Goal: Task Accomplishment & Management: Use online tool/utility

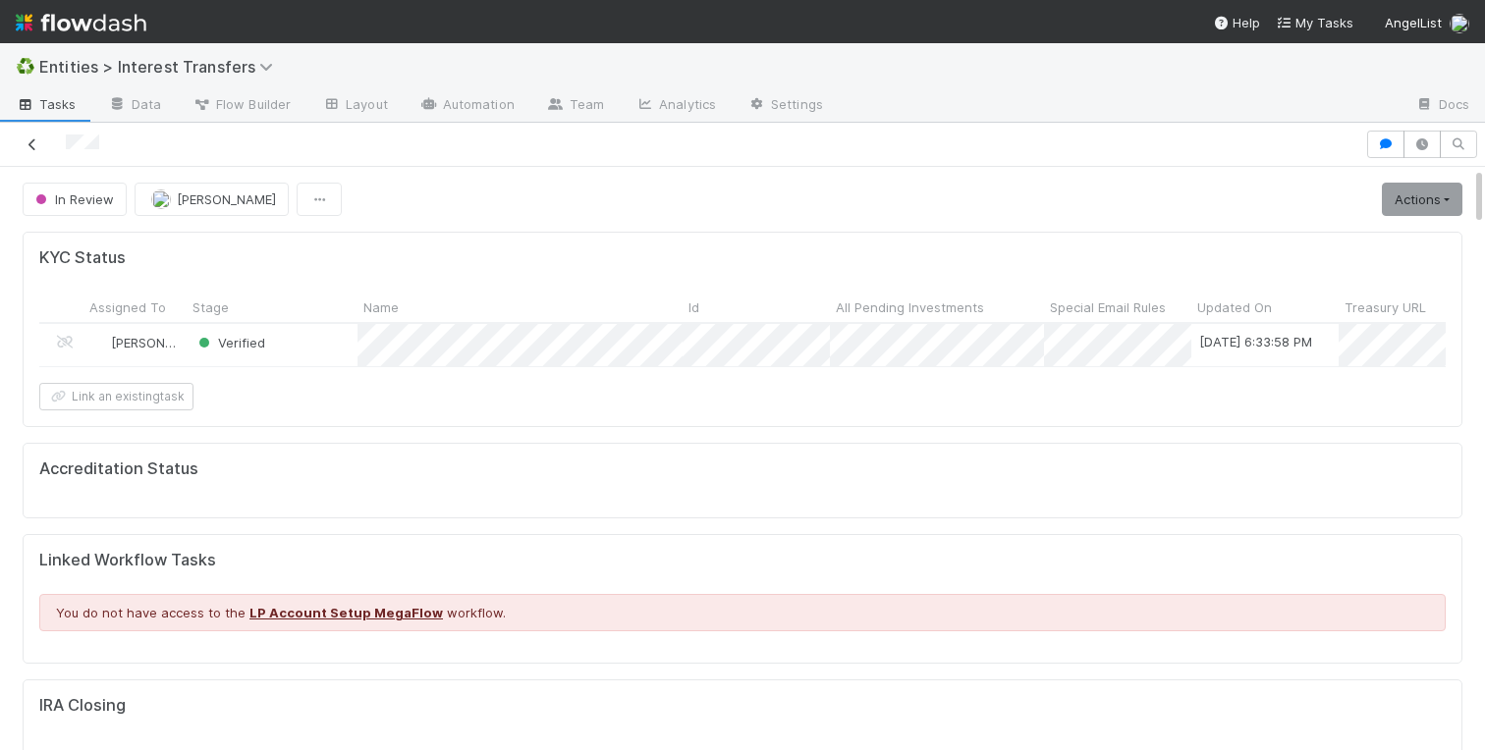
click at [28, 148] on icon at bounding box center [33, 144] width 20 height 13
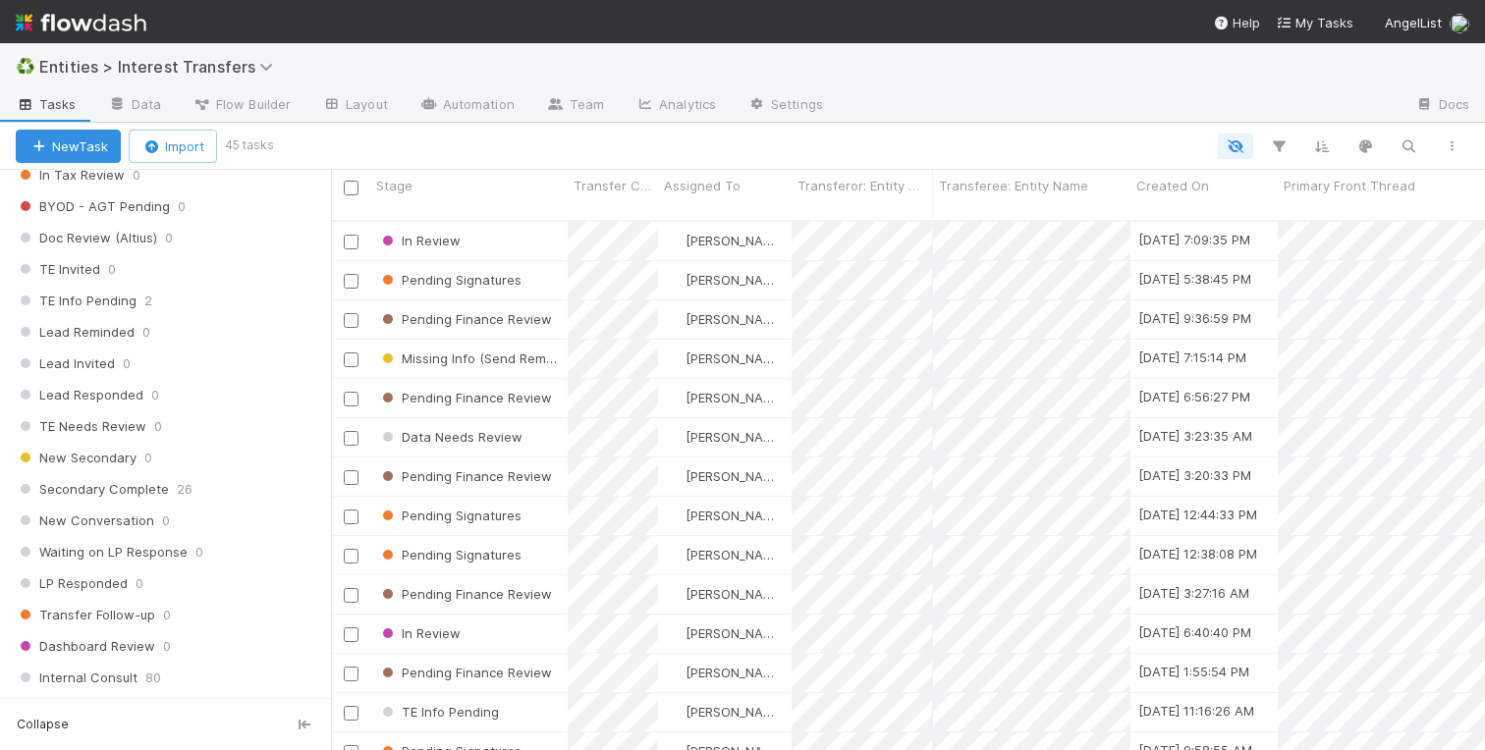
scroll to position [2375, 0]
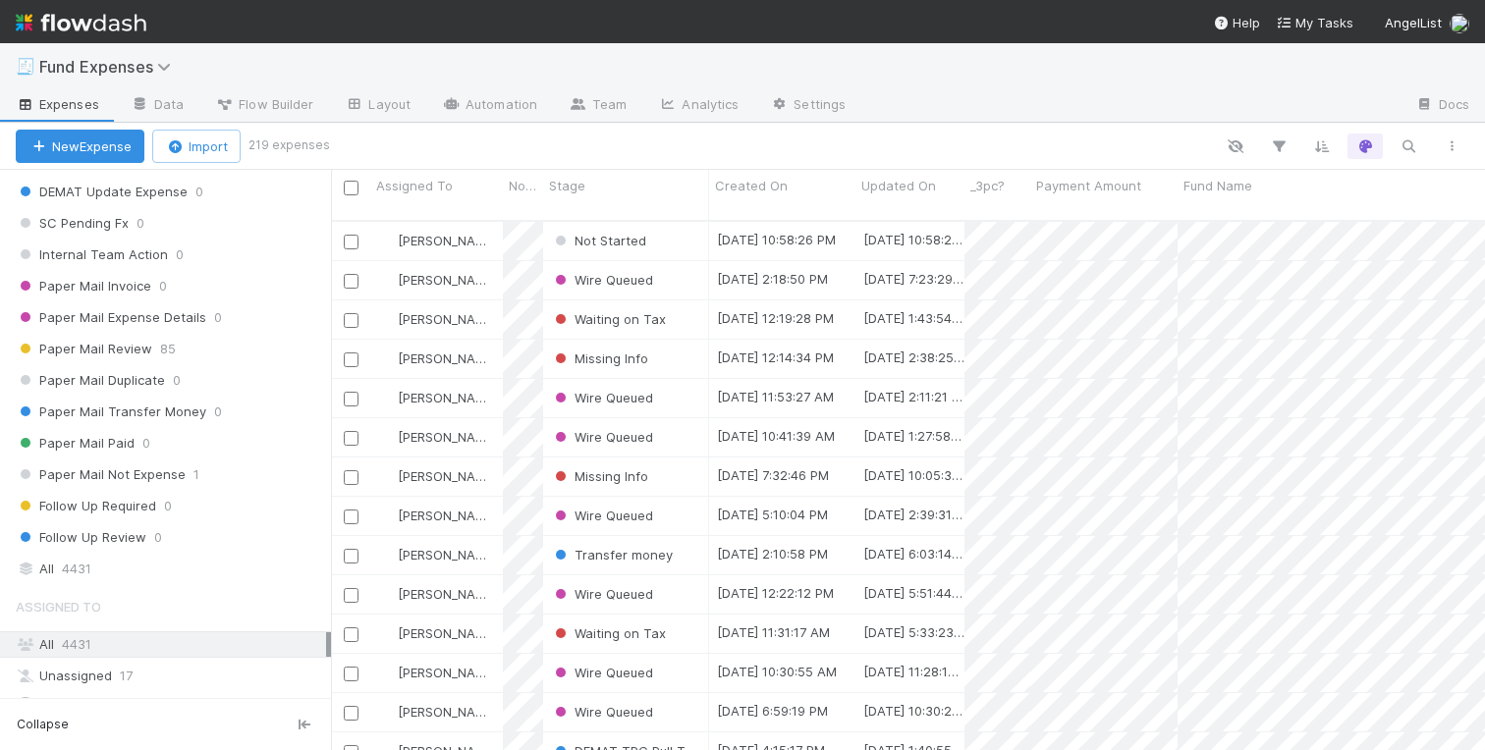
scroll to position [2375, 0]
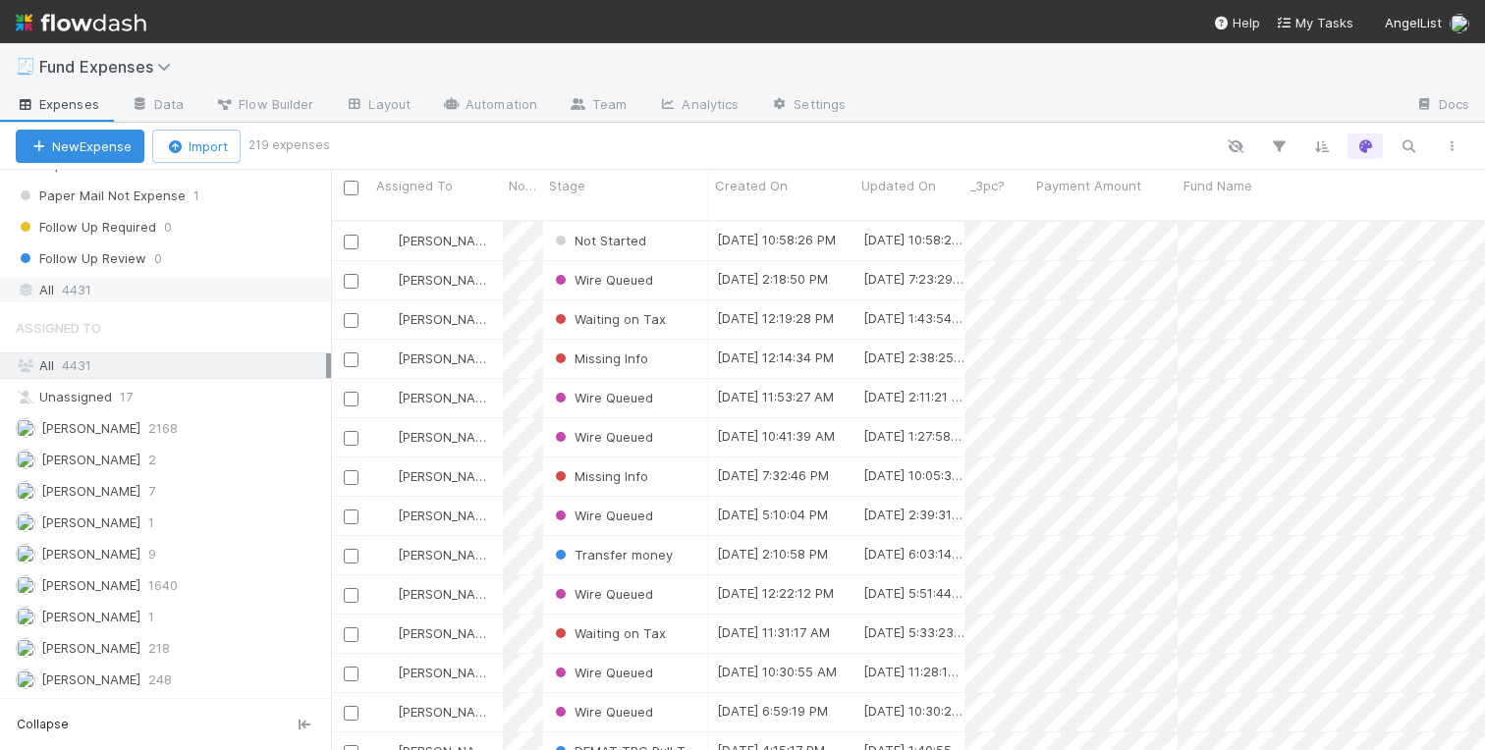
click at [111, 284] on div "All 4431" at bounding box center [171, 290] width 310 height 25
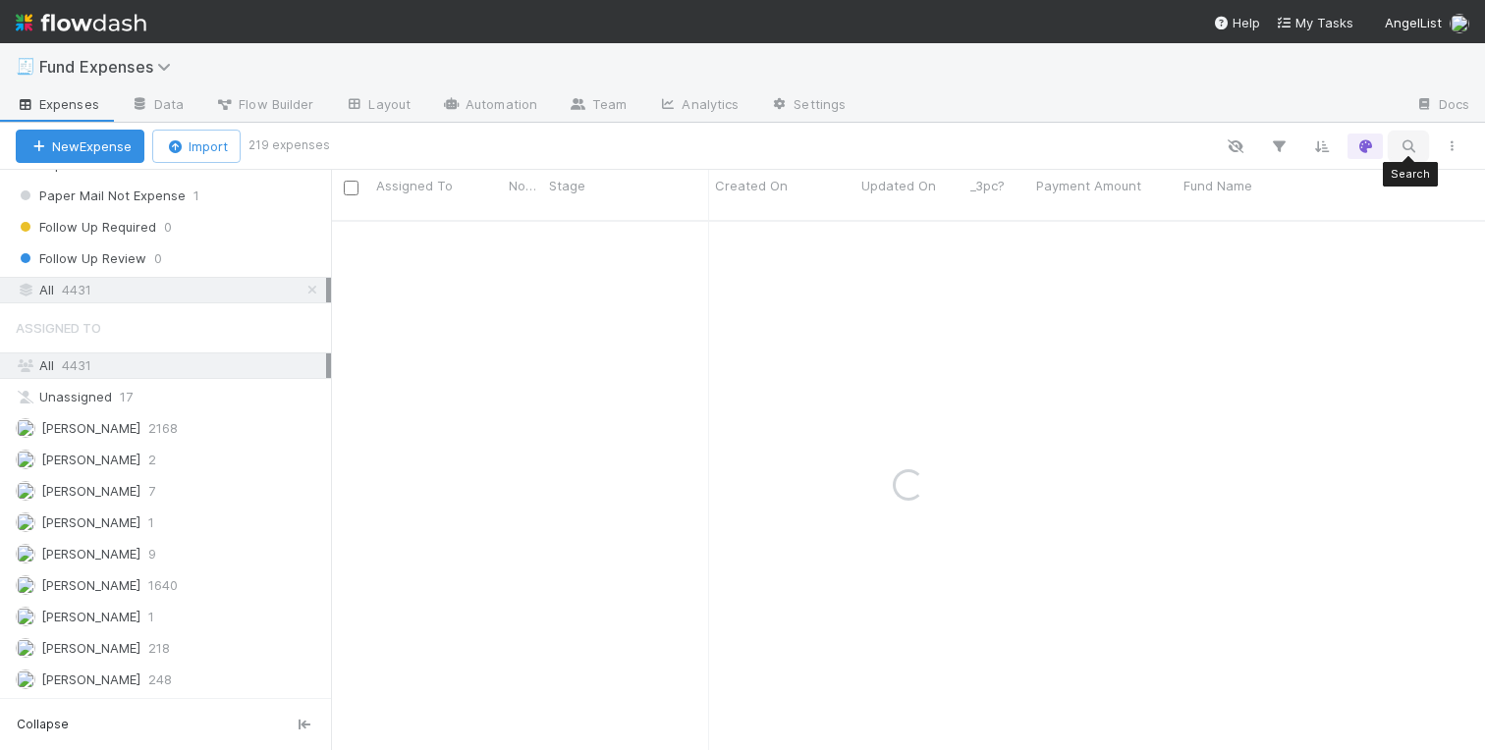
click at [1407, 143] on icon "button" at bounding box center [1409, 147] width 20 height 18
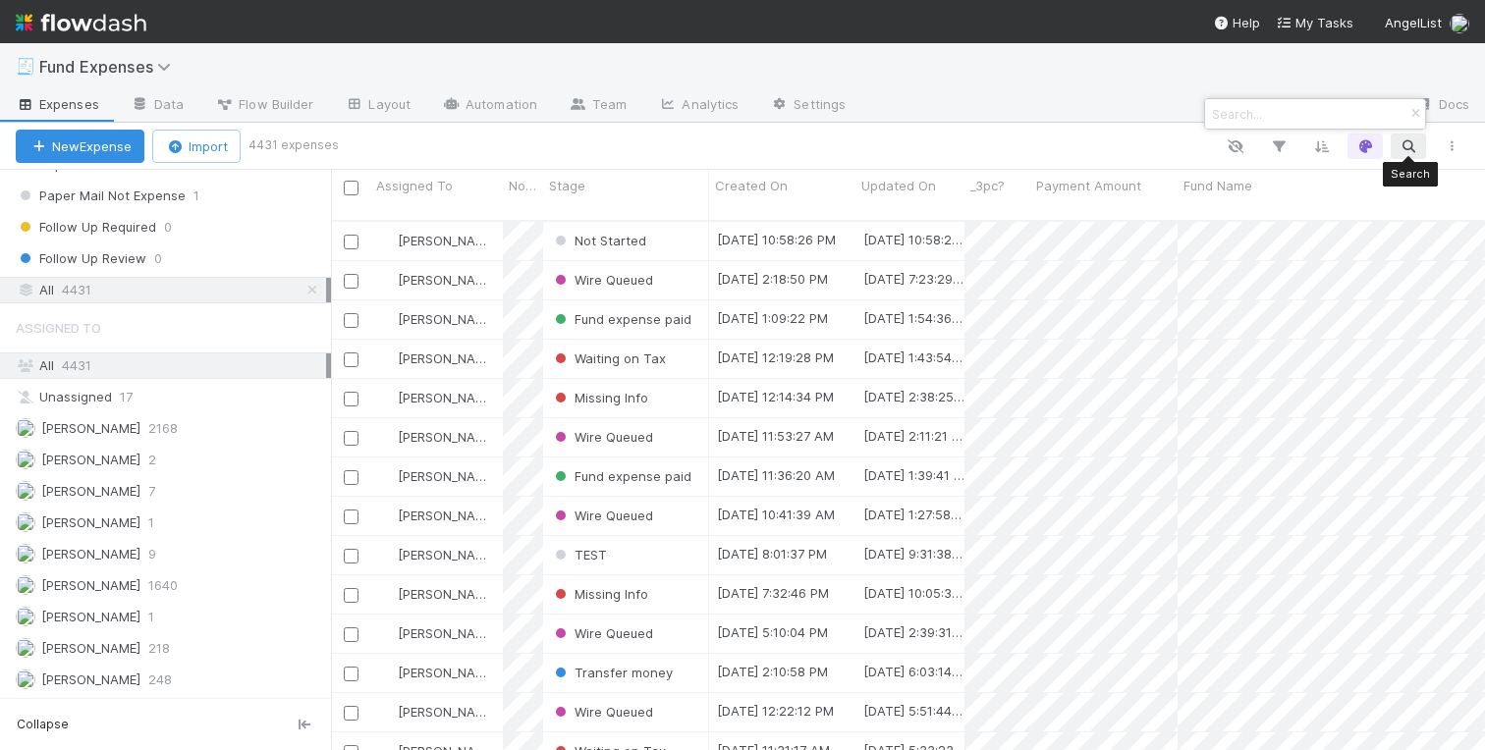
scroll to position [545, 1154]
paste input "GALAXY FUND I, L.P."
type input "GALAXY FUND I, L.P."
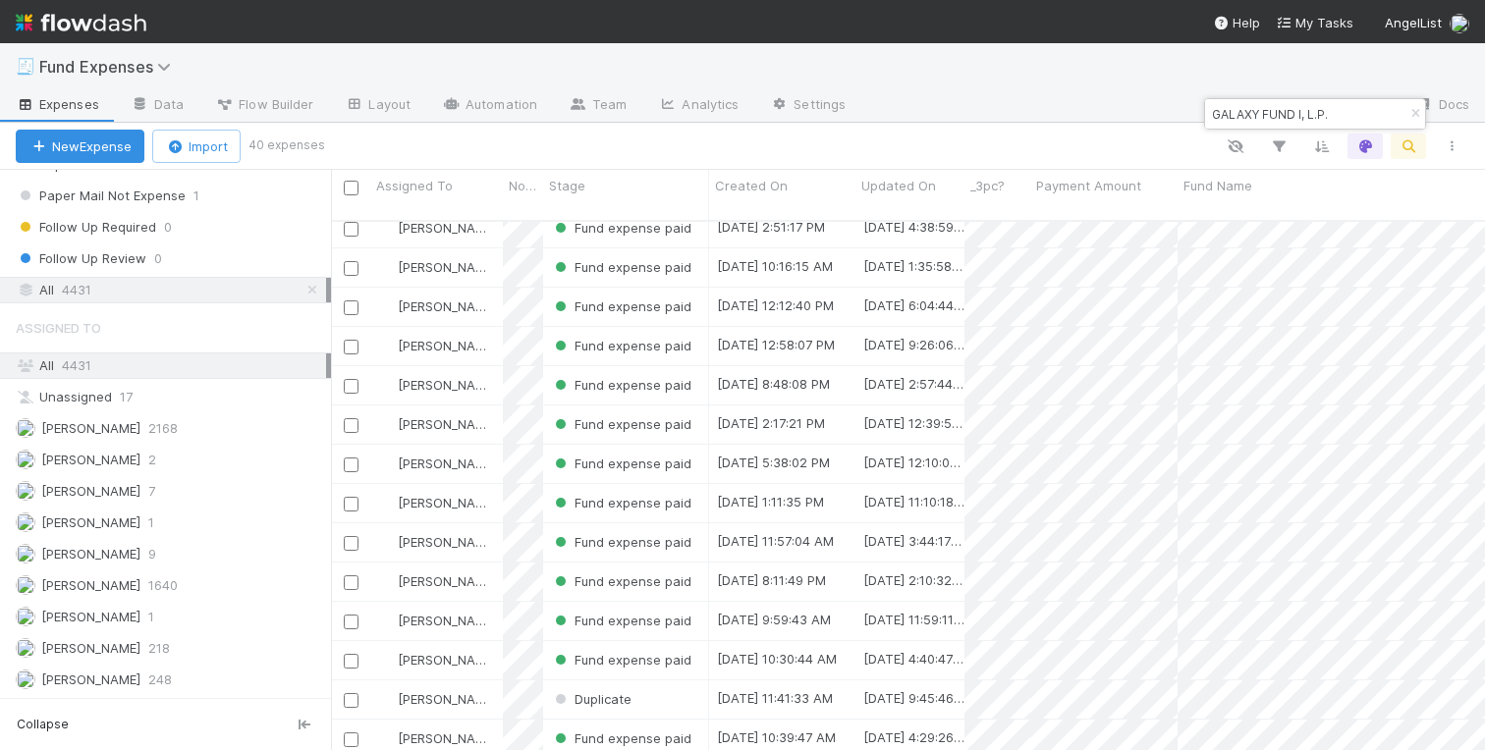
scroll to position [17, 0]
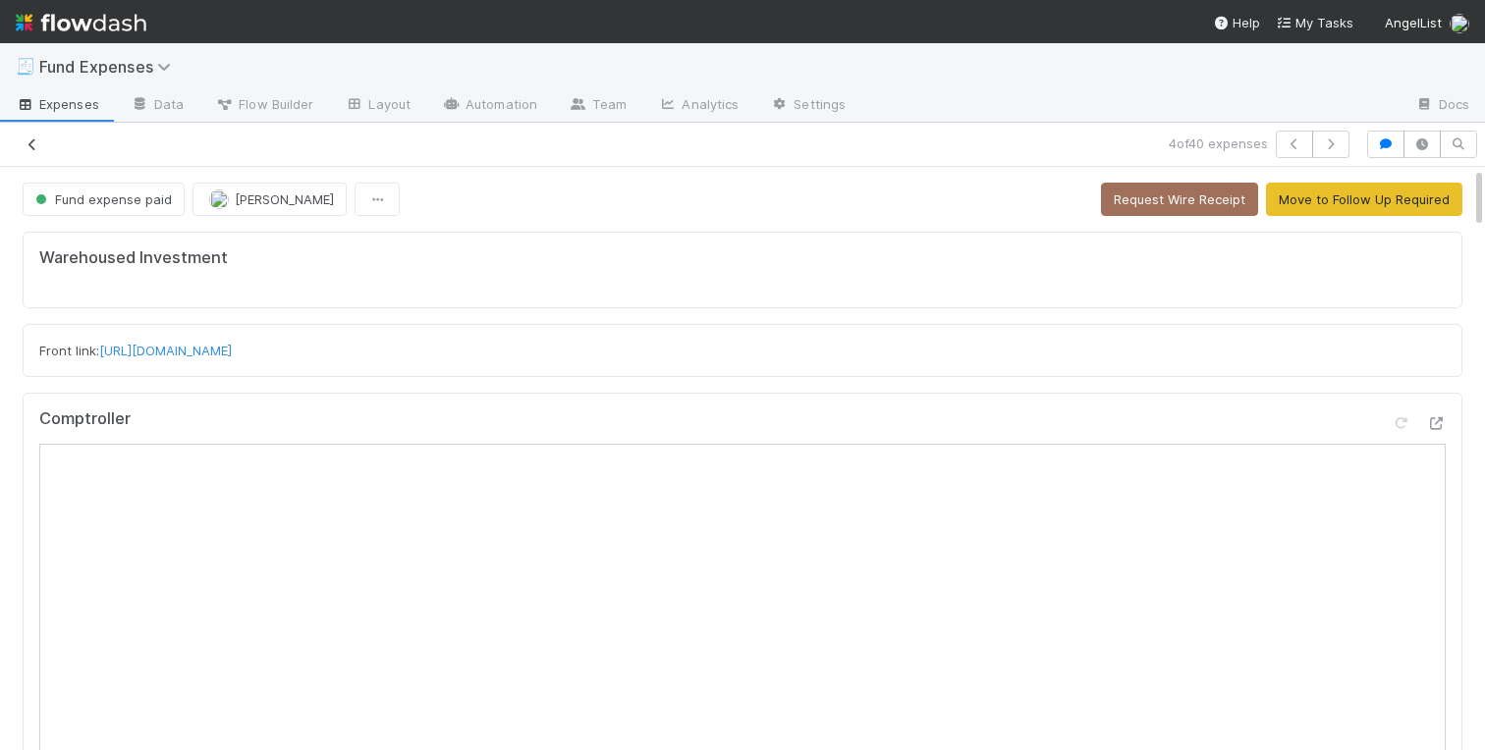
click at [32, 141] on icon at bounding box center [33, 144] width 20 height 13
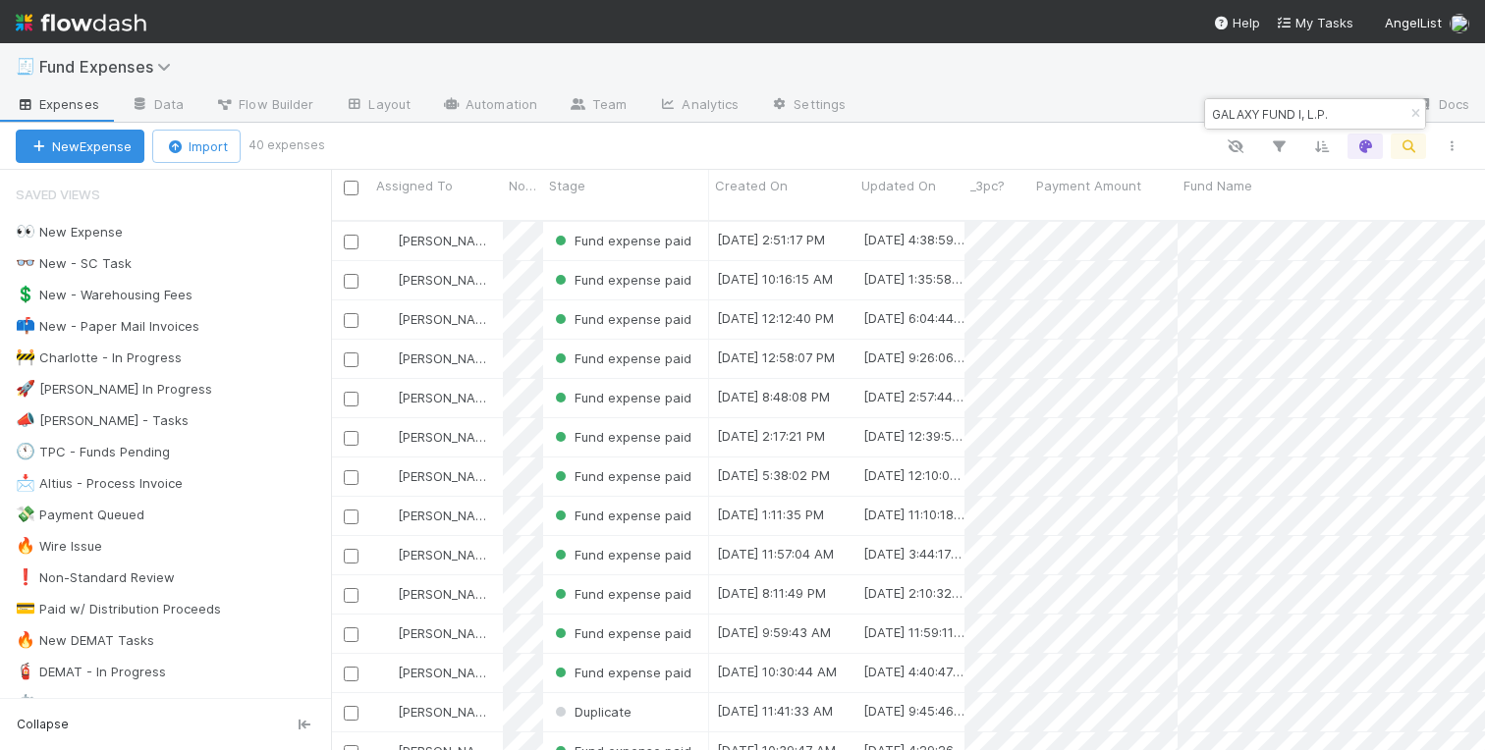
scroll to position [0, 1]
click at [74, 228] on div "👀 New Expense" at bounding box center [69, 232] width 107 height 25
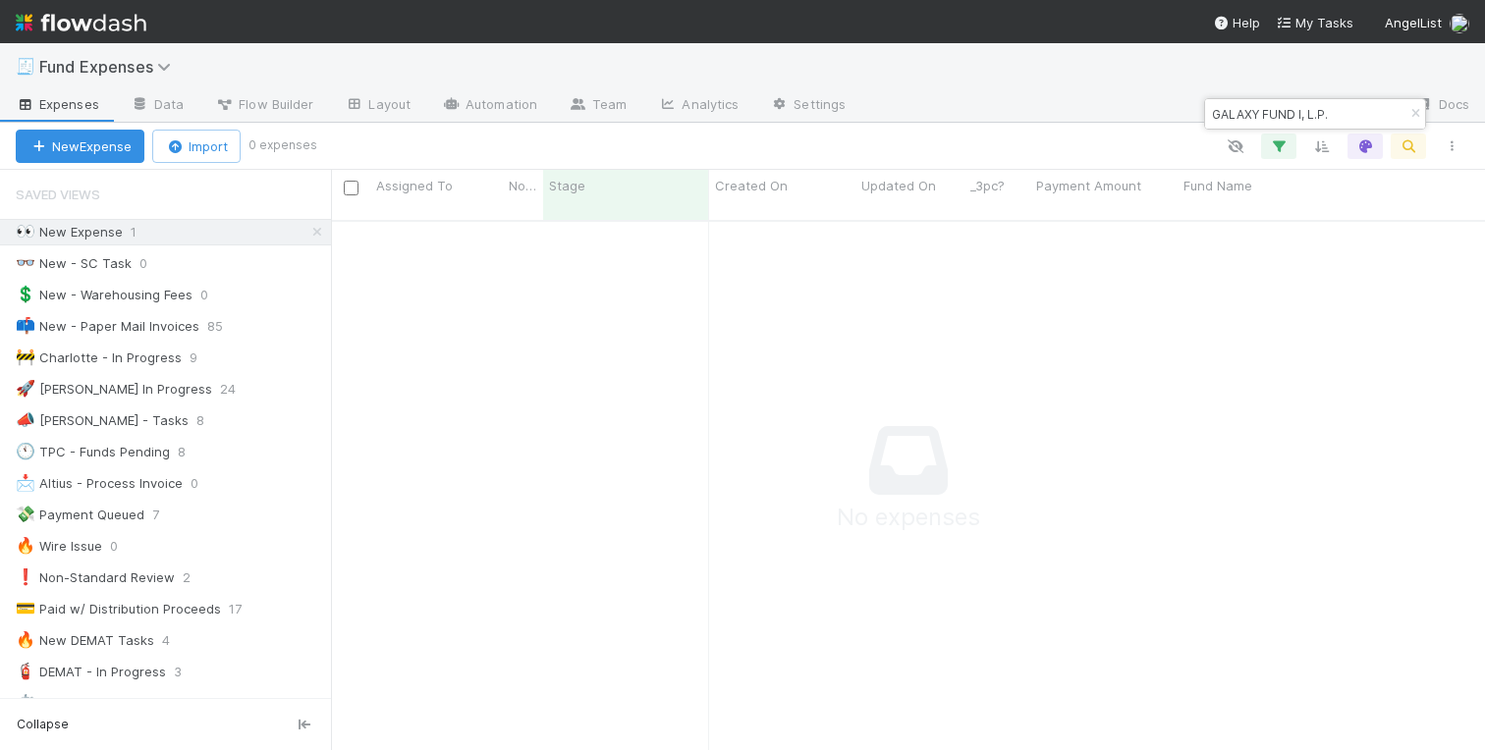
scroll to position [545, 1154]
click at [1414, 114] on icon "button" at bounding box center [1415, 114] width 20 height 12
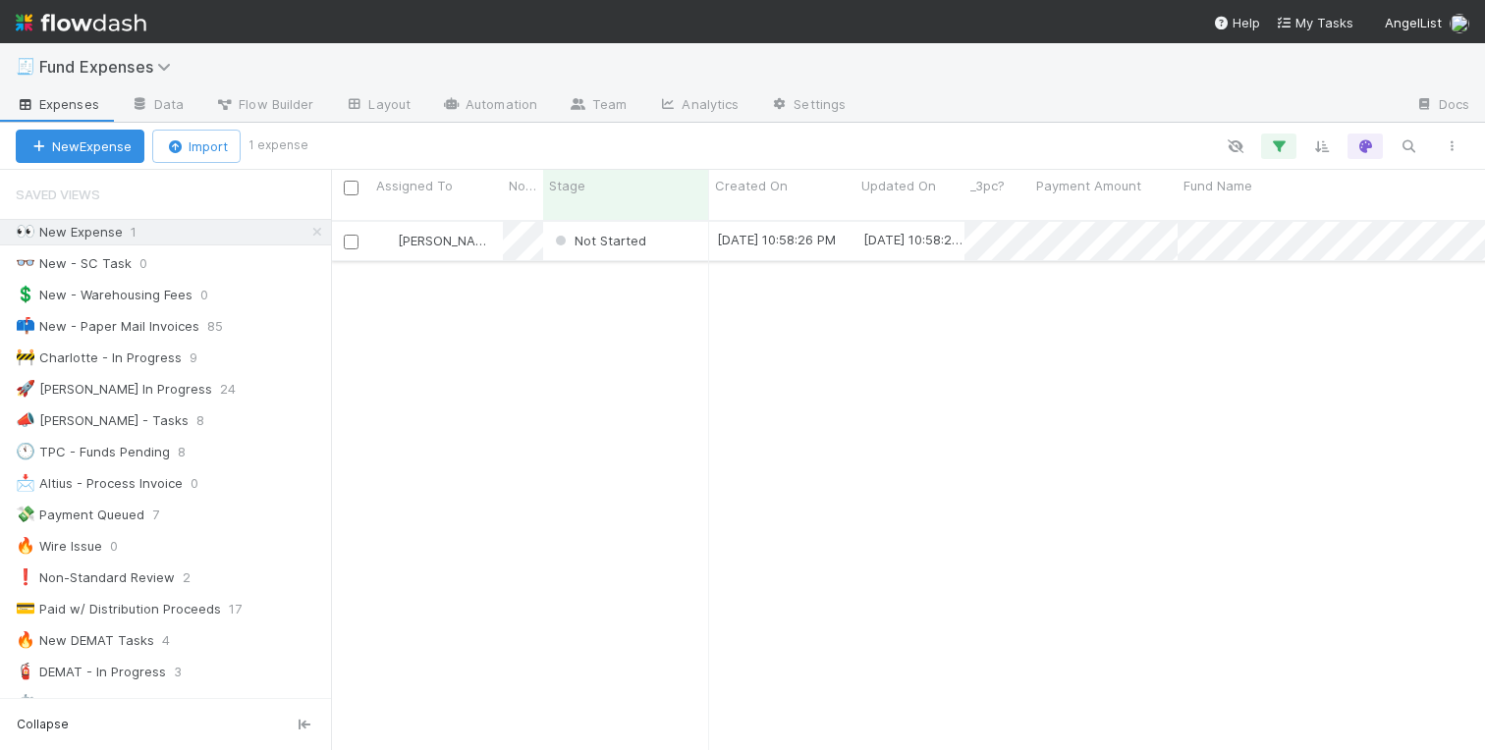
click at [672, 222] on div "Not Started" at bounding box center [626, 241] width 166 height 38
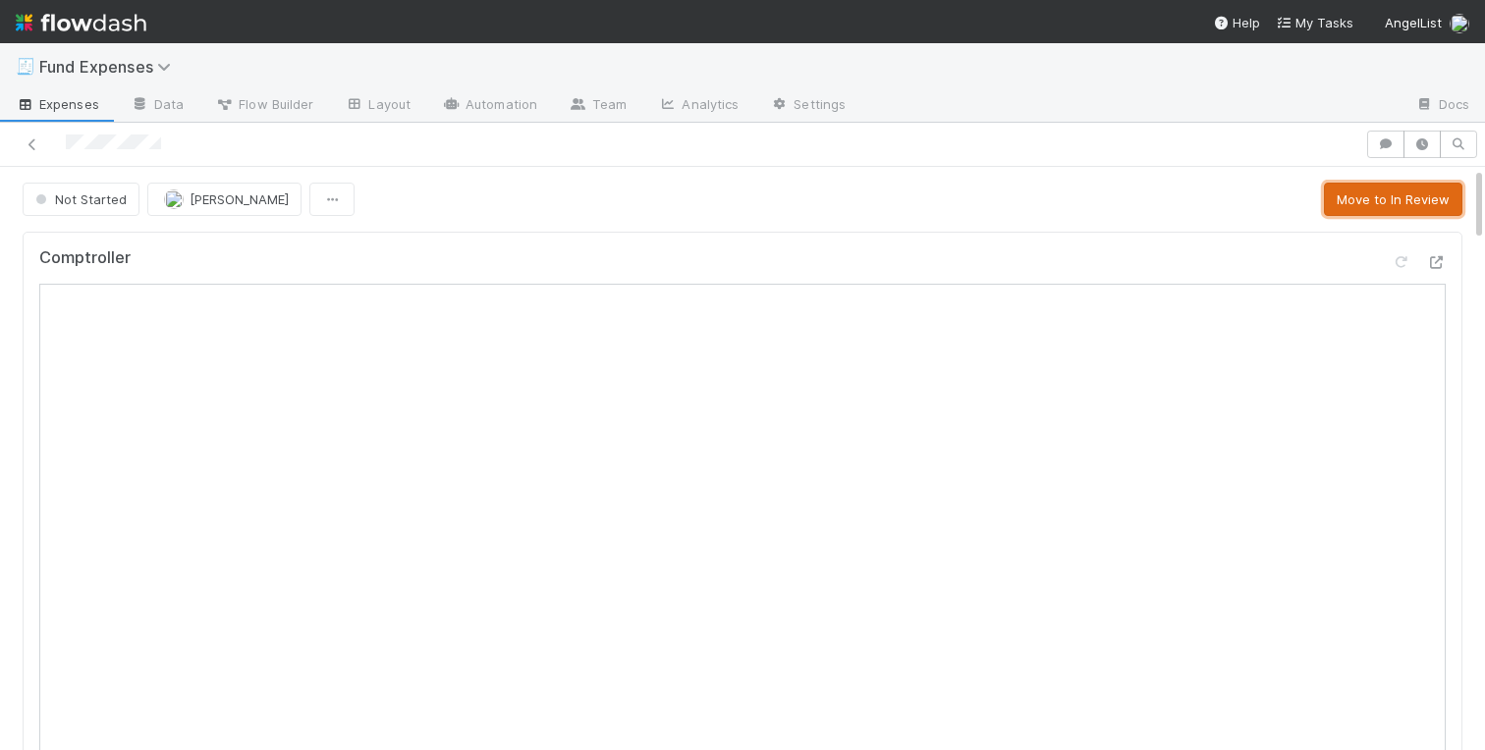
click at [1358, 185] on button "Move to In Review" at bounding box center [1393, 199] width 138 height 33
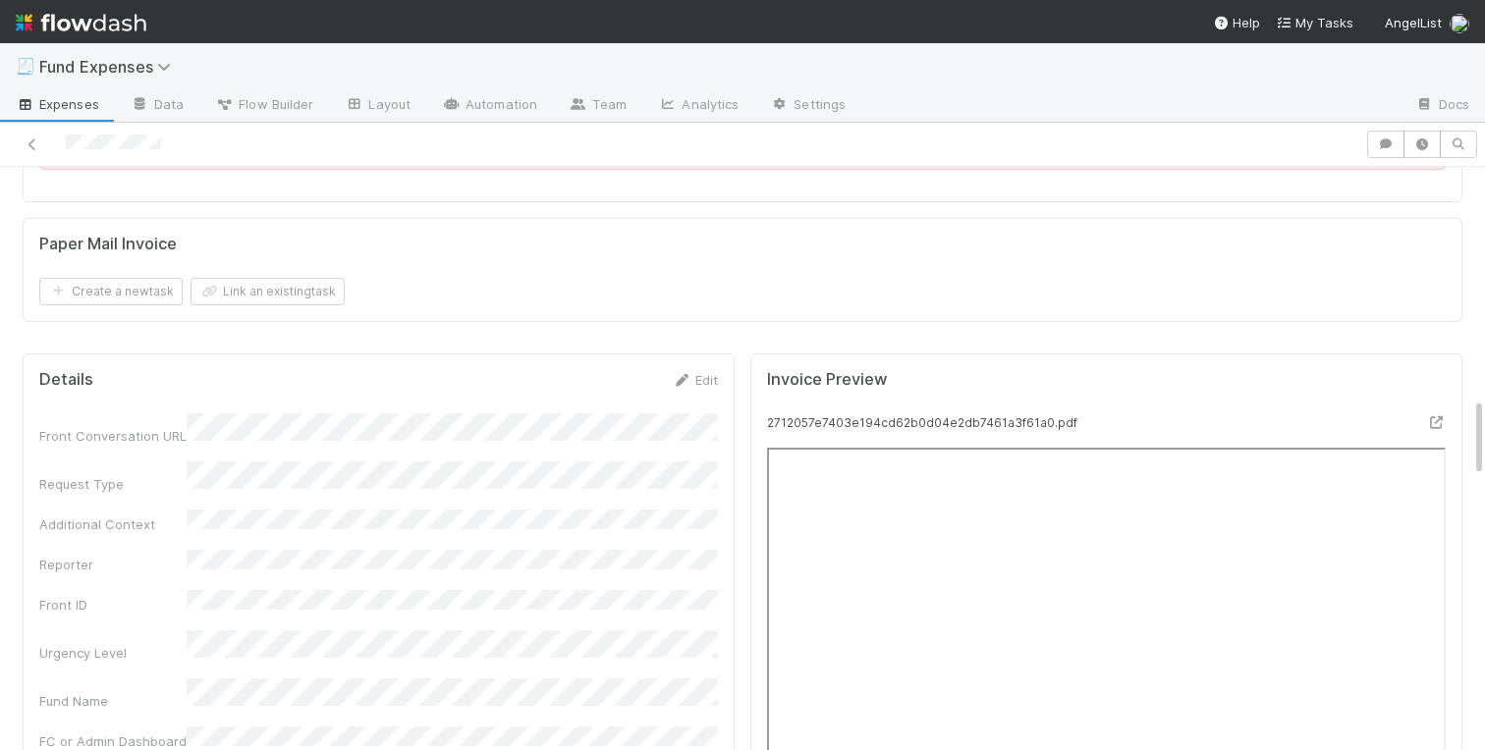
scroll to position [1692, 0]
click at [704, 379] on link "Edit" at bounding box center [695, 379] width 46 height 16
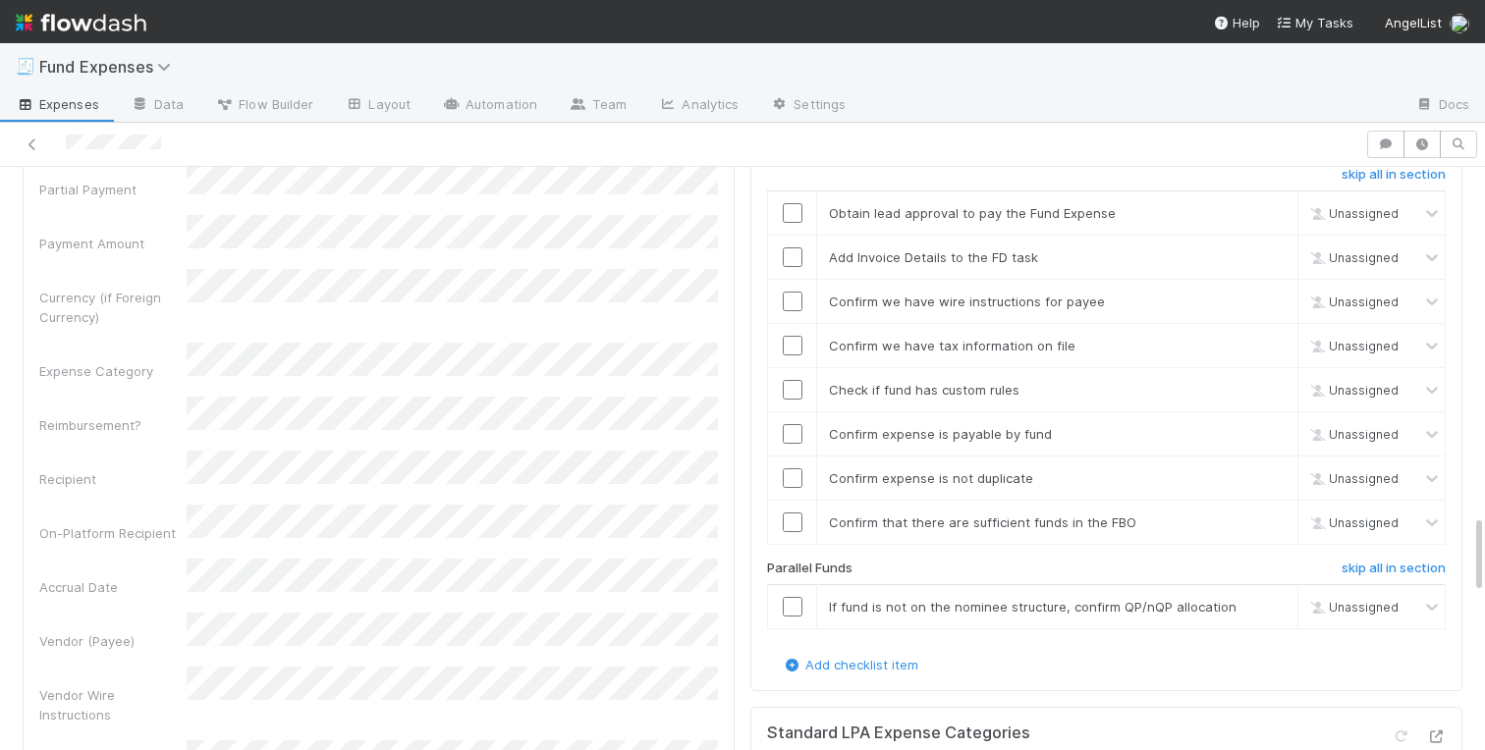
scroll to position [2567, 0]
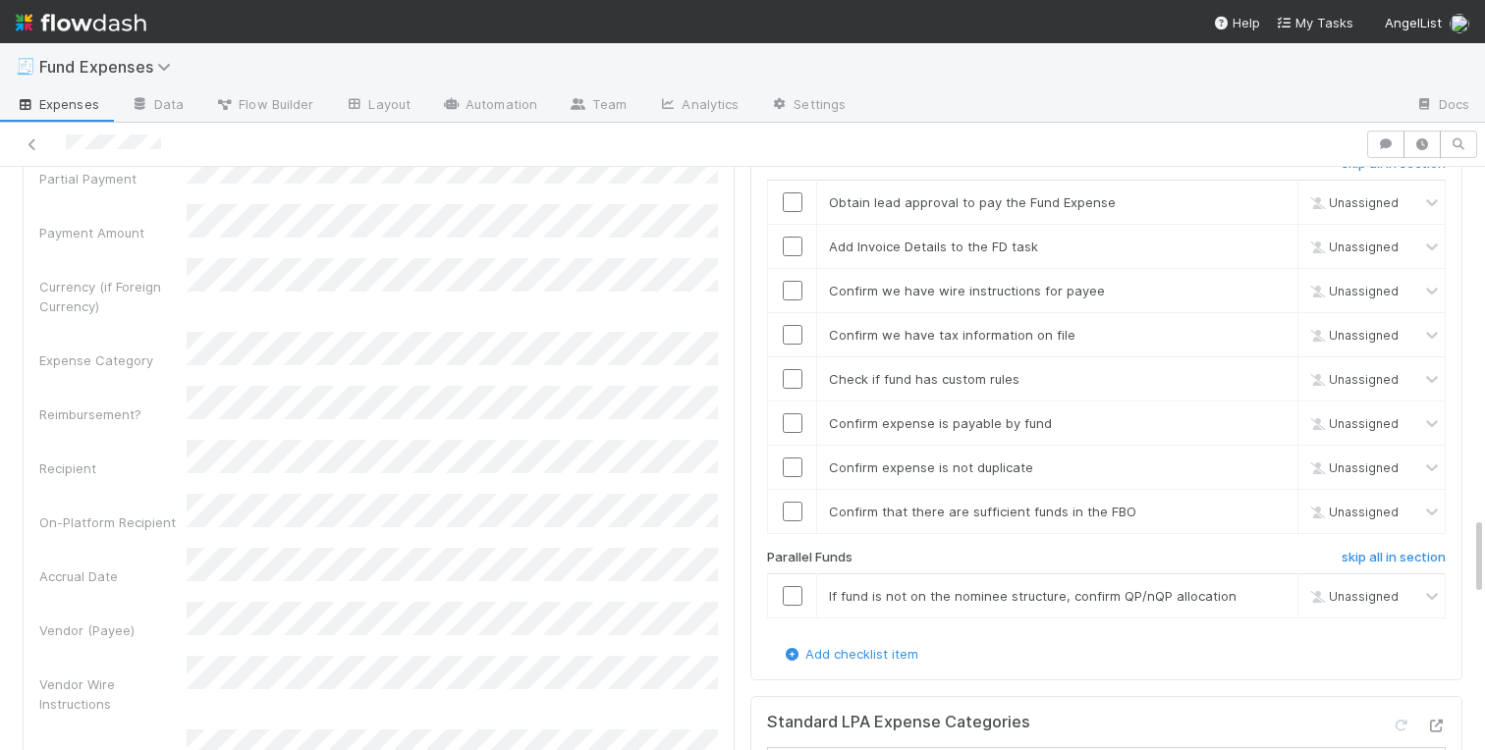
click at [171, 602] on div "Vendor (Payee)" at bounding box center [378, 621] width 679 height 38
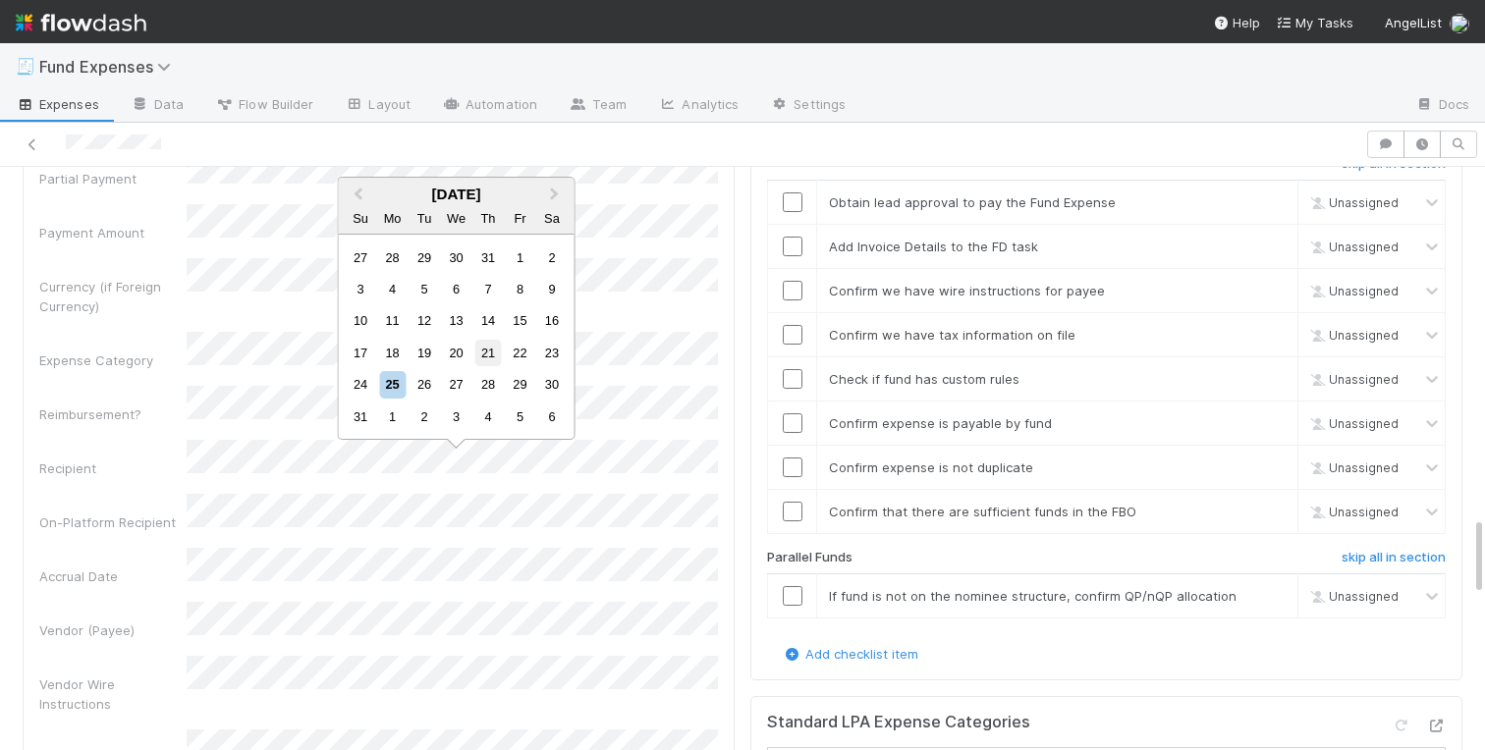
click at [488, 350] on div "21" at bounding box center [487, 353] width 27 height 27
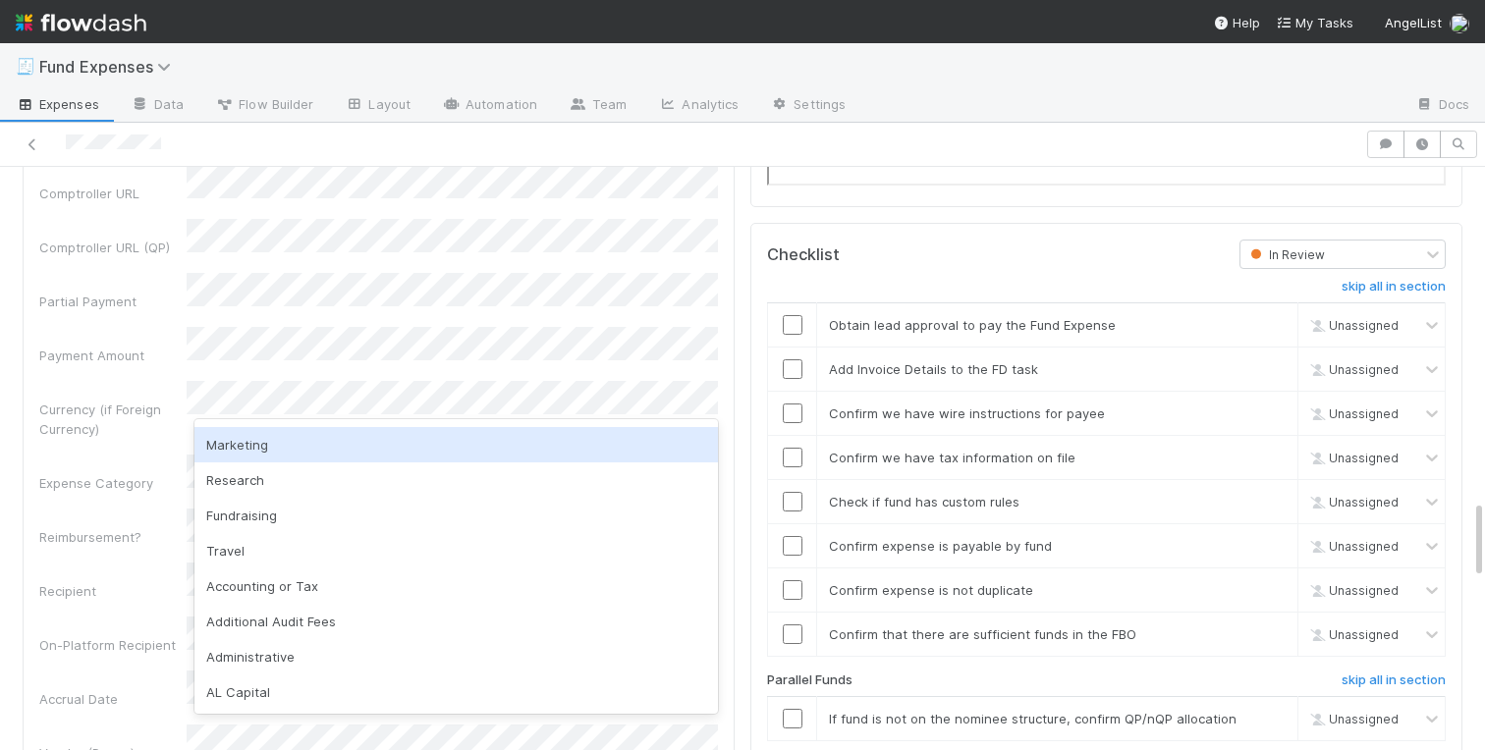
scroll to position [139, 0]
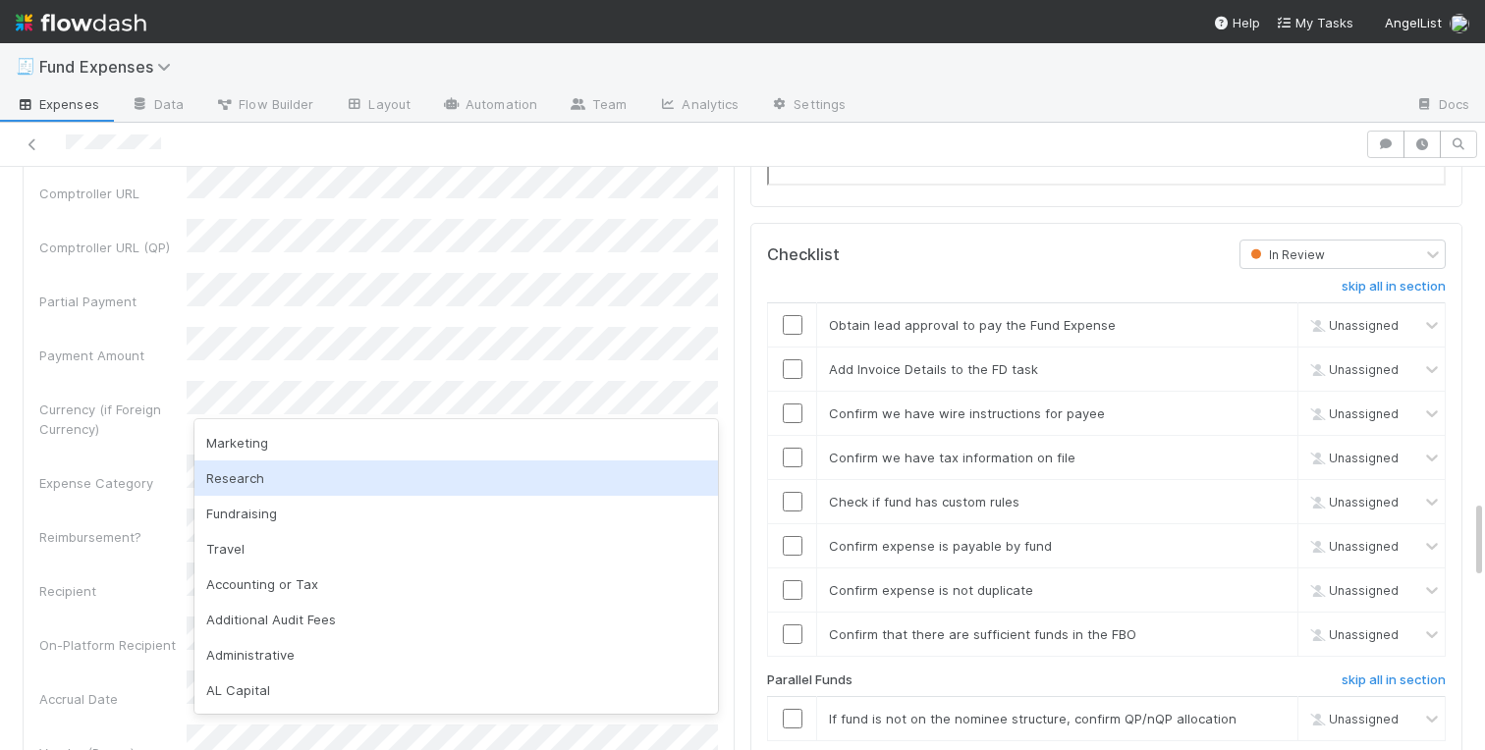
click at [250, 478] on div "Research" at bounding box center [456, 478] width 524 height 35
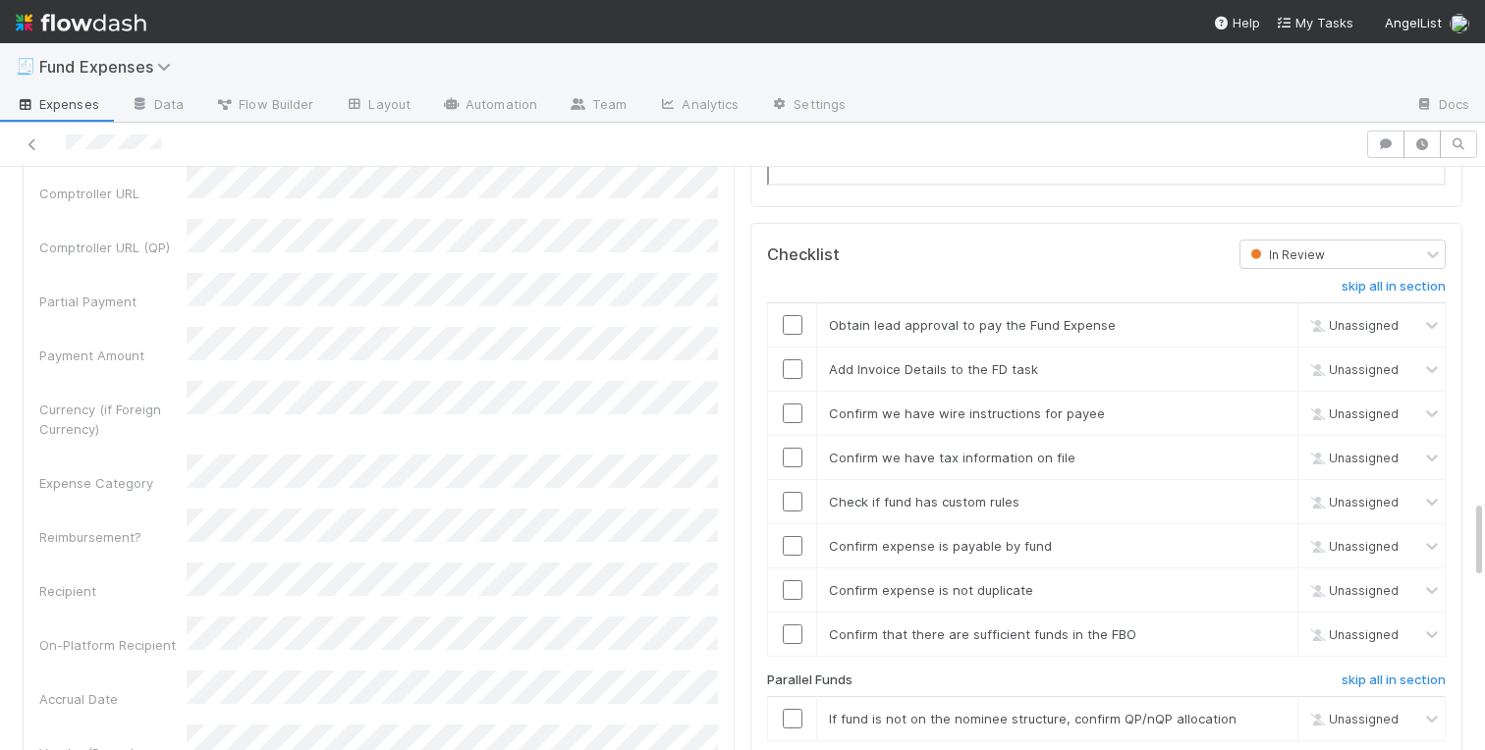
click at [88, 400] on div "Currency (if Foreign Currency)" at bounding box center [112, 419] width 147 height 39
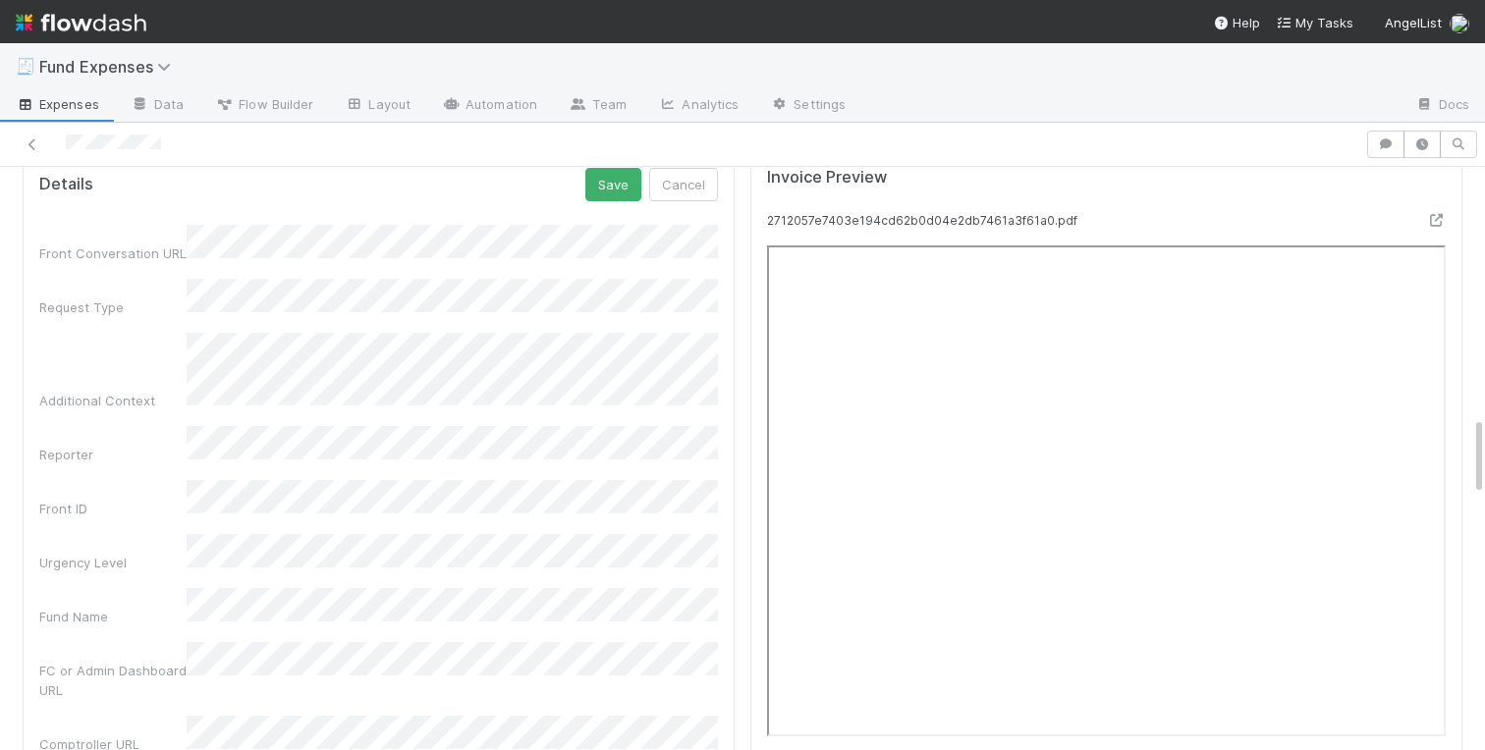
scroll to position [1829, 0]
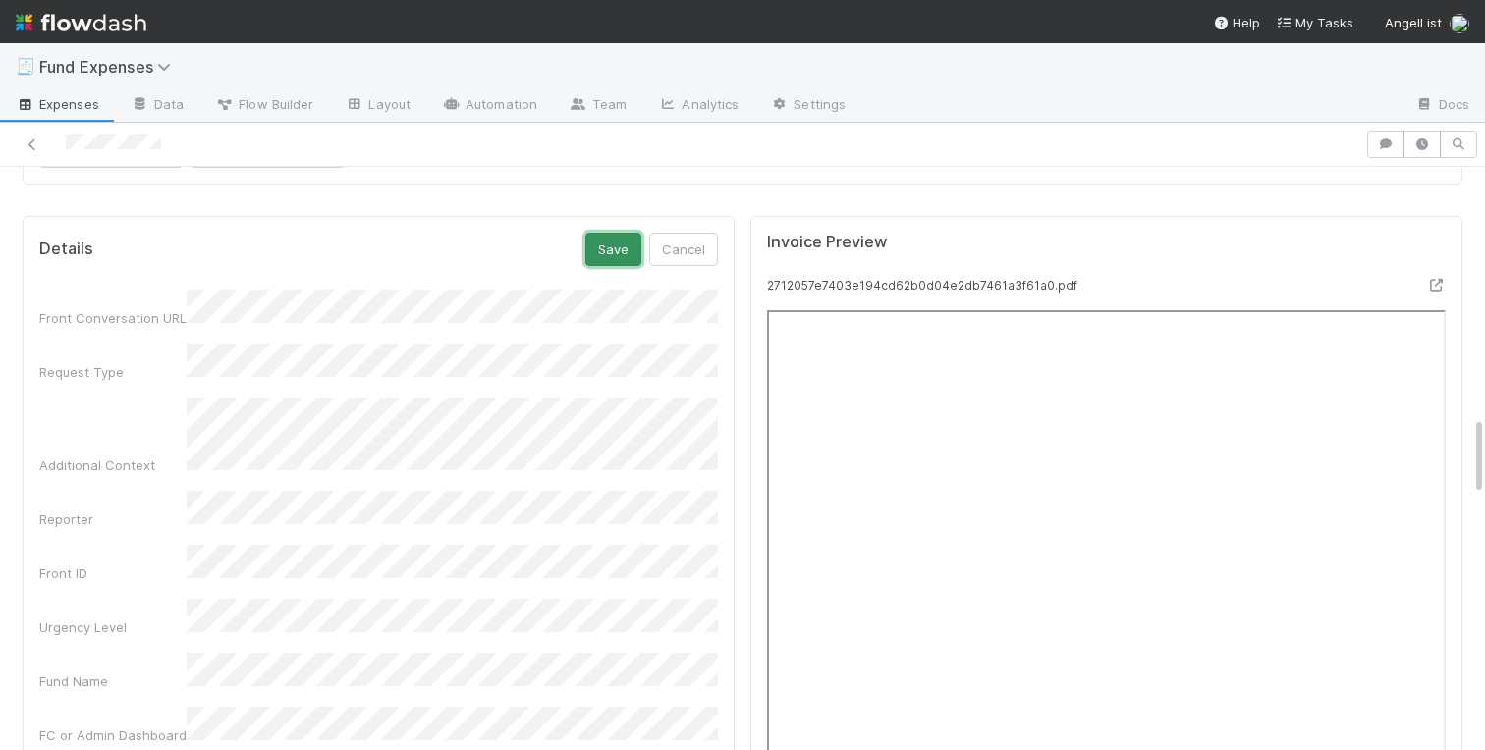
click at [616, 252] on button "Save" at bounding box center [613, 249] width 56 height 33
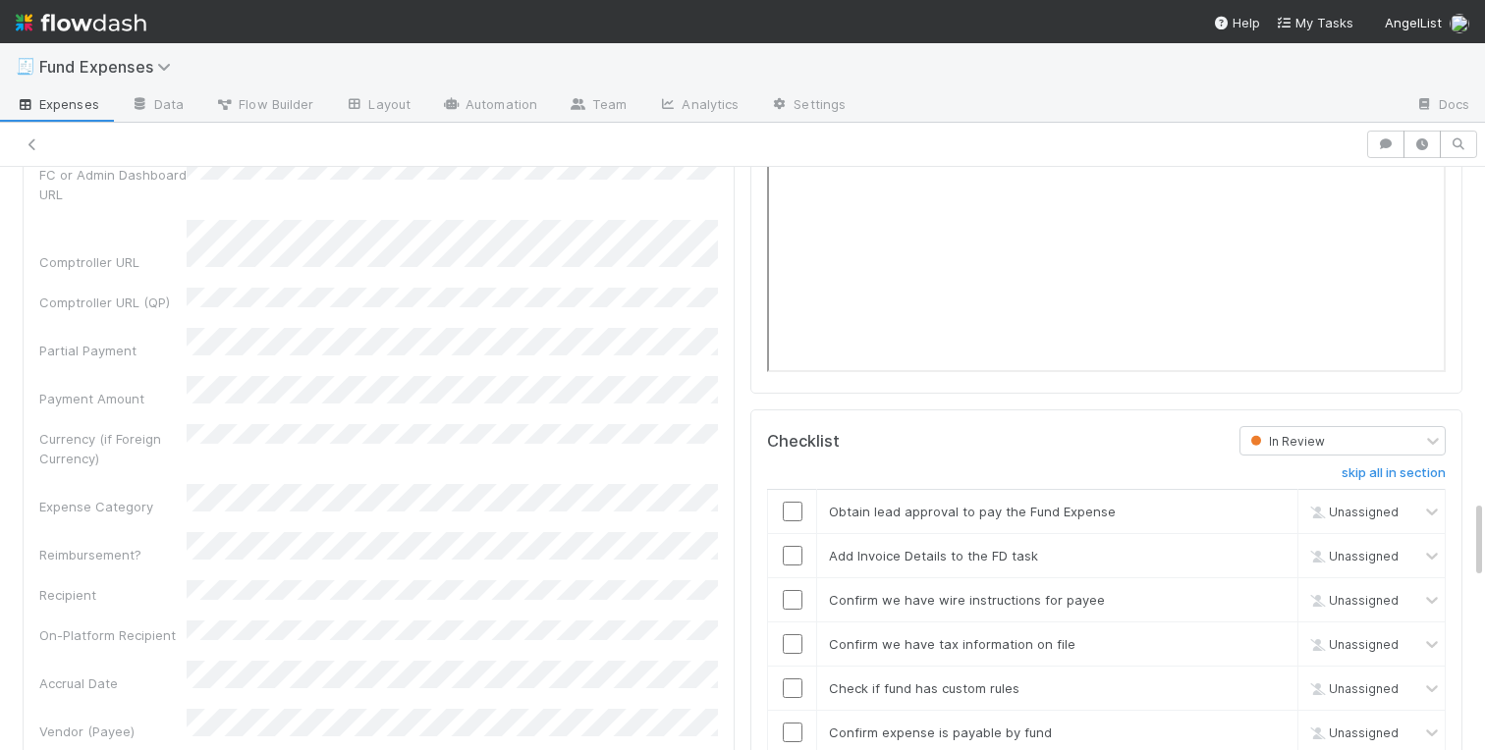
scroll to position [2442, 0]
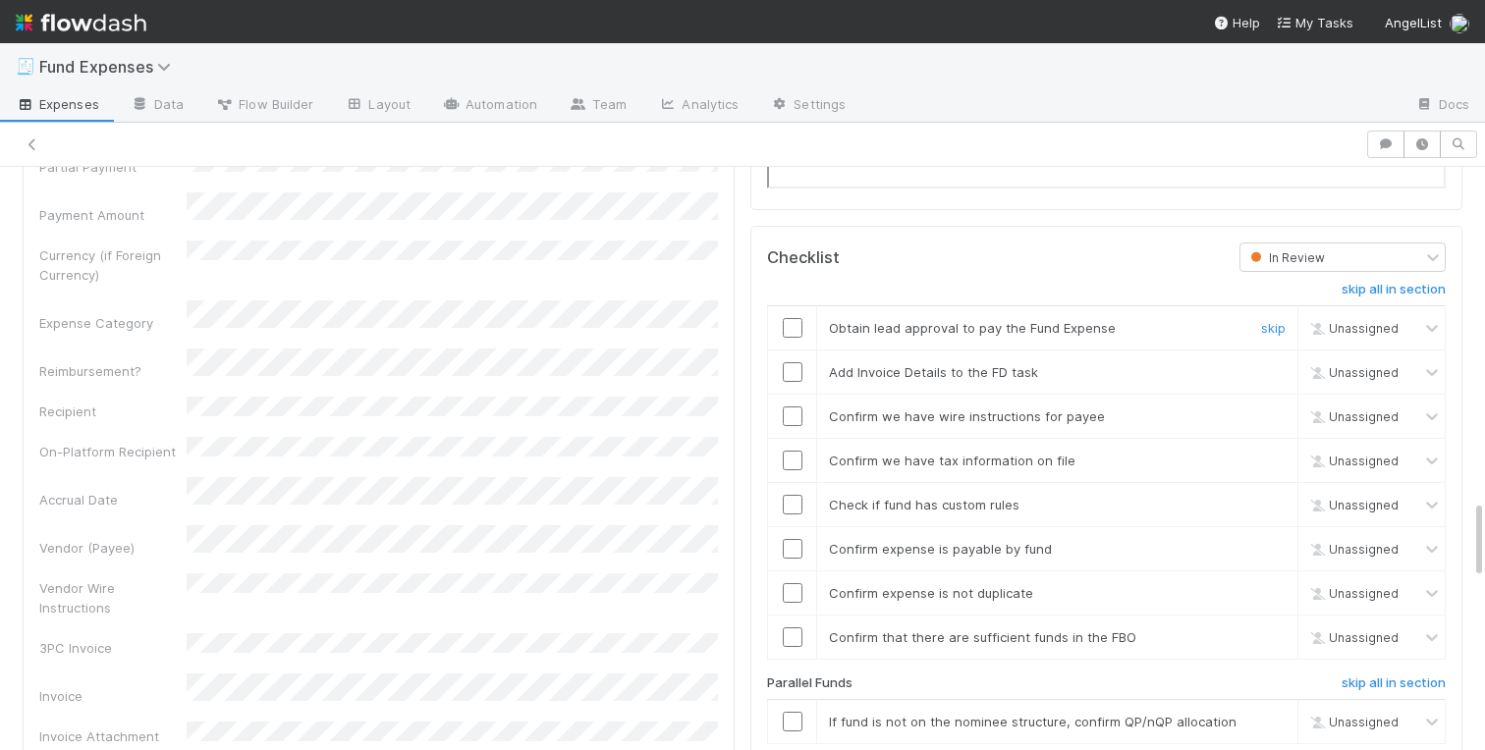
click at [795, 327] on input "checkbox" at bounding box center [793, 328] width 20 height 20
click at [792, 365] on input "checkbox" at bounding box center [793, 372] width 20 height 20
click at [792, 415] on input "checkbox" at bounding box center [793, 417] width 20 height 20
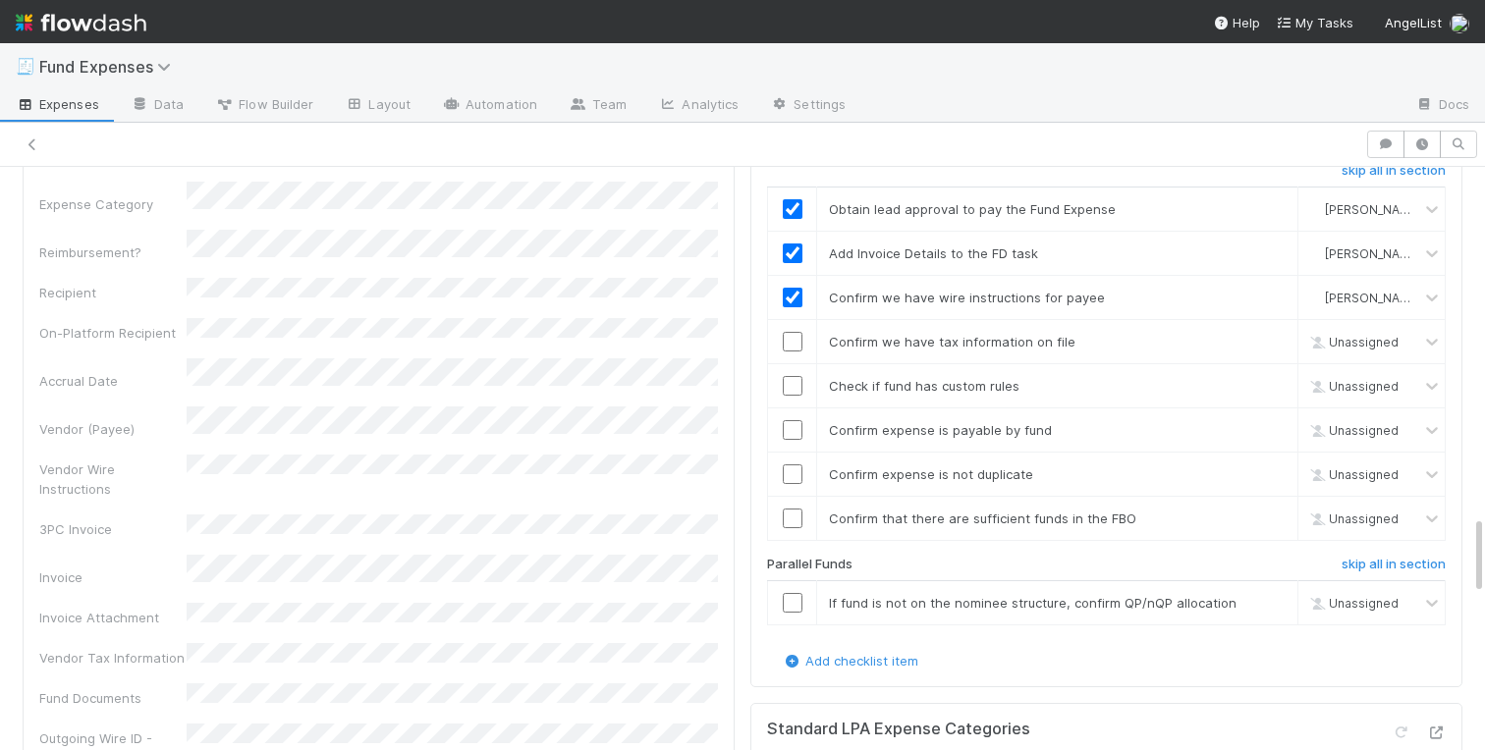
scroll to position [2566, 0]
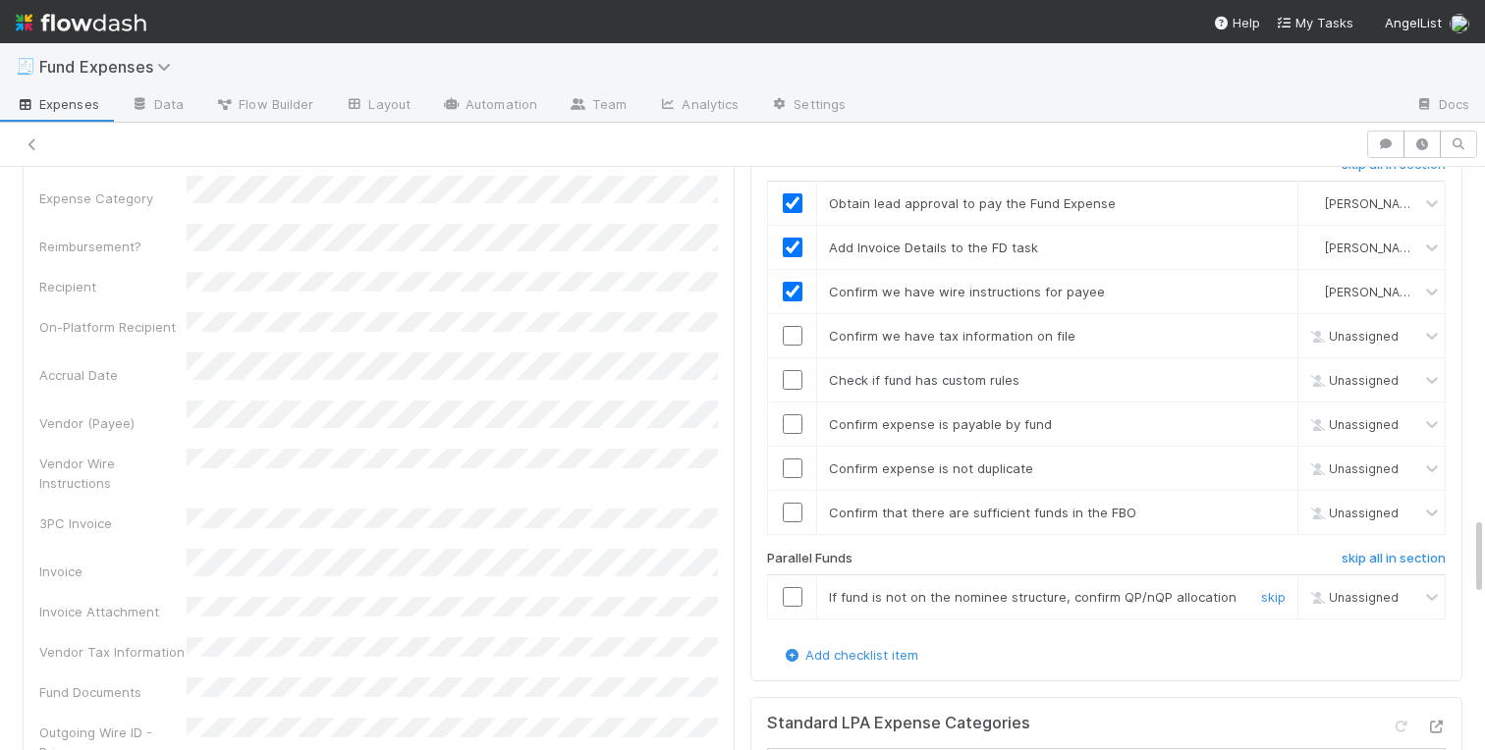
click at [1264, 591] on link "skip" at bounding box center [1273, 597] width 25 height 16
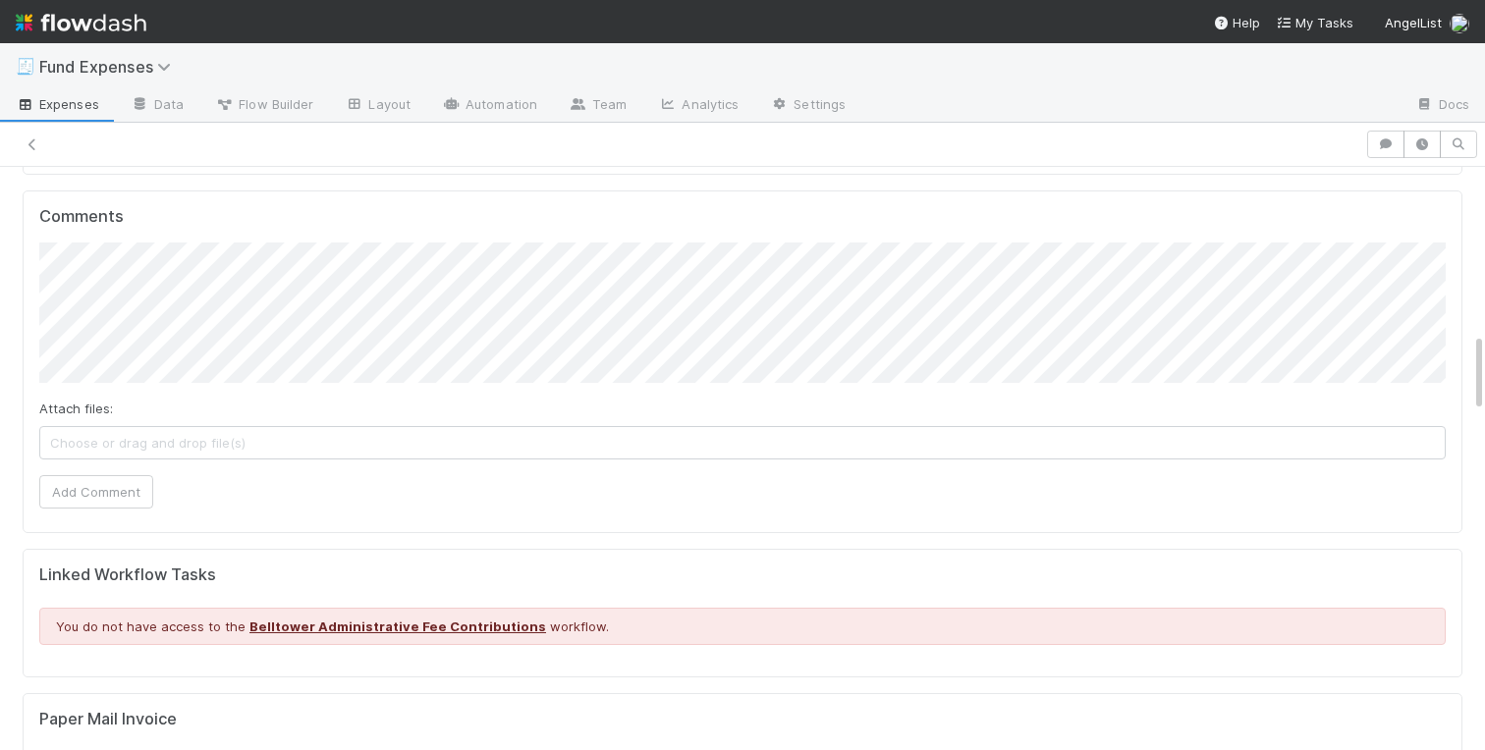
scroll to position [0, 0]
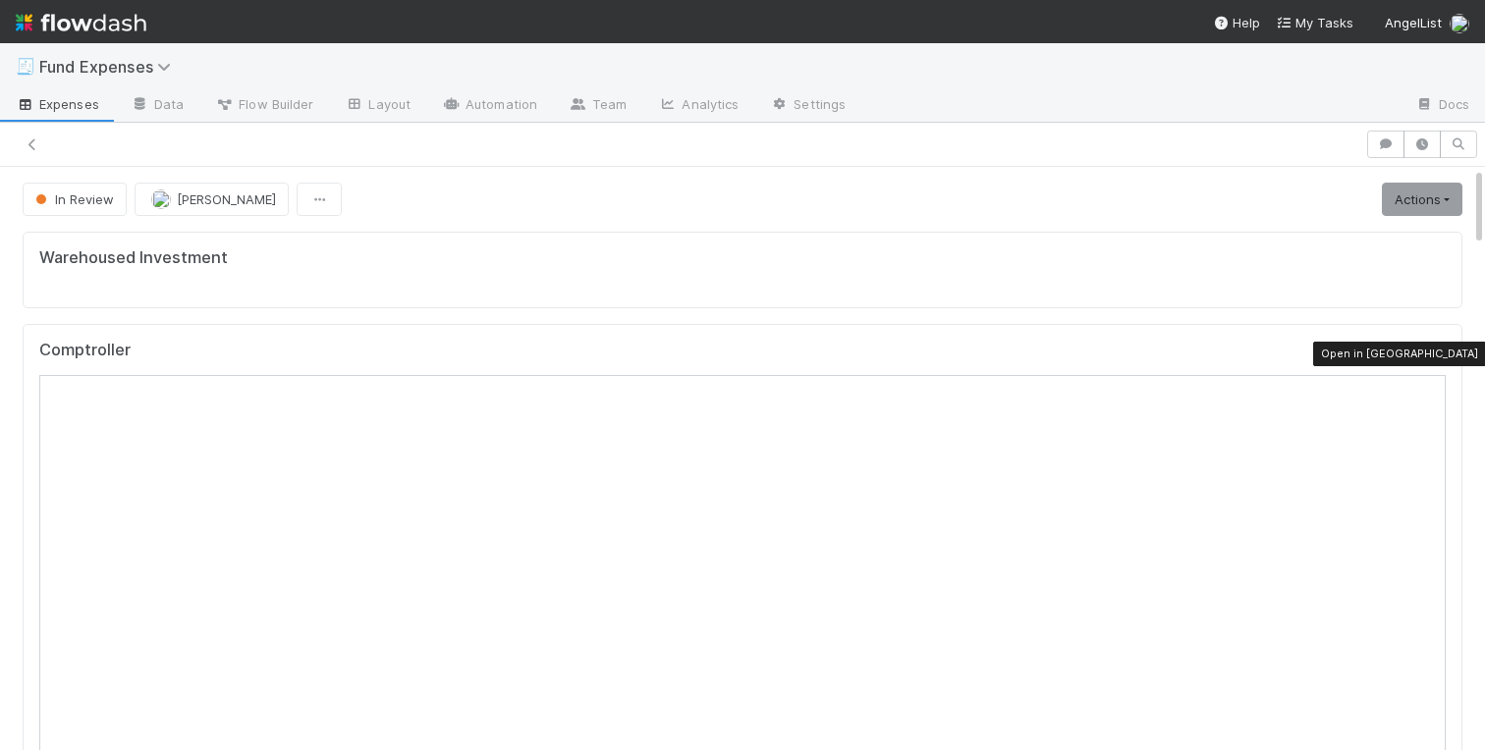
click at [1436, 349] on icon at bounding box center [1436, 355] width 20 height 13
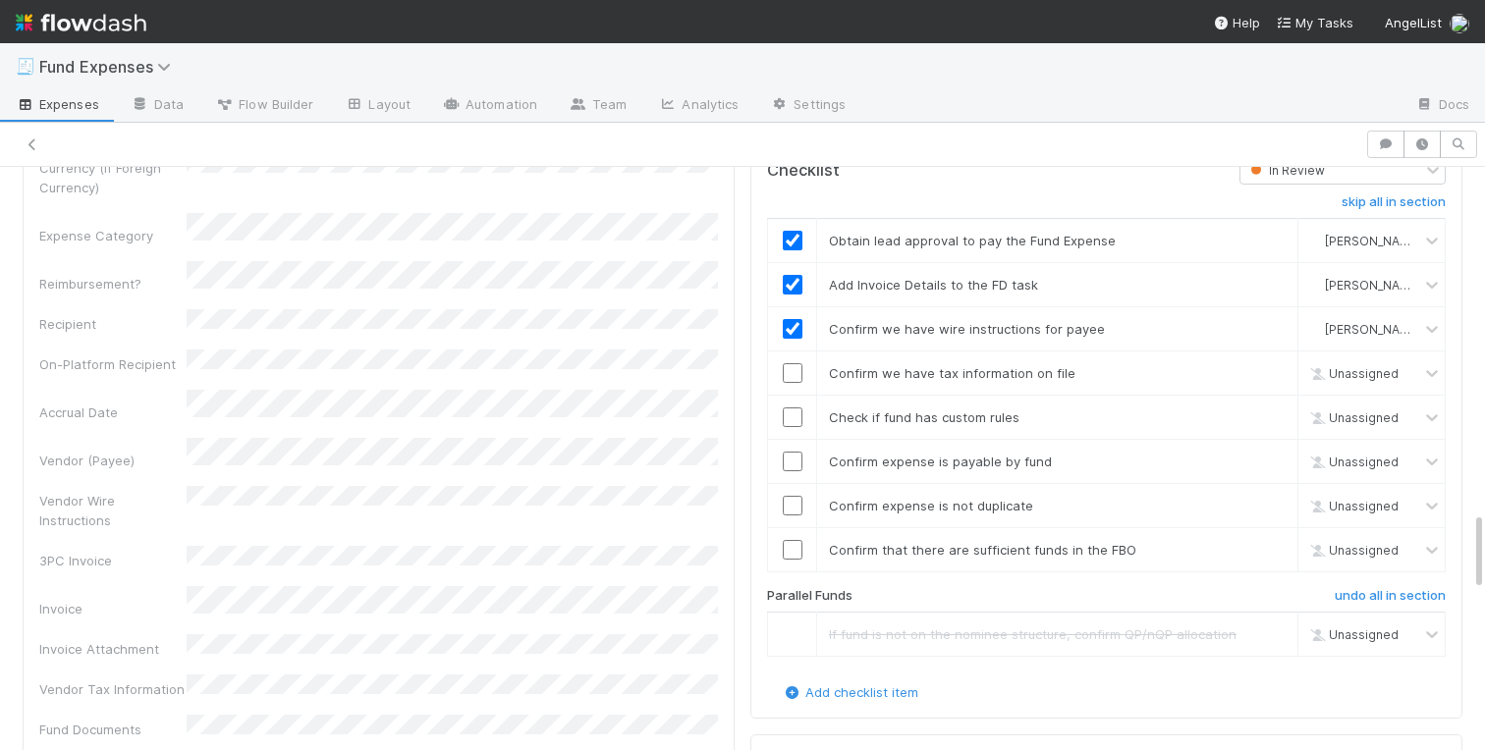
scroll to position [2533, 0]
click at [799, 409] on input "checkbox" at bounding box center [793, 414] width 20 height 20
click at [792, 454] on input "checkbox" at bounding box center [793, 458] width 20 height 20
click at [792, 494] on input "checkbox" at bounding box center [793, 502] width 20 height 20
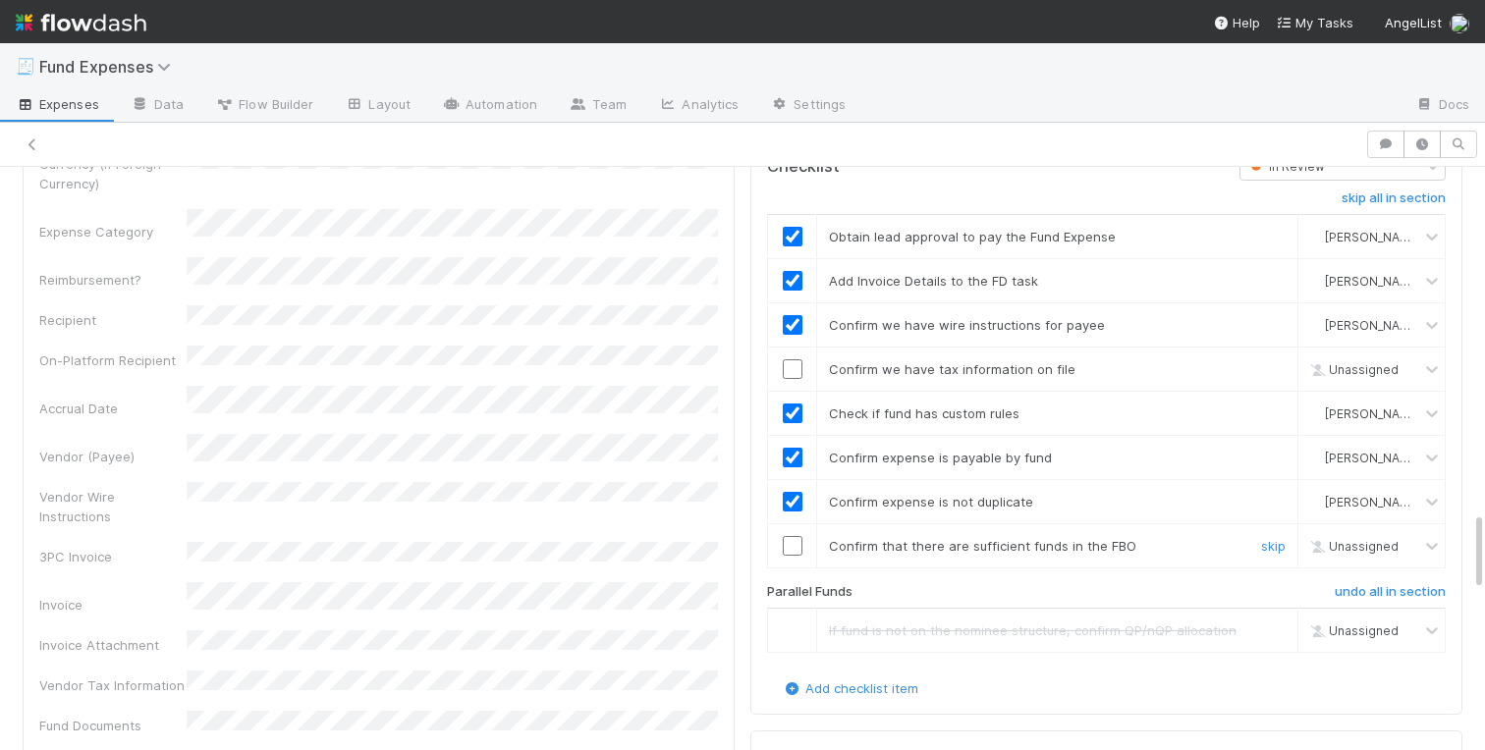
click at [794, 555] on input "checkbox" at bounding box center [793, 546] width 20 height 20
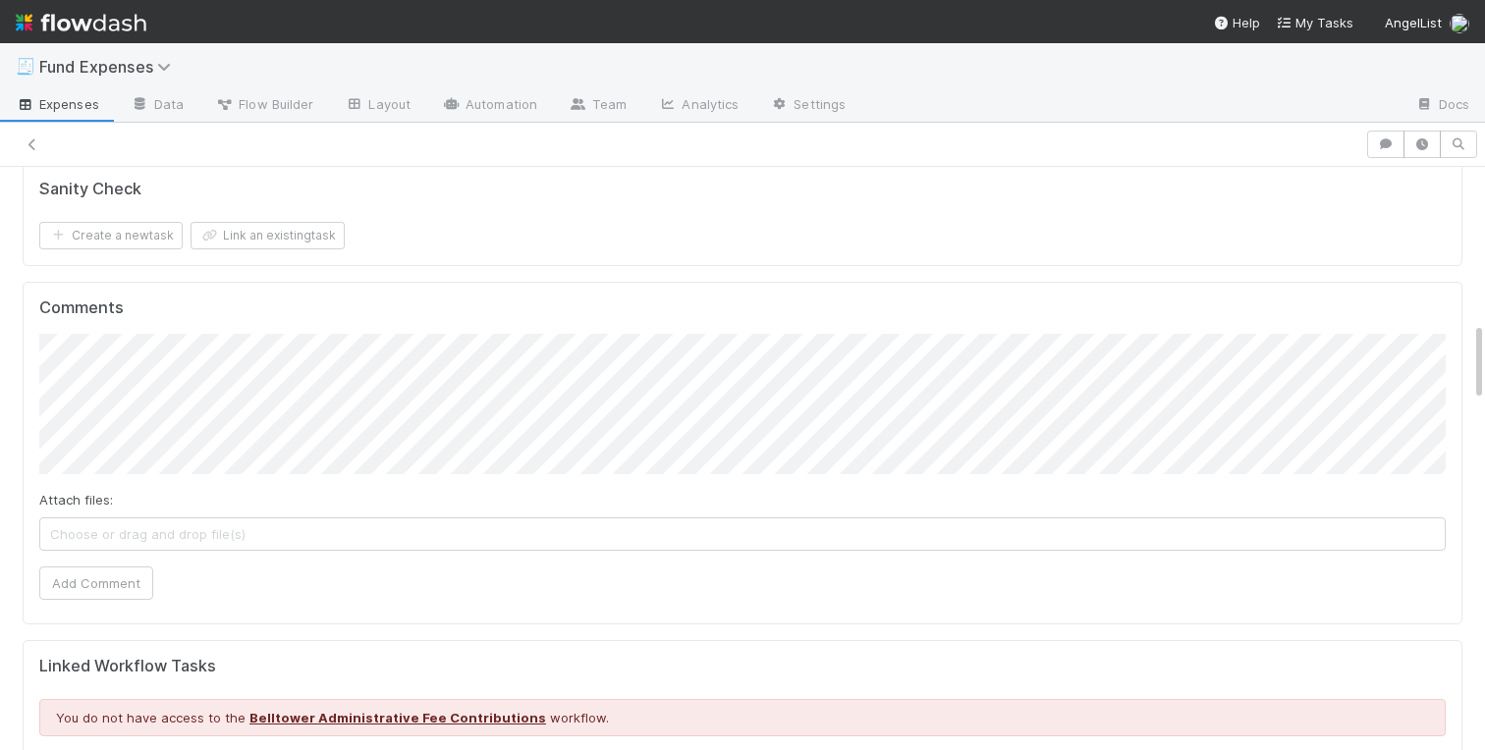
scroll to position [1128, 0]
click at [142, 577] on button "Add Comment" at bounding box center [96, 580] width 114 height 33
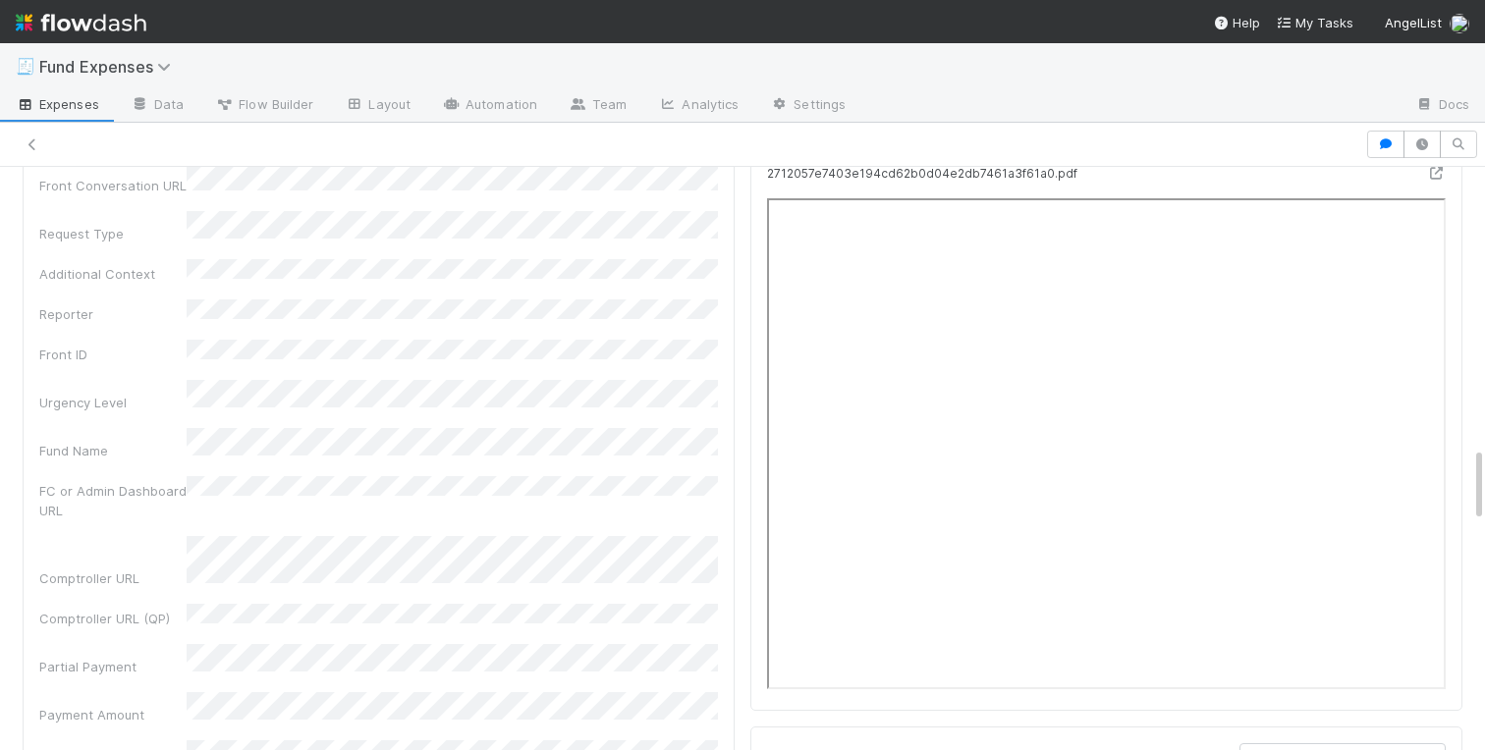
click at [8, 338] on div "Warehoused Investment Comptroller Fund Expenses - Custom Rules Sanity Check Cre…" at bounding box center [742, 286] width 1485 height 4439
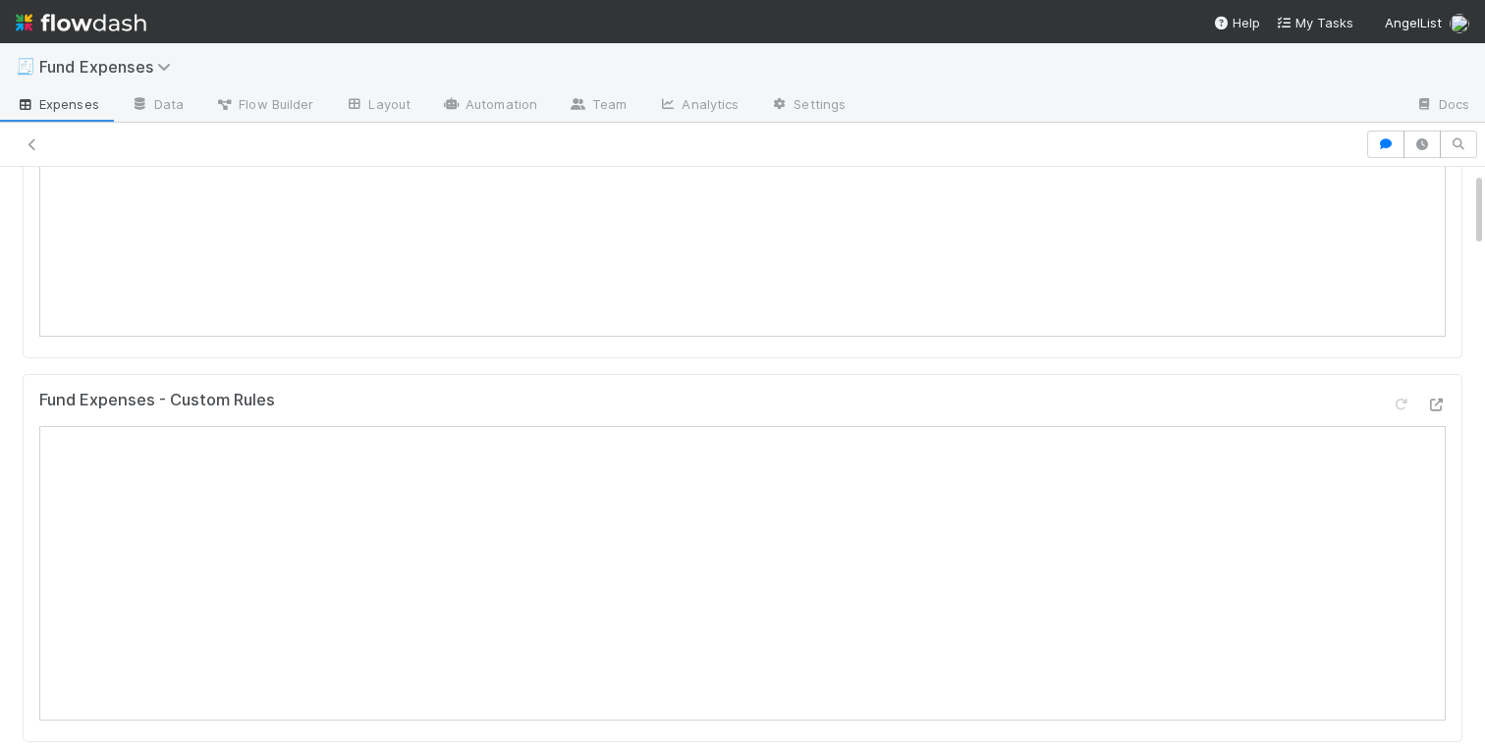
scroll to position [0, 0]
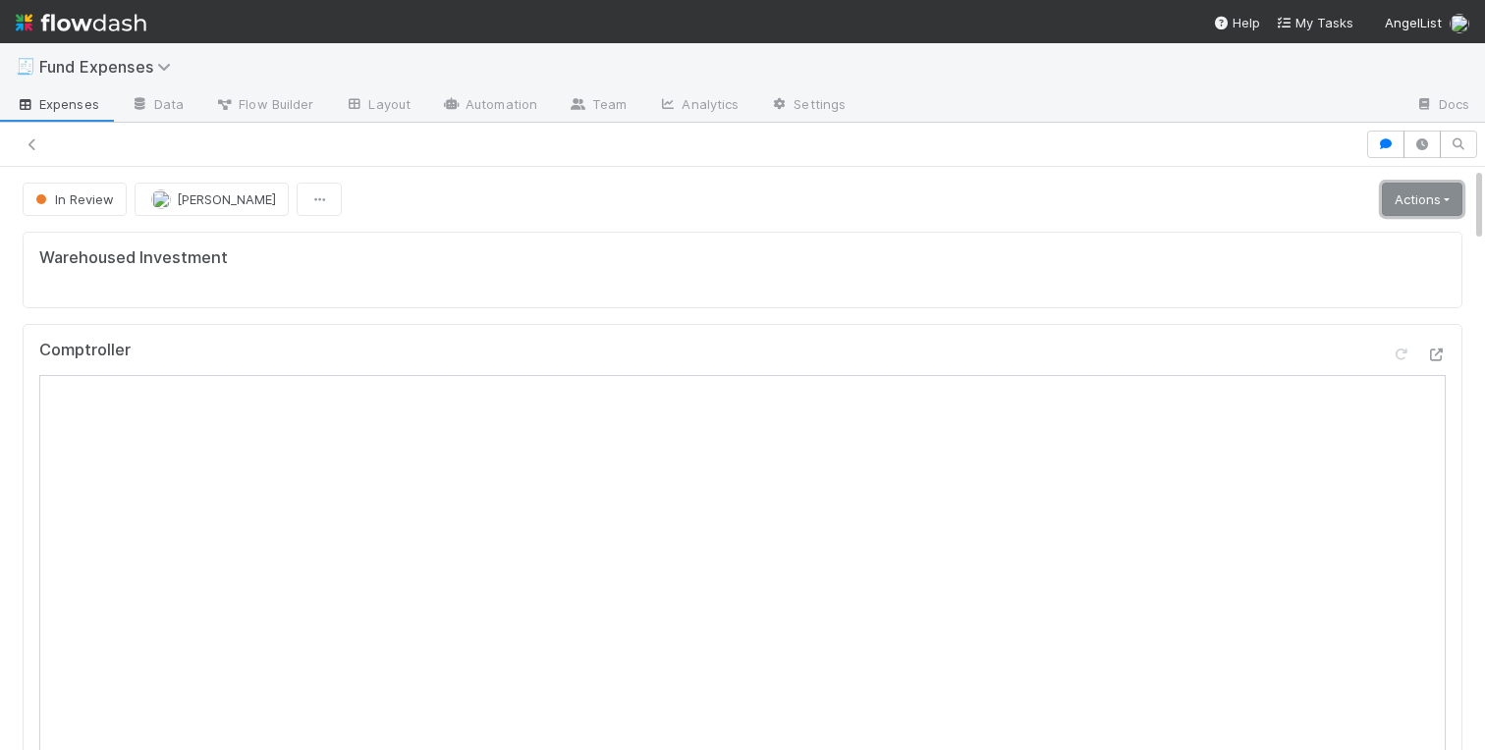
click at [1409, 196] on link "Actions" at bounding box center [1422, 199] width 81 height 33
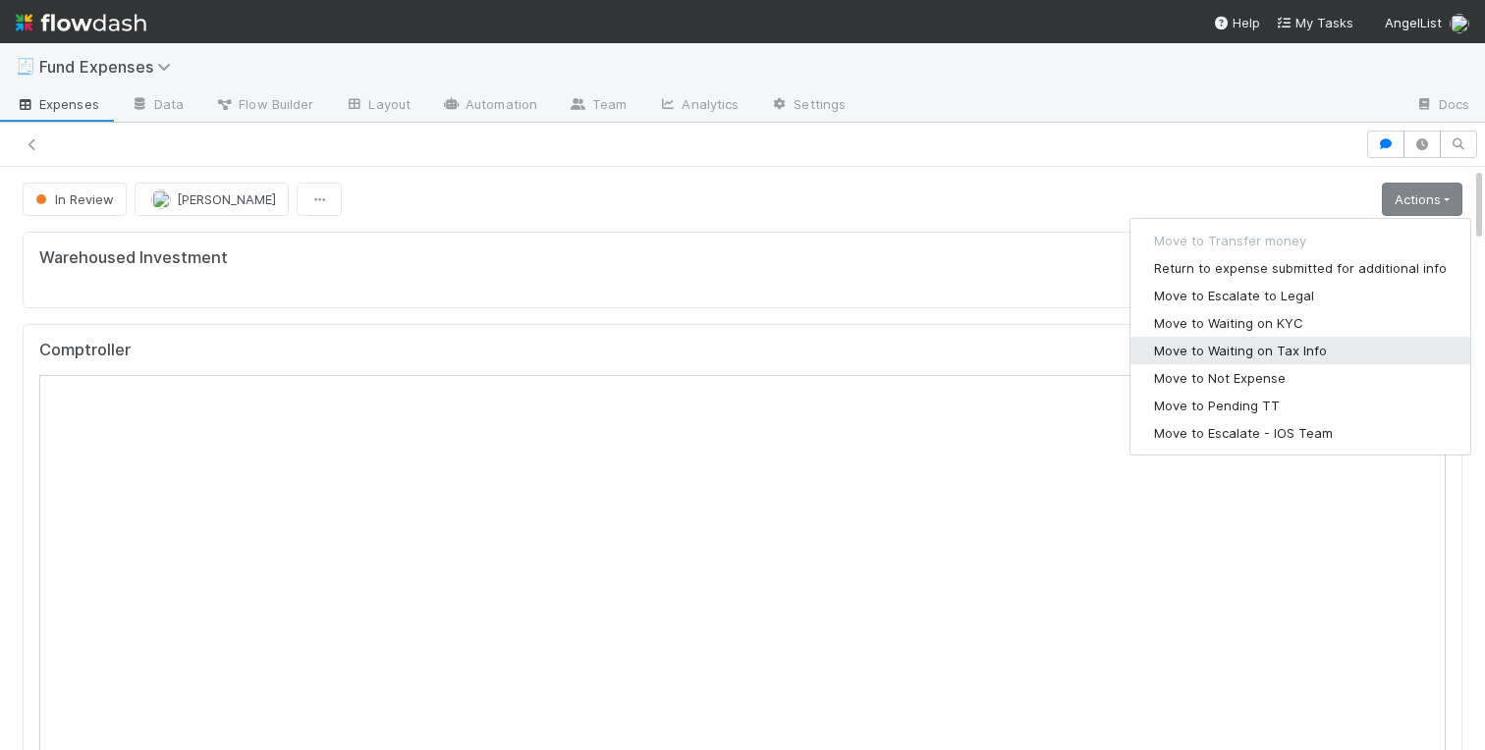
click at [1294, 352] on button "Move to Waiting on Tax Info" at bounding box center [1300, 351] width 340 height 28
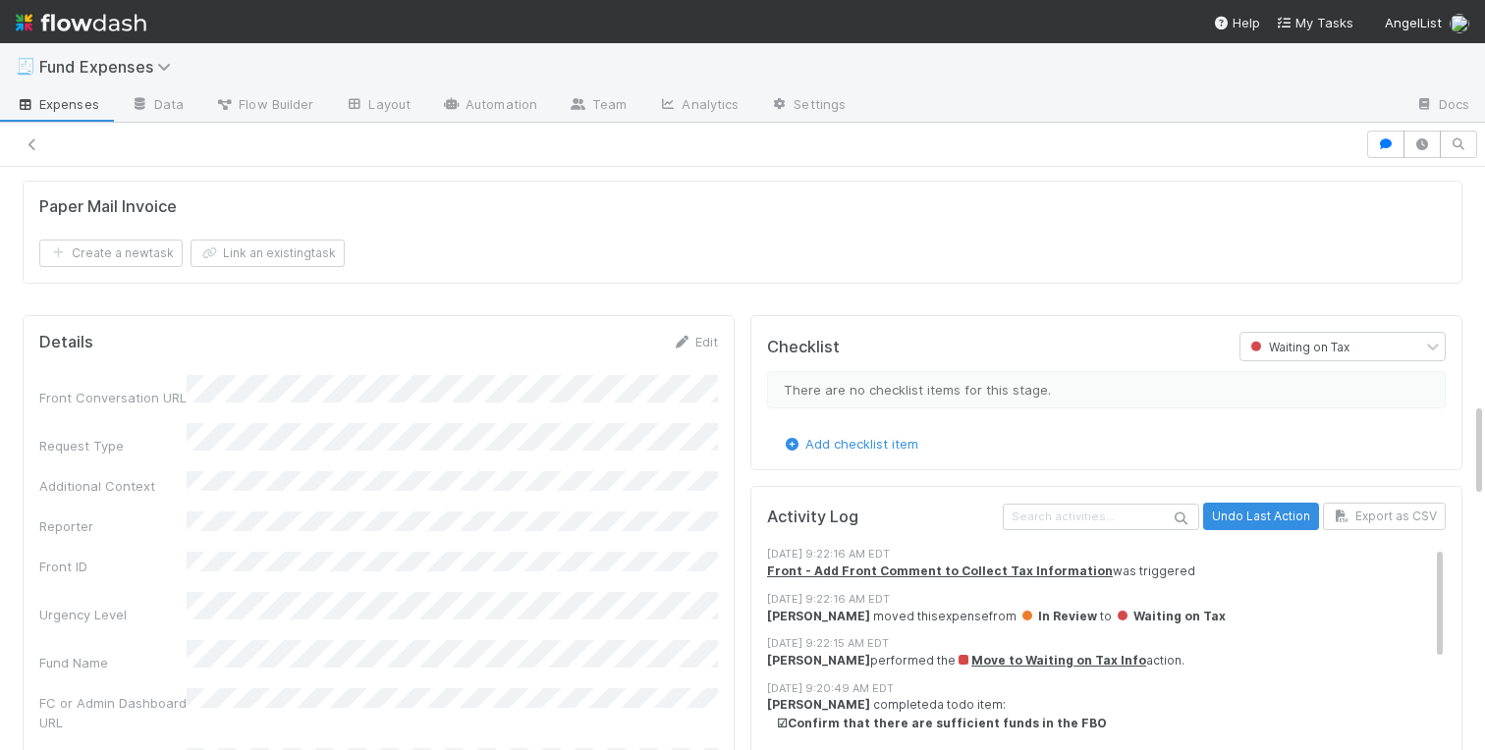
scroll to position [1447, 0]
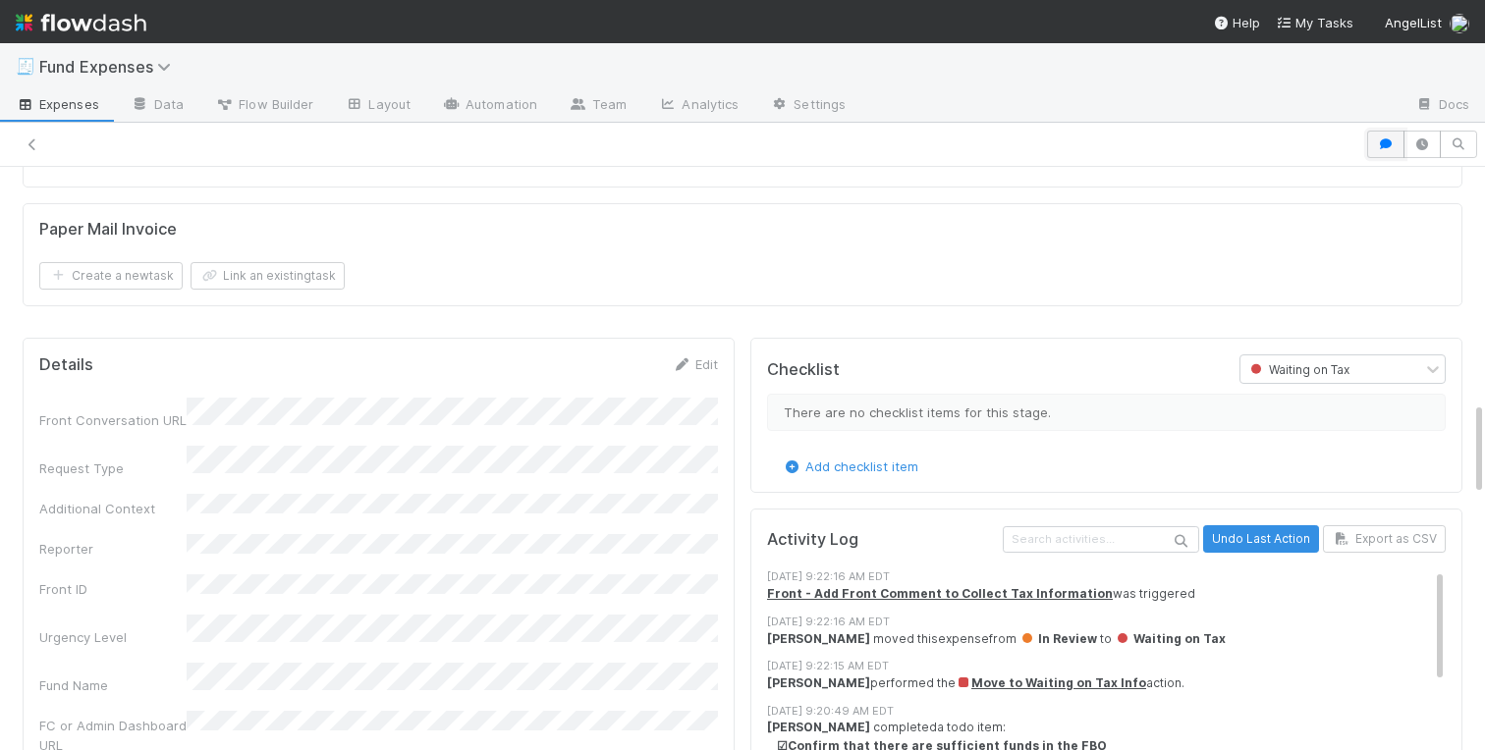
click at [1378, 142] on icon "button" at bounding box center [1386, 144] width 20 height 12
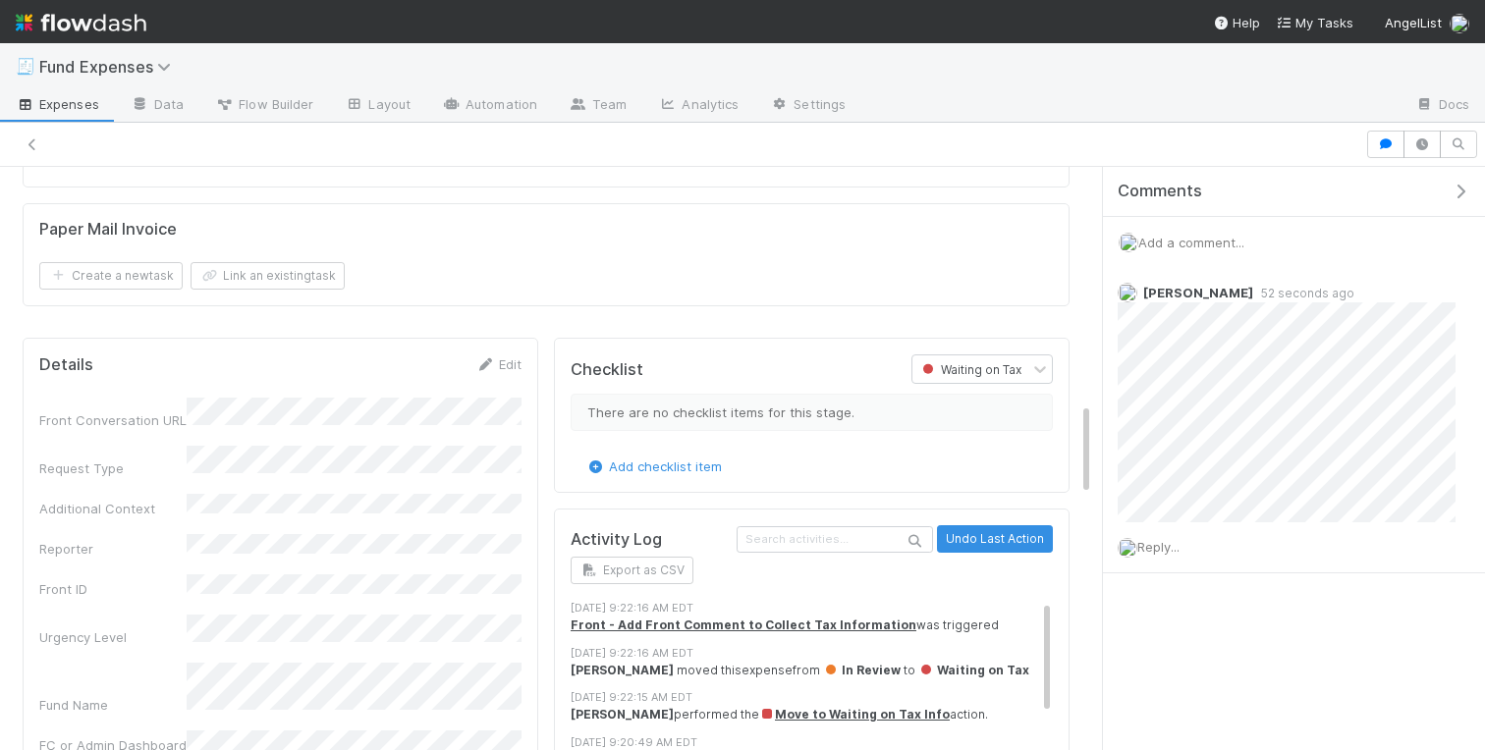
click at [1169, 247] on span "Add a comment..." at bounding box center [1191, 243] width 106 height 16
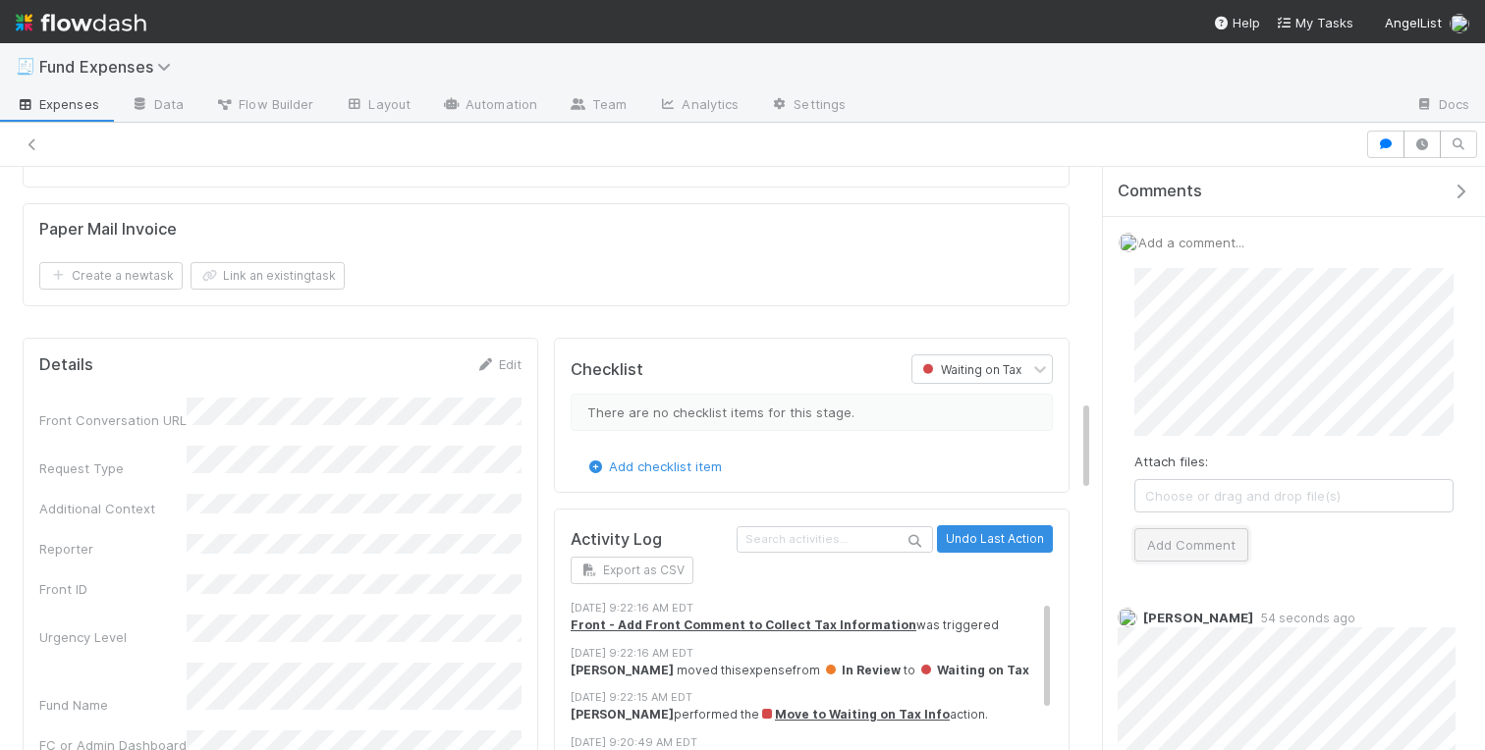
click at [1166, 542] on button "Add Comment" at bounding box center [1191, 544] width 114 height 33
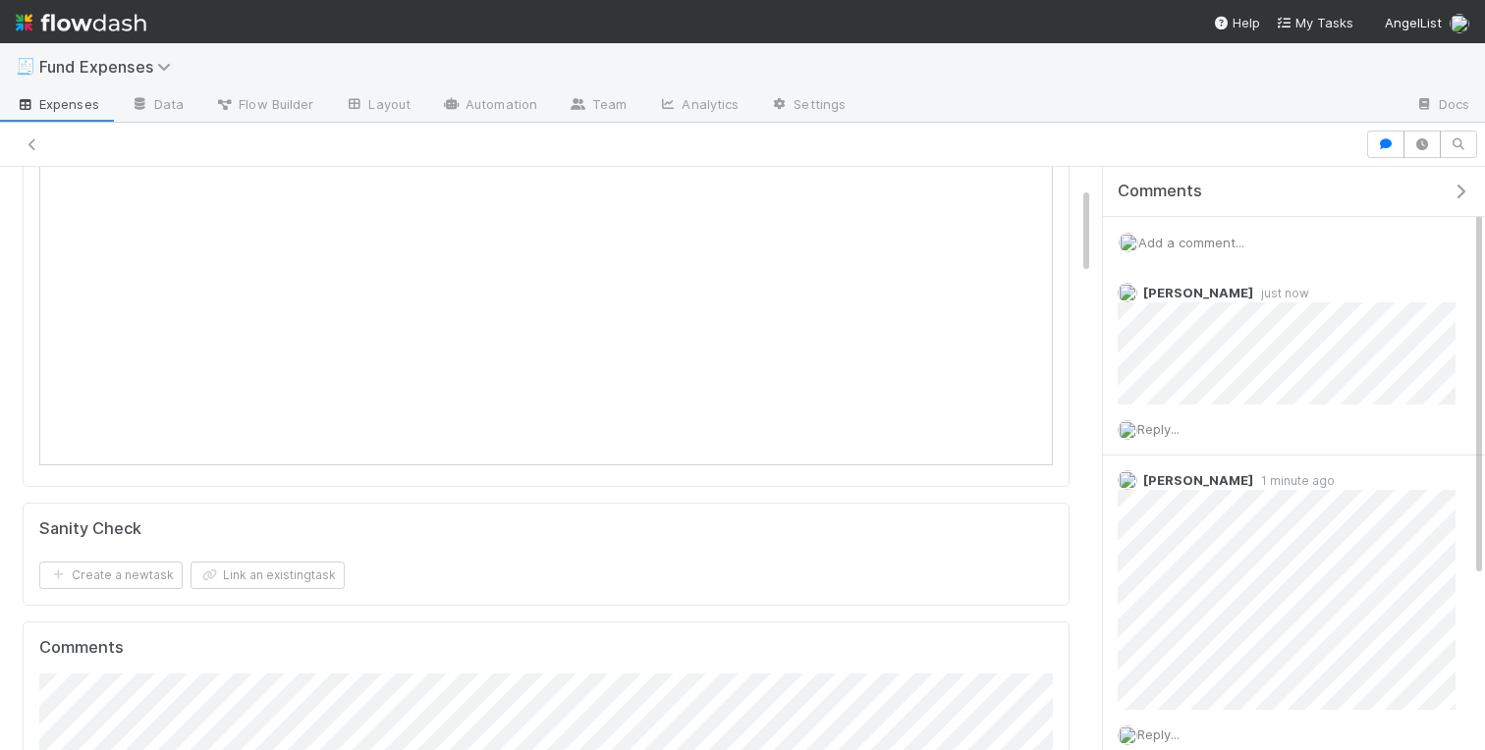
scroll to position [0, 0]
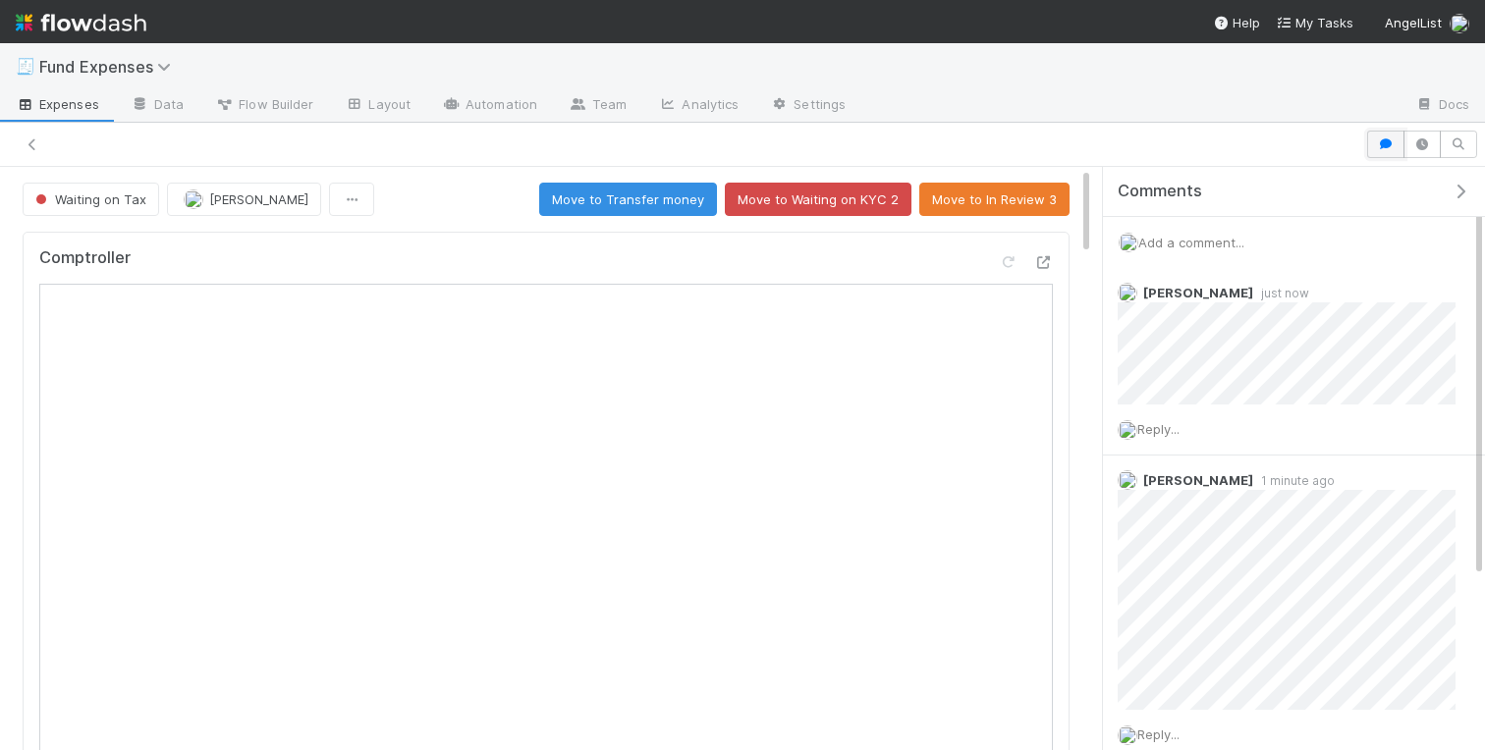
click at [1374, 147] on button "button" at bounding box center [1385, 145] width 37 height 28
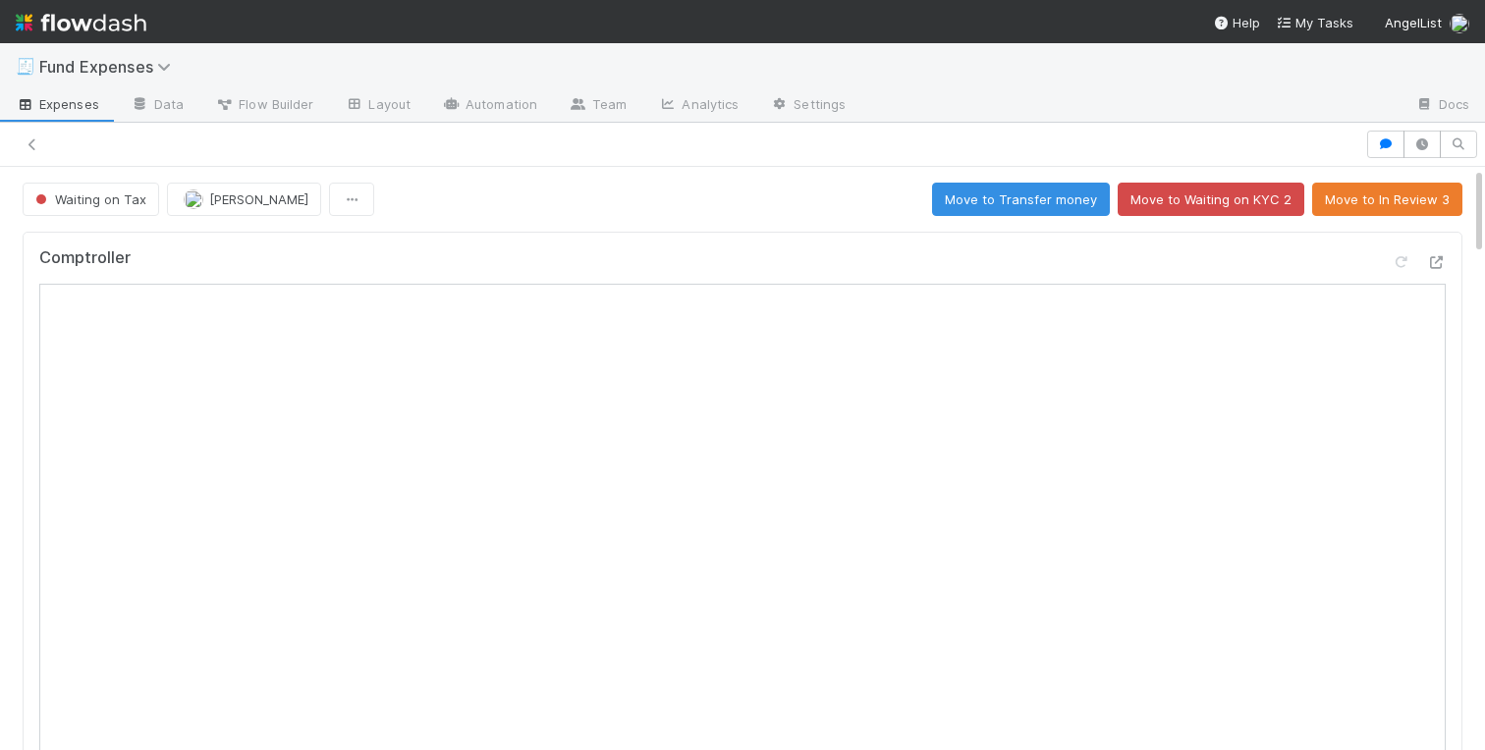
click at [3, 212] on div "Waiting on Tax Charlotte Mas Move to Transfer money Move to Waiting on KYC 2 Mo…" at bounding box center [742, 199] width 1485 height 33
click at [33, 147] on icon at bounding box center [33, 144] width 20 height 13
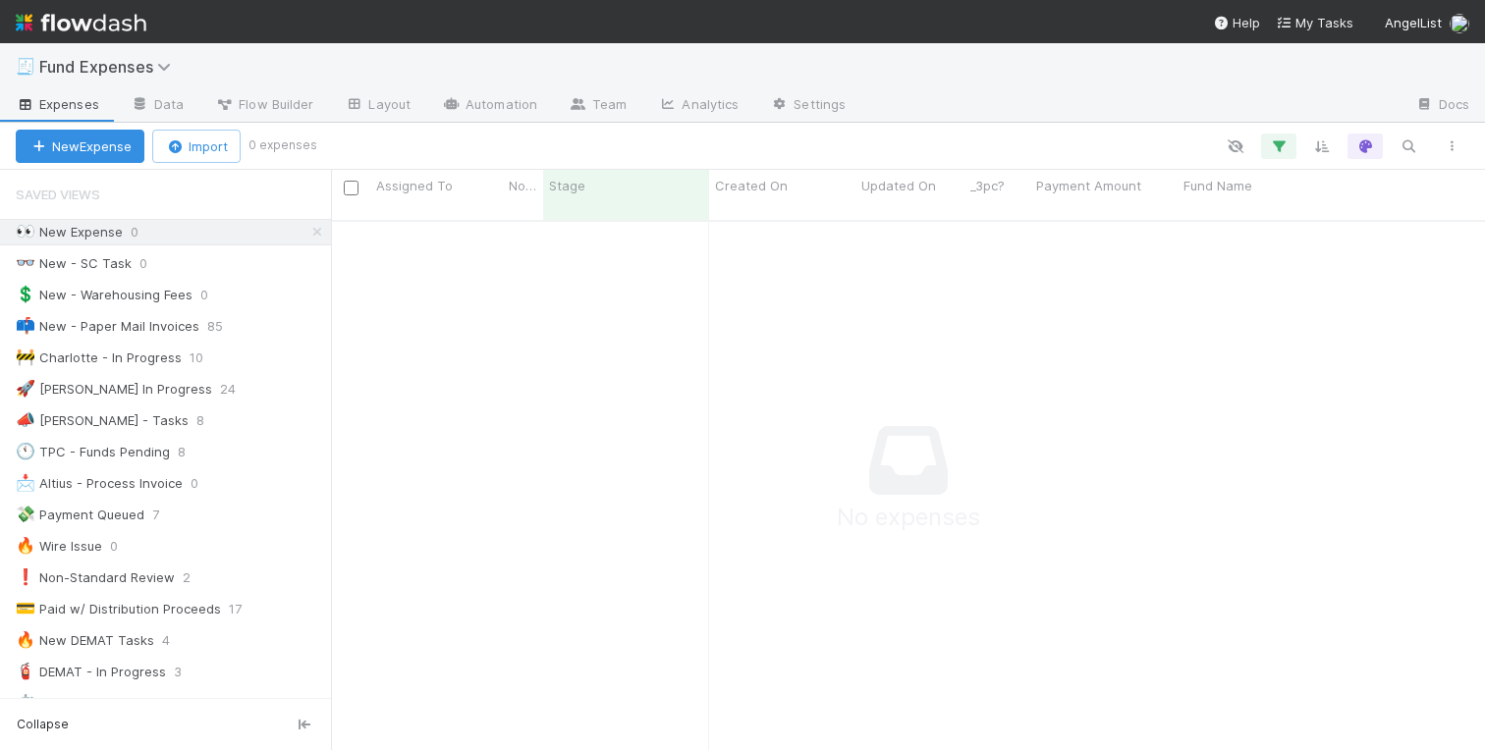
scroll to position [0, 1]
click at [130, 358] on div "🚧 Charlotte - In Progress" at bounding box center [99, 358] width 166 height 25
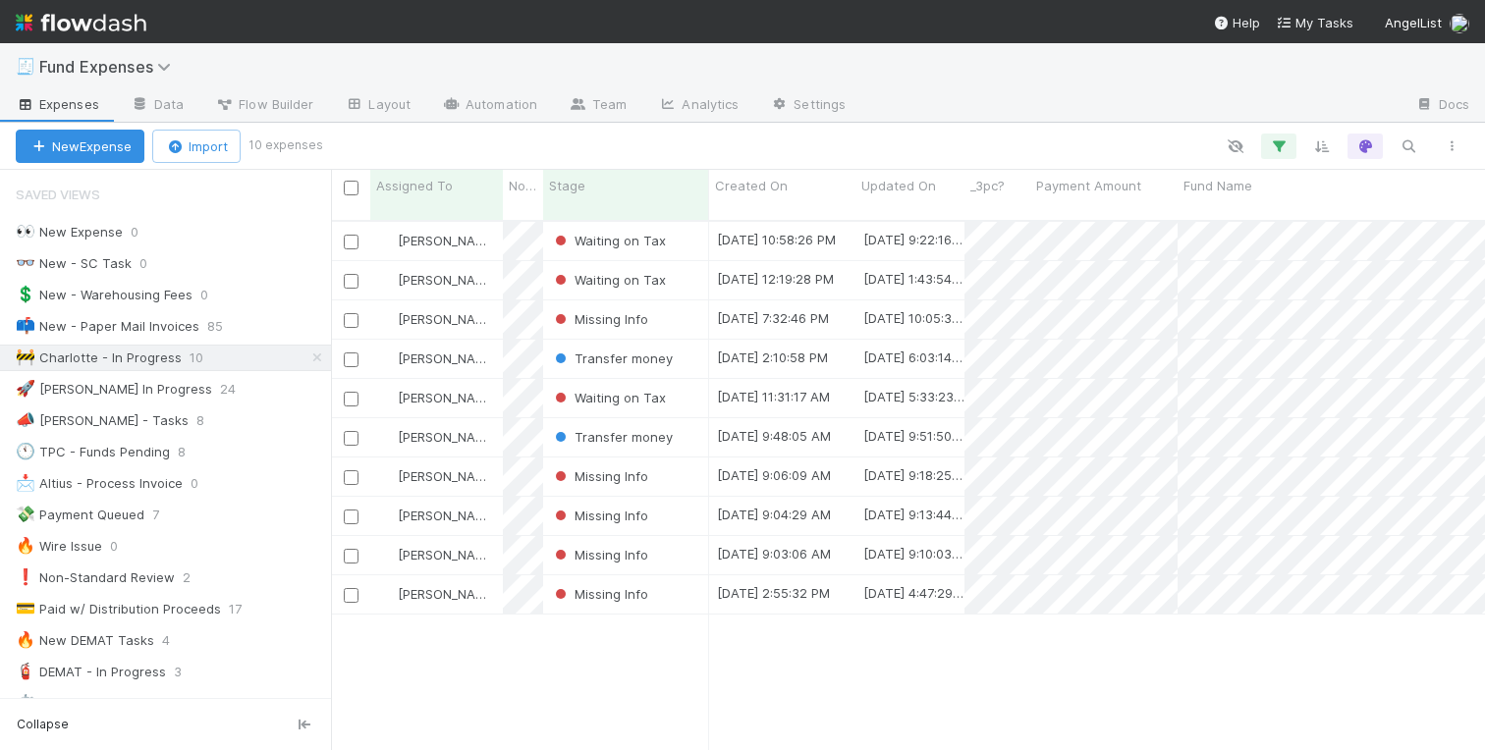
scroll to position [545, 1154]
click at [685, 420] on div "Transfer money" at bounding box center [626, 437] width 166 height 38
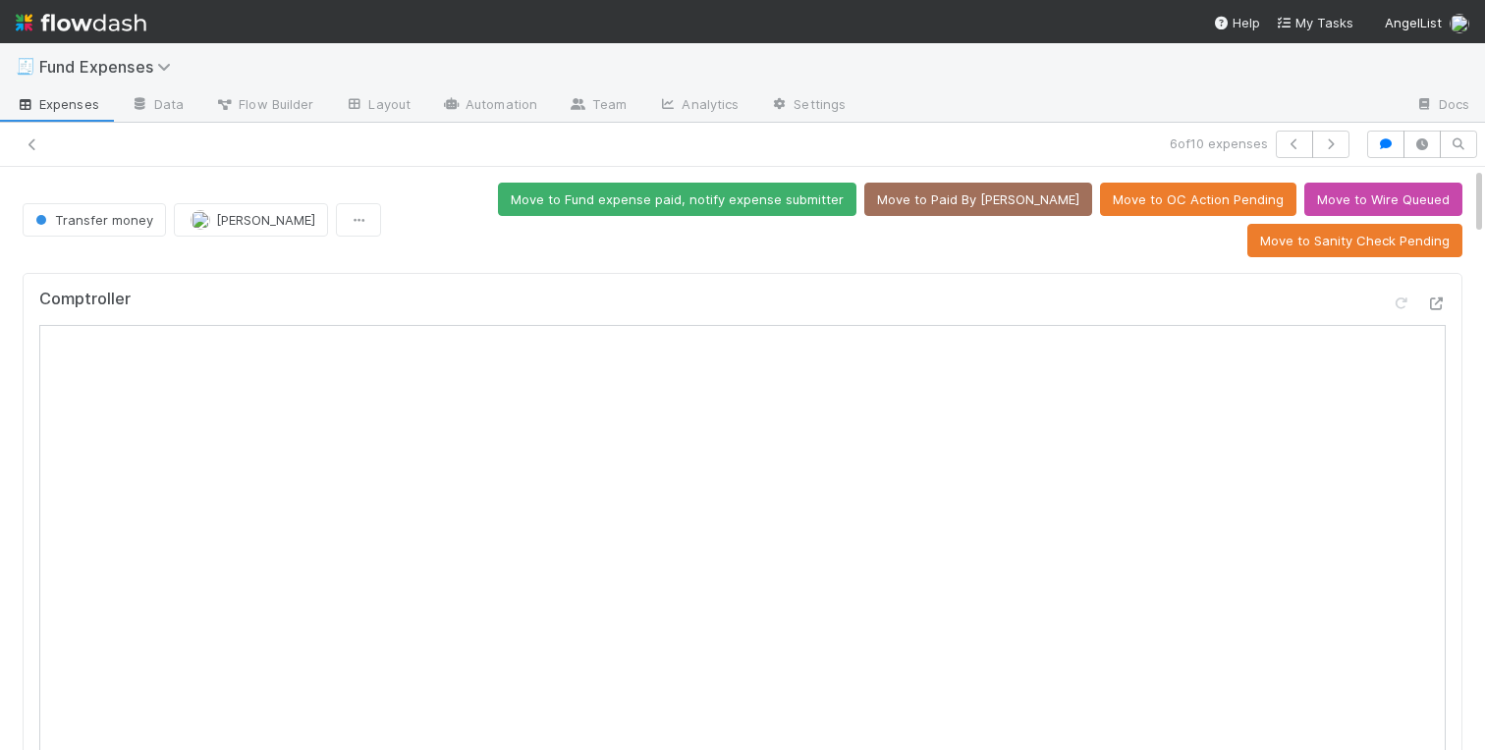
click at [1386, 142] on icon "button" at bounding box center [1386, 144] width 20 height 12
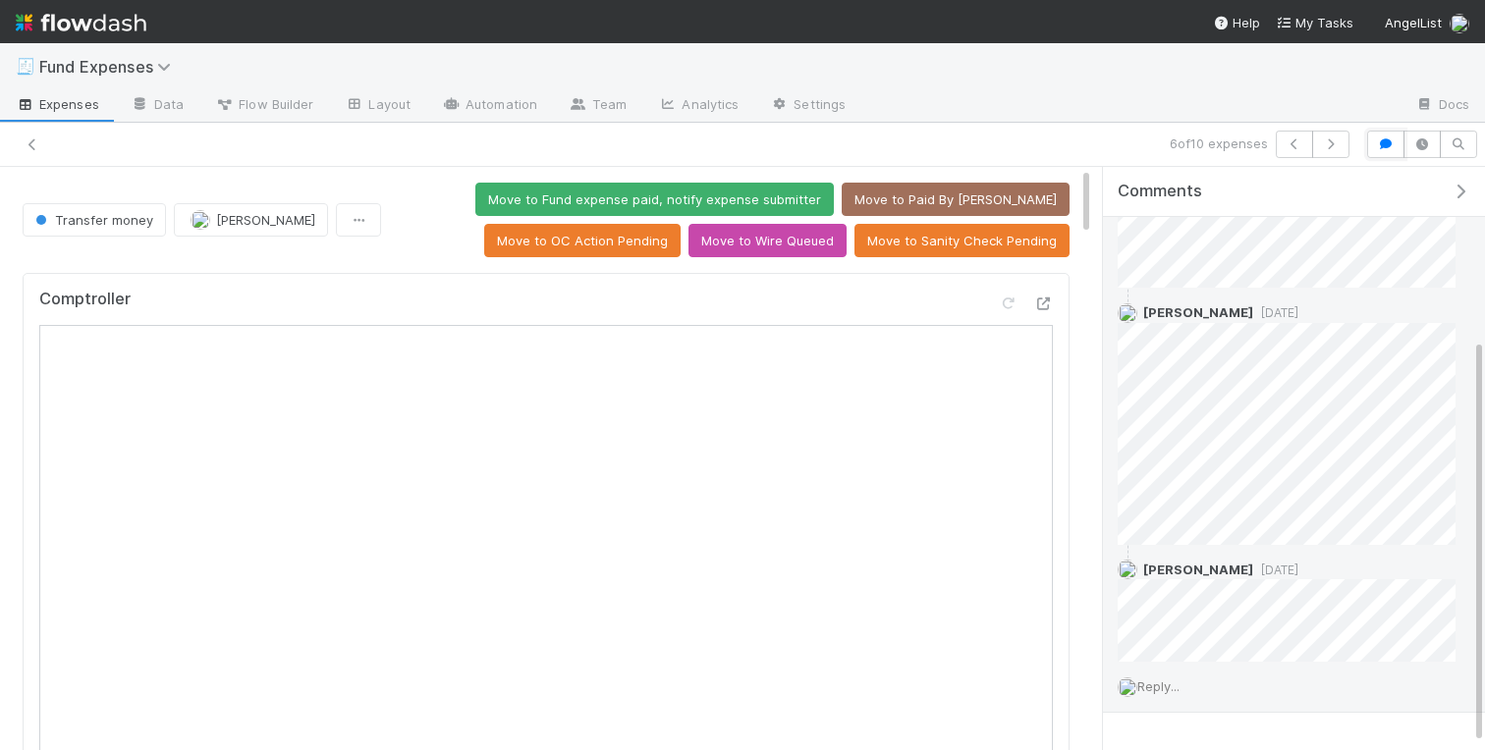
scroll to position [253, 0]
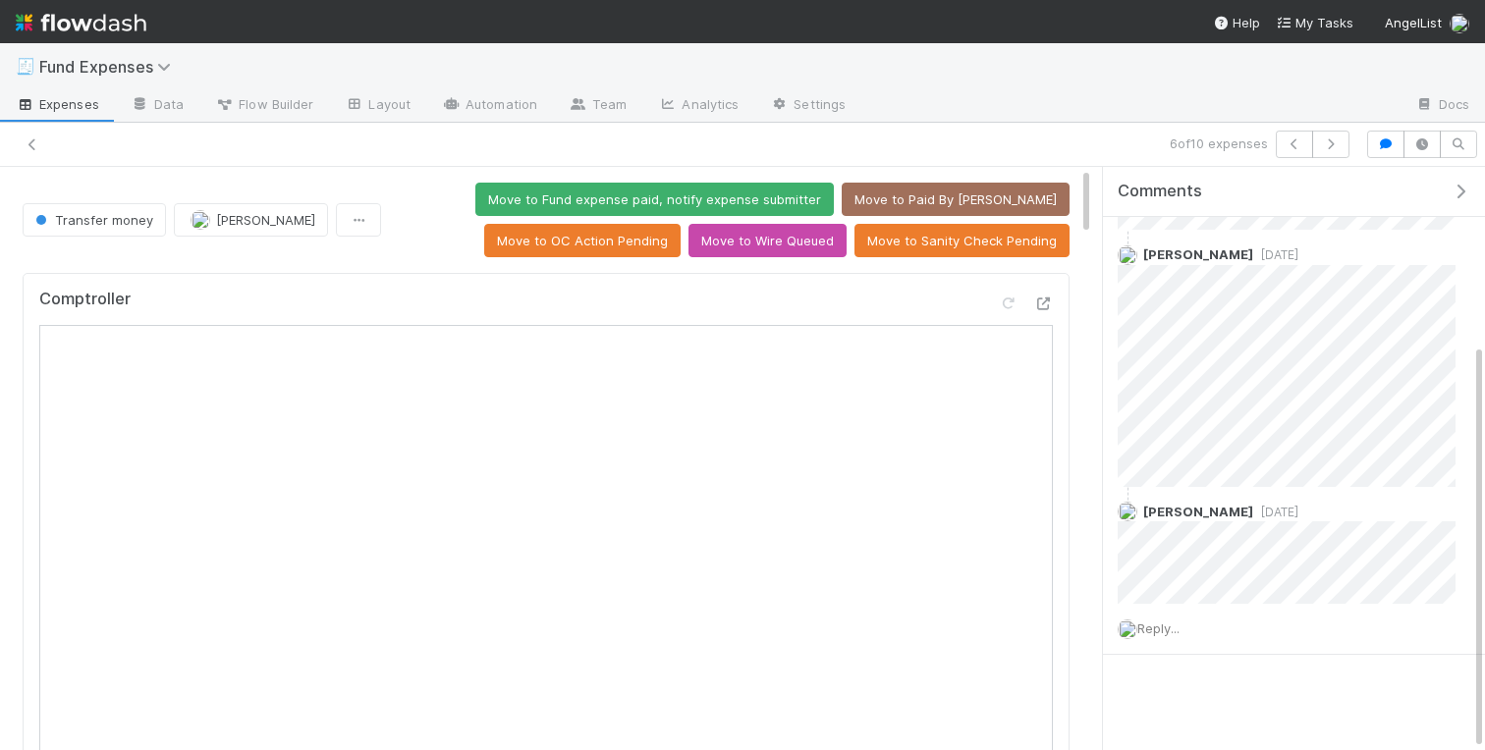
click at [1453, 185] on icon "button" at bounding box center [1461, 192] width 20 height 16
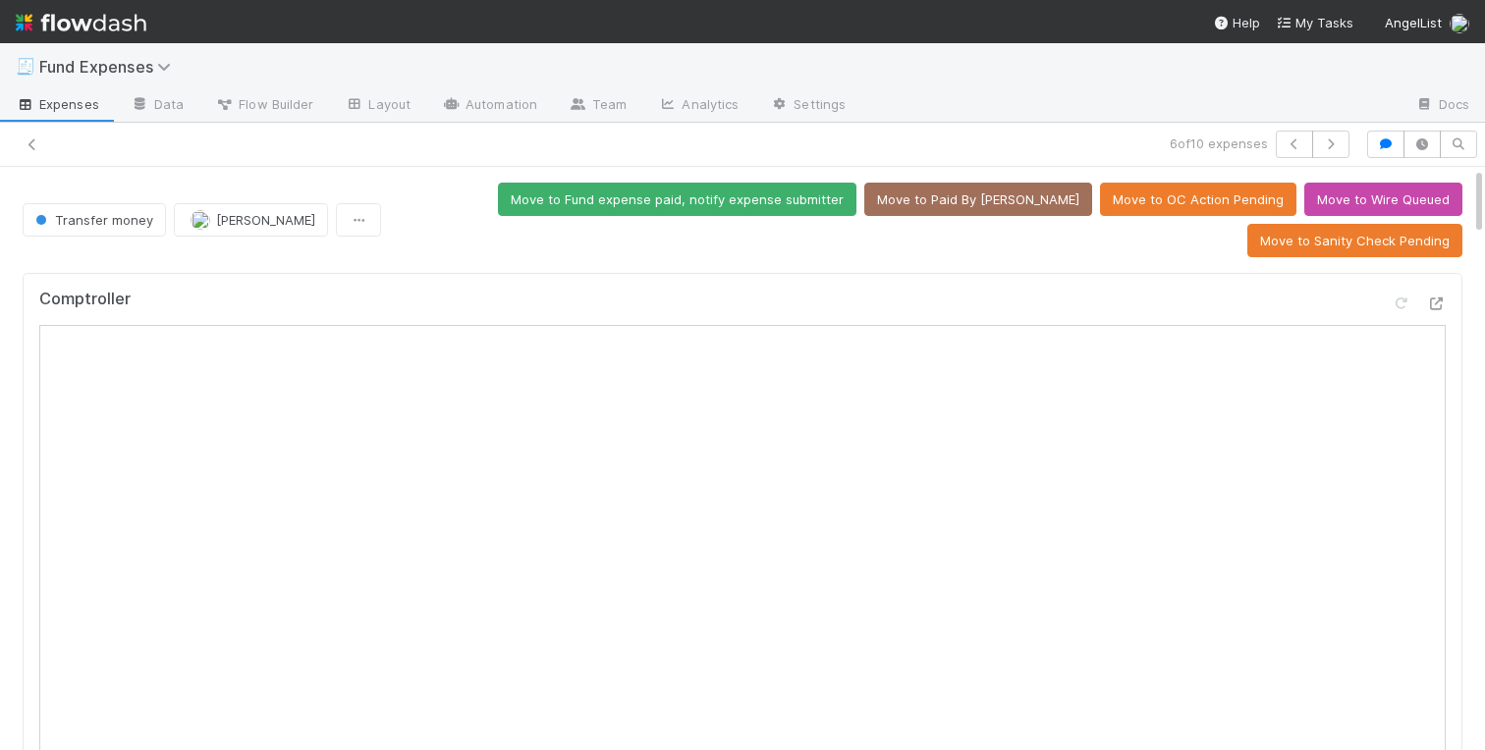
scroll to position [3062, 0]
click at [1441, 303] on icon at bounding box center [1436, 304] width 20 height 13
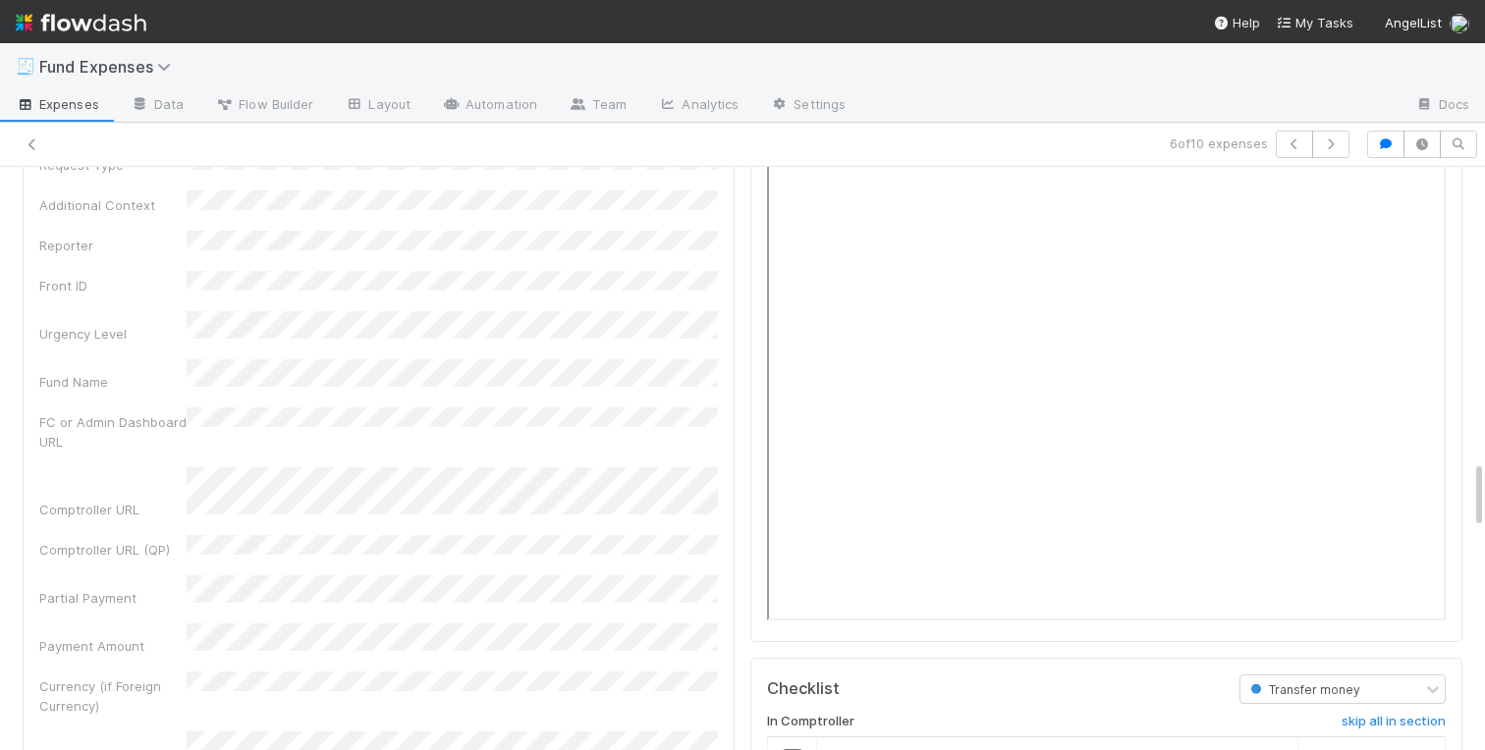
scroll to position [2553, 0]
click at [1376, 147] on icon "button" at bounding box center [1386, 144] width 20 height 12
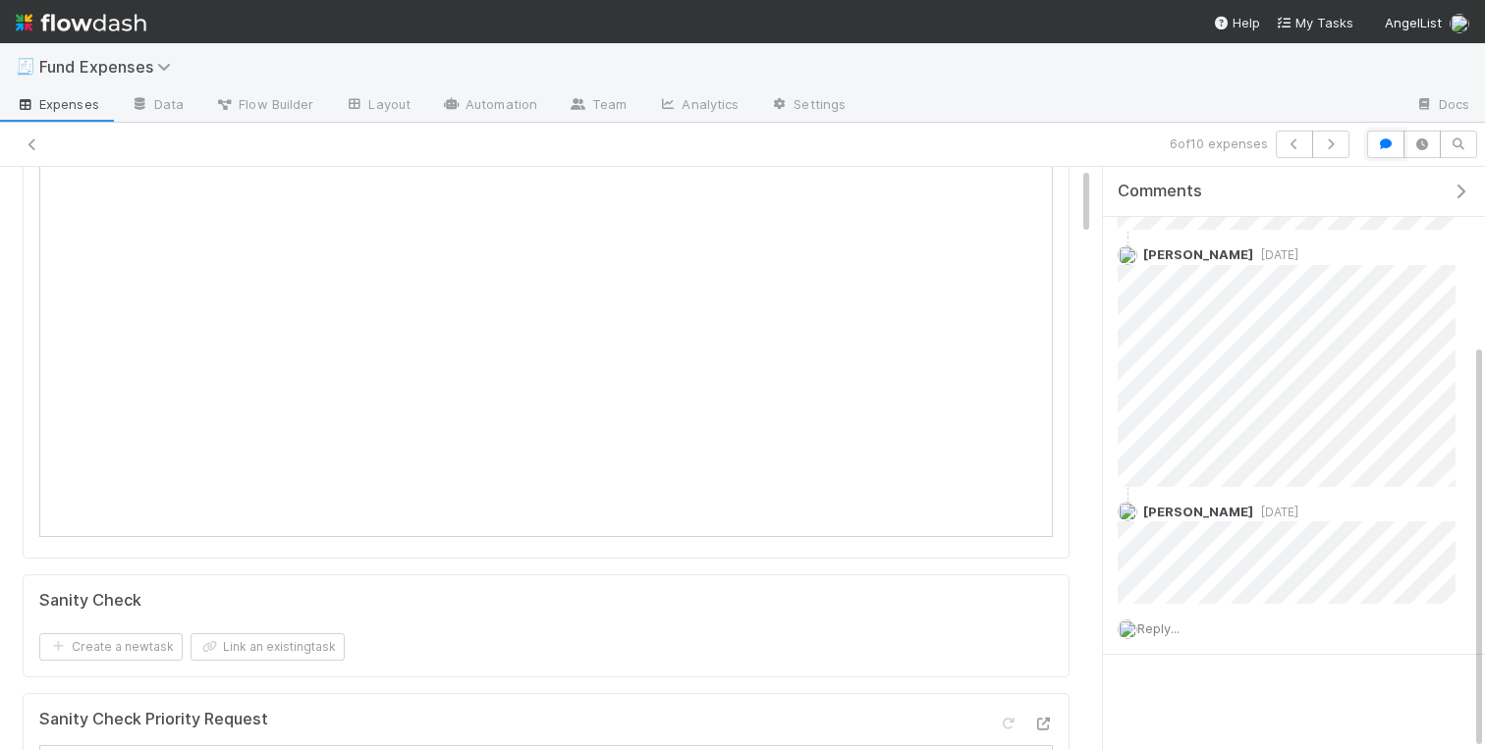
scroll to position [0, 0]
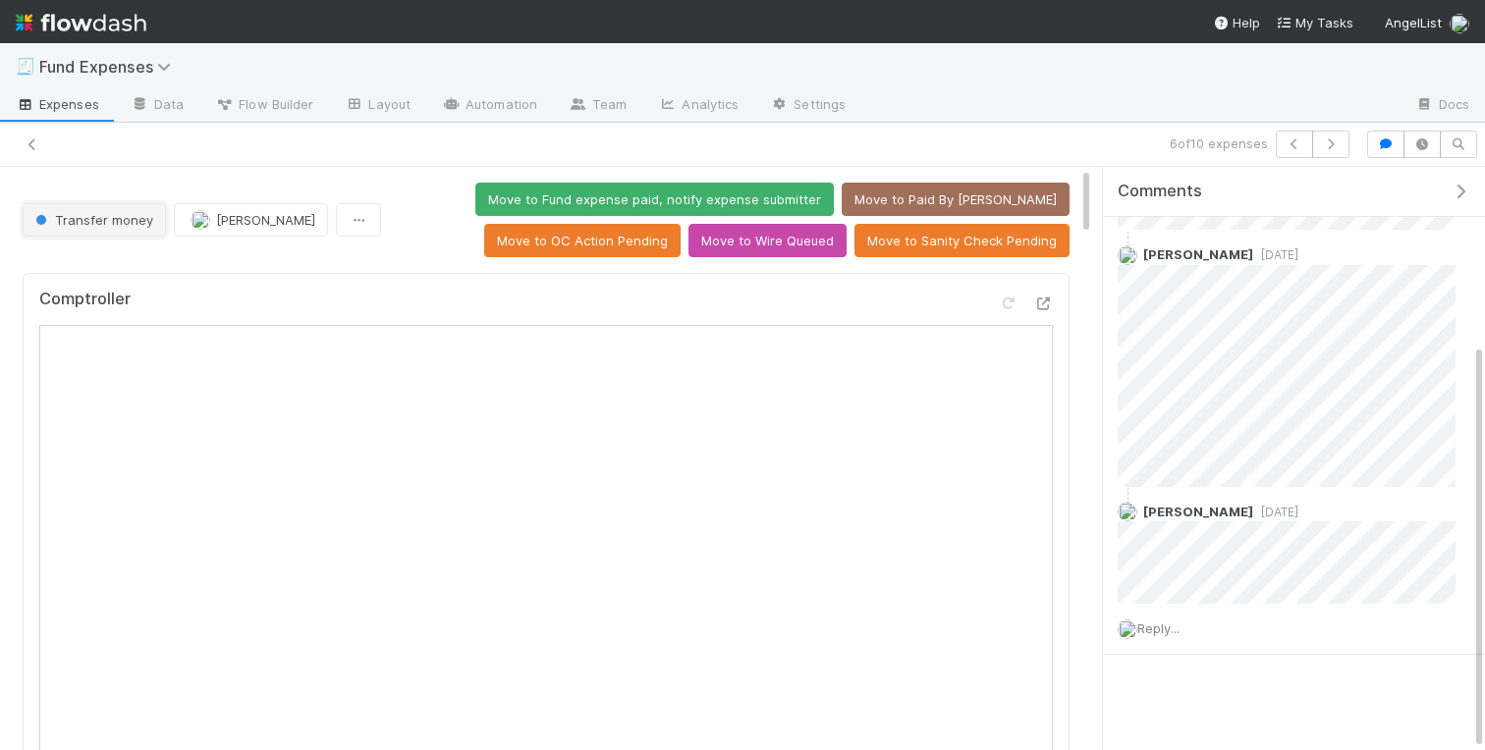
click at [74, 226] on span "Transfer money" at bounding box center [92, 220] width 122 height 16
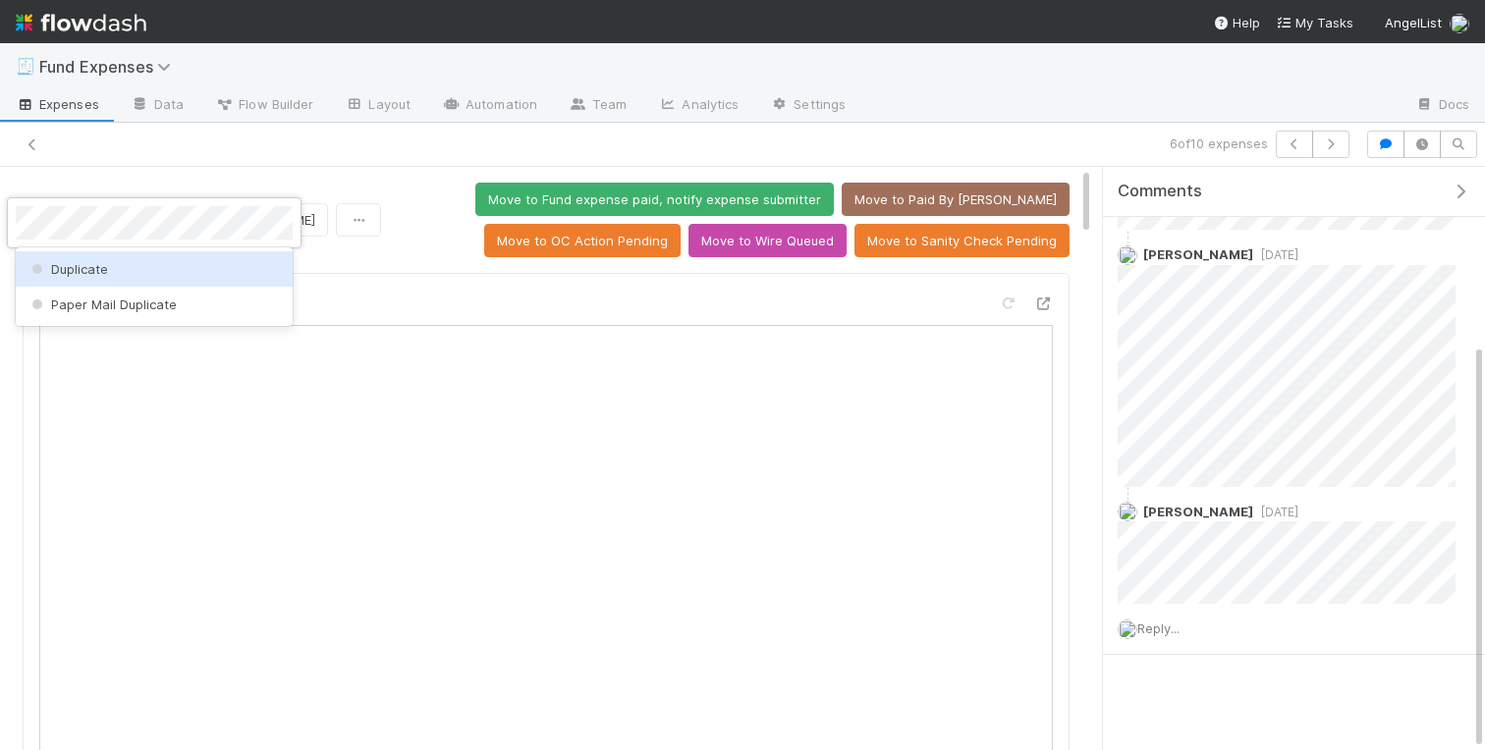
click at [142, 267] on div "Duplicate" at bounding box center [154, 268] width 277 height 35
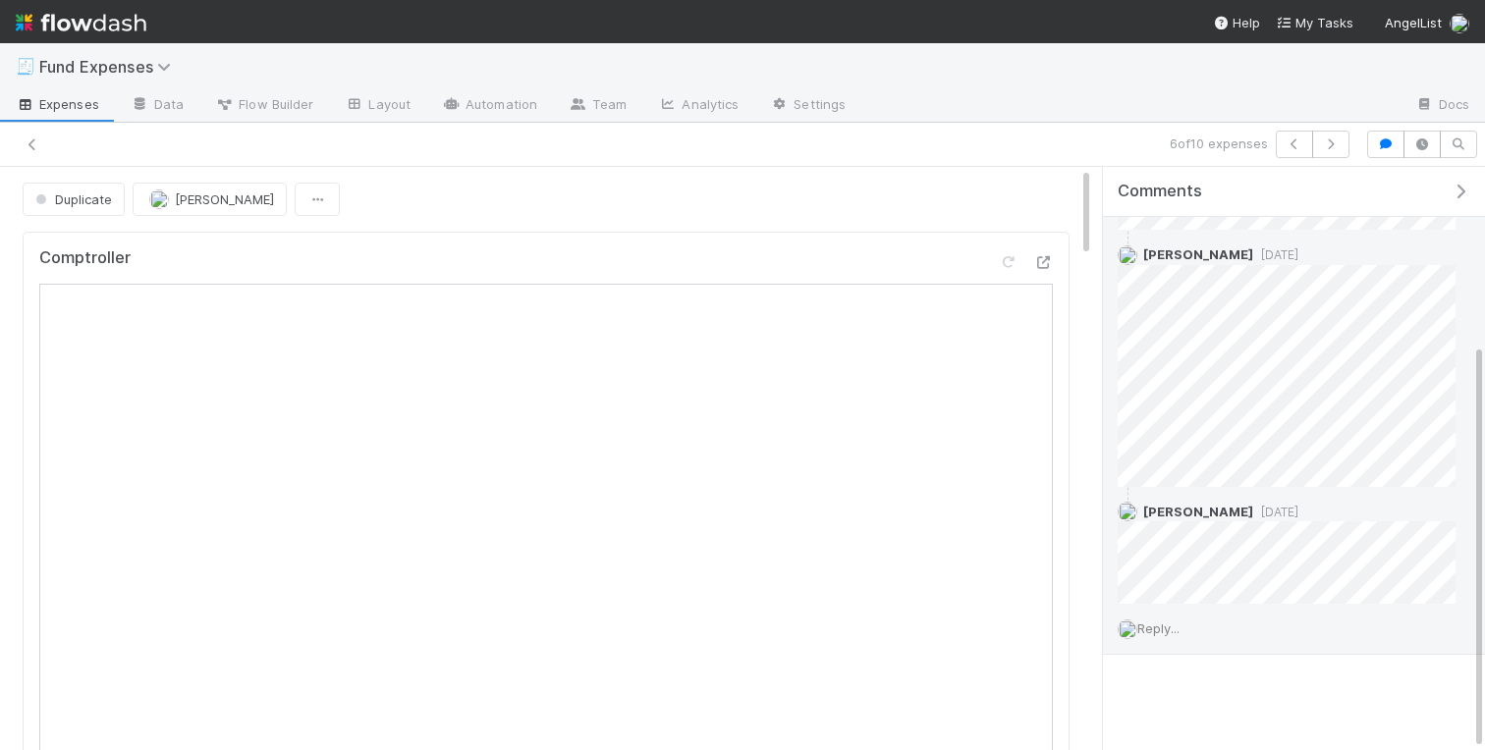
click at [1162, 623] on span "Reply..." at bounding box center [1158, 629] width 42 height 16
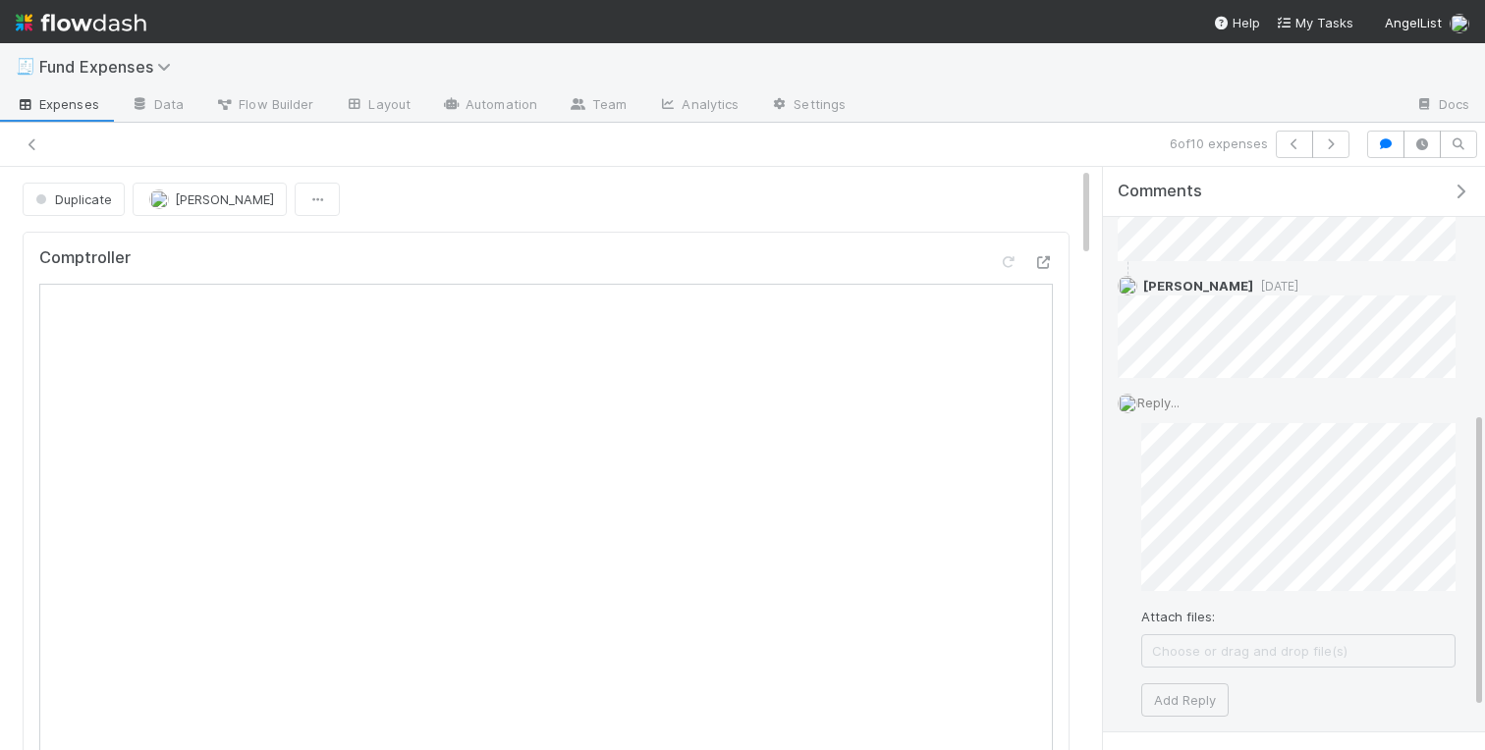
scroll to position [517, 0]
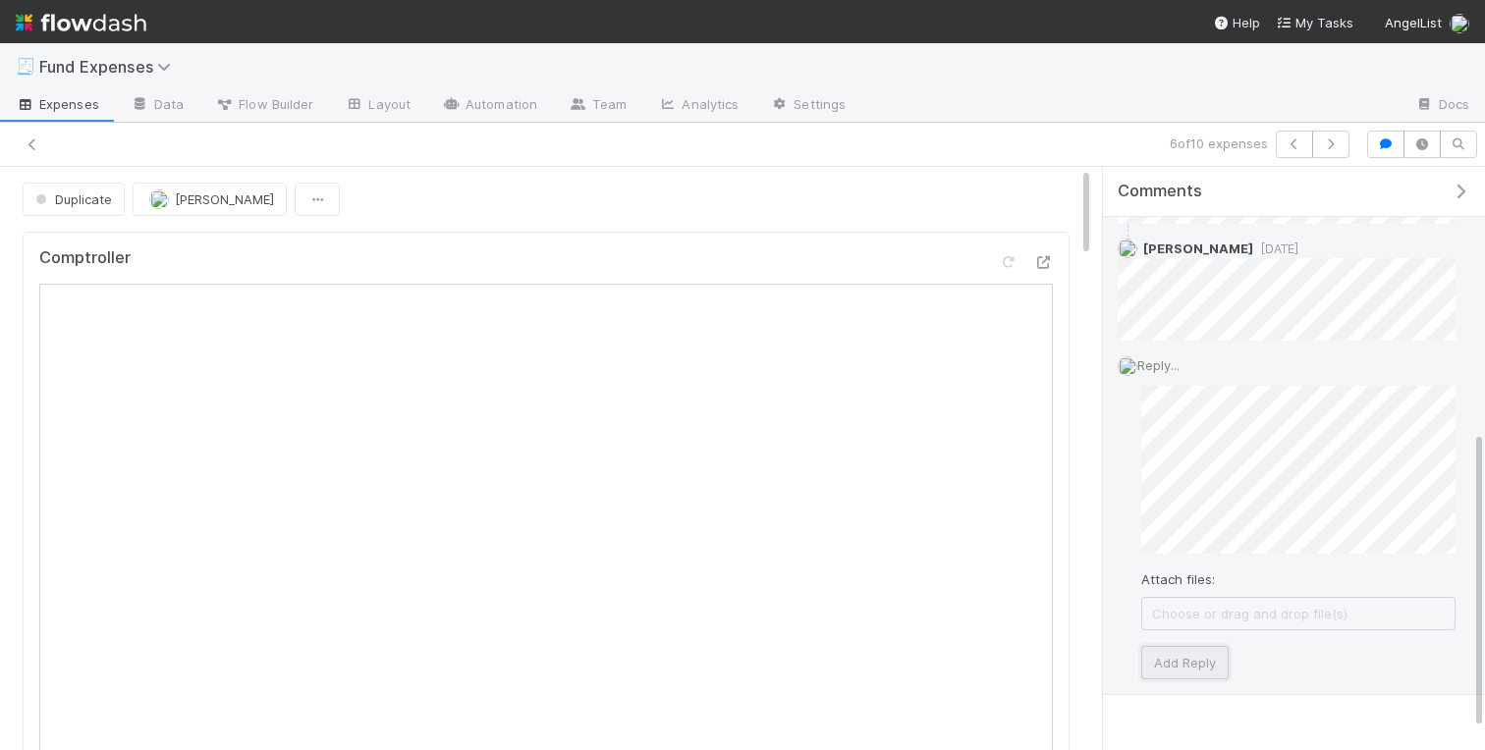
click at [1174, 657] on button "Add Reply" at bounding box center [1184, 662] width 87 height 33
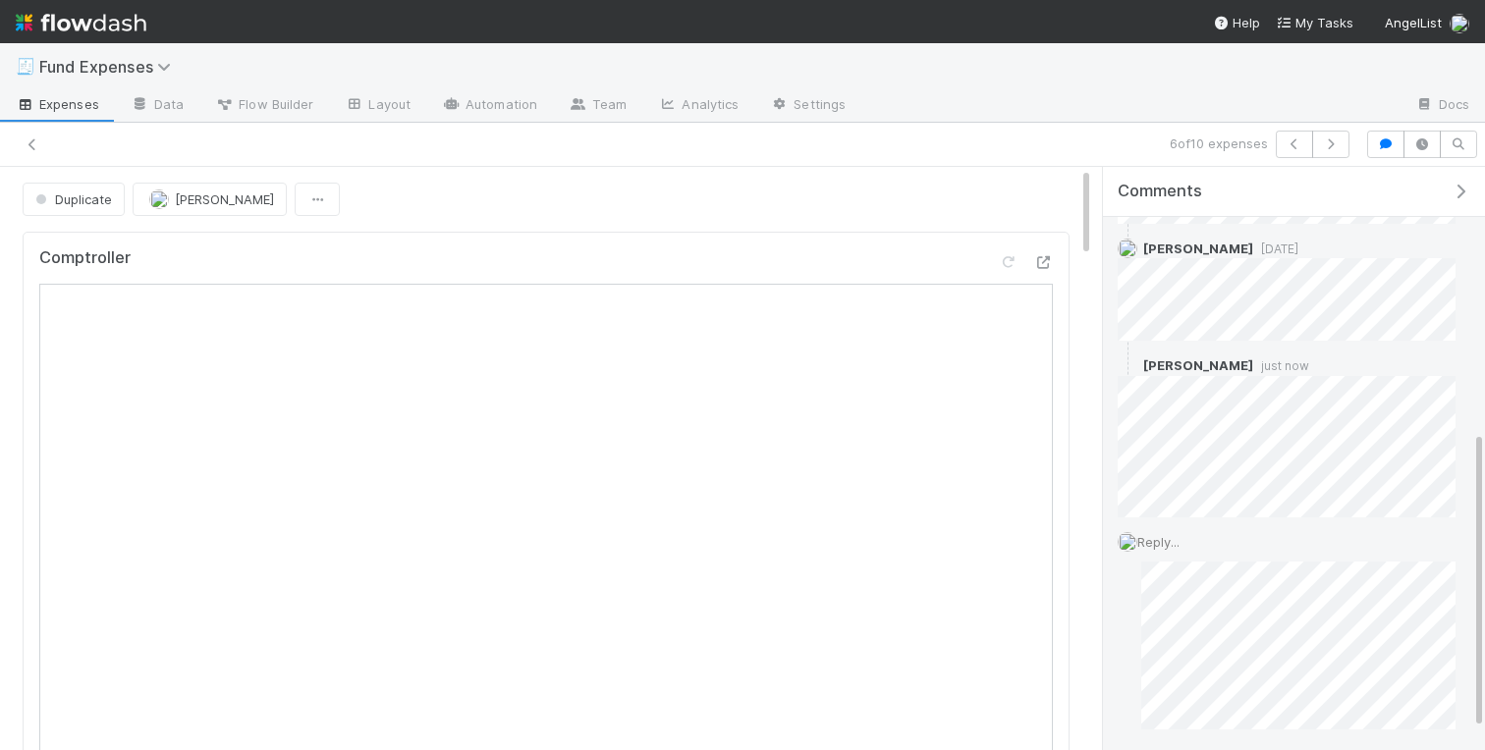
scroll to position [429, 0]
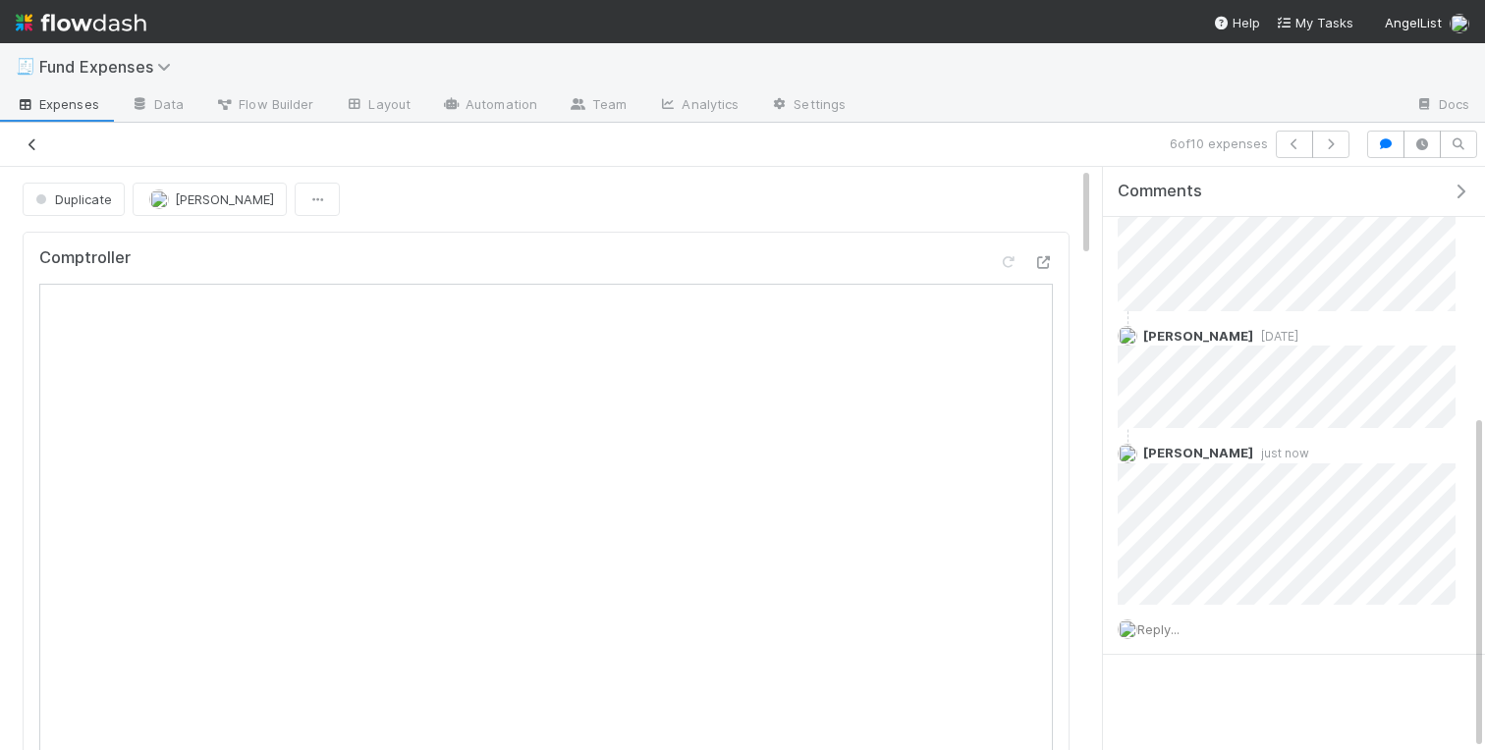
click at [26, 141] on icon at bounding box center [33, 144] width 20 height 13
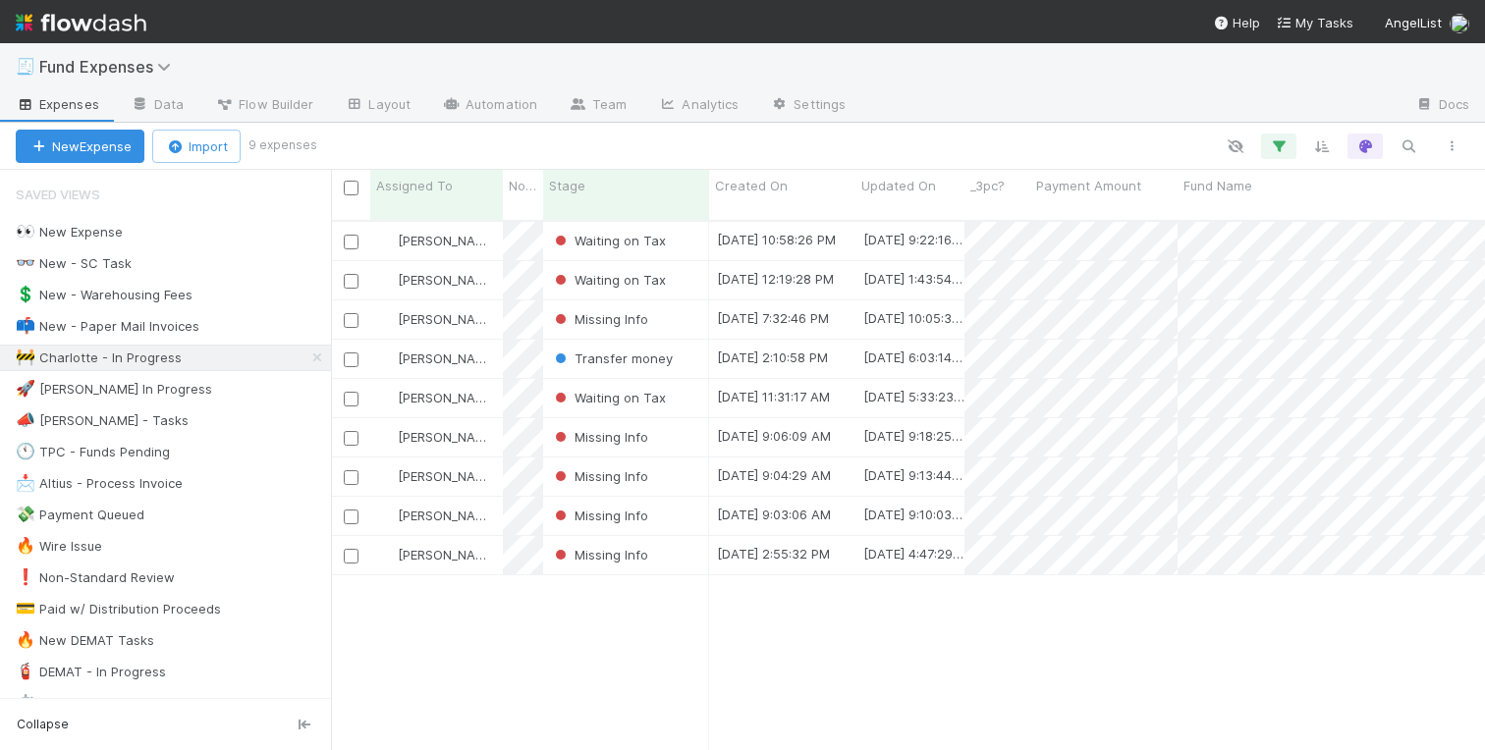
scroll to position [0, 1]
click at [453, 725] on div "Charlotte Mas Waiting on Tax 8/22/25, 10:58:26 PM 8/25/25, 9:22:16 AM 0 0 0 0 0…" at bounding box center [908, 494] width 1154 height 544
click at [682, 382] on div "Waiting on Tax" at bounding box center [626, 398] width 166 height 38
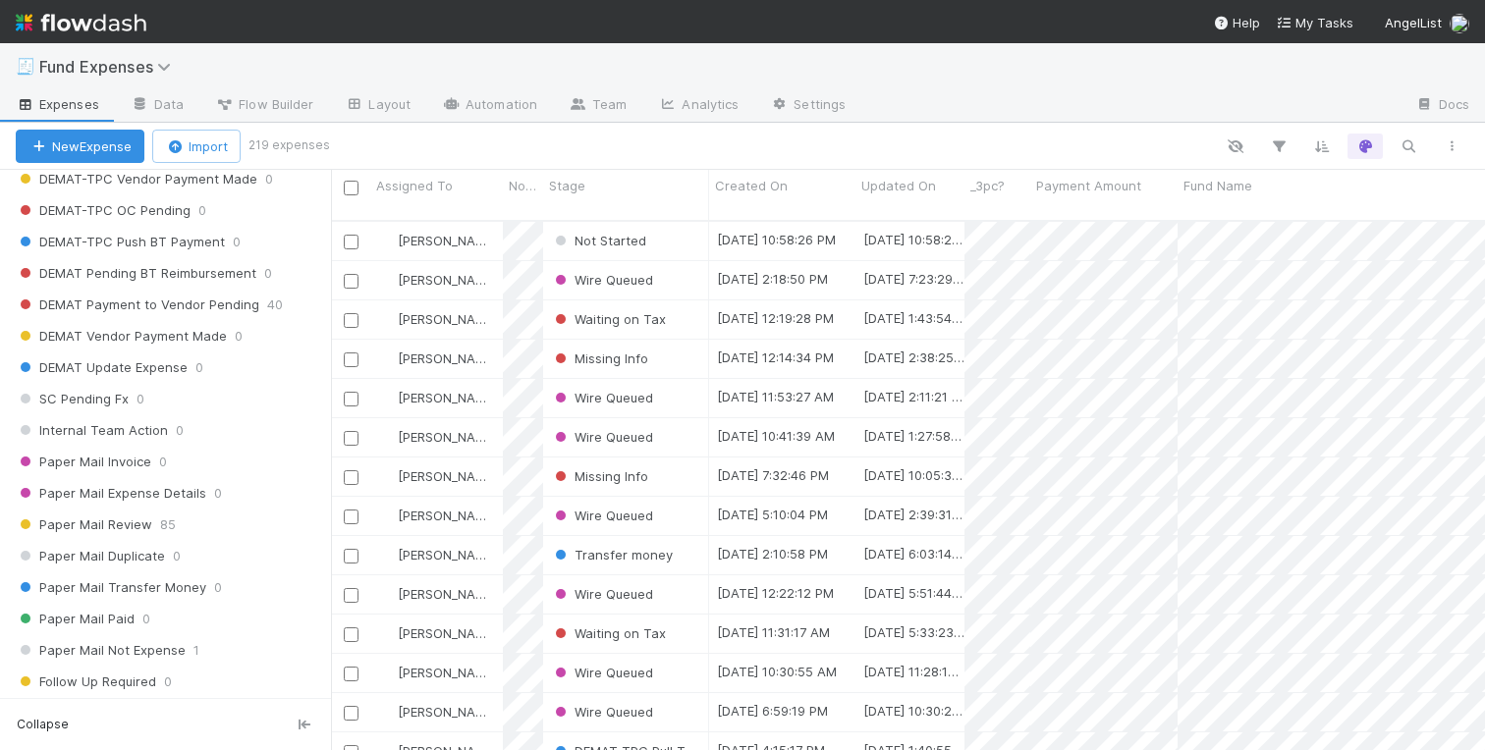
scroll to position [2375, 0]
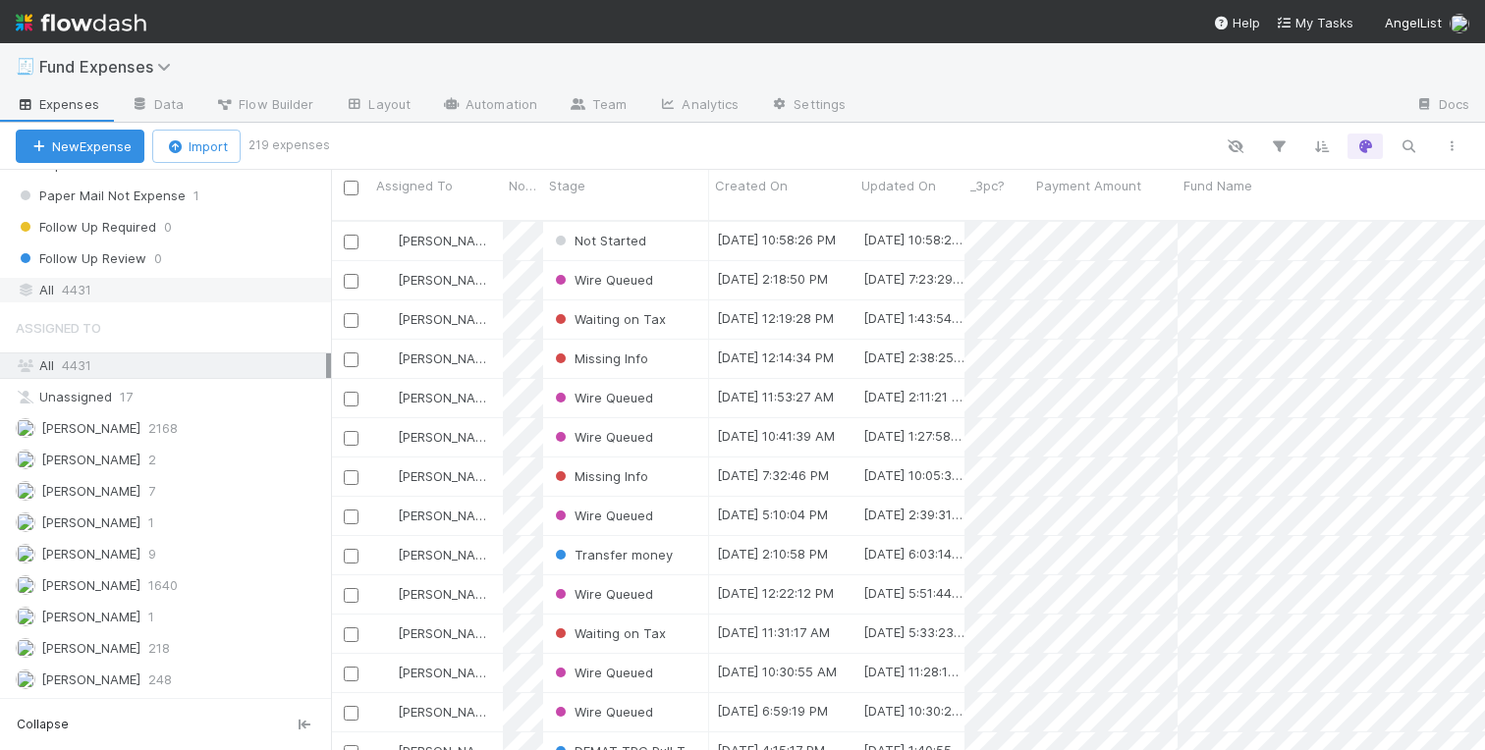
click at [82, 290] on span "4431" at bounding box center [76, 290] width 29 height 25
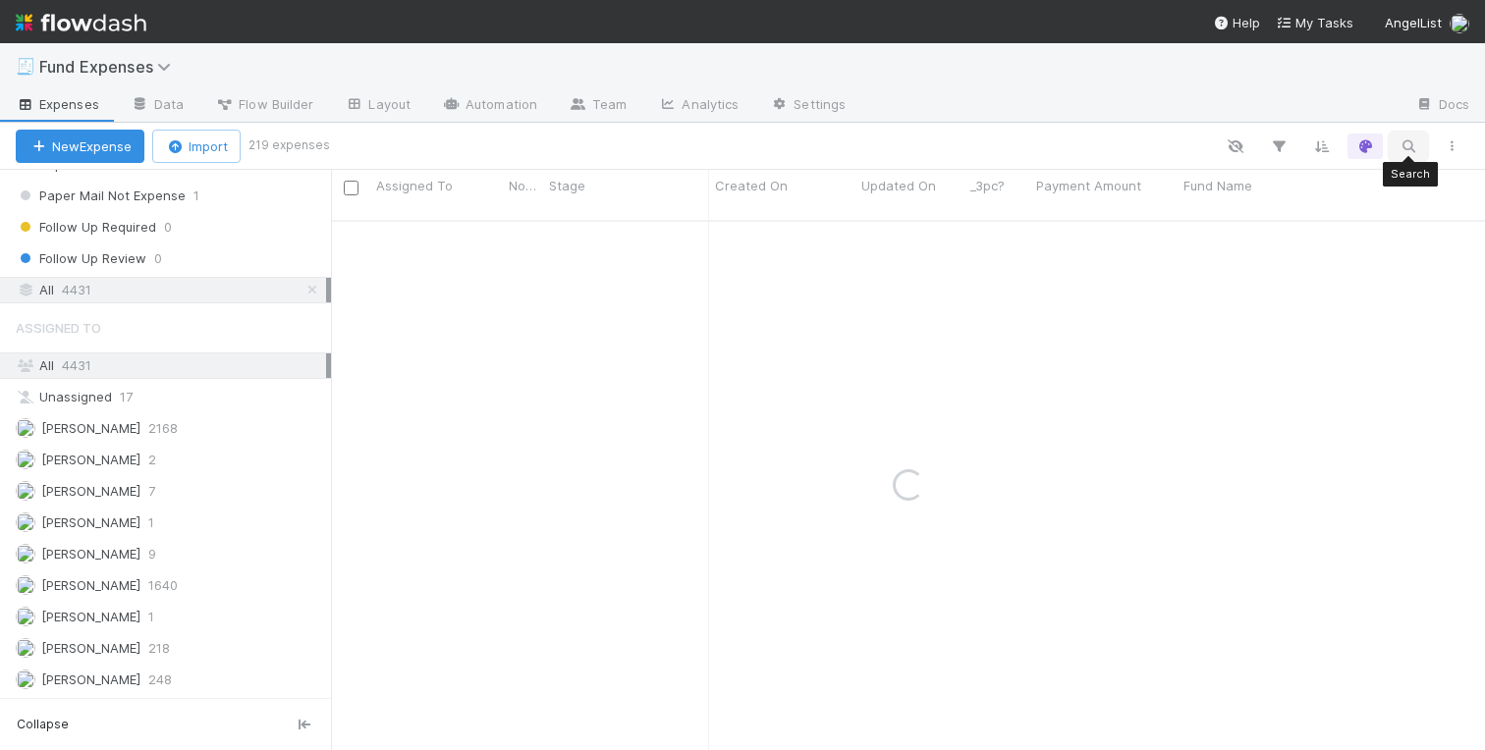
click at [1410, 148] on icon "button" at bounding box center [1409, 147] width 20 height 18
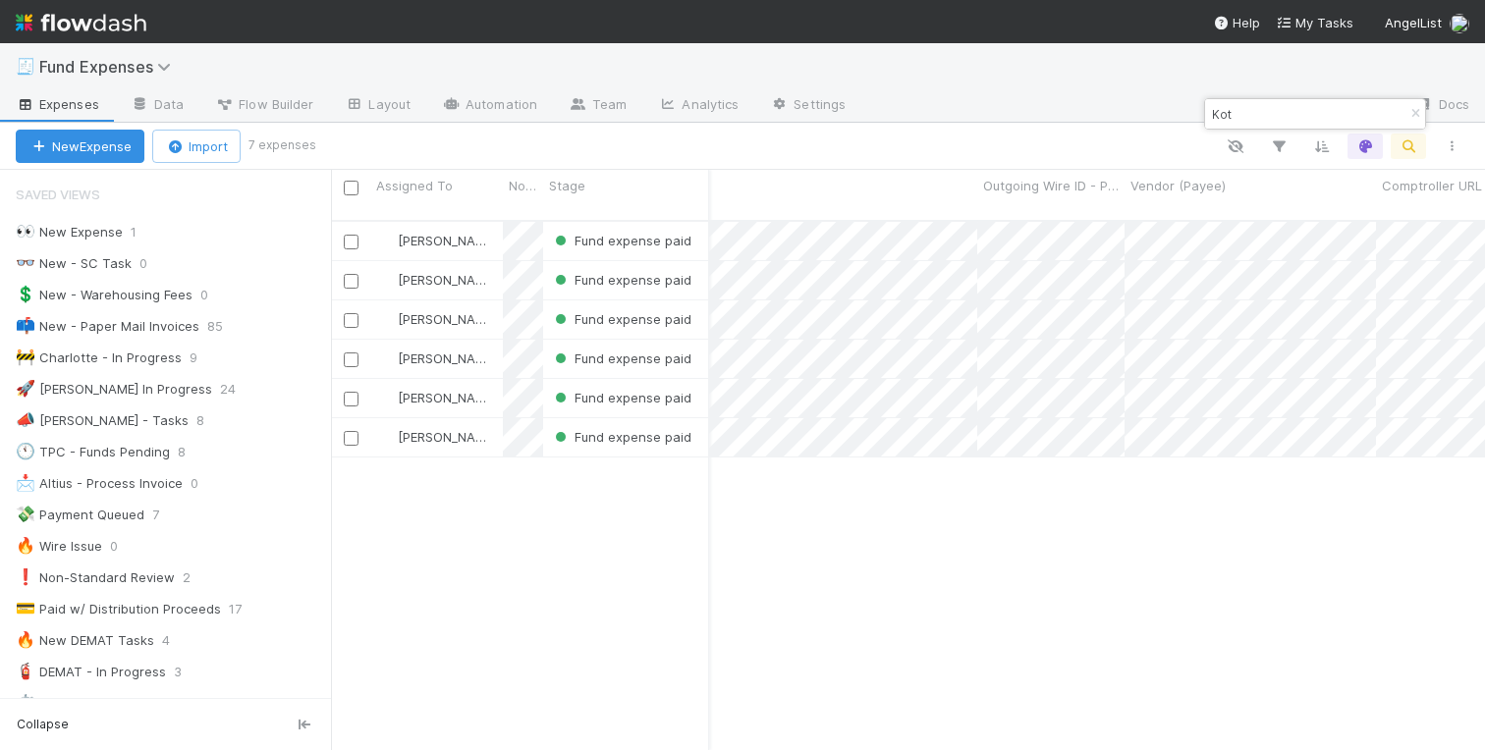
type input "Kot"
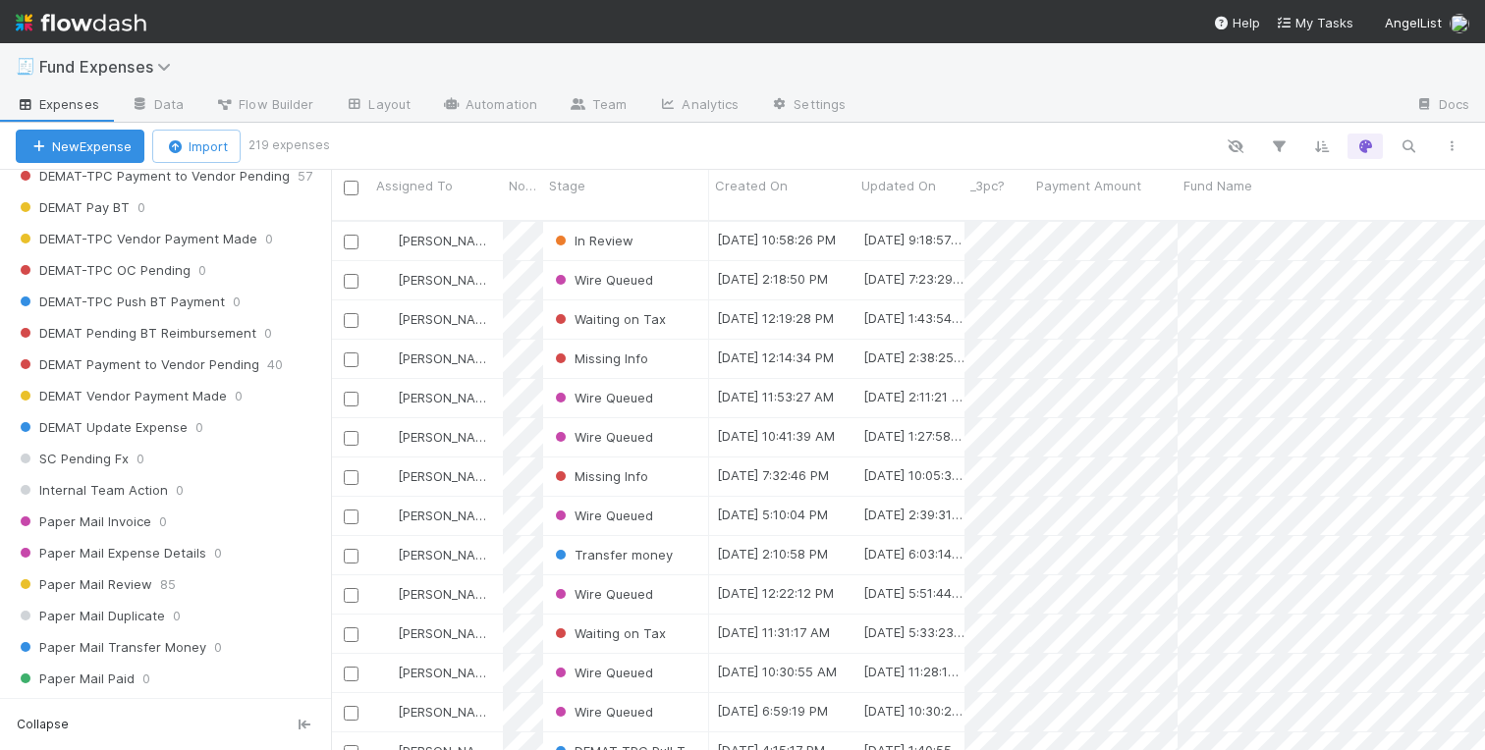
scroll to position [2375, 0]
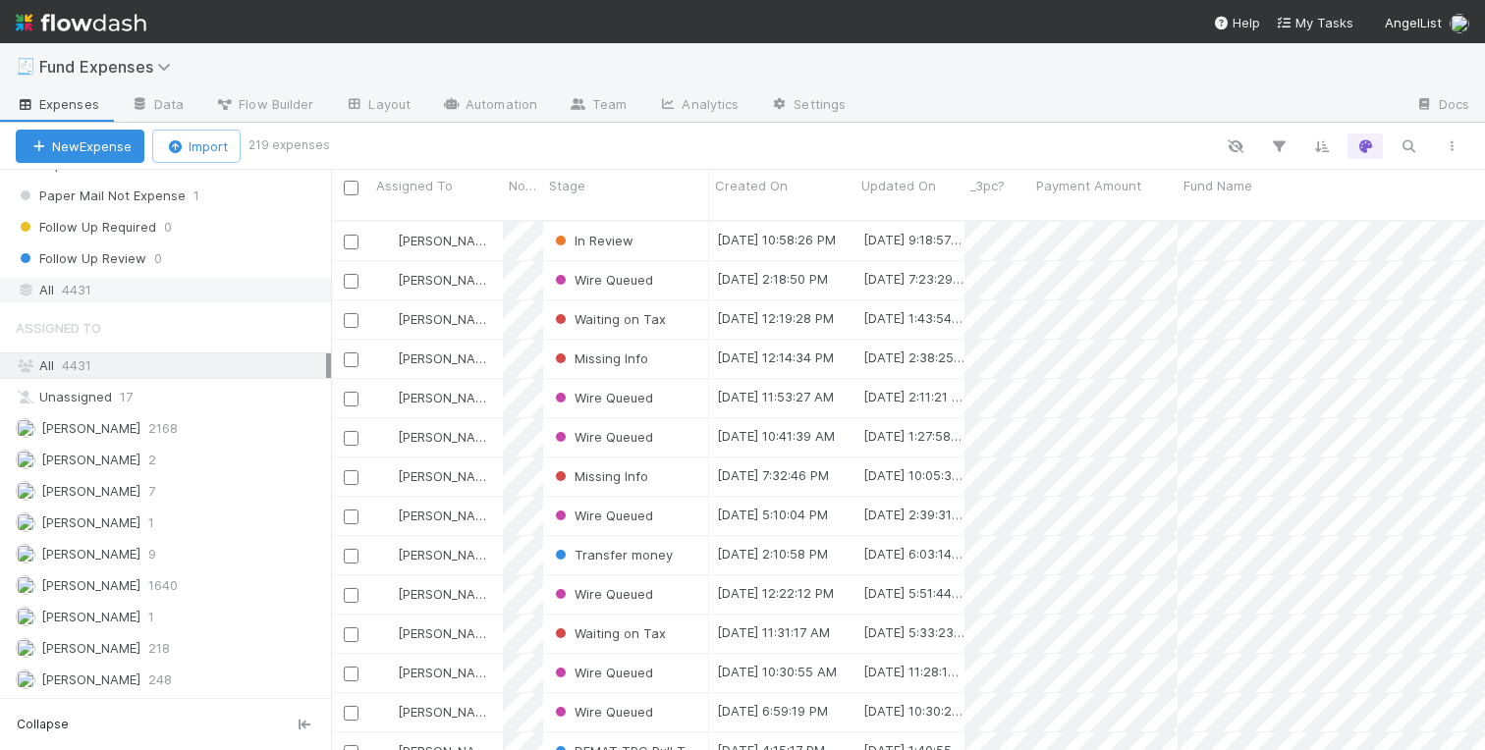
click at [87, 289] on span "4431" at bounding box center [76, 290] width 29 height 25
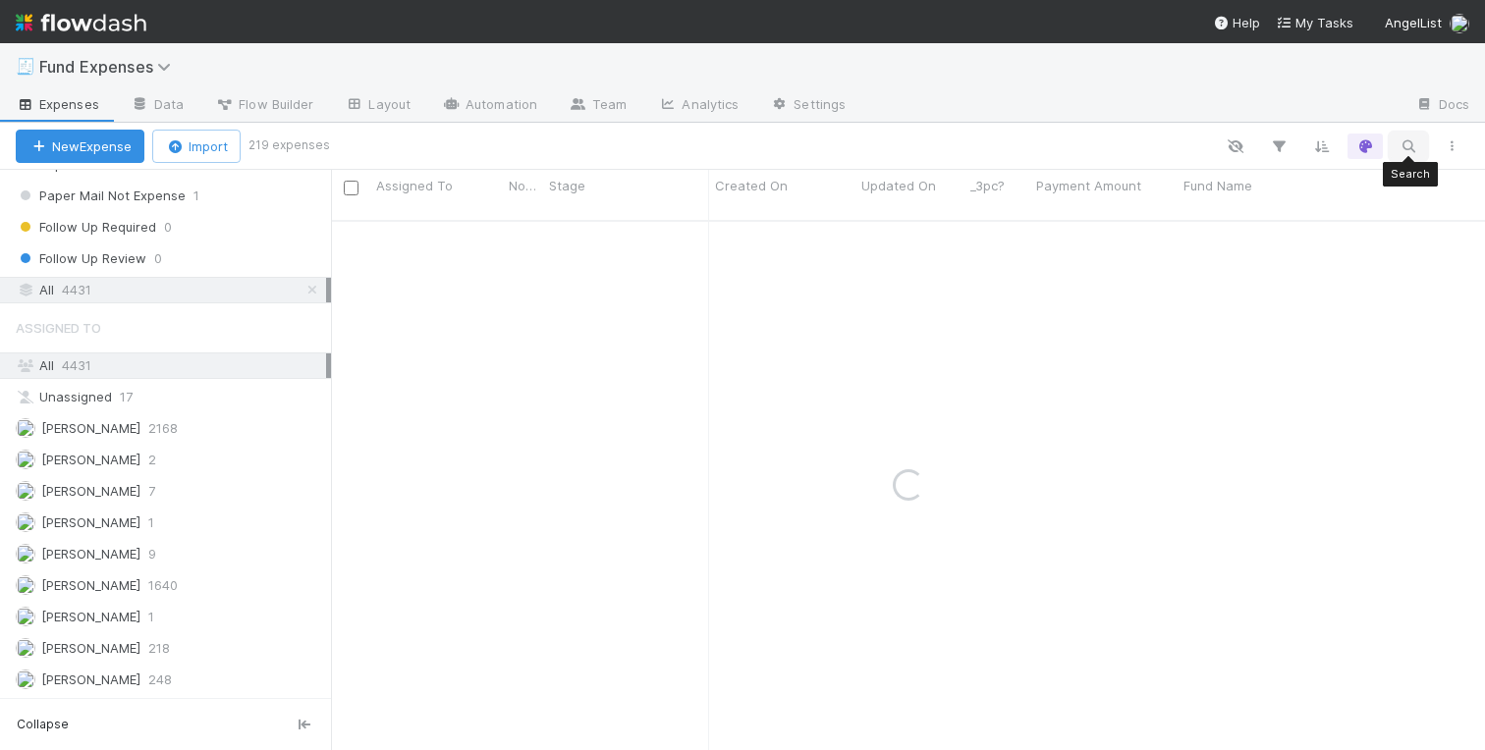
click at [1406, 144] on icon "button" at bounding box center [1409, 147] width 20 height 18
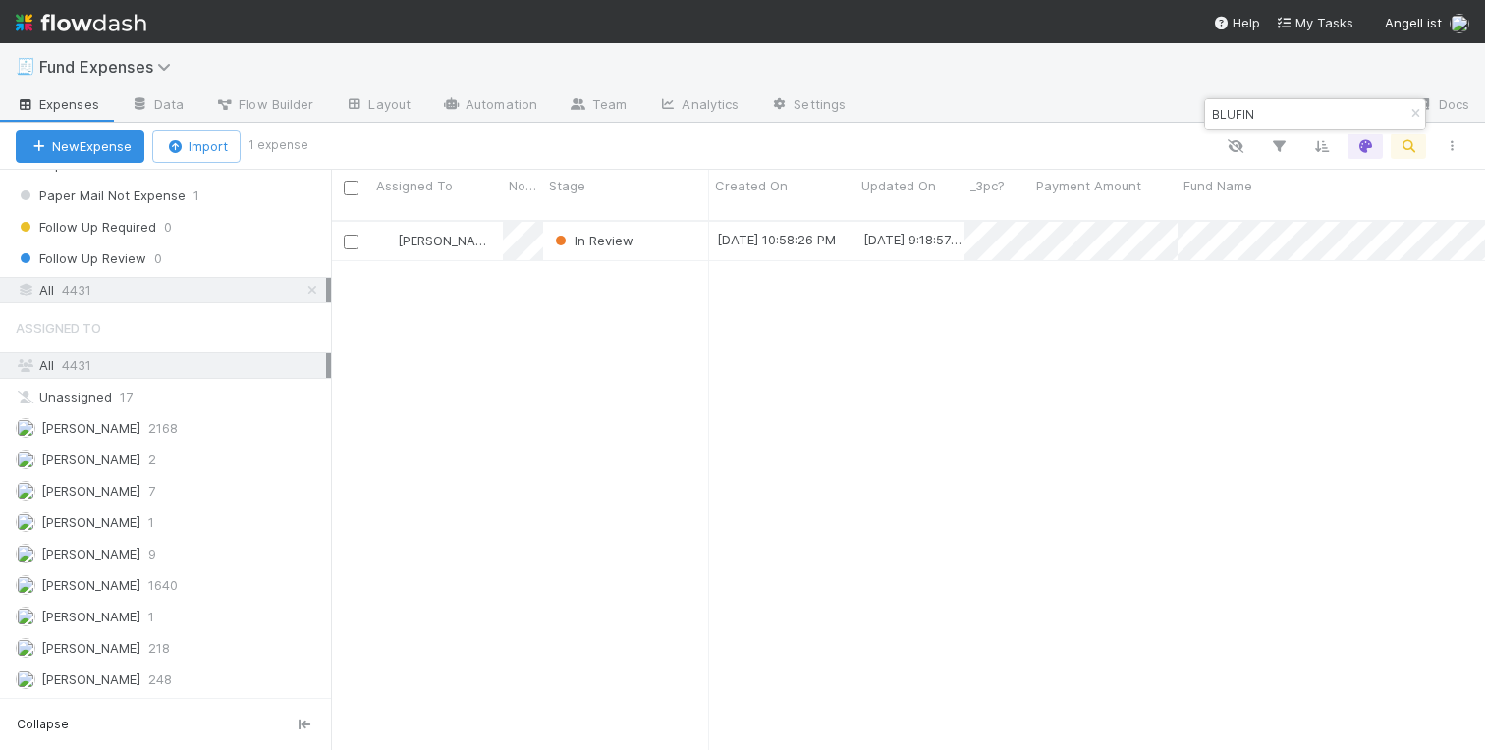
scroll to position [545, 1154]
type input "BLUFIN"
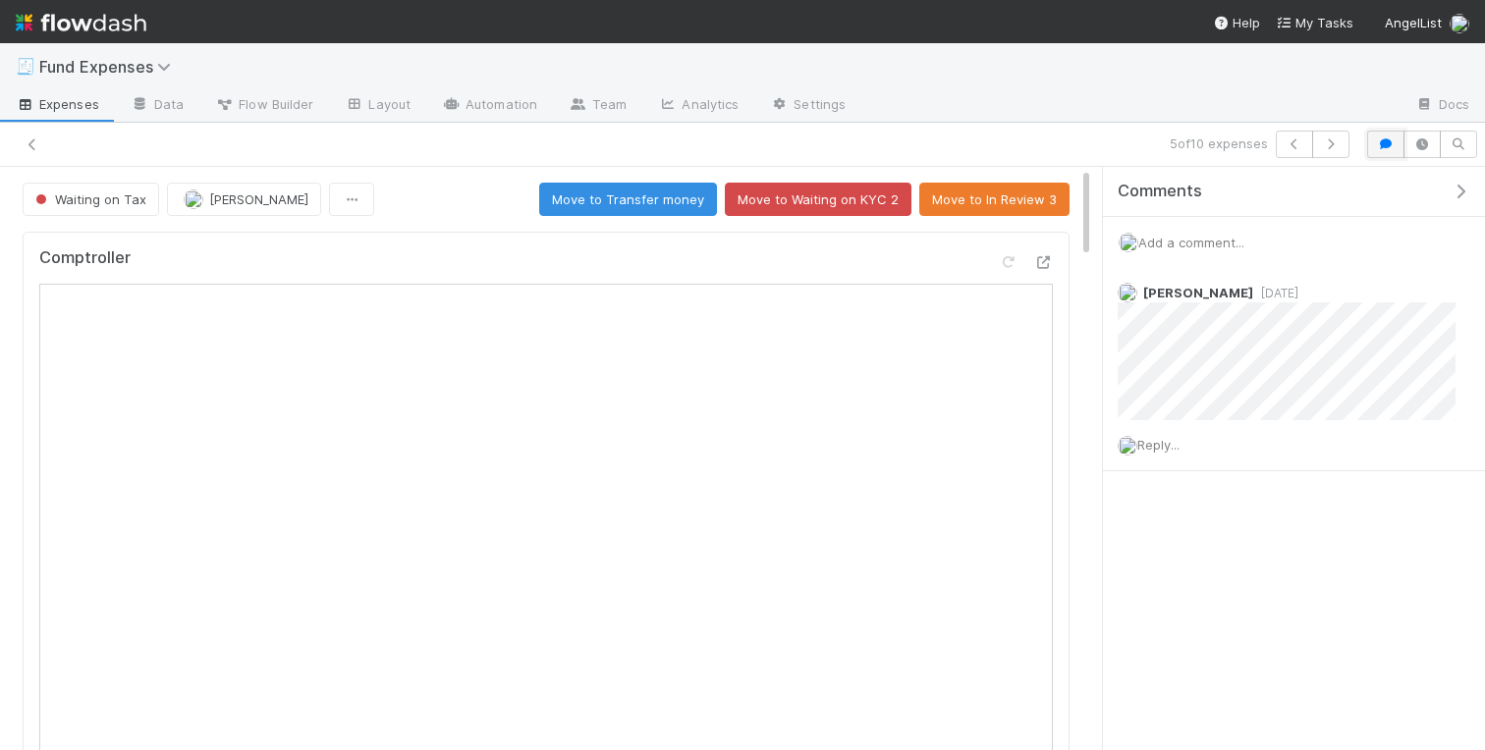
click at [1387, 149] on icon "button" at bounding box center [1386, 144] width 20 height 12
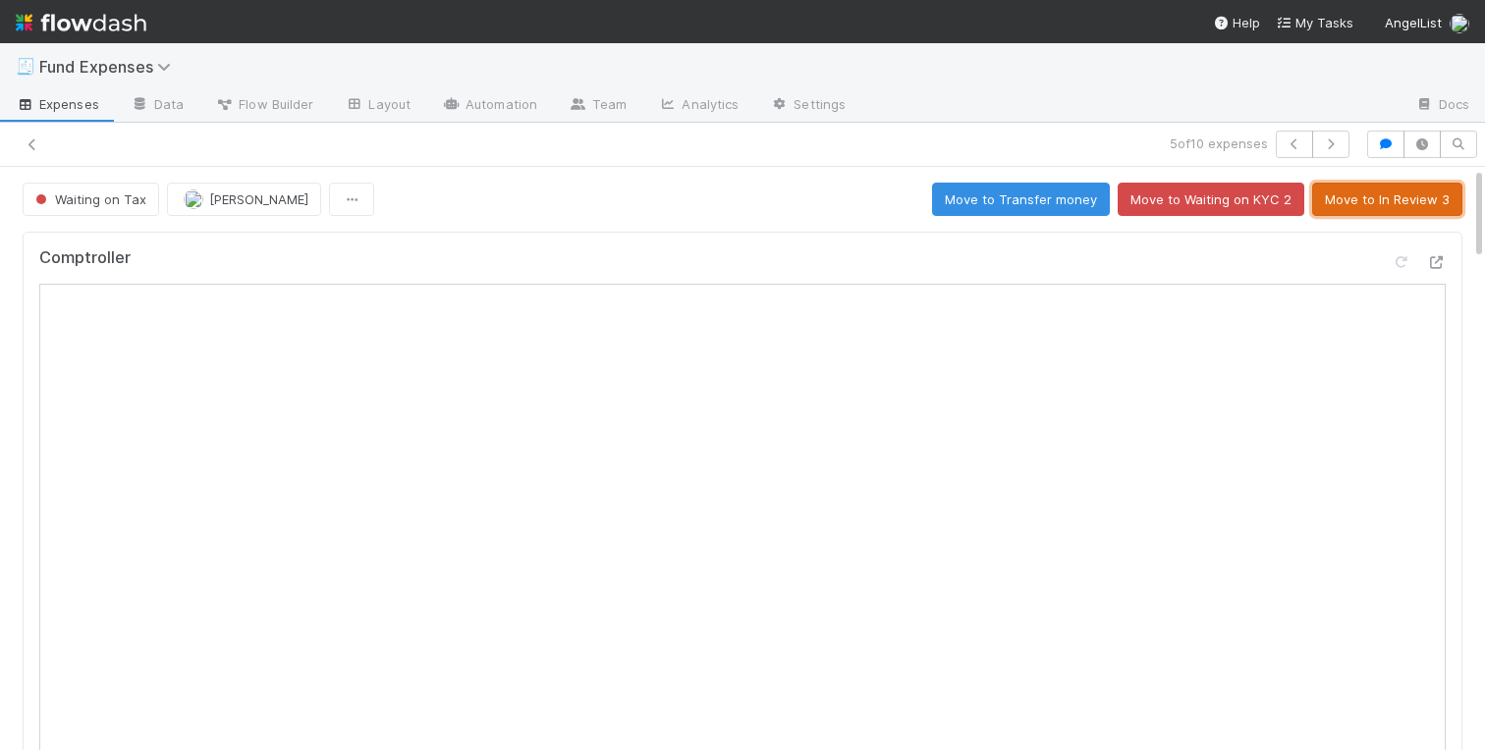
click at [1359, 195] on button "Move to In Review 3" at bounding box center [1387, 199] width 150 height 33
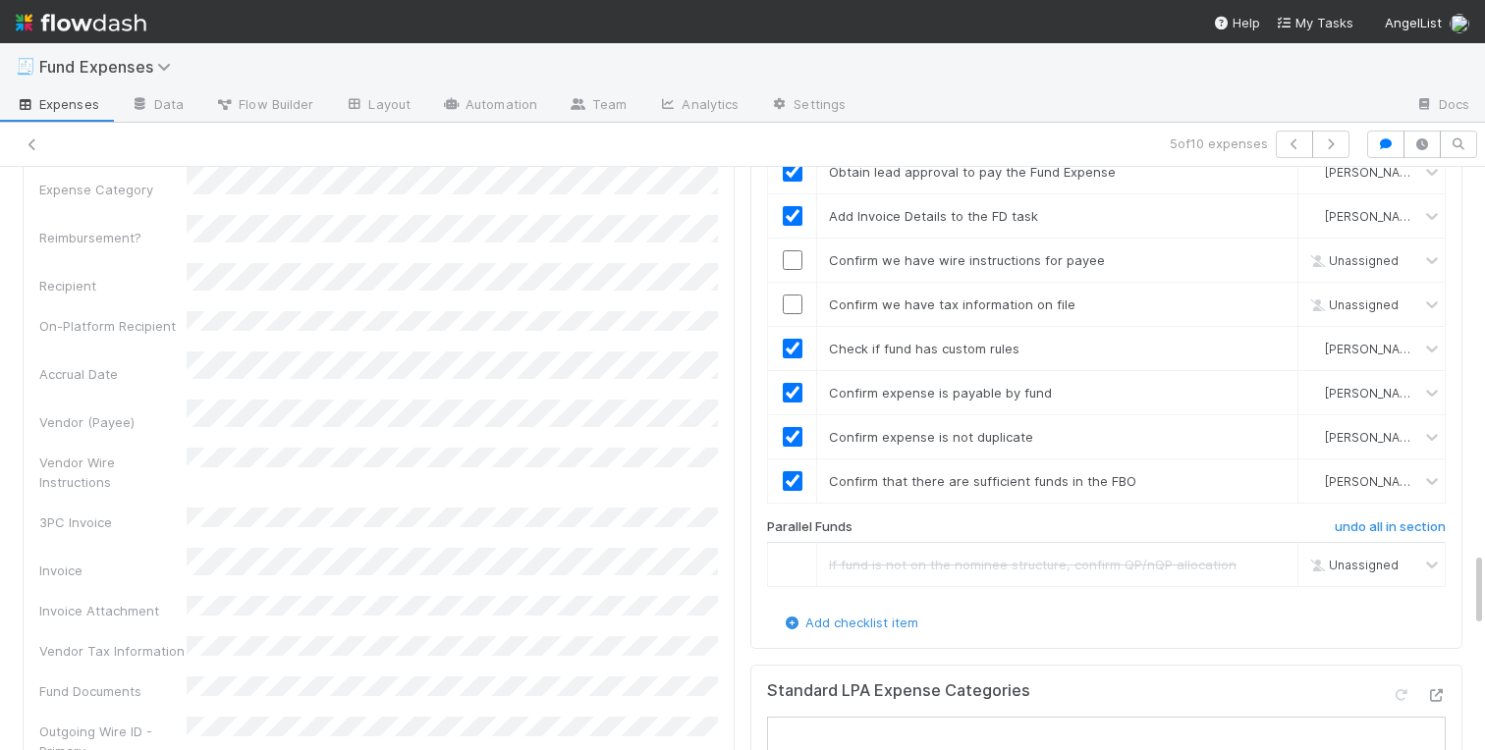
scroll to position [2814, 0]
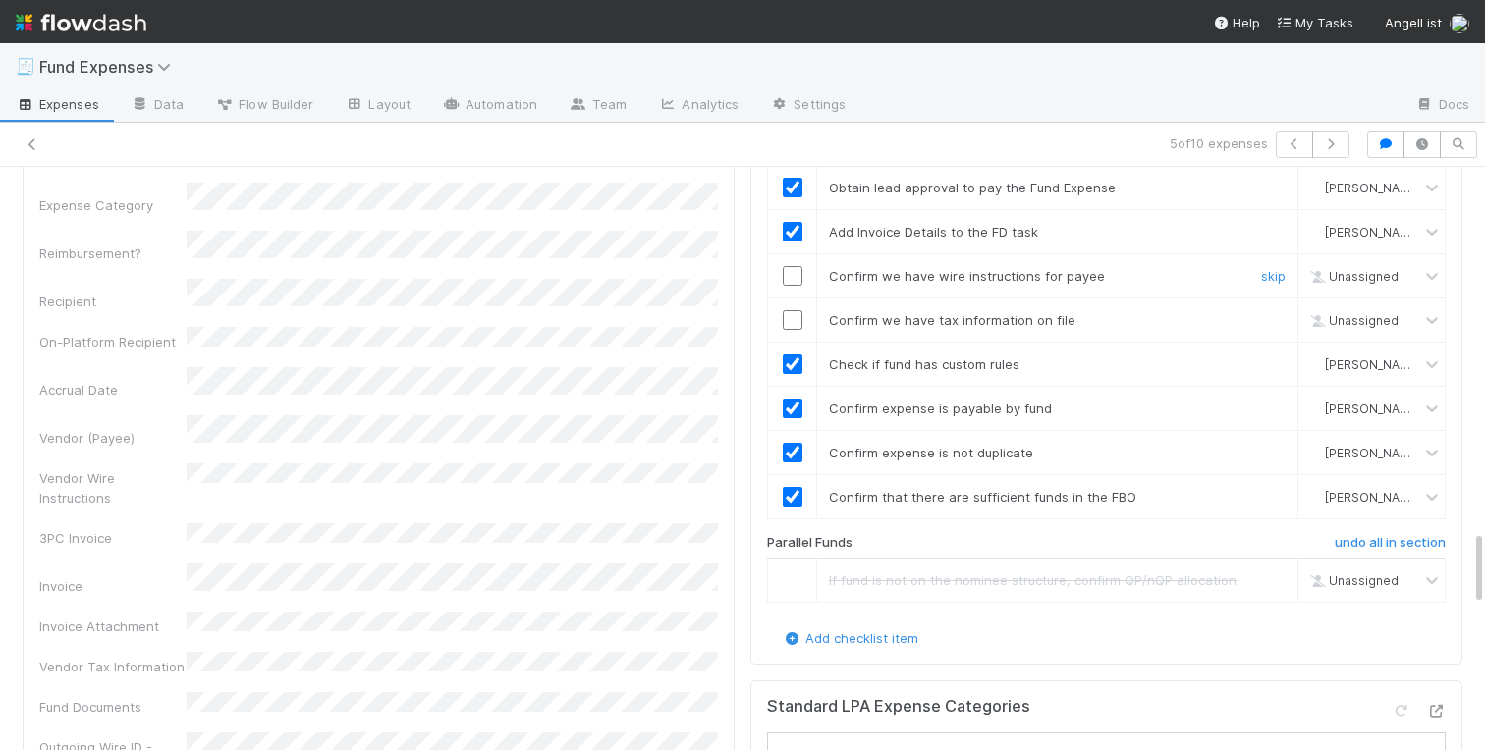
click at [793, 274] on input "checkbox" at bounding box center [793, 276] width 20 height 20
click at [793, 315] on input "checkbox" at bounding box center [793, 320] width 20 height 20
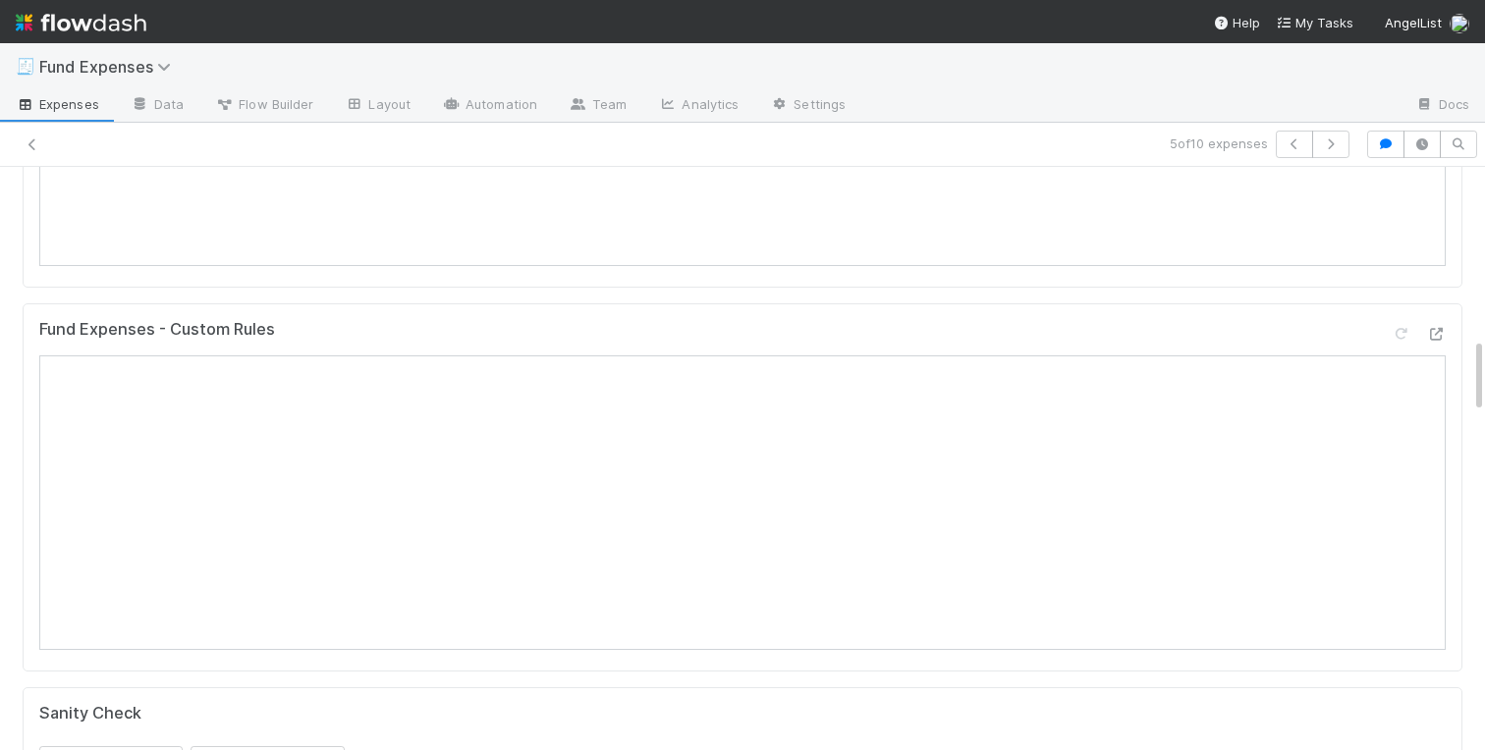
scroll to position [0, 0]
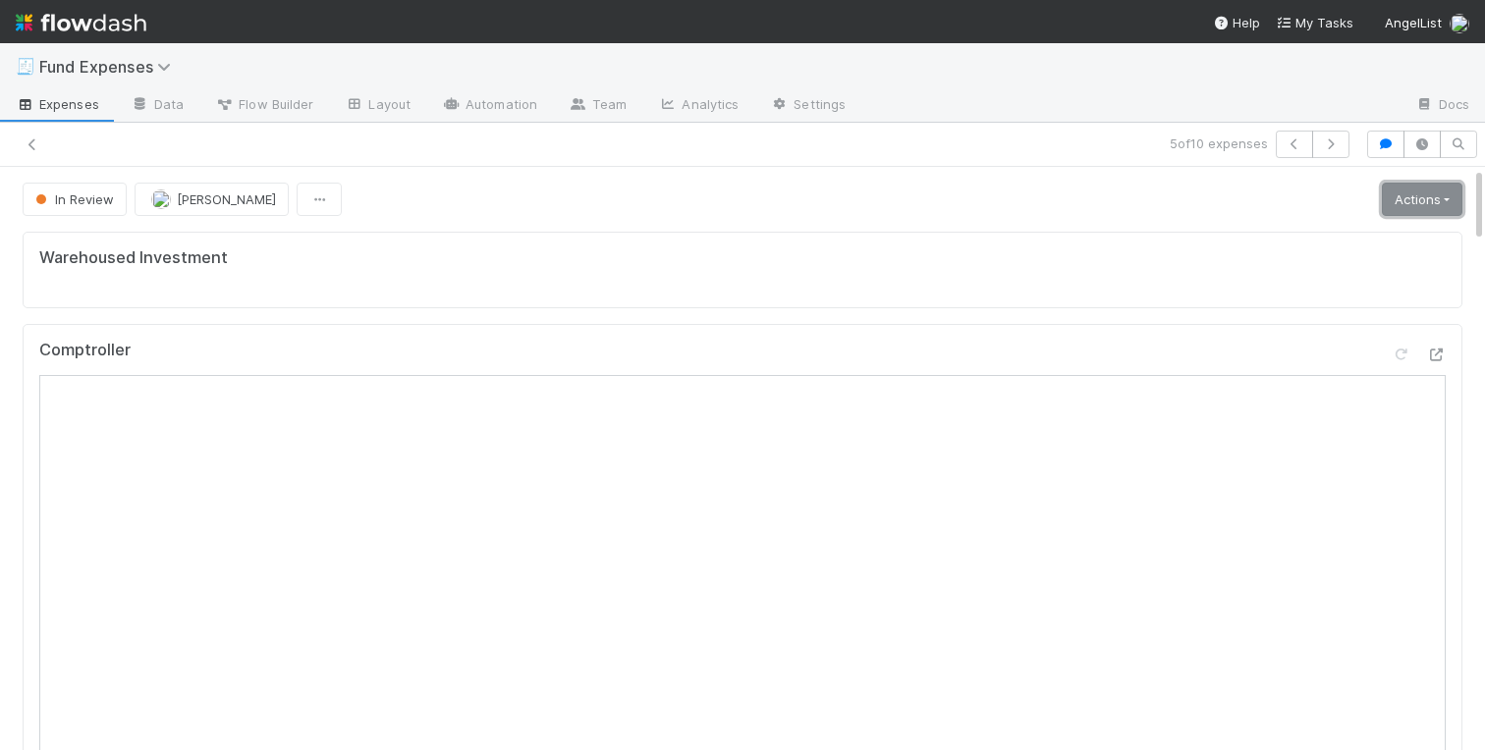
click at [1392, 211] on link "Actions" at bounding box center [1422, 199] width 81 height 33
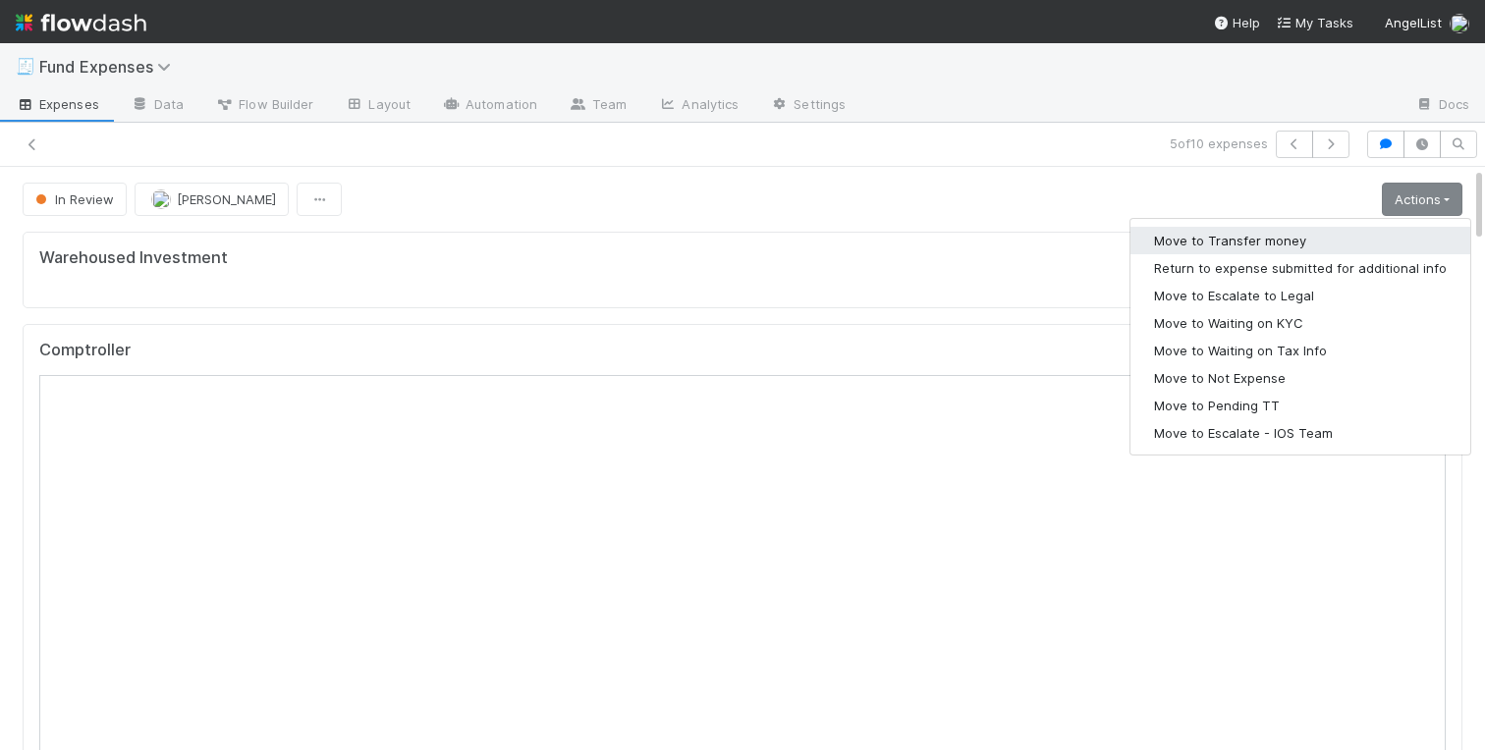
click at [1252, 229] on button "Move to Transfer money" at bounding box center [1300, 241] width 340 height 28
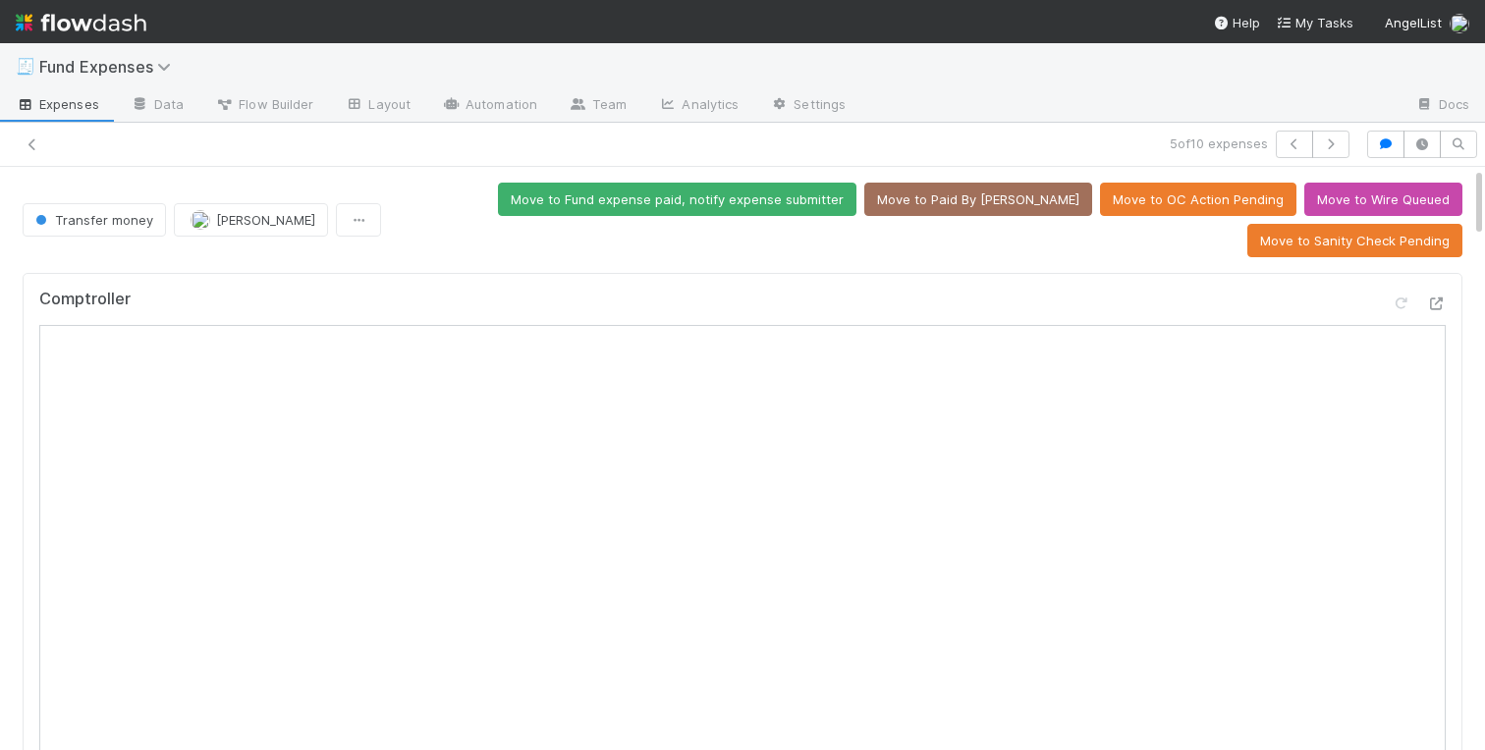
click at [25, 319] on div "Comptroller" at bounding box center [743, 555] width 1440 height 565
click at [1435, 307] on icon at bounding box center [1436, 304] width 20 height 13
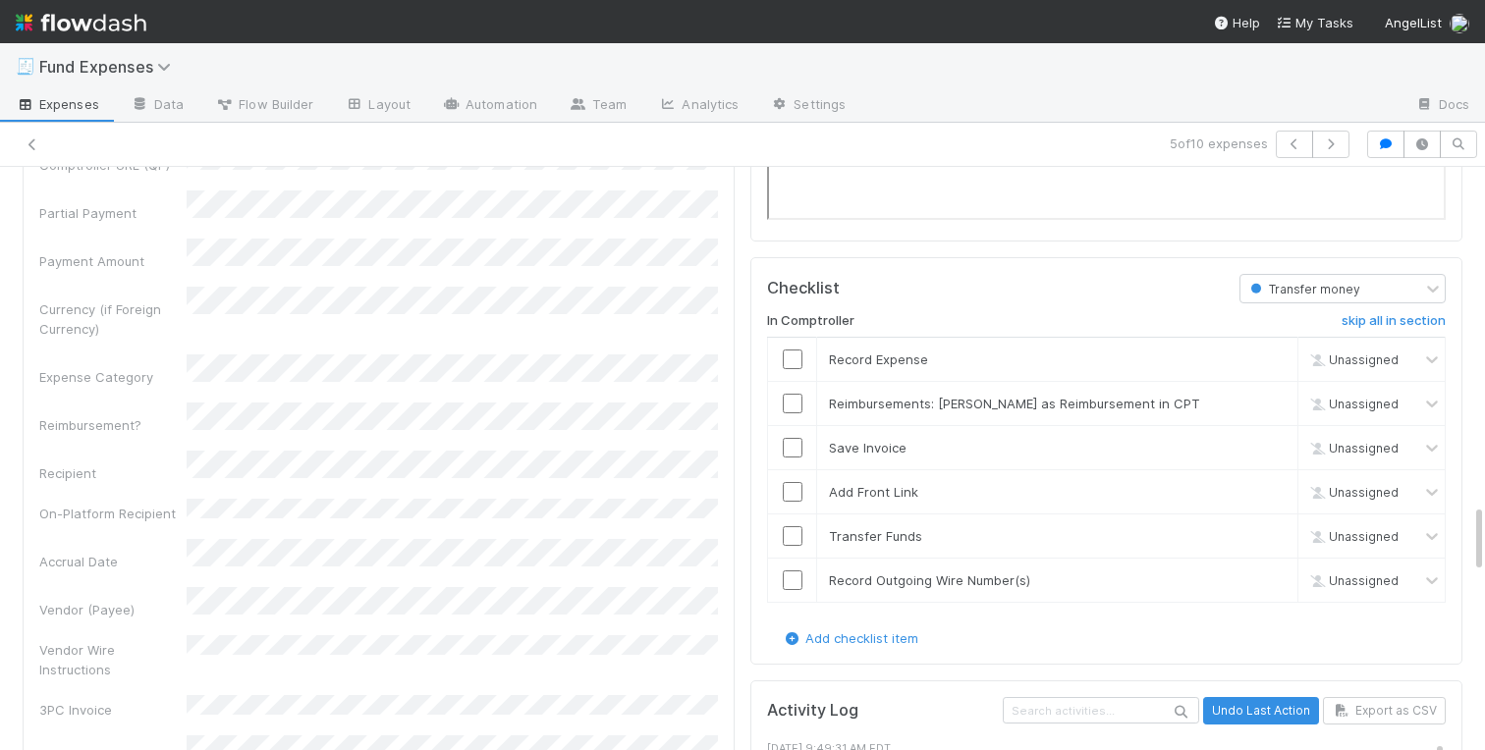
scroll to position [2788, 0]
click at [791, 357] on input "checkbox" at bounding box center [793, 359] width 20 height 20
click at [791, 441] on input "checkbox" at bounding box center [793, 447] width 20 height 20
click at [791, 492] on input "checkbox" at bounding box center [793, 491] width 20 height 20
click at [791, 536] on input "checkbox" at bounding box center [793, 535] width 20 height 20
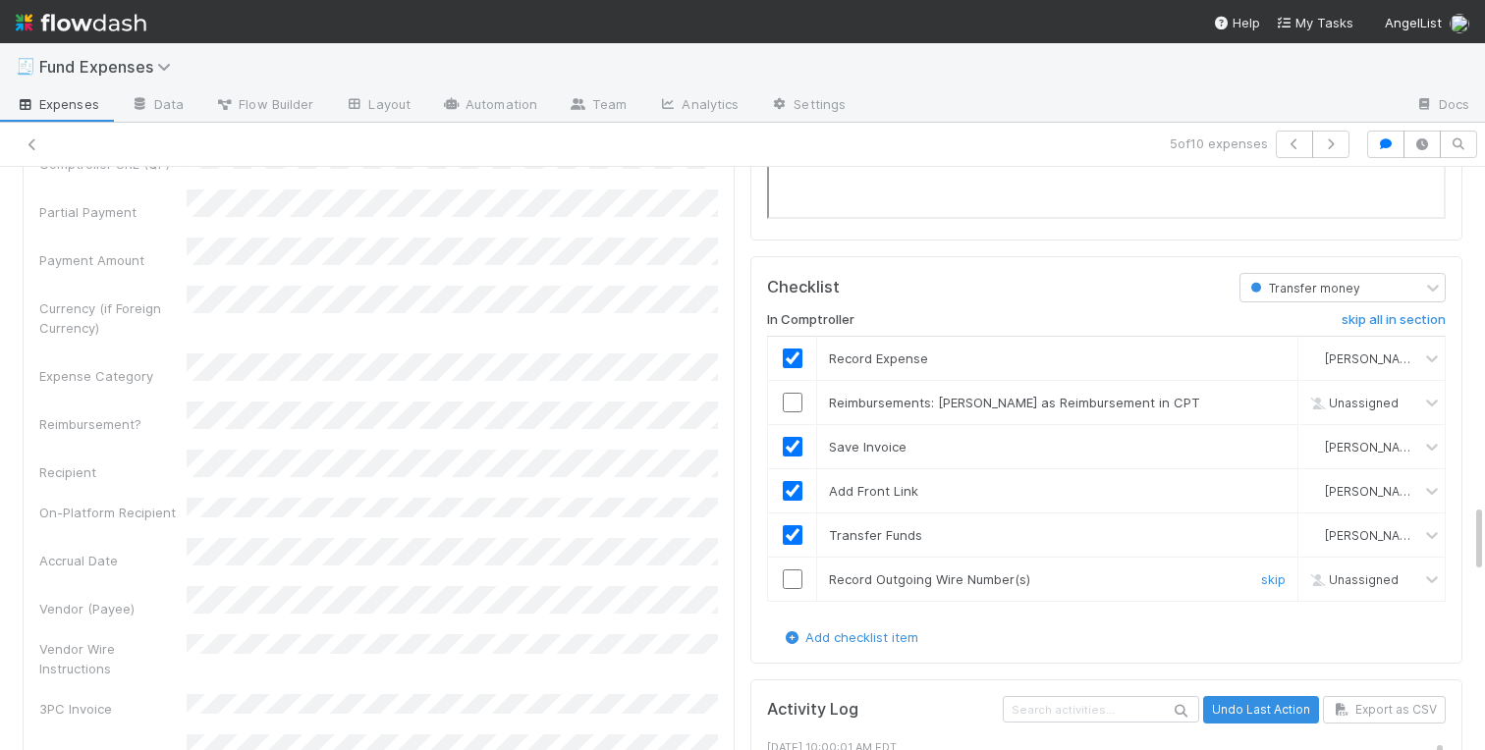
click at [790, 583] on input "checkbox" at bounding box center [793, 580] width 20 height 20
click at [1271, 402] on link "skip" at bounding box center [1273, 403] width 25 height 16
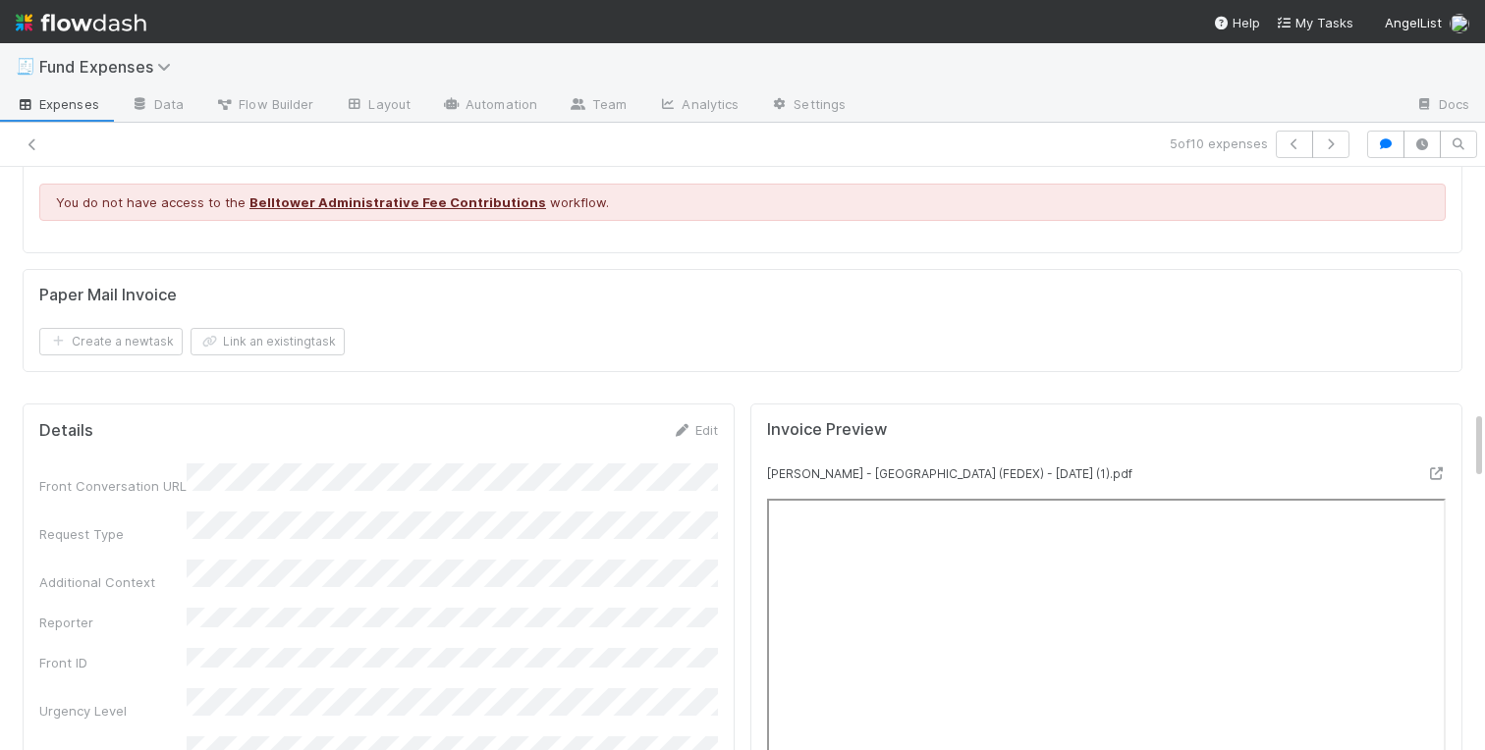
scroll to position [2080, 0]
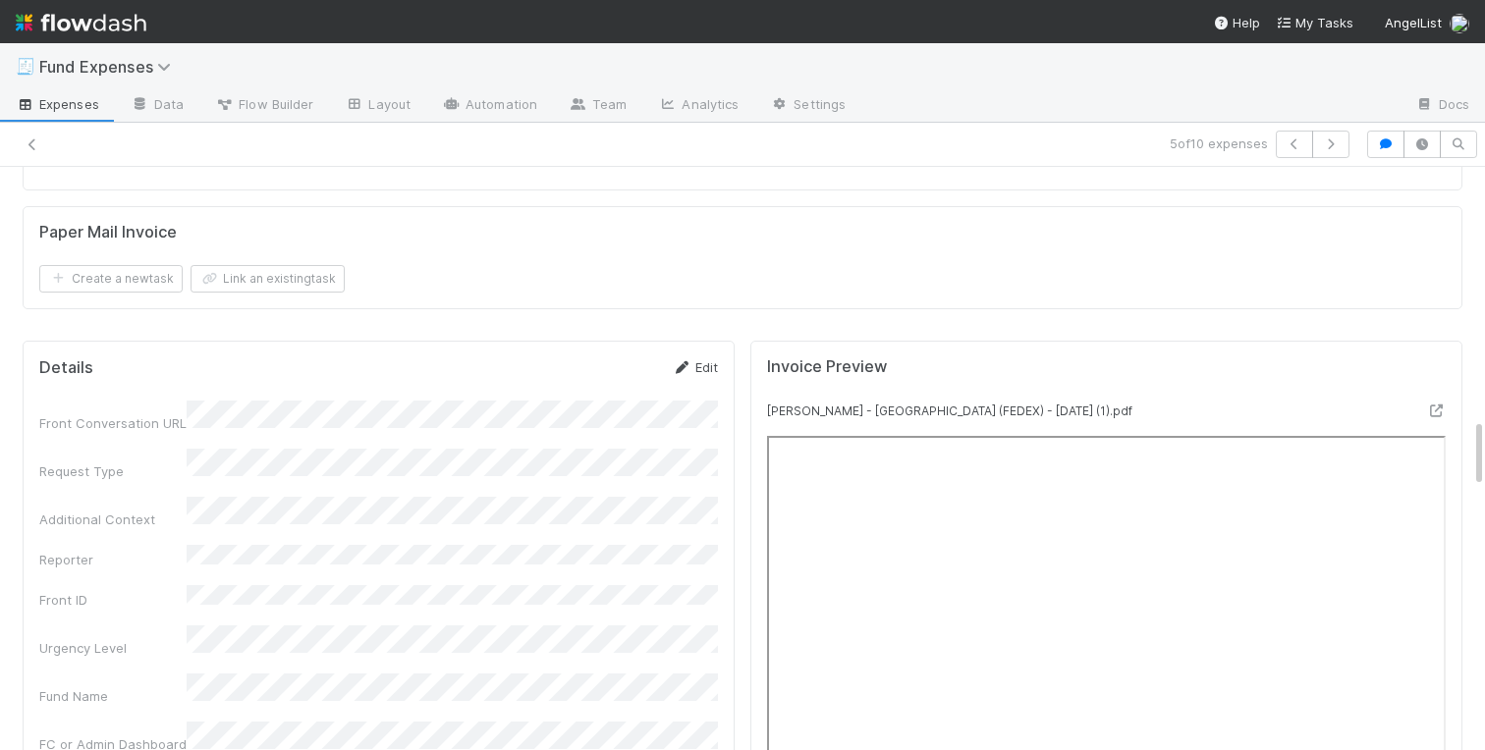
click at [693, 365] on link "Edit" at bounding box center [695, 367] width 46 height 16
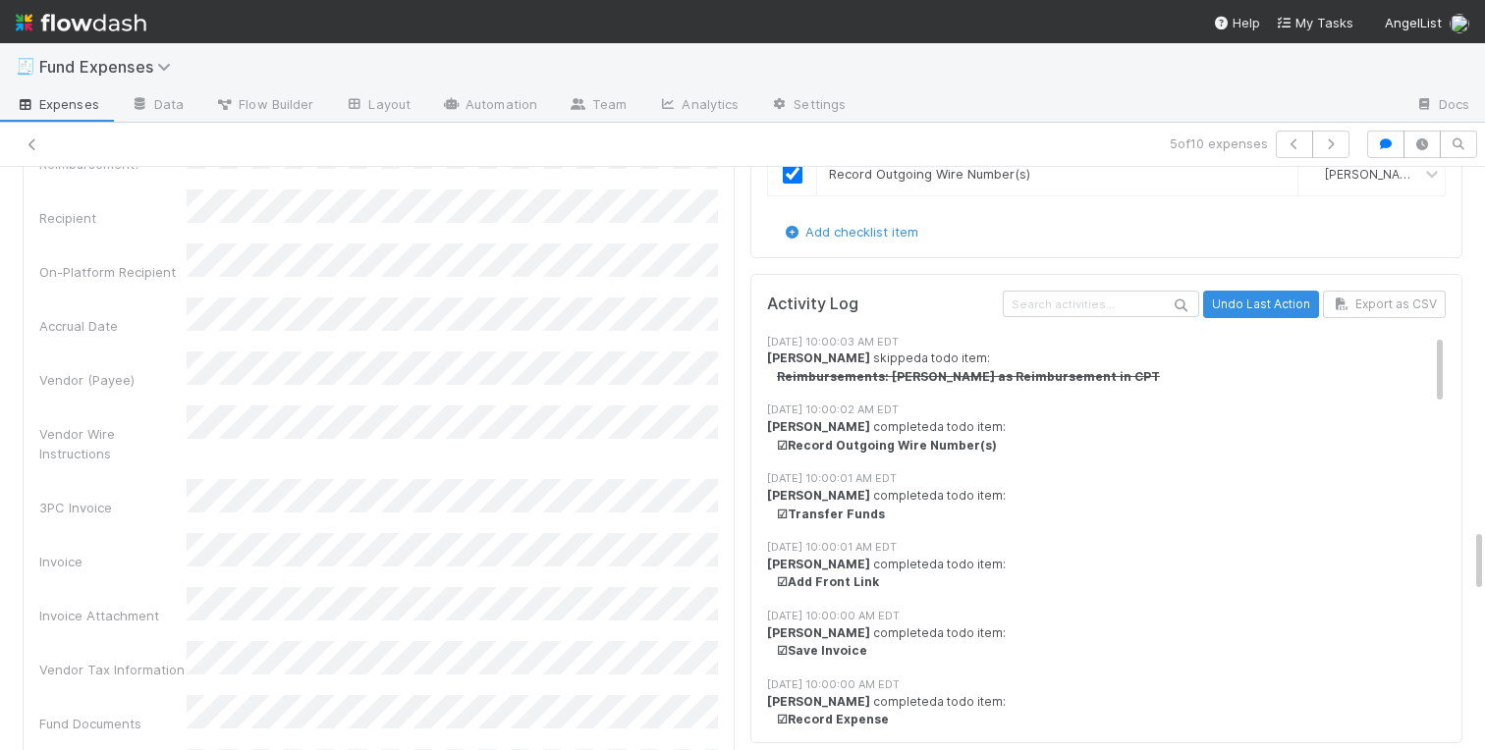
scroll to position [3226, 0]
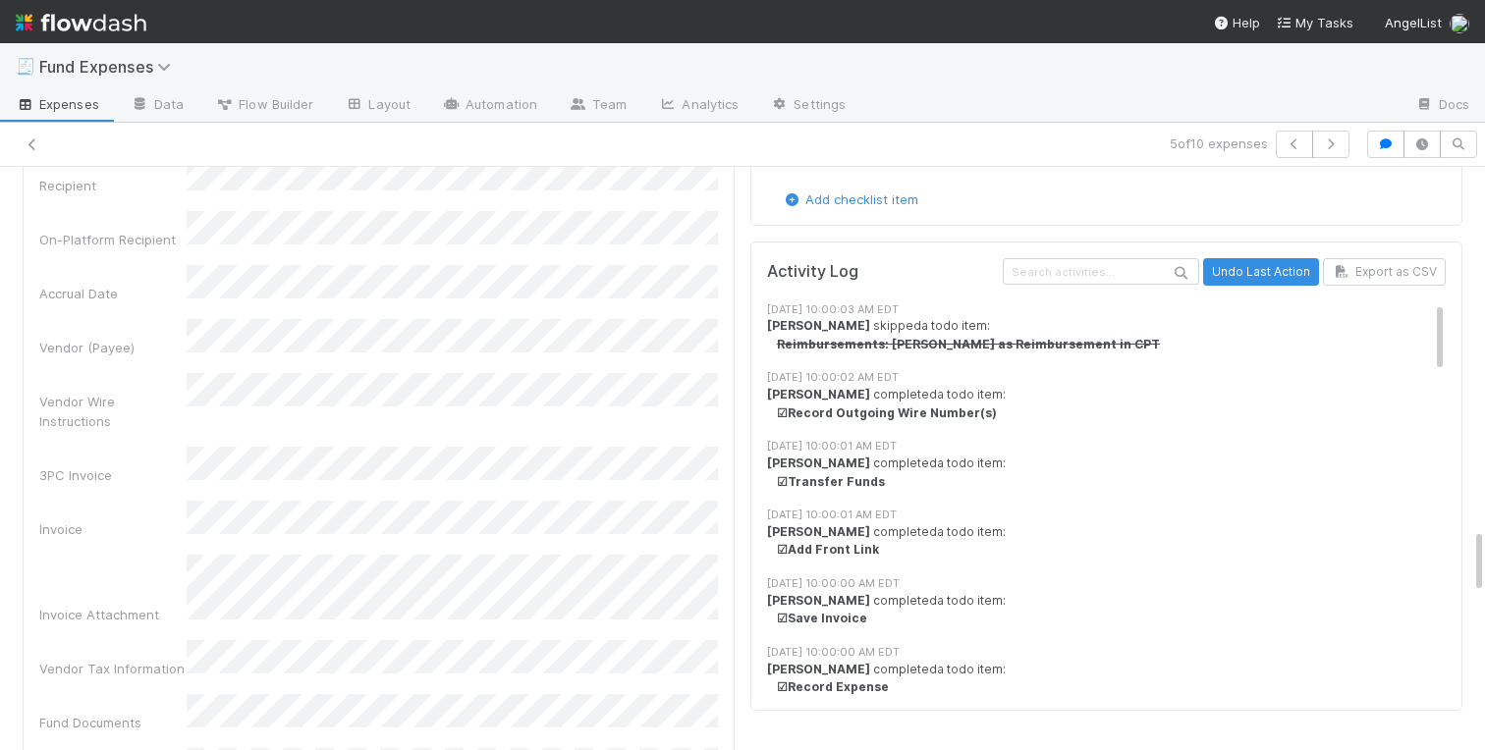
click at [166, 501] on div "Invoice" at bounding box center [378, 520] width 679 height 38
click at [129, 501] on div "Invoice" at bounding box center [378, 520] width 679 height 38
click at [77, 605] on div "Invoice Attachment" at bounding box center [112, 615] width 147 height 20
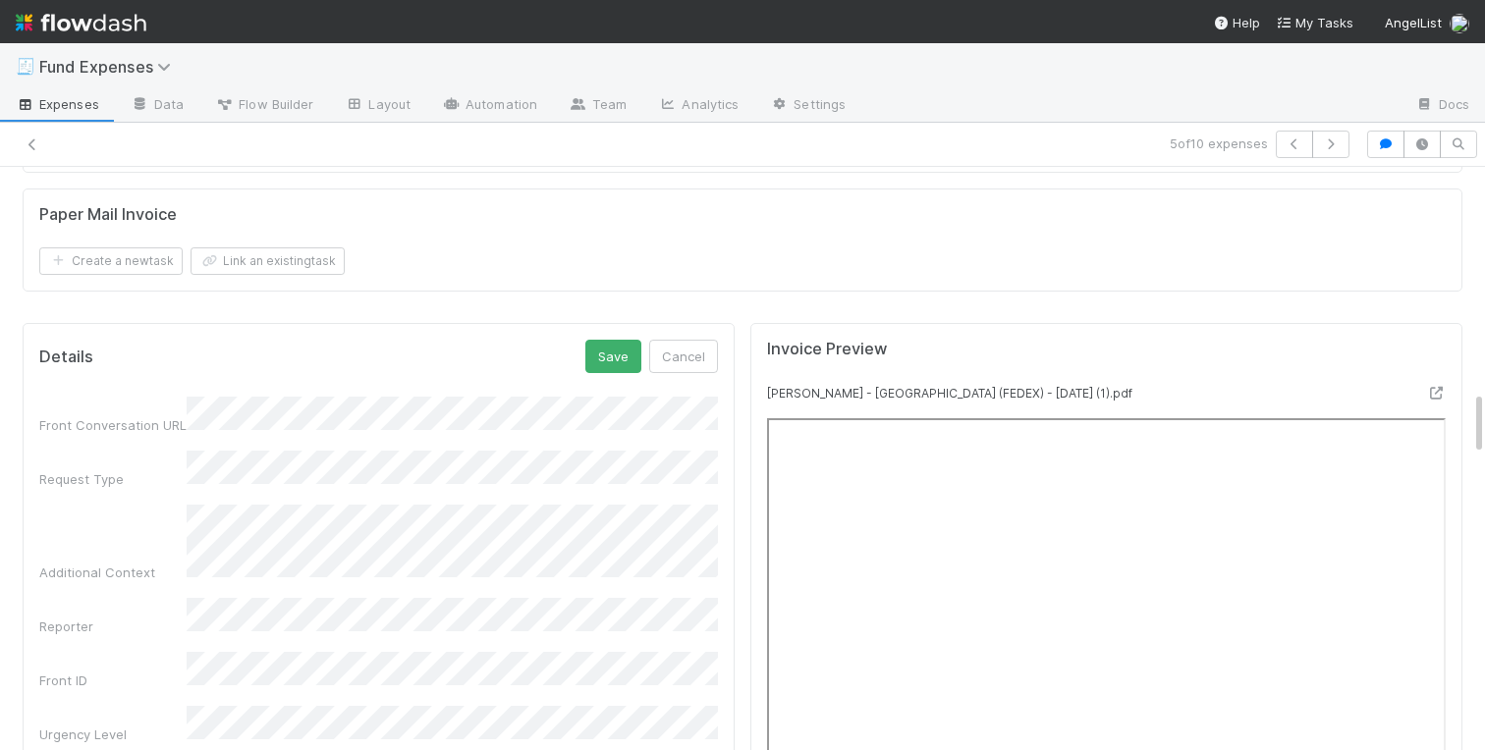
scroll to position [1957, 0]
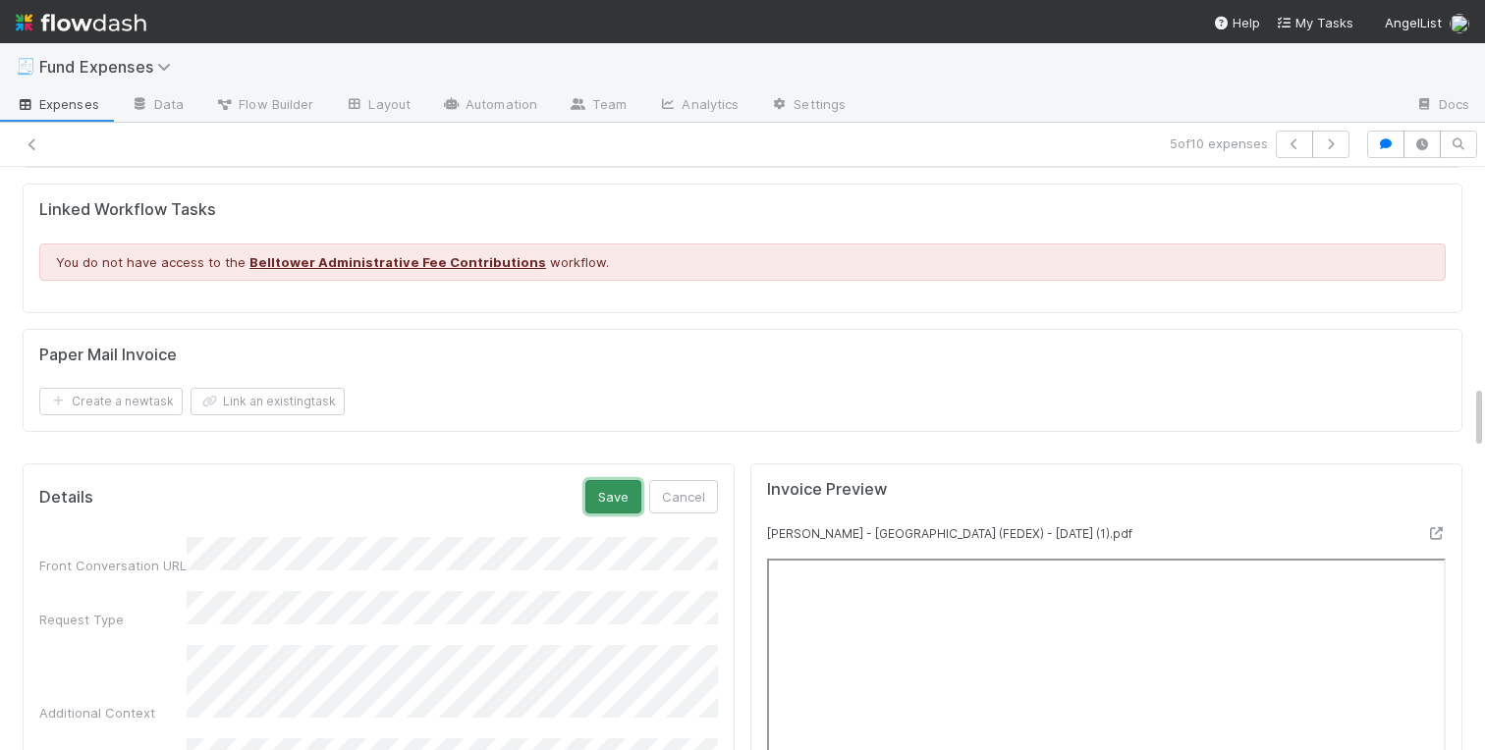
click at [612, 485] on button "Save" at bounding box center [613, 496] width 56 height 33
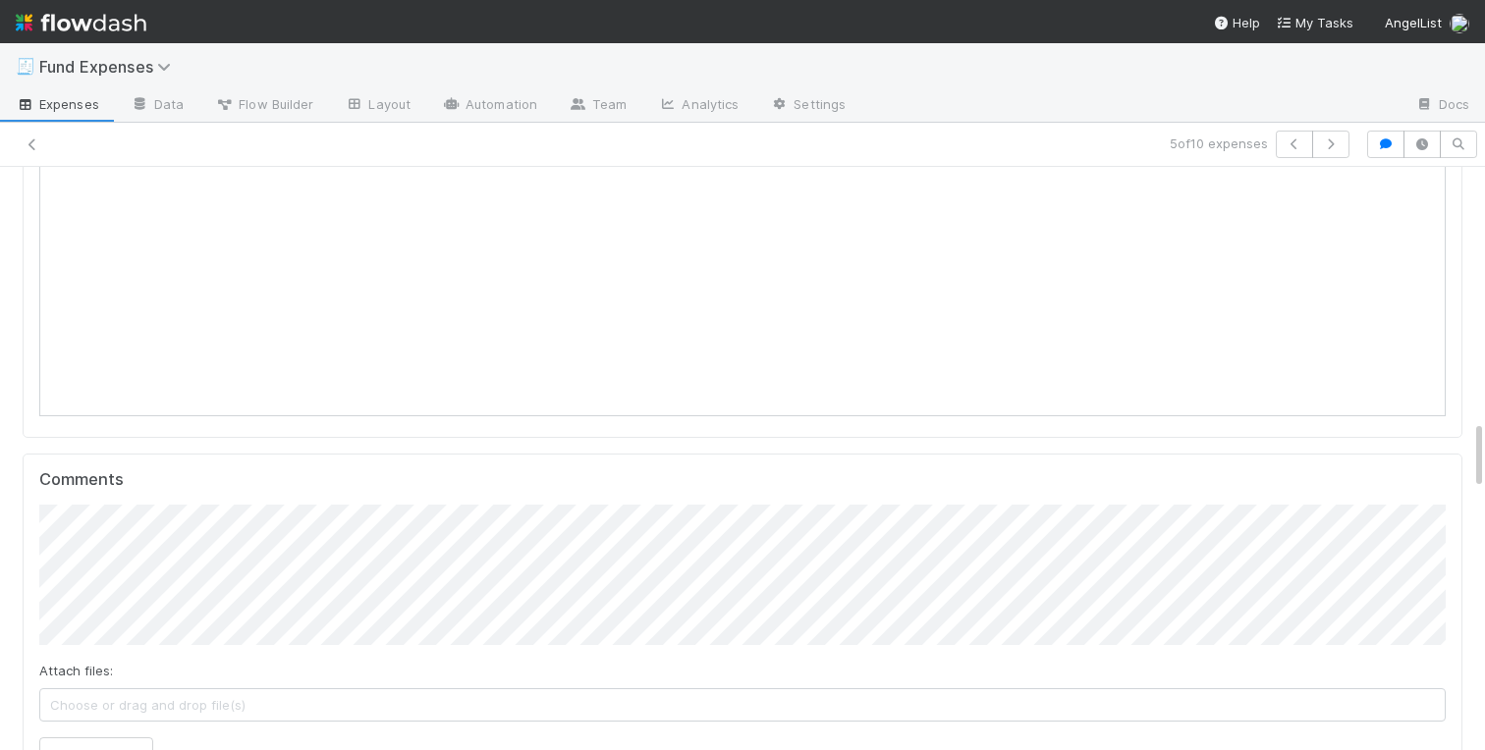
scroll to position [0, 0]
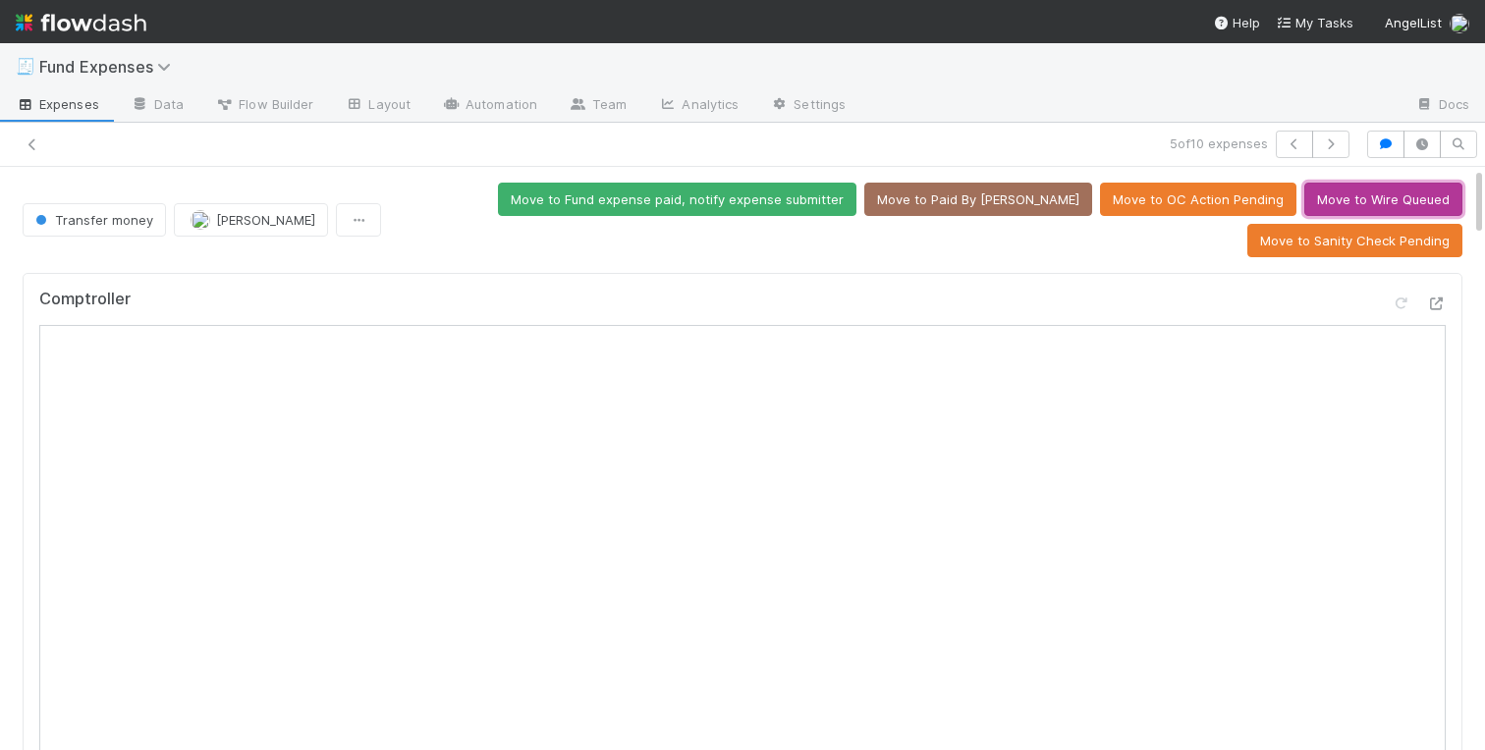
click at [1360, 202] on button "Move to Wire Queued" at bounding box center [1383, 199] width 158 height 33
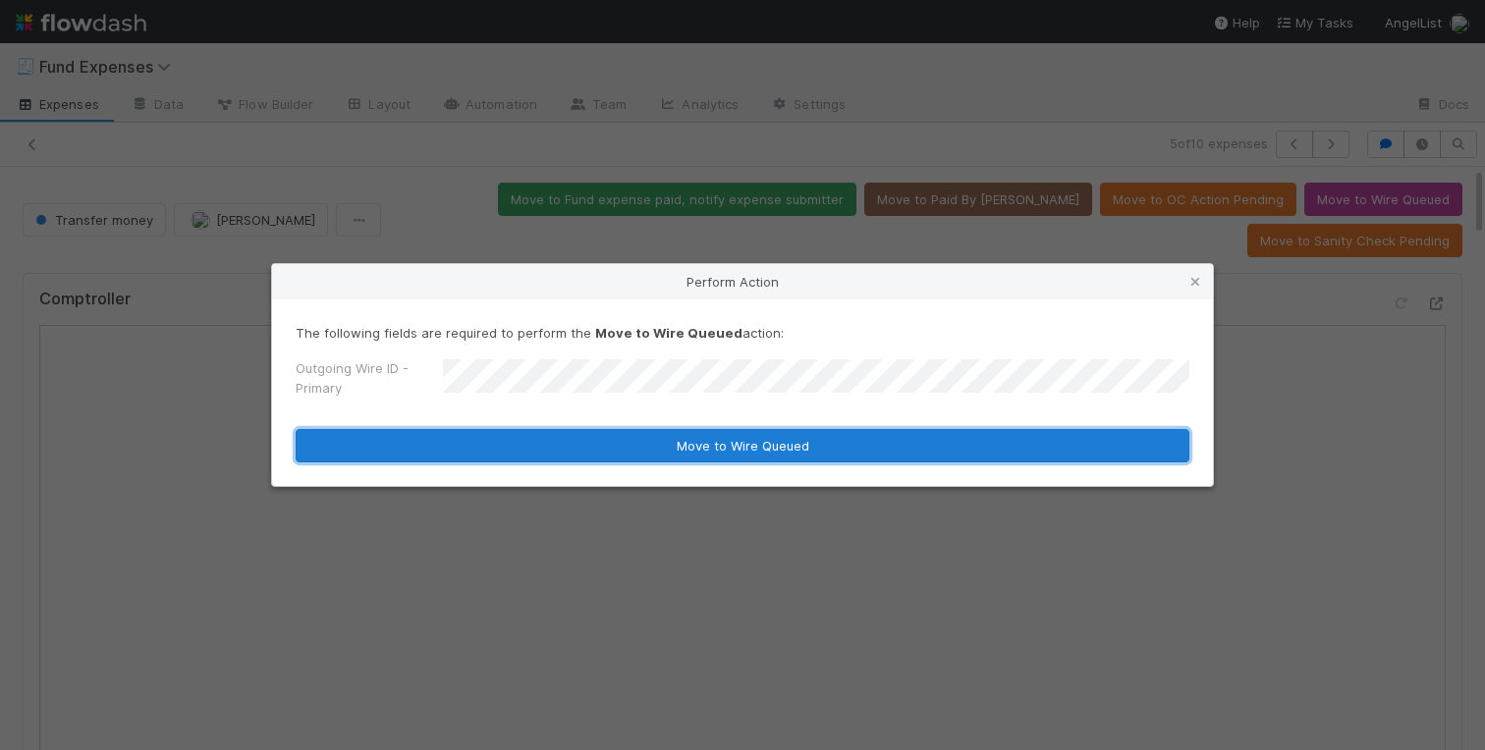
click at [573, 458] on button "Move to Wire Queued" at bounding box center [743, 445] width 894 height 33
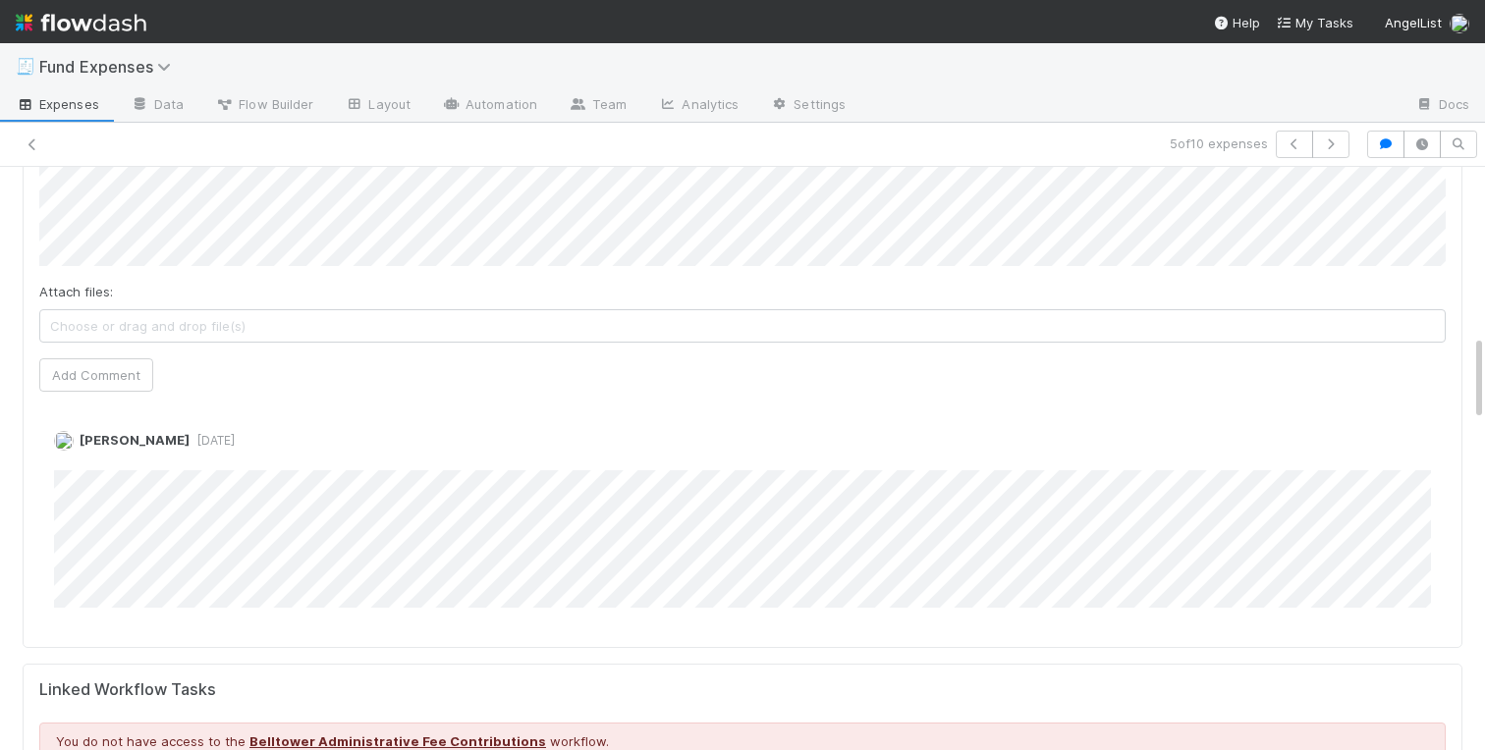
scroll to position [1152, 0]
click at [29, 144] on icon at bounding box center [33, 144] width 20 height 13
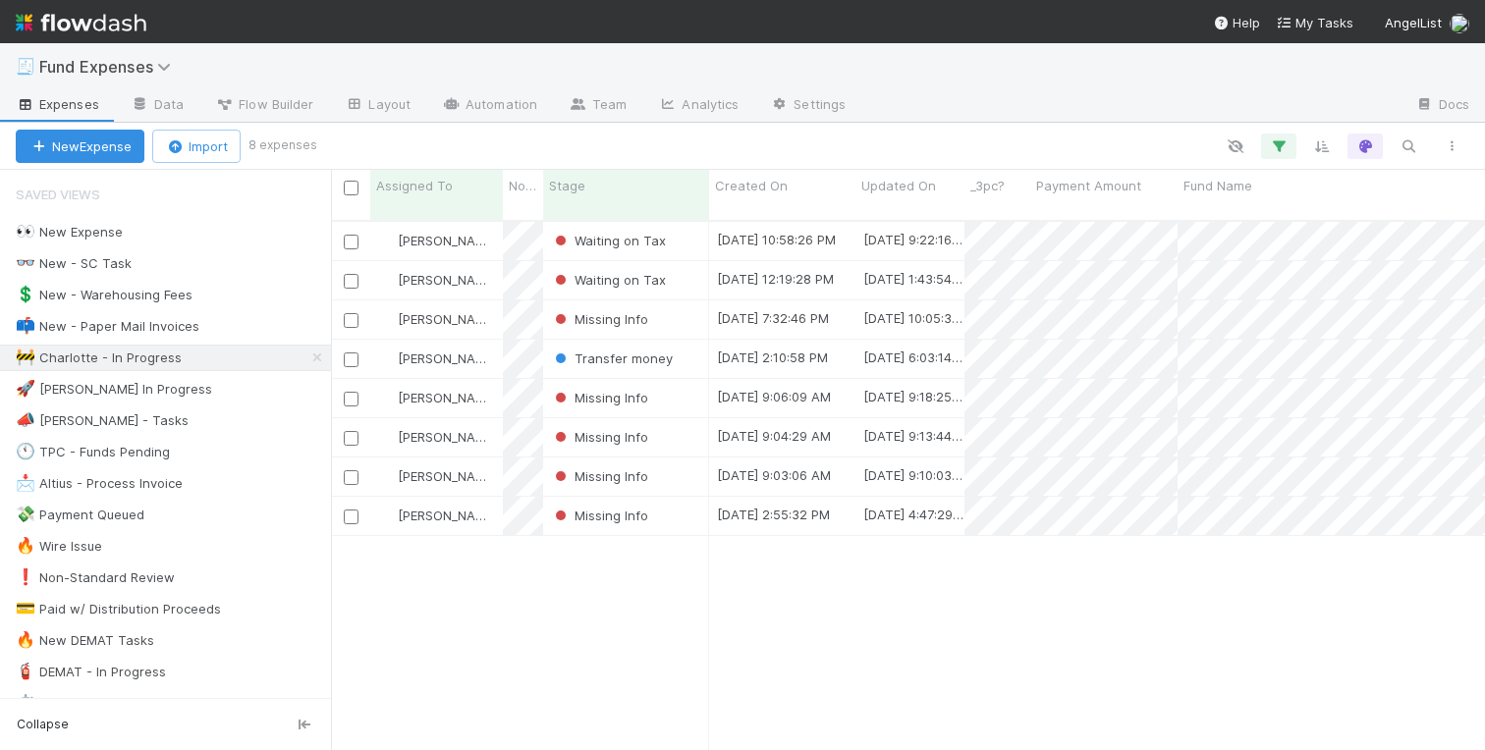
scroll to position [545, 1154]
click at [589, 670] on div "Charlotte Mas Waiting on Tax 8/22/25, 10:58:26 PM 8/25/25, 9:22:16 AM 0 0 0 0 0…" at bounding box center [908, 494] width 1154 height 544
click at [682, 261] on div "Waiting on Tax" at bounding box center [626, 280] width 166 height 38
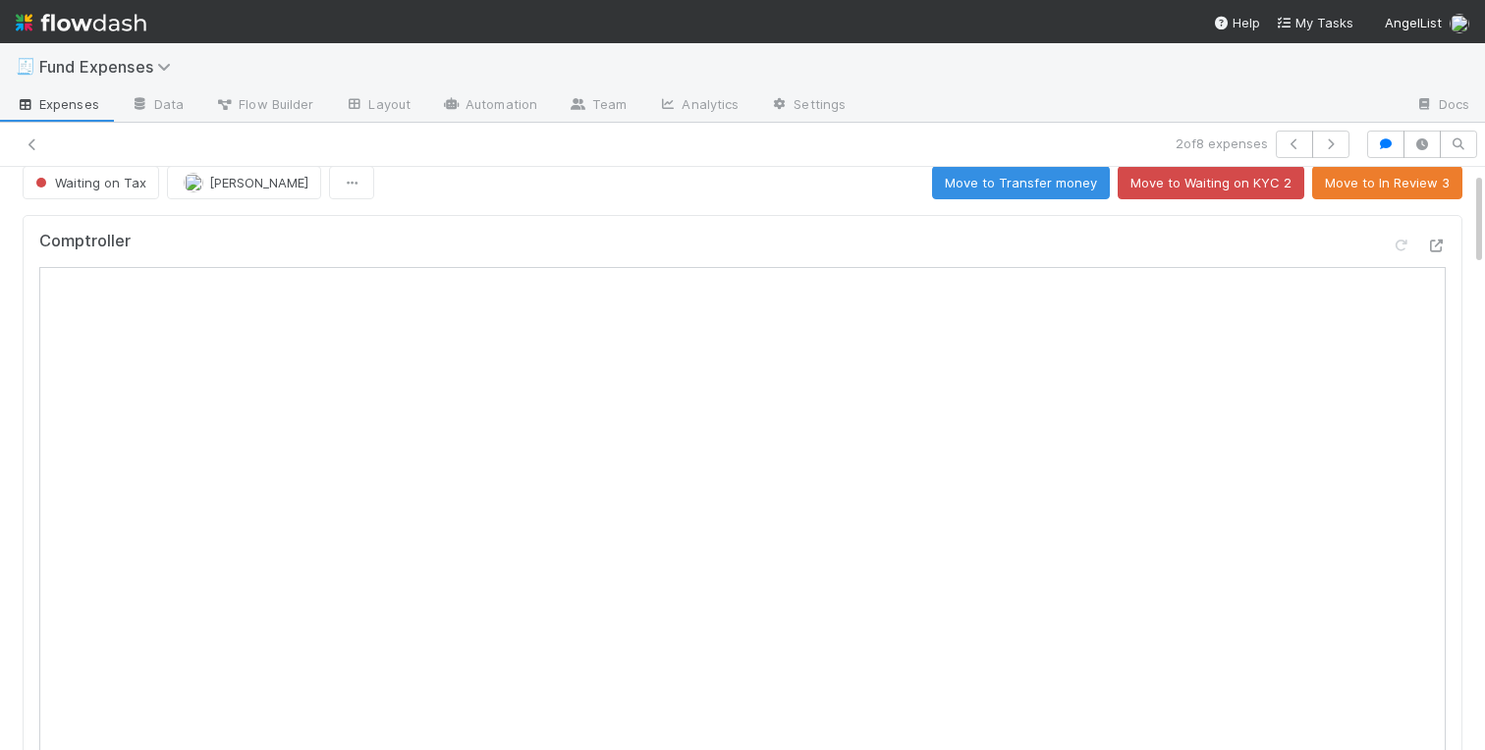
scroll to position [31, 0]
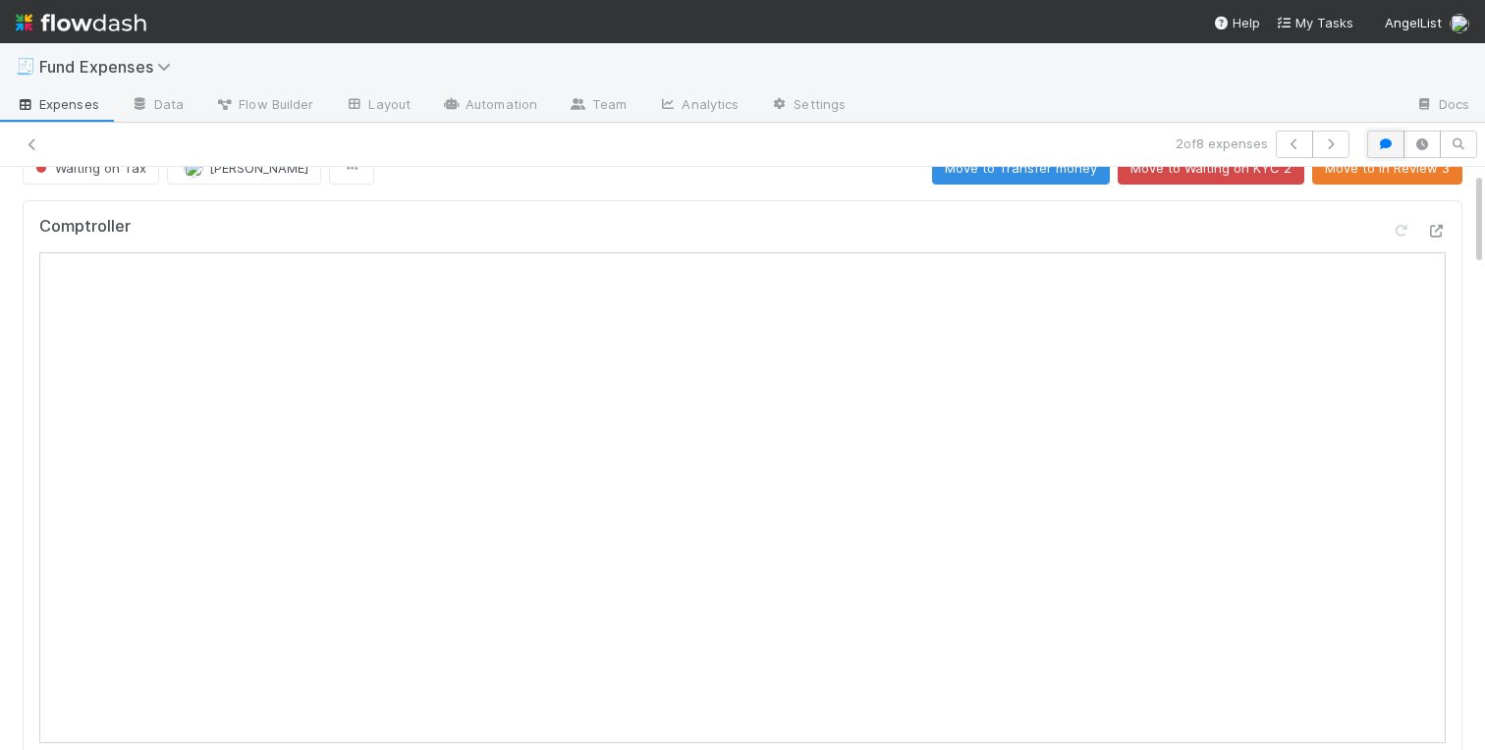
click at [1390, 133] on button "button" at bounding box center [1385, 145] width 37 height 28
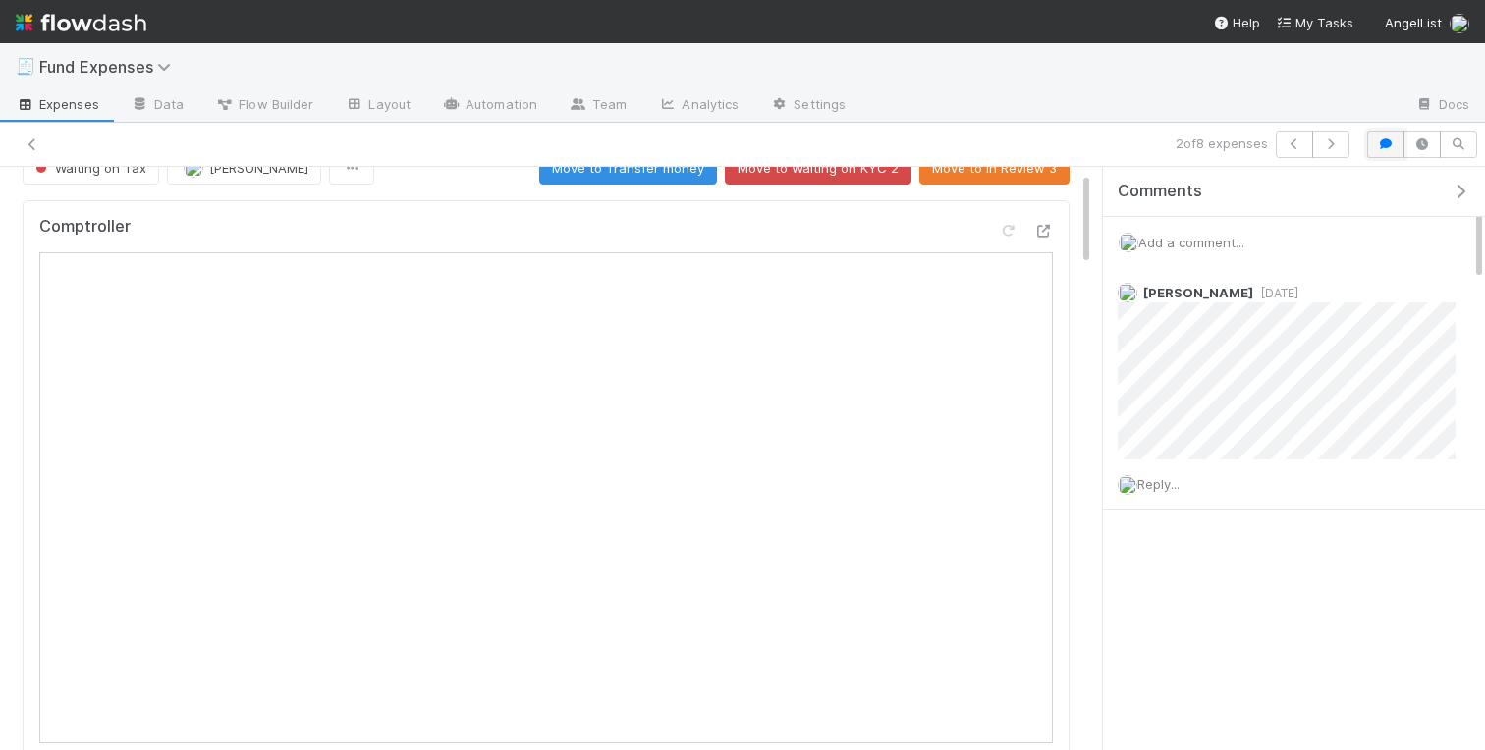
click at [1386, 152] on button "button" at bounding box center [1385, 145] width 37 height 28
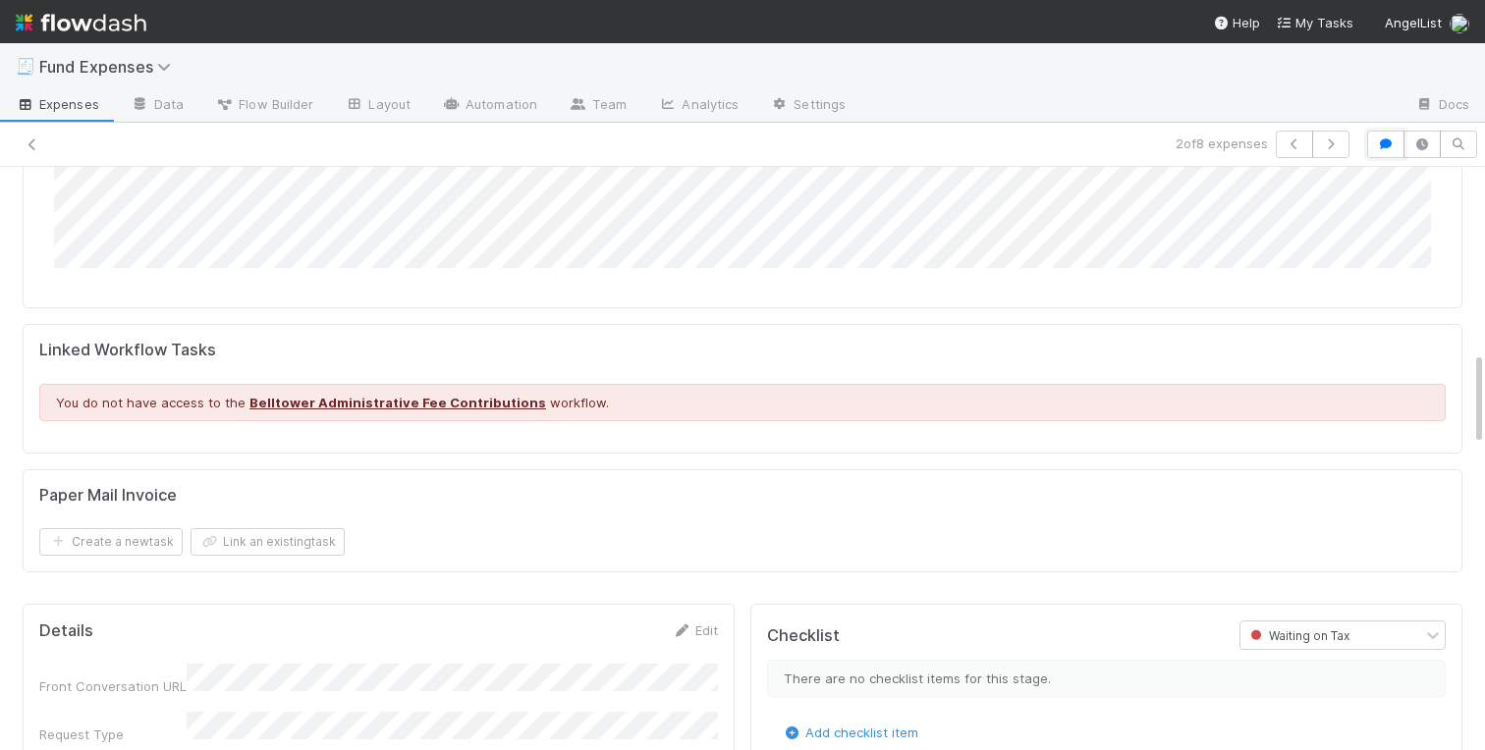
scroll to position [1512, 0]
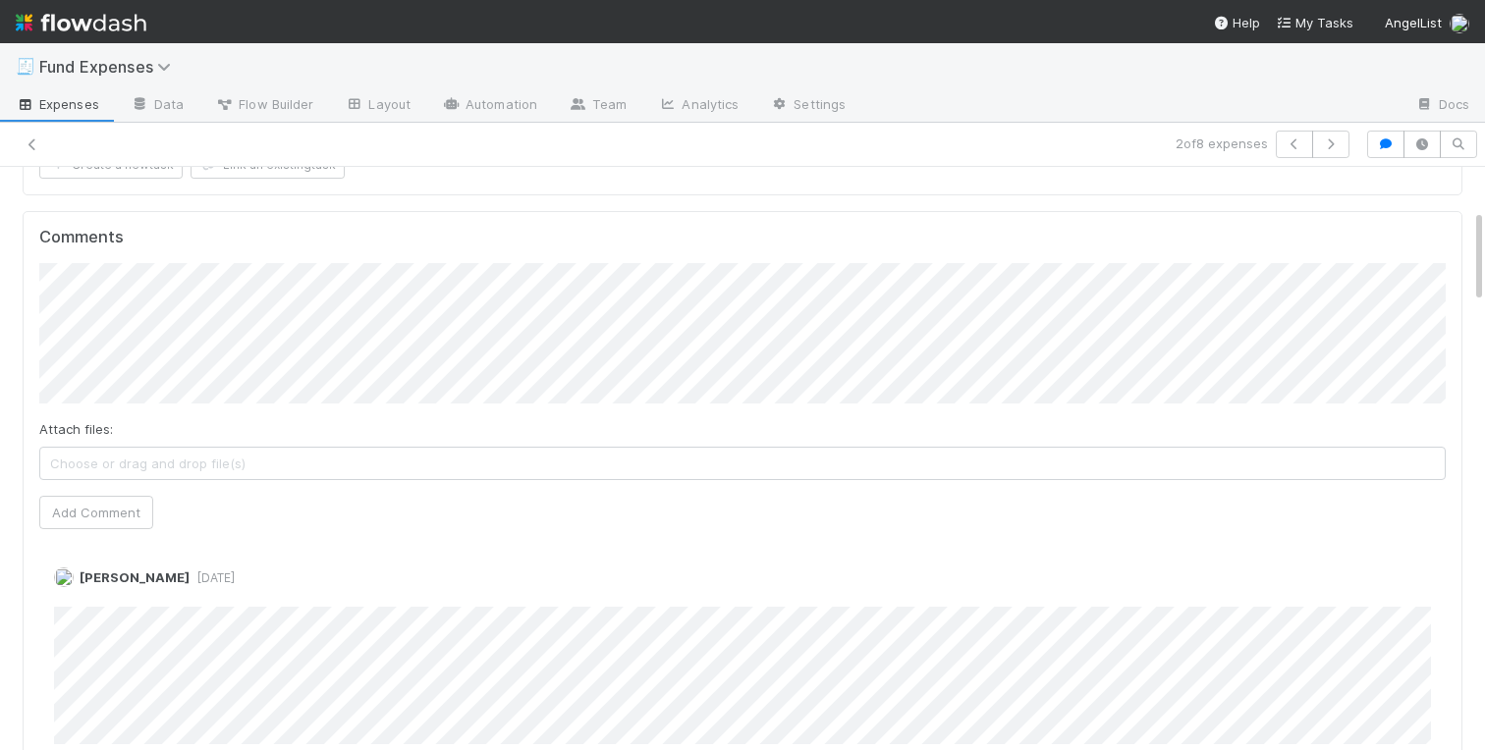
scroll to position [0, 0]
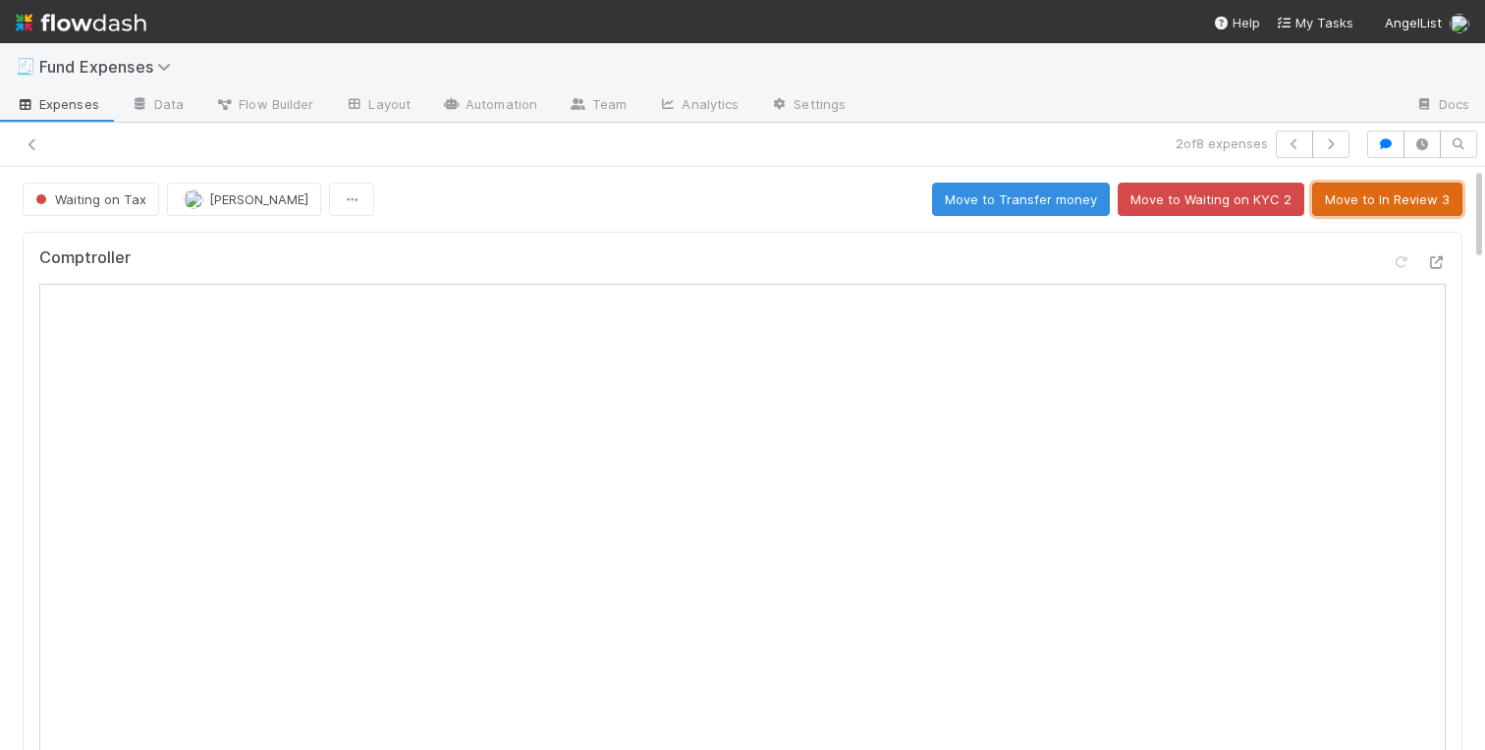
click at [1327, 202] on button "Move to In Review 3" at bounding box center [1387, 199] width 150 height 33
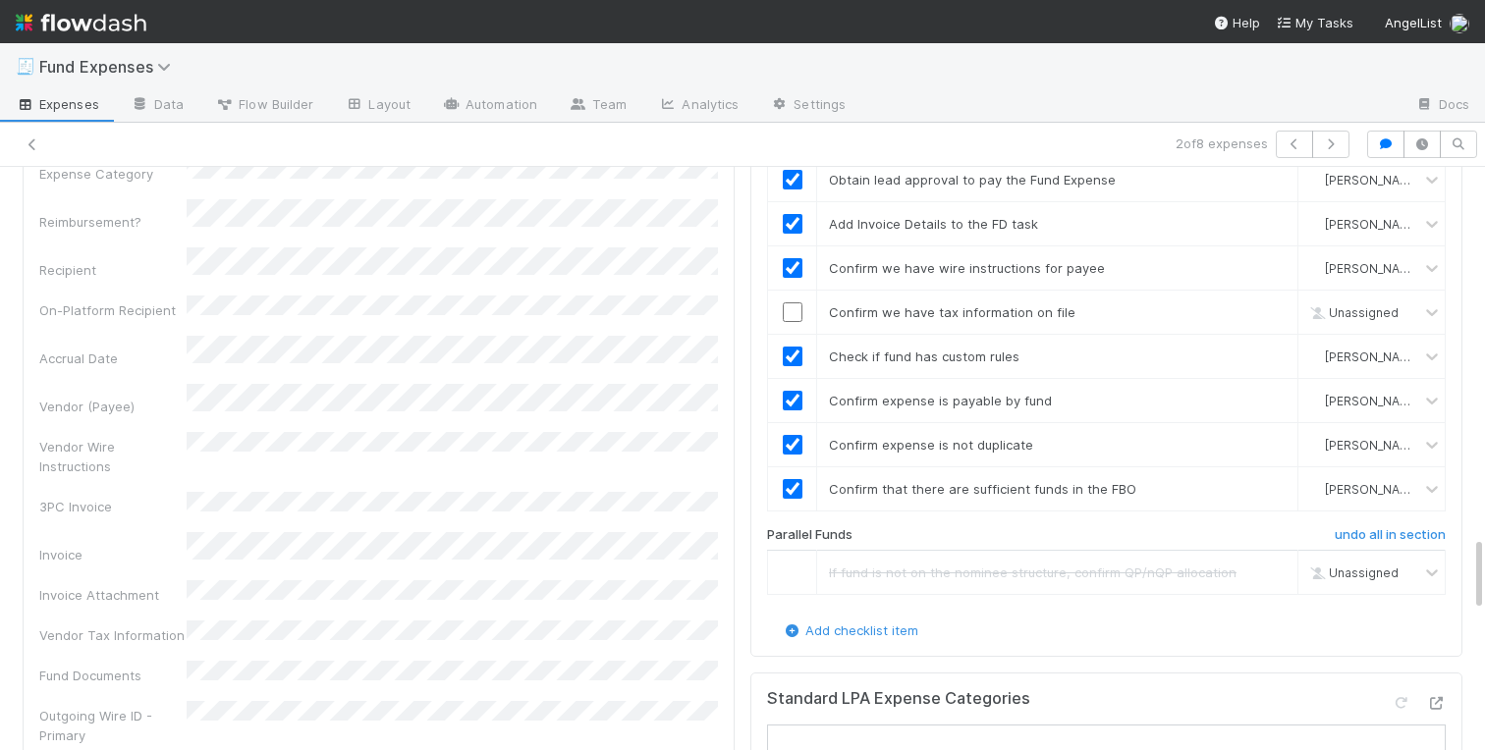
scroll to position [2726, 0]
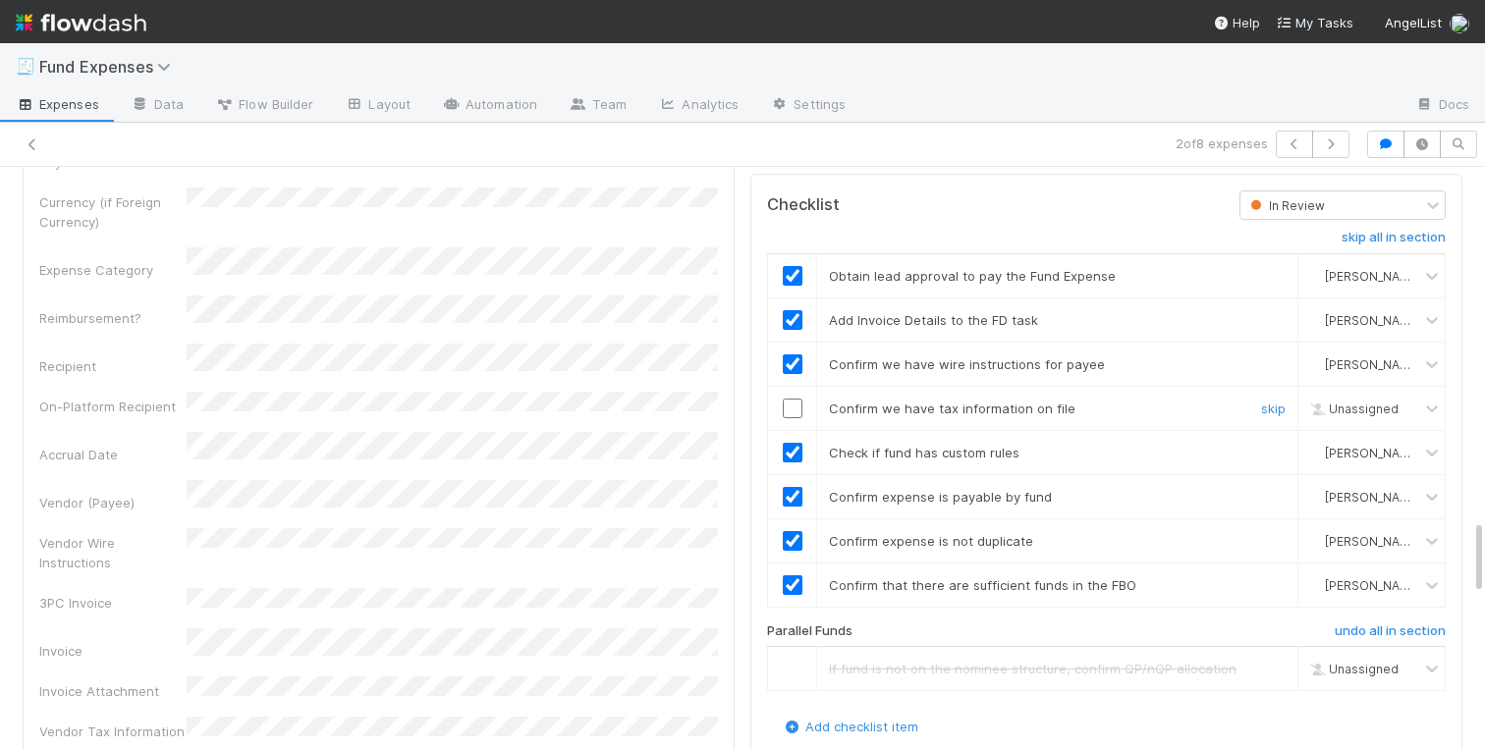
click at [787, 409] on input "checkbox" at bounding box center [793, 409] width 20 height 20
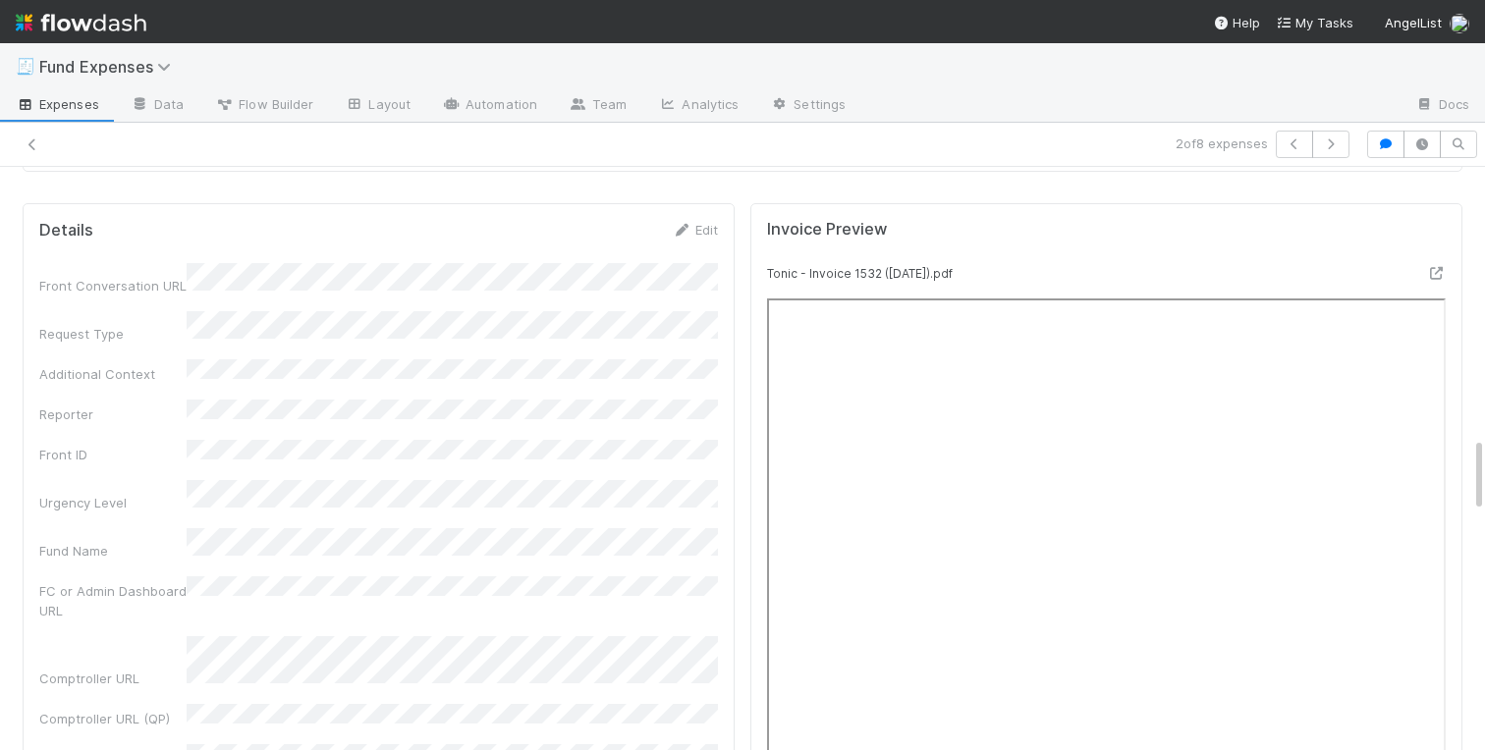
scroll to position [2070, 0]
click at [695, 226] on link "Edit" at bounding box center [695, 232] width 46 height 16
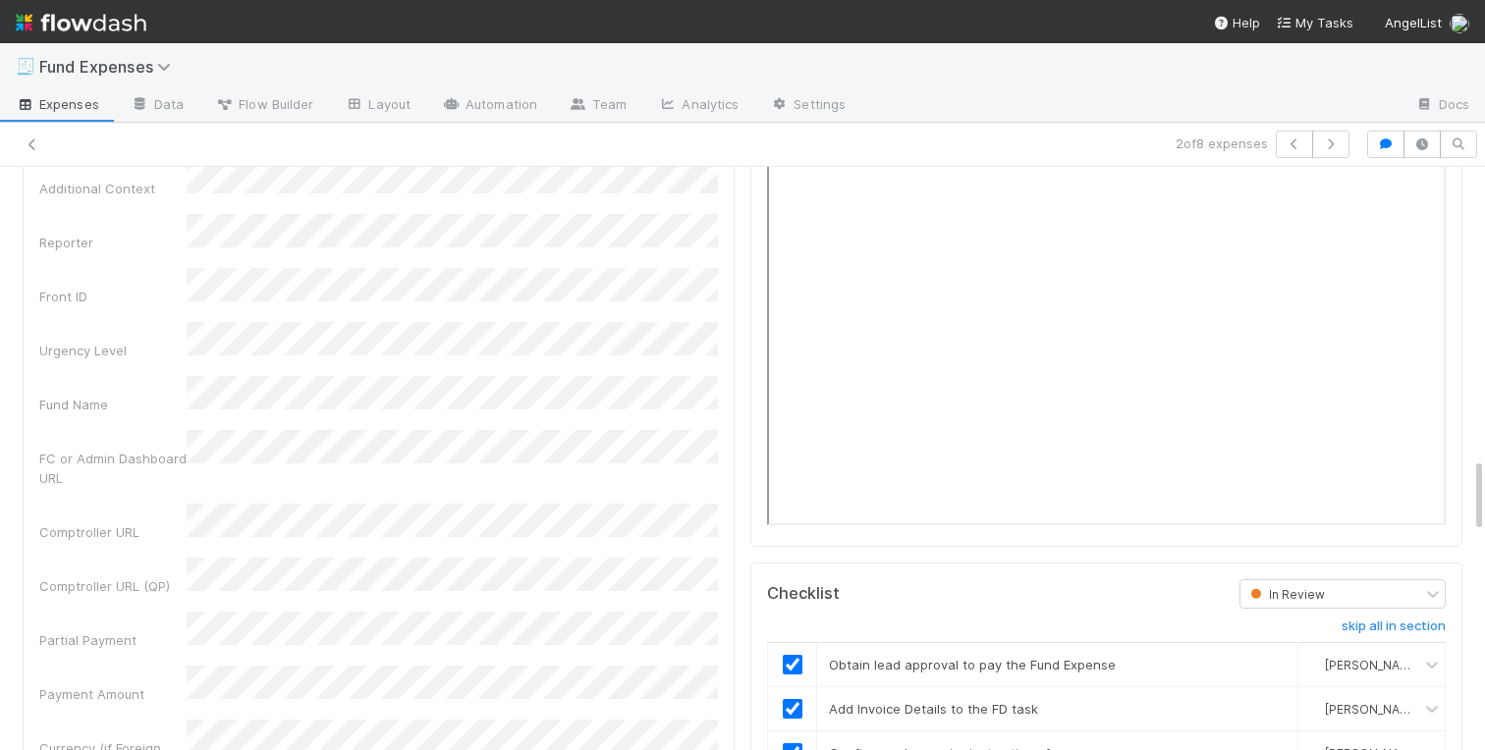
scroll to position [1996, 0]
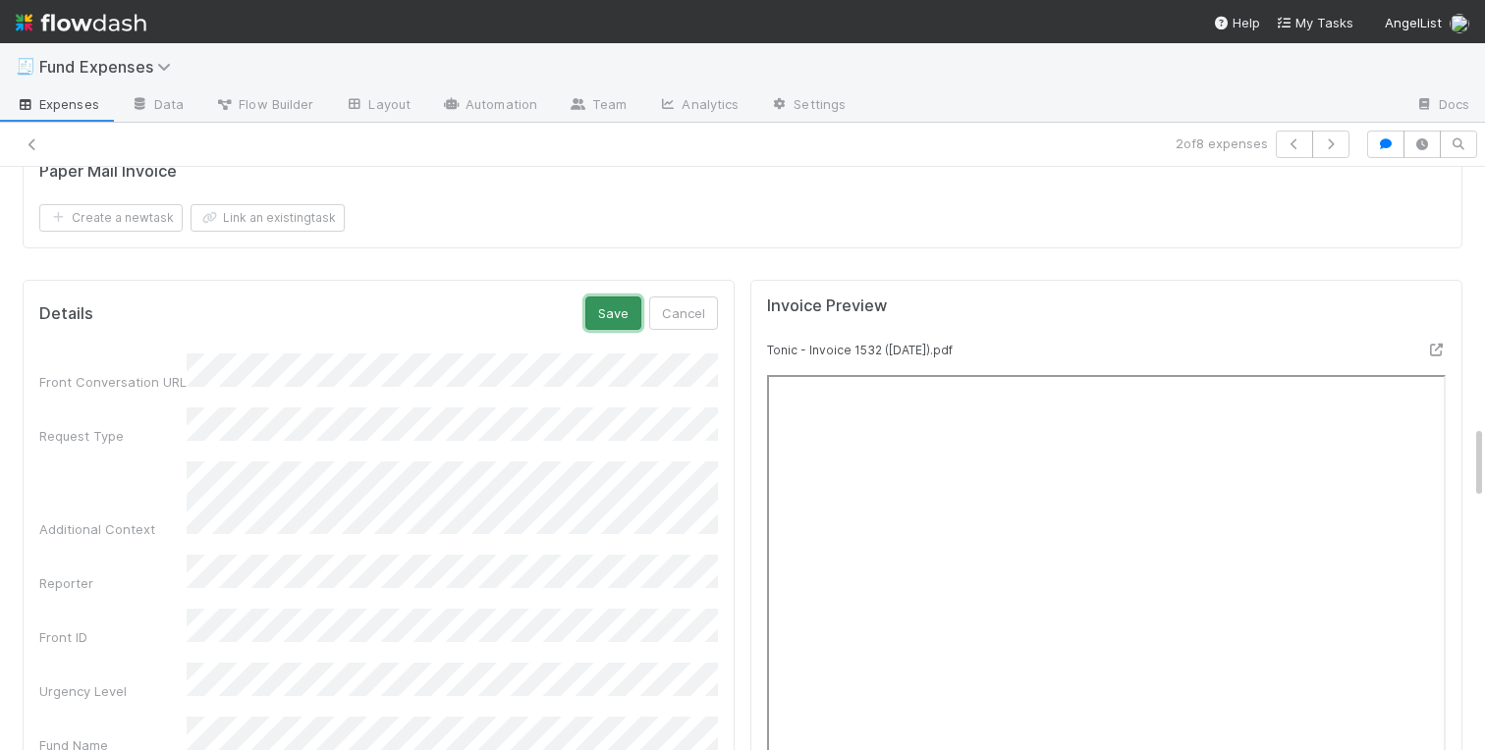
click at [621, 317] on button "Save" at bounding box center [613, 313] width 56 height 33
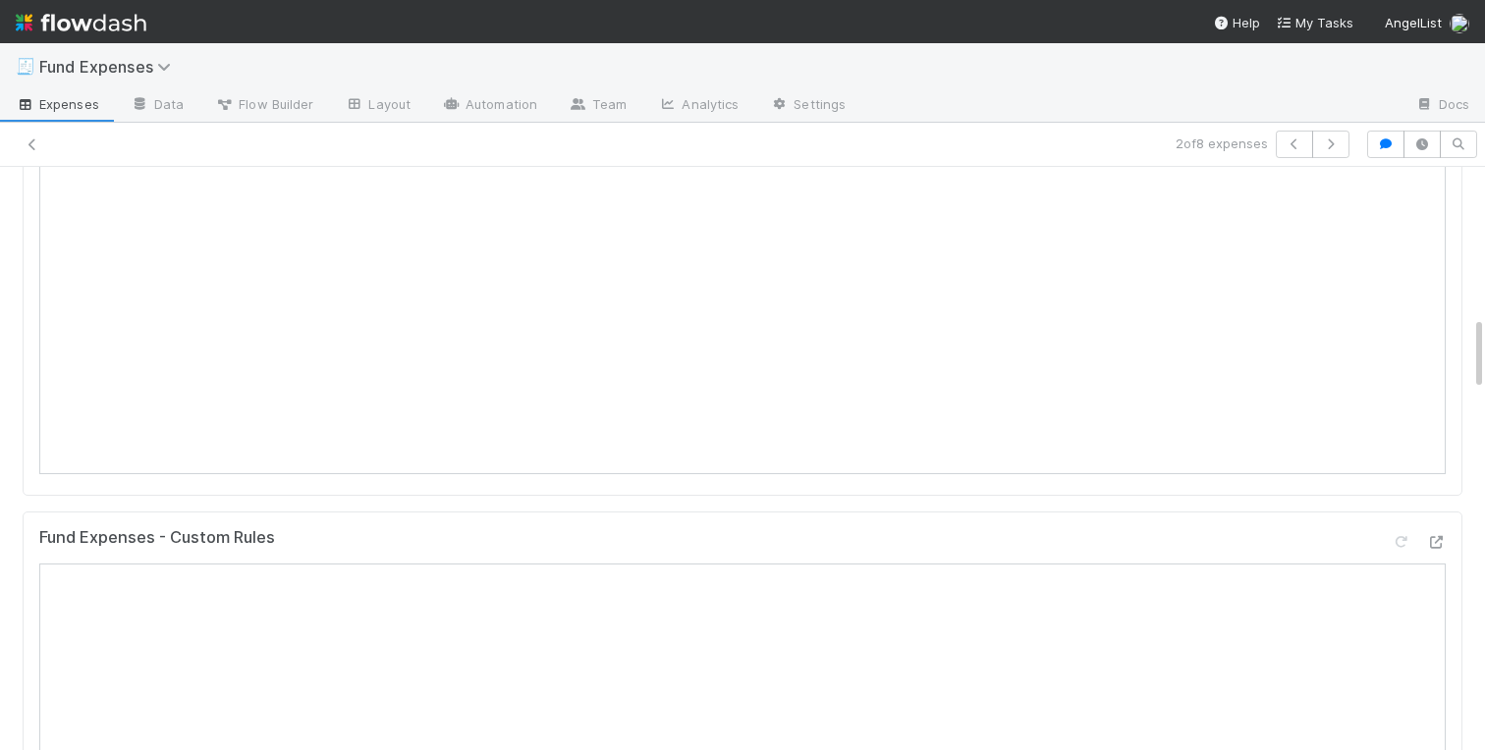
scroll to position [0, 0]
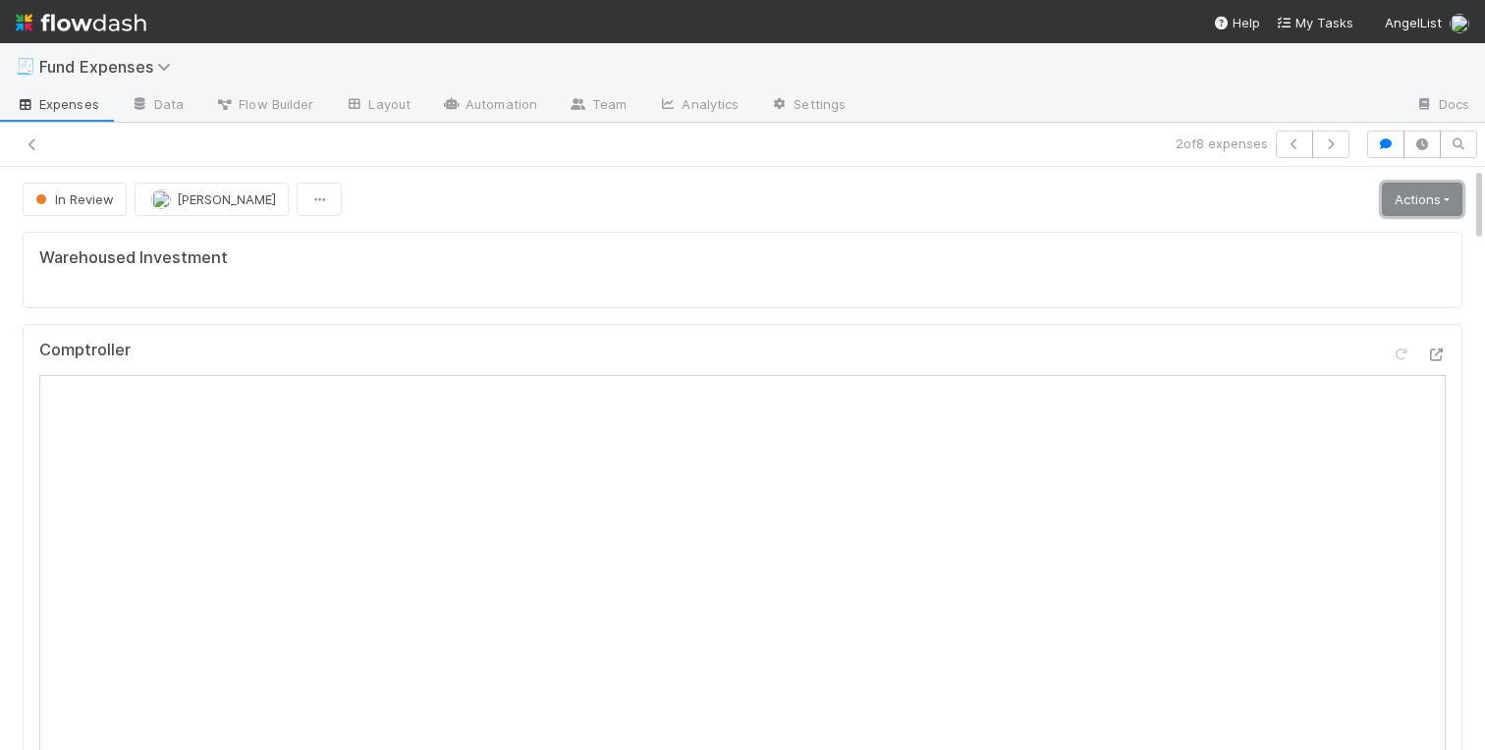
click at [1402, 214] on link "Actions" at bounding box center [1422, 199] width 81 height 33
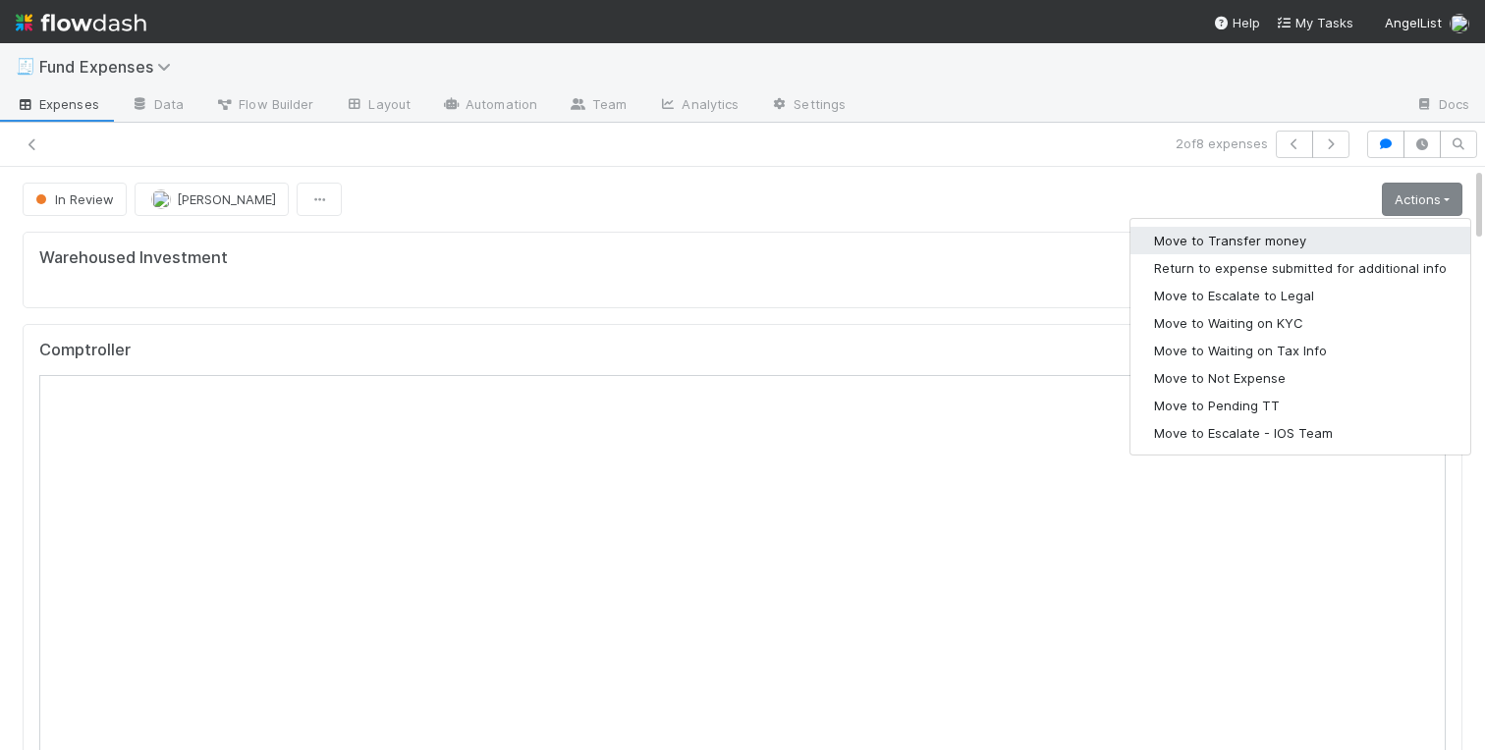
click at [1212, 253] on button "Move to Transfer money" at bounding box center [1300, 241] width 340 height 28
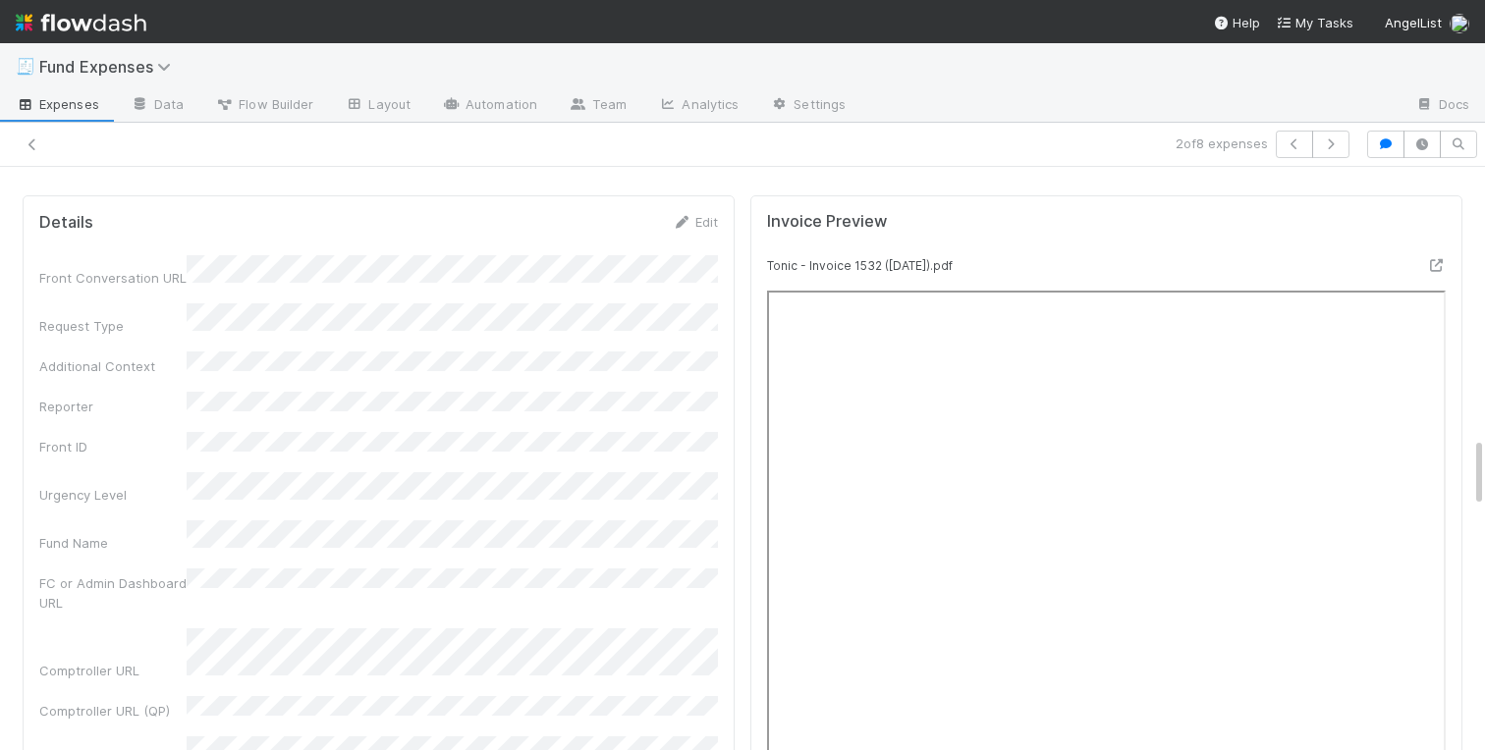
scroll to position [2233, 0]
click at [1435, 253] on icon at bounding box center [1436, 257] width 20 height 13
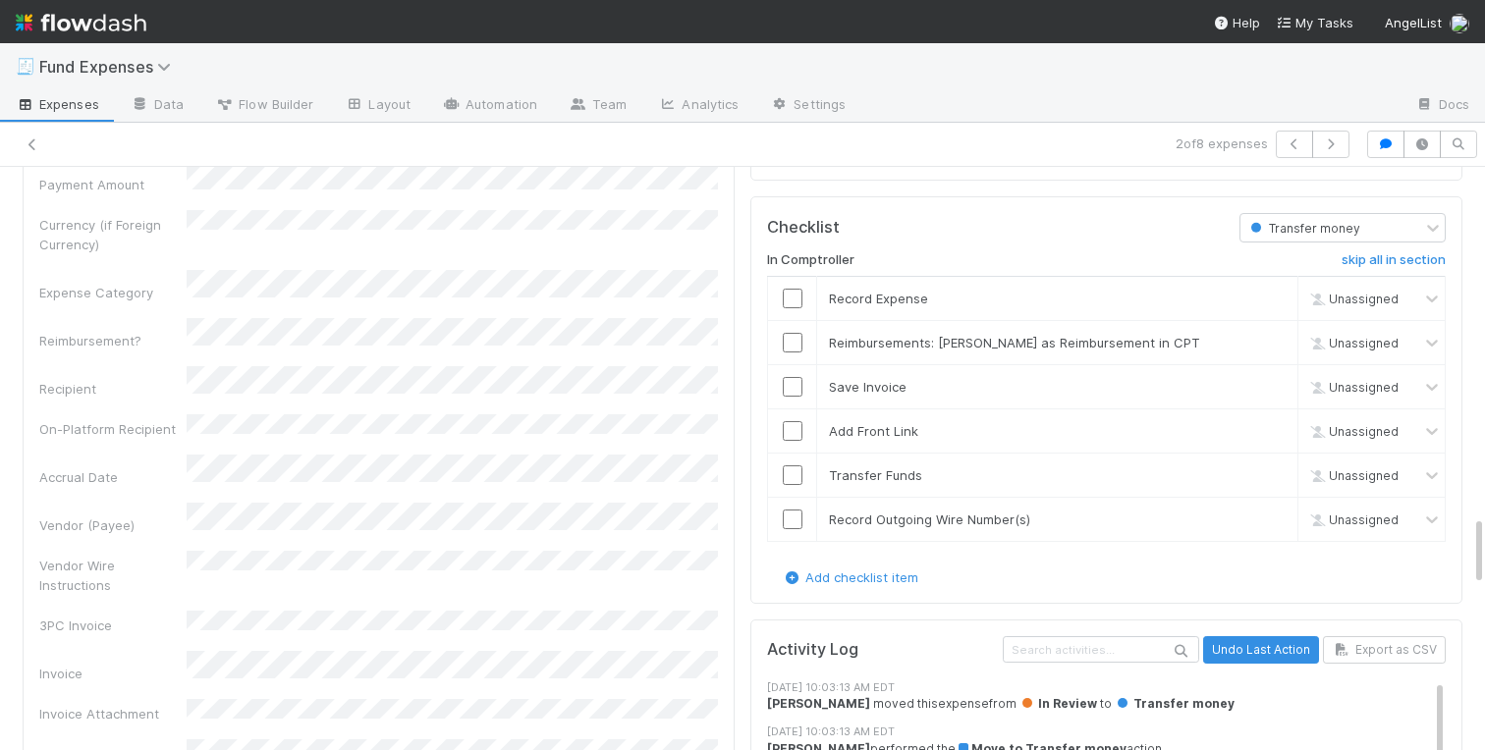
scroll to position [2841, 0]
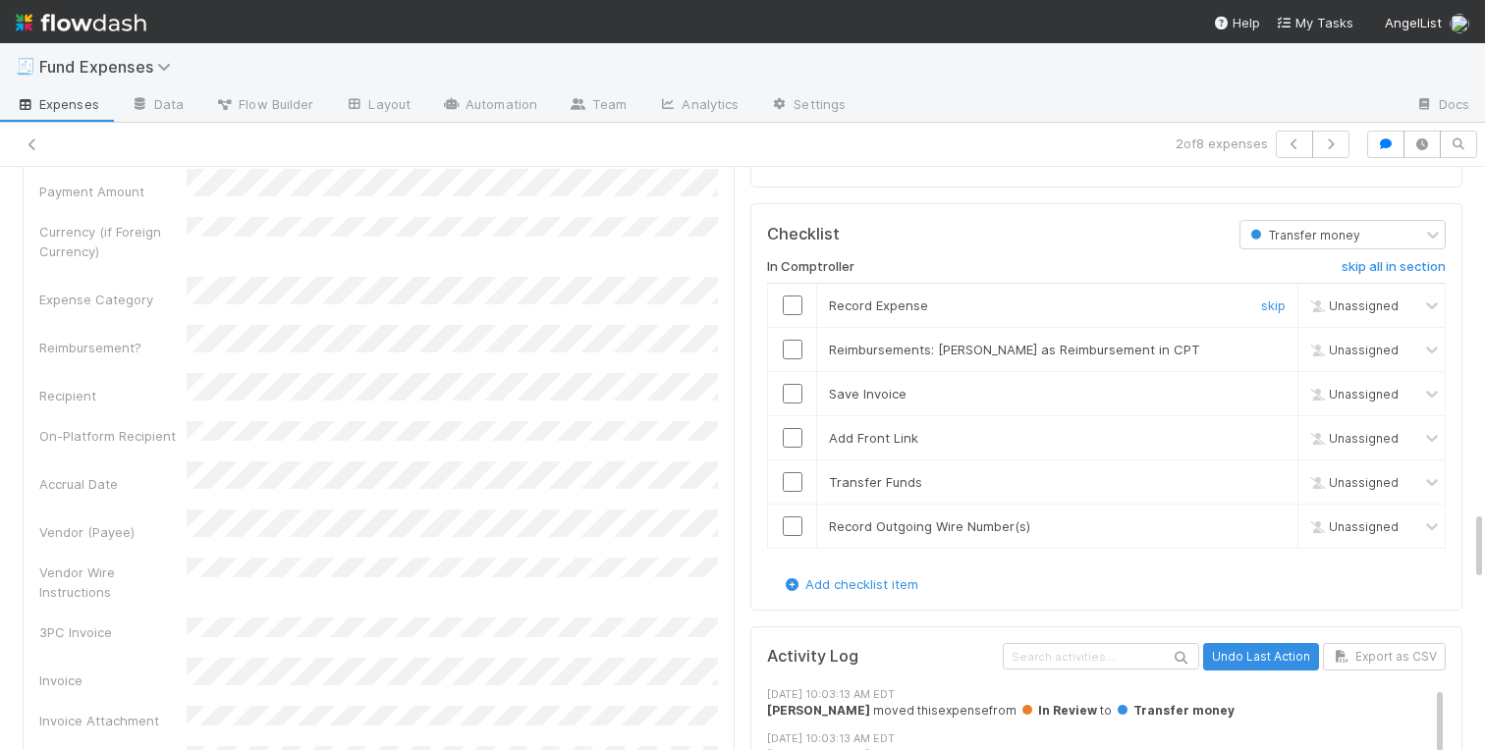
click at [792, 303] on input "checkbox" at bounding box center [793, 306] width 20 height 20
click at [791, 396] on input "checkbox" at bounding box center [793, 394] width 20 height 20
click at [791, 441] on input "checkbox" at bounding box center [793, 438] width 20 height 20
click at [794, 490] on input "checkbox" at bounding box center [793, 482] width 20 height 20
click at [787, 530] on input "checkbox" at bounding box center [793, 527] width 20 height 20
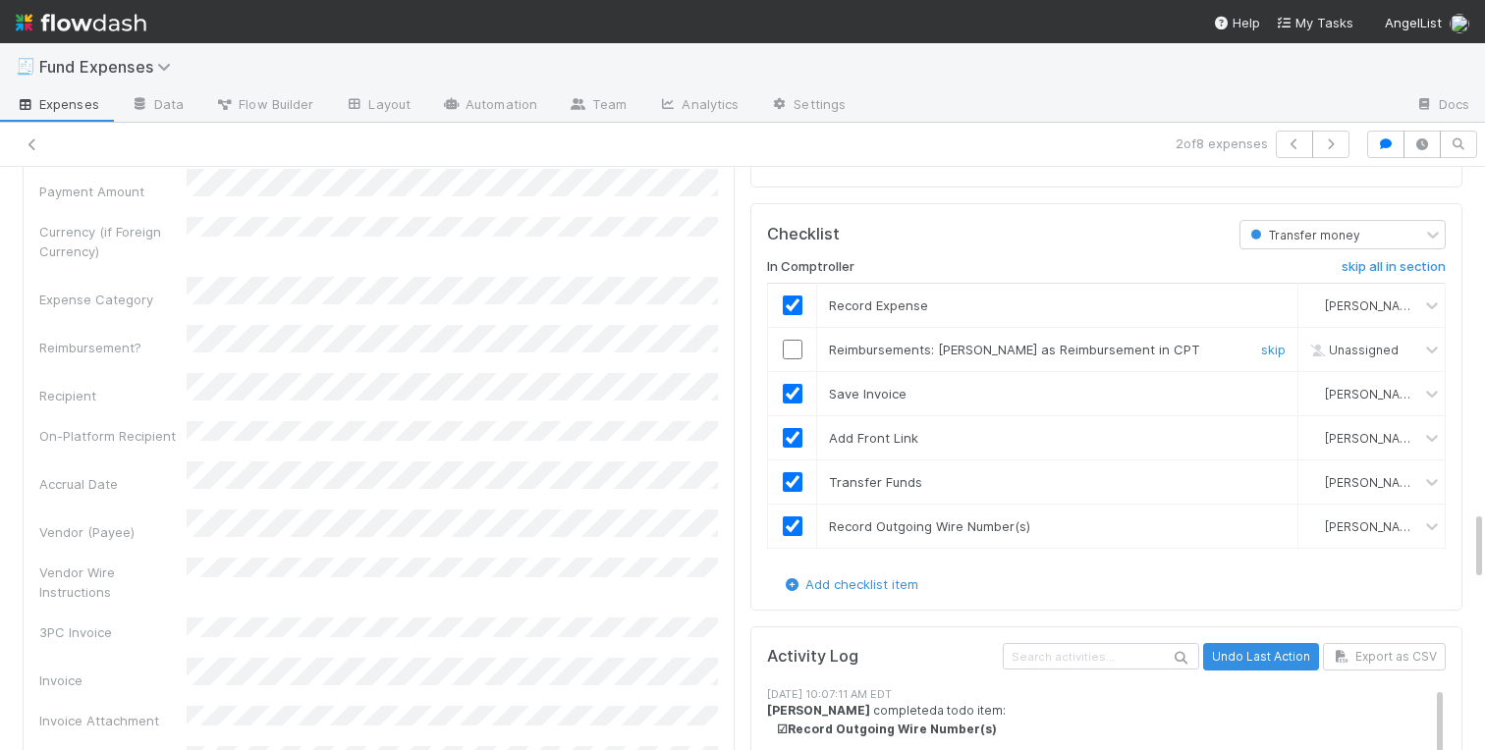
click at [1276, 341] on div "skip" at bounding box center [1270, 350] width 59 height 20
click at [1276, 345] on link "skip" at bounding box center [1273, 350] width 25 height 16
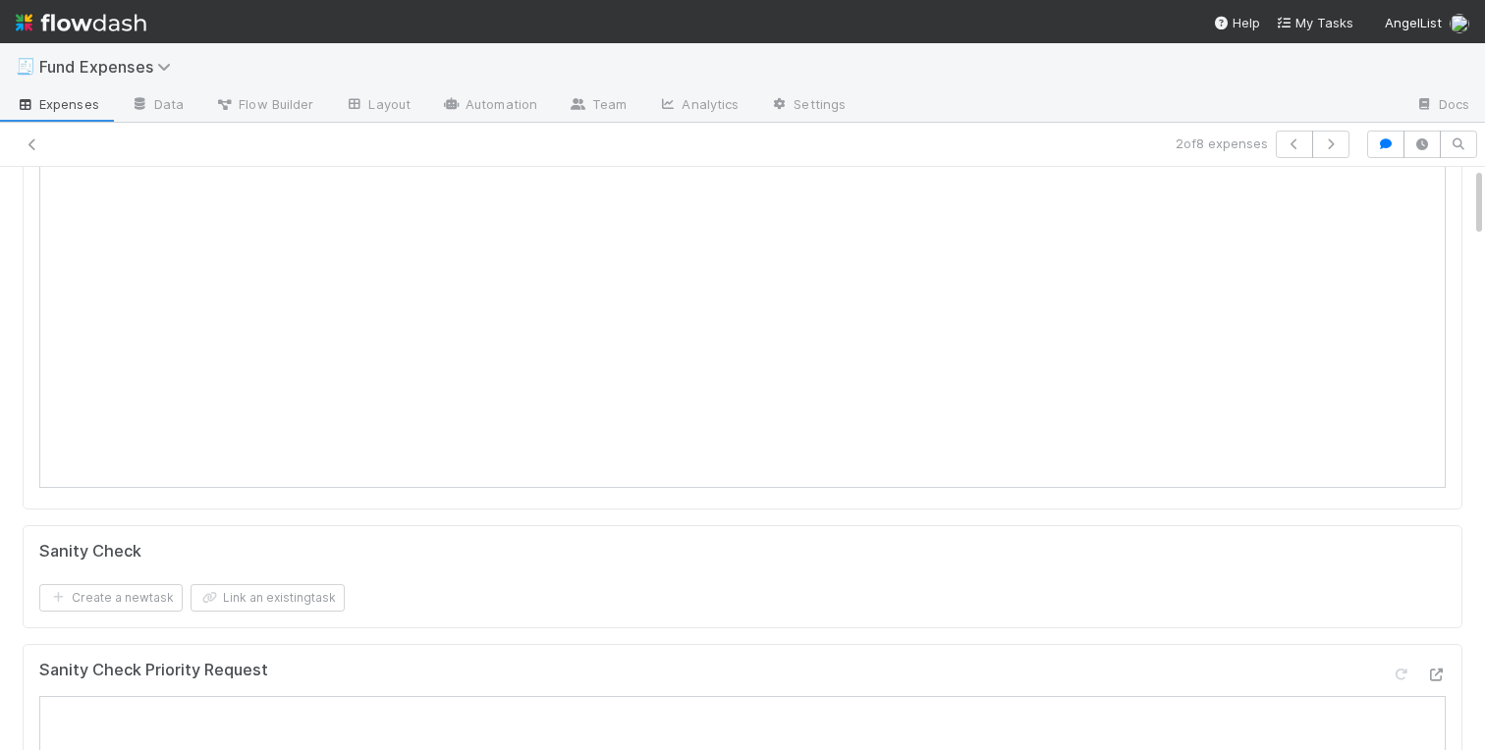
scroll to position [0, 0]
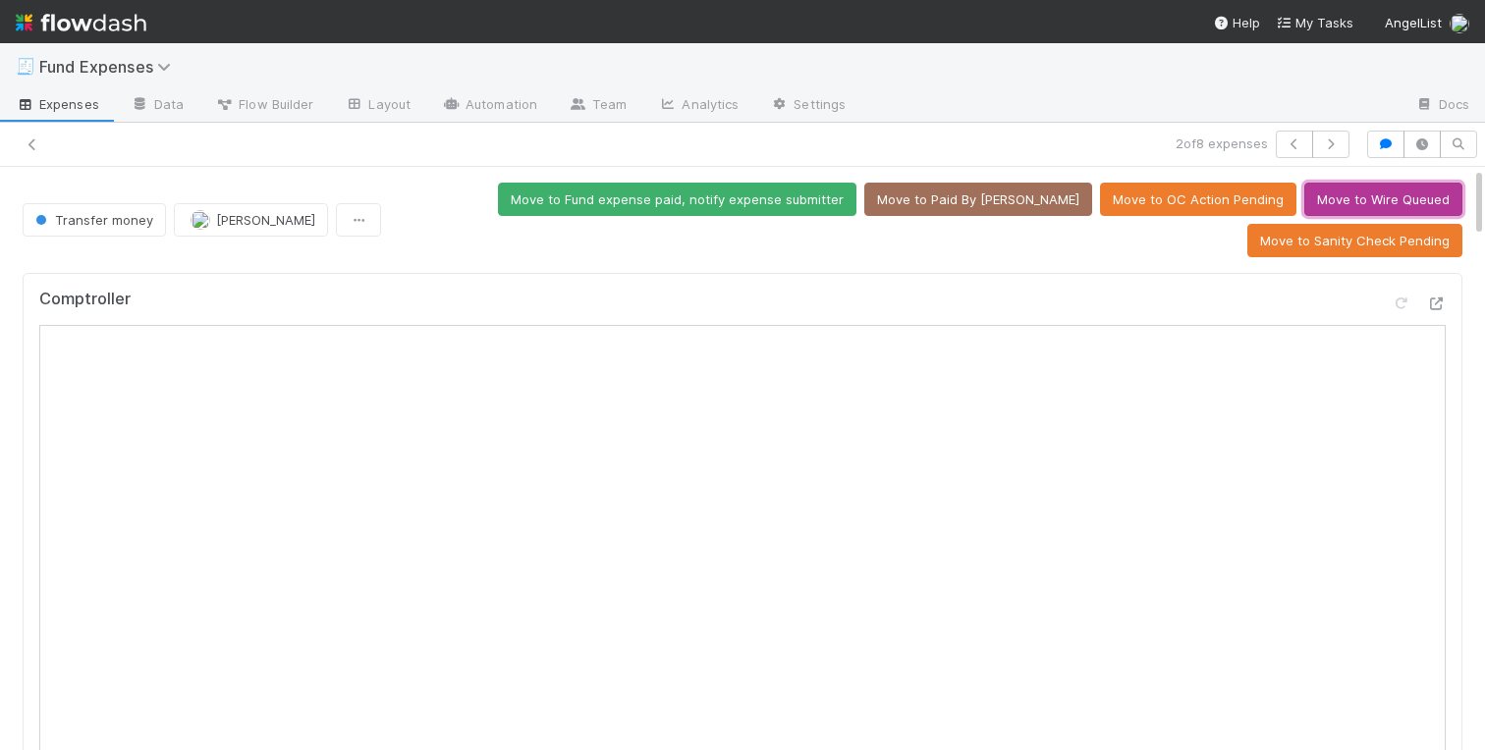
click at [1363, 204] on button "Move to Wire Queued" at bounding box center [1383, 199] width 158 height 33
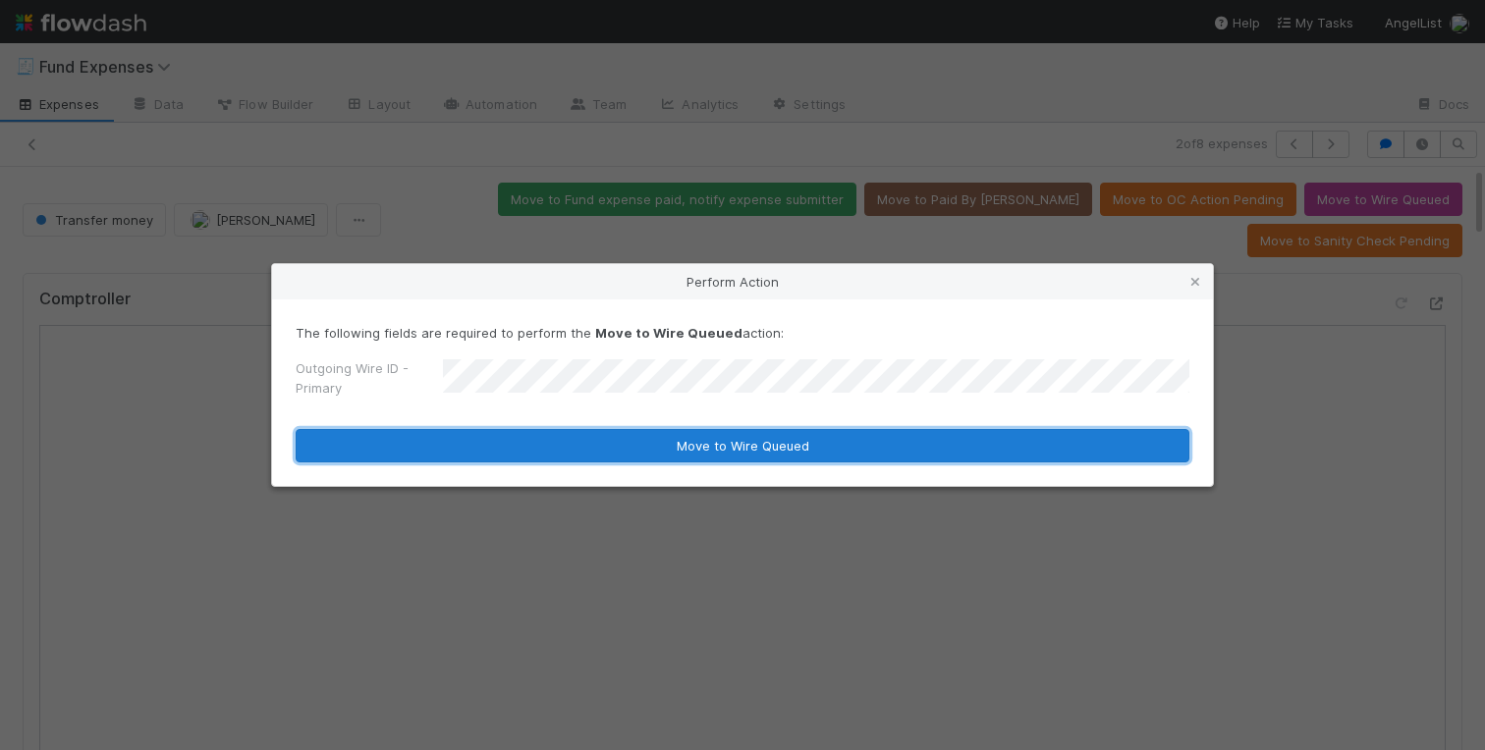
click at [471, 433] on button "Move to Wire Queued" at bounding box center [743, 445] width 894 height 33
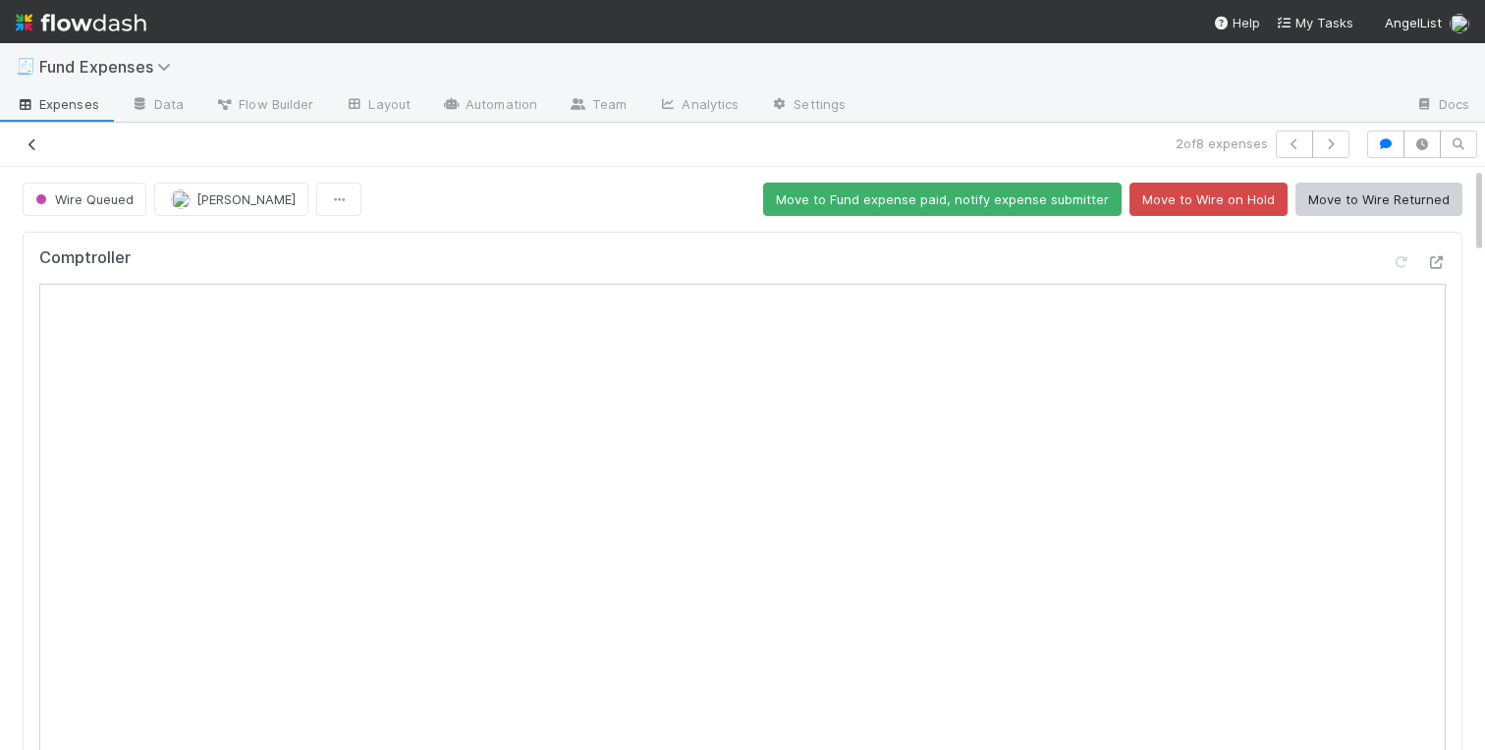
click at [30, 143] on icon at bounding box center [33, 144] width 20 height 13
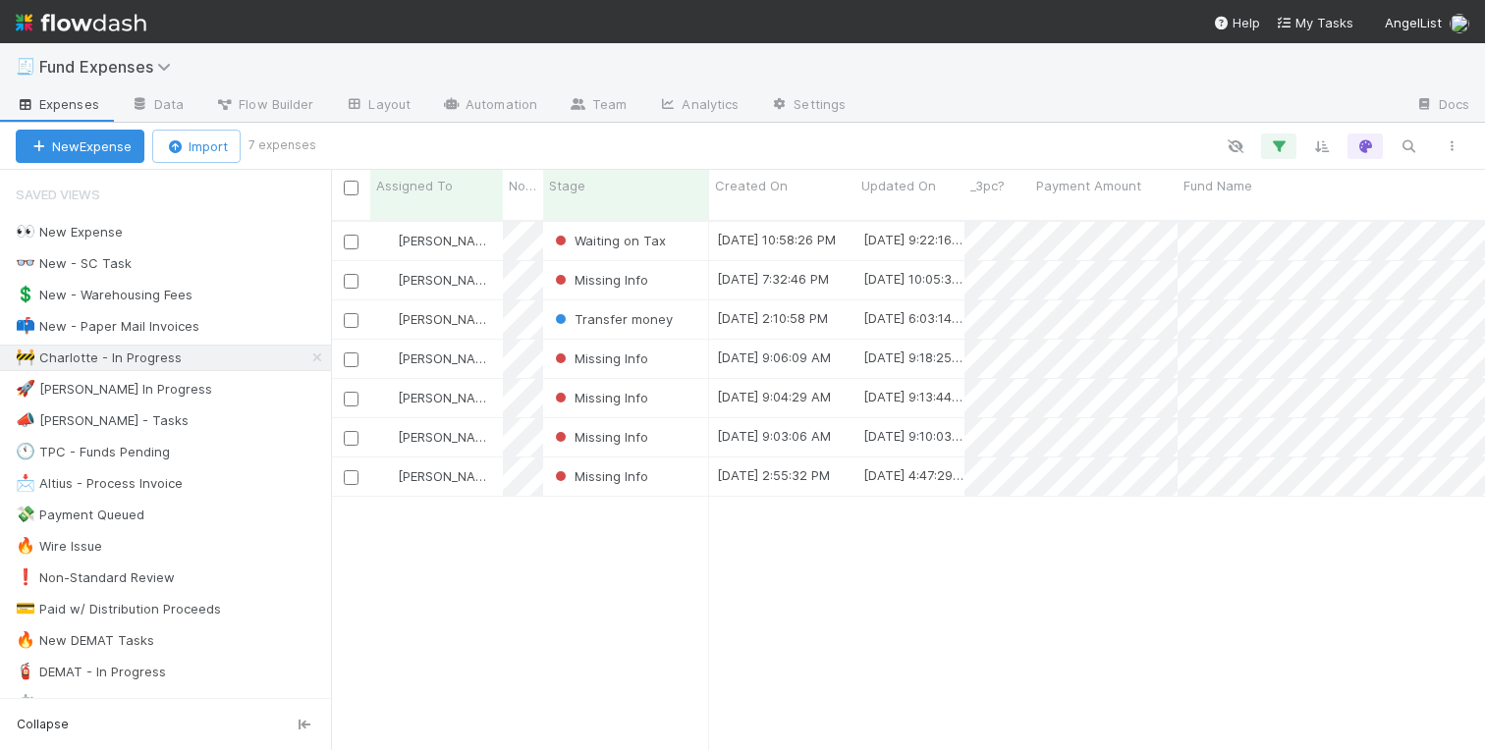
scroll to position [545, 1154]
click at [492, 625] on div "Charlotte Mas Waiting on Tax 8/22/25, 10:58:26 PM 8/25/25, 9:22:16 AM 0 0 0 0 0…" at bounding box center [908, 494] width 1154 height 544
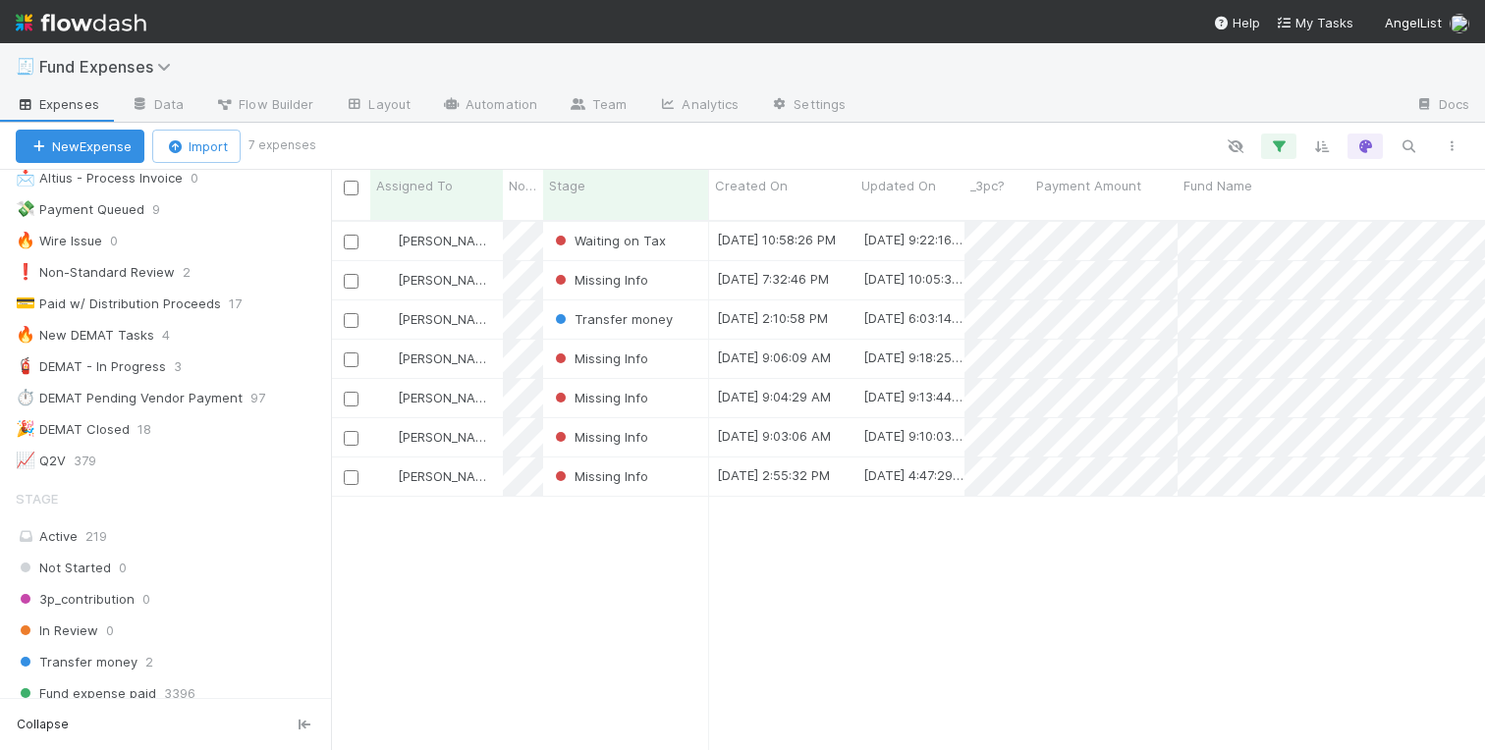
scroll to position [0, 0]
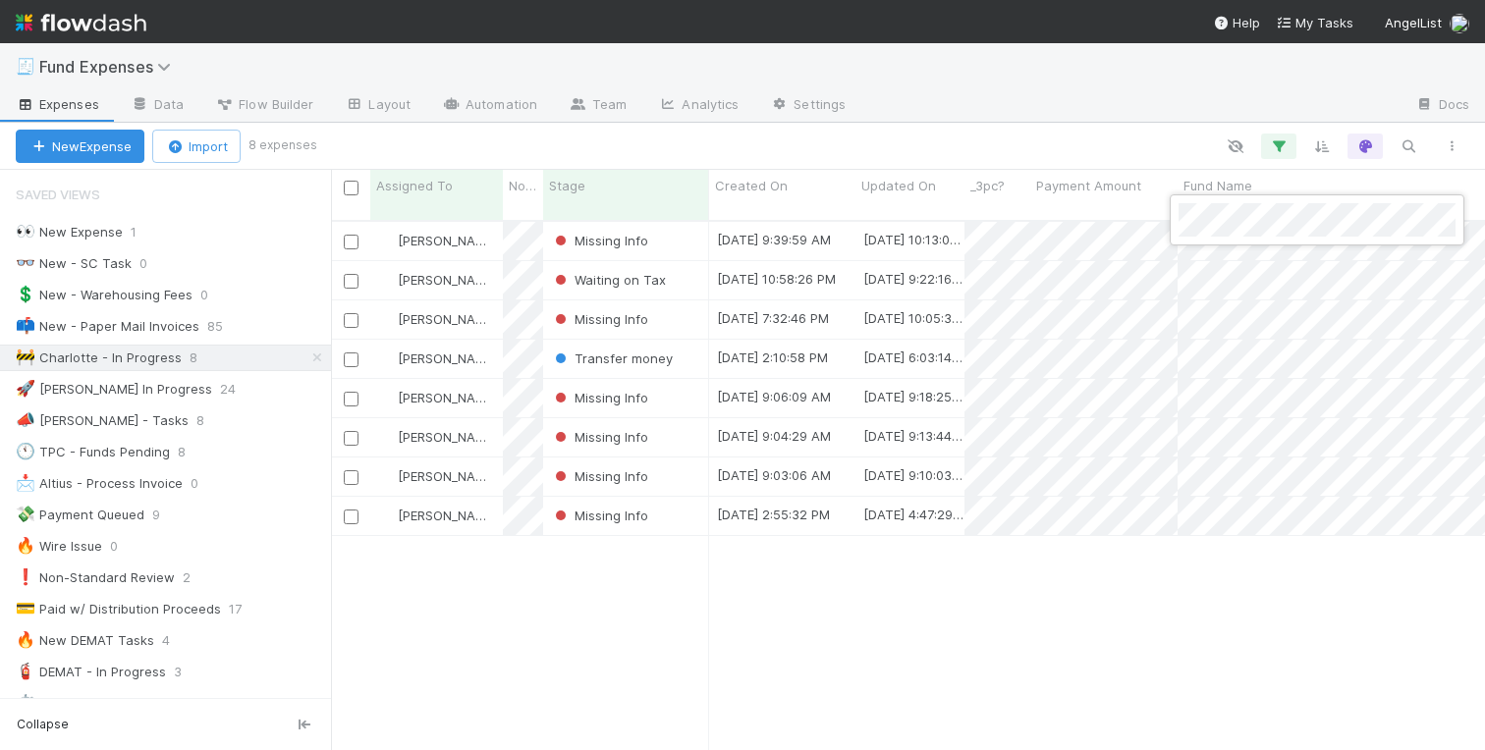
click at [851, 568] on div at bounding box center [742, 375] width 1485 height 750
click at [694, 632] on div "Charlotte Mas Missing Info 8/25/25, 9:39:59 AM 8/25/25, 10:13:04 AM 0 0 0 0 0 1…" at bounding box center [908, 494] width 1154 height 544
click at [97, 229] on div "👀 New Expense" at bounding box center [69, 232] width 107 height 25
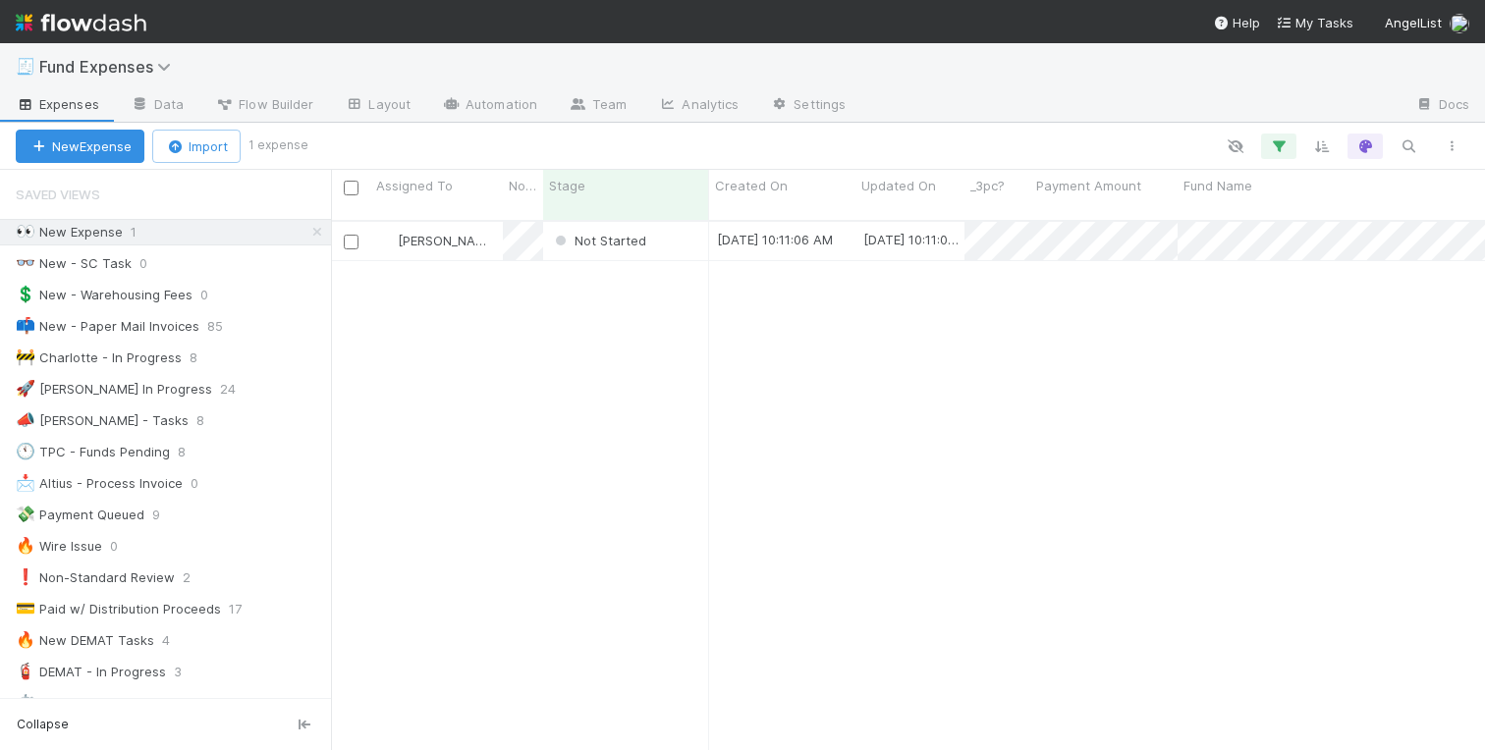
scroll to position [0, 1]
click at [681, 222] on div "Not Started" at bounding box center [626, 241] width 166 height 38
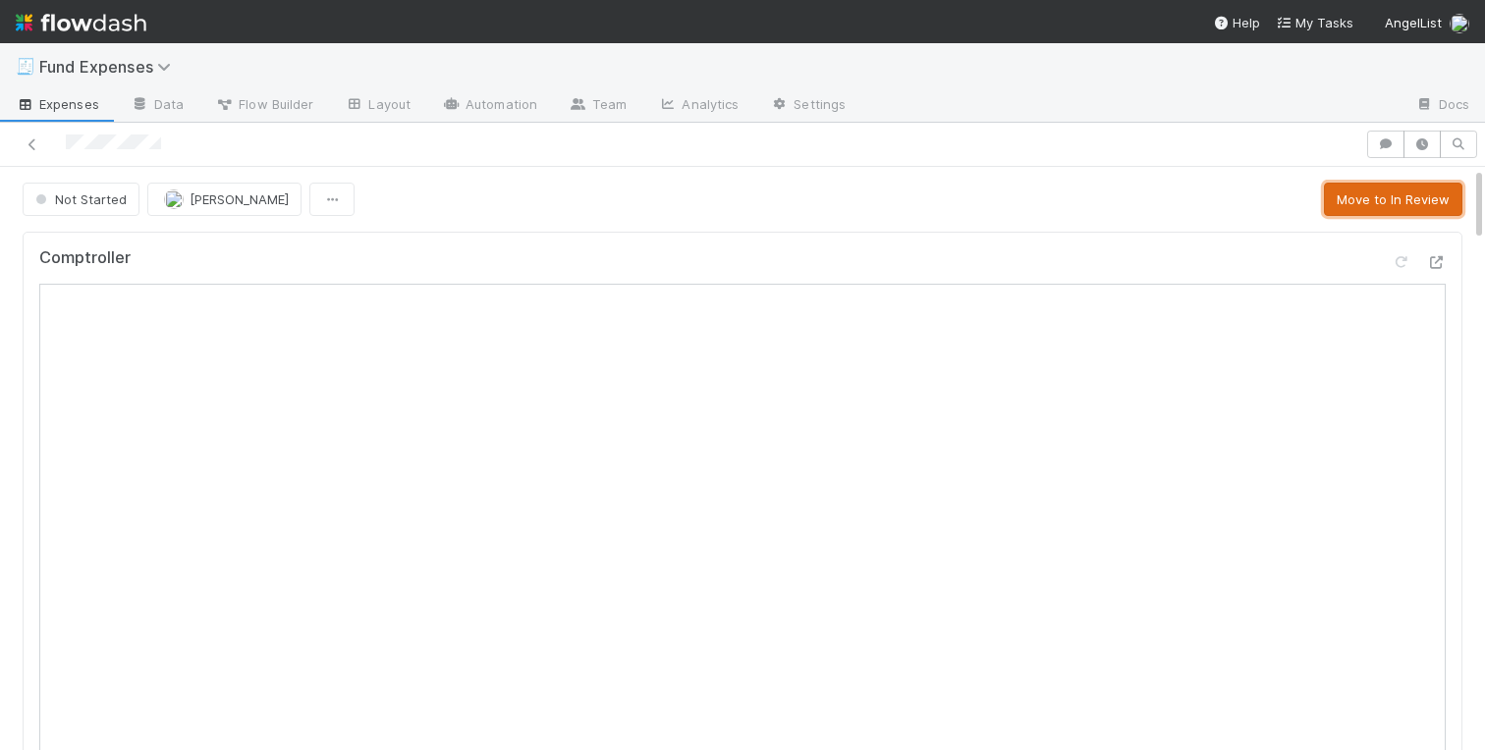
click at [1351, 196] on button "Move to In Review" at bounding box center [1393, 199] width 138 height 33
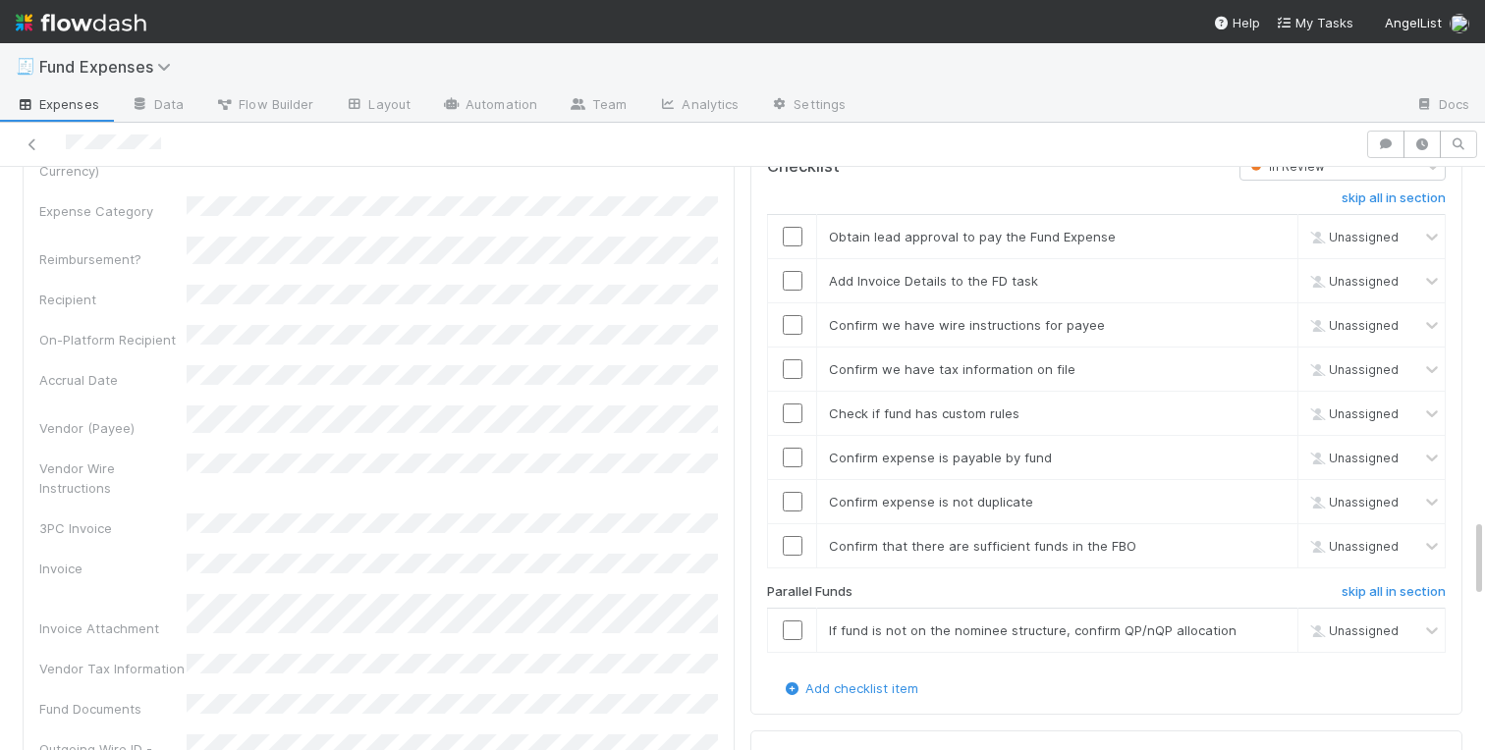
scroll to position [2584, 0]
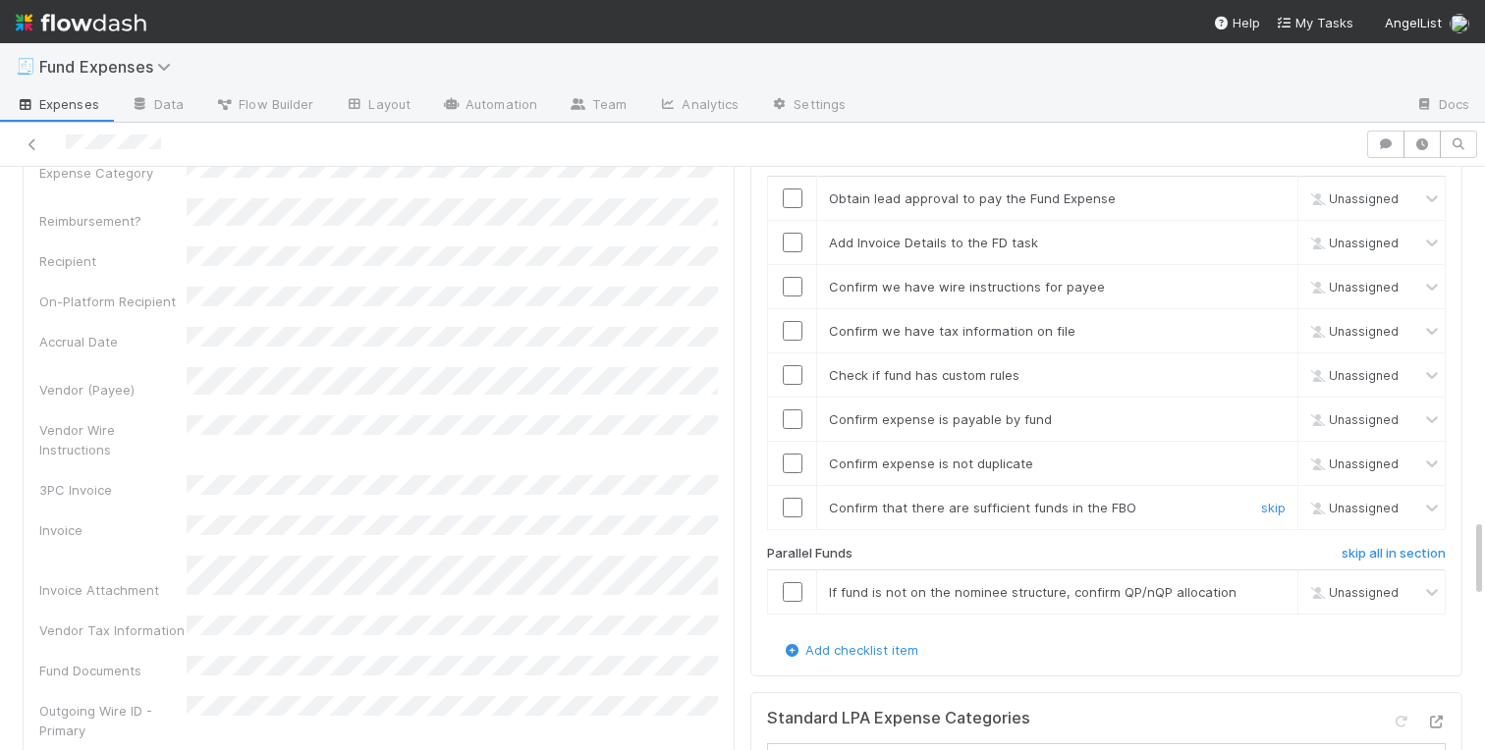
click at [788, 498] on input "checkbox" at bounding box center [793, 508] width 20 height 20
click at [793, 189] on input "checkbox" at bounding box center [793, 199] width 20 height 20
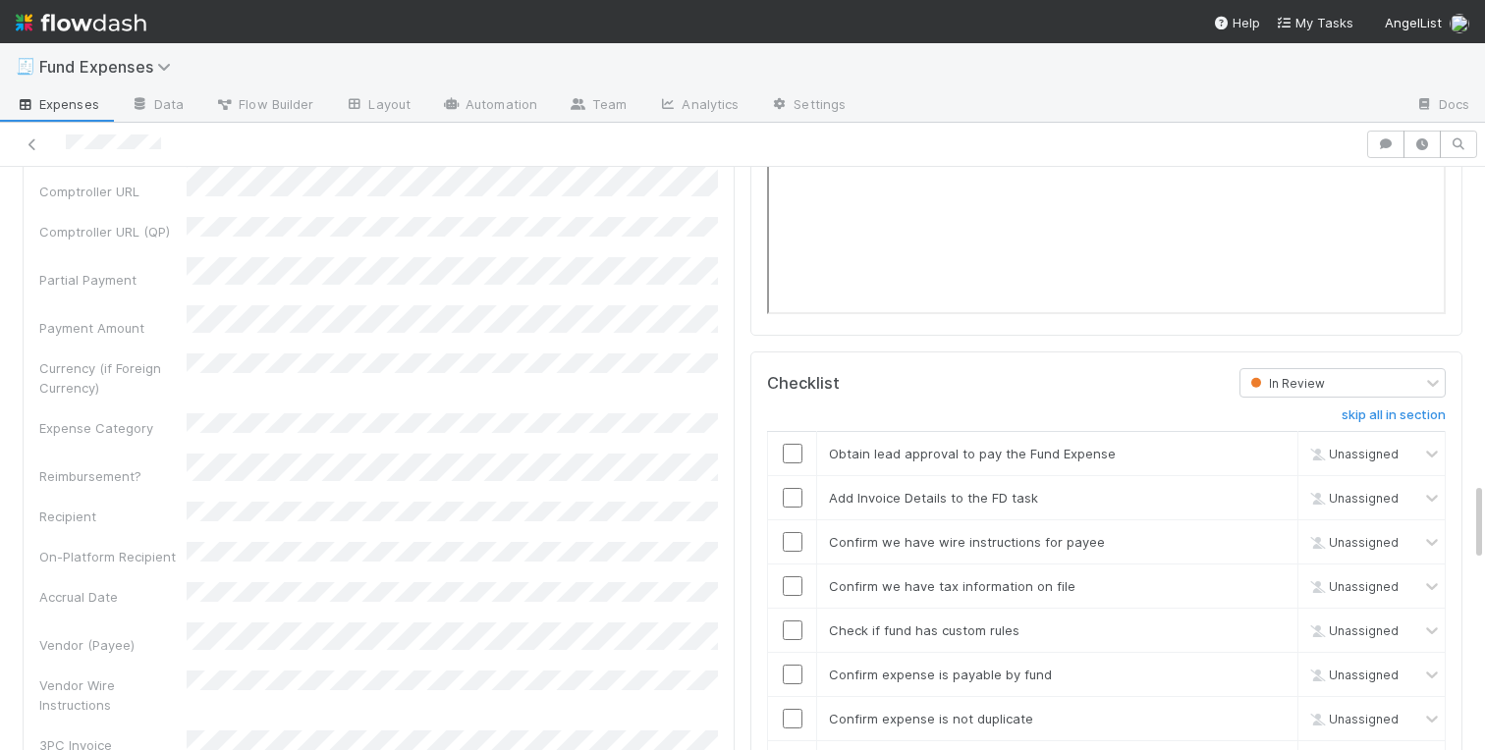
scroll to position [2315, 0]
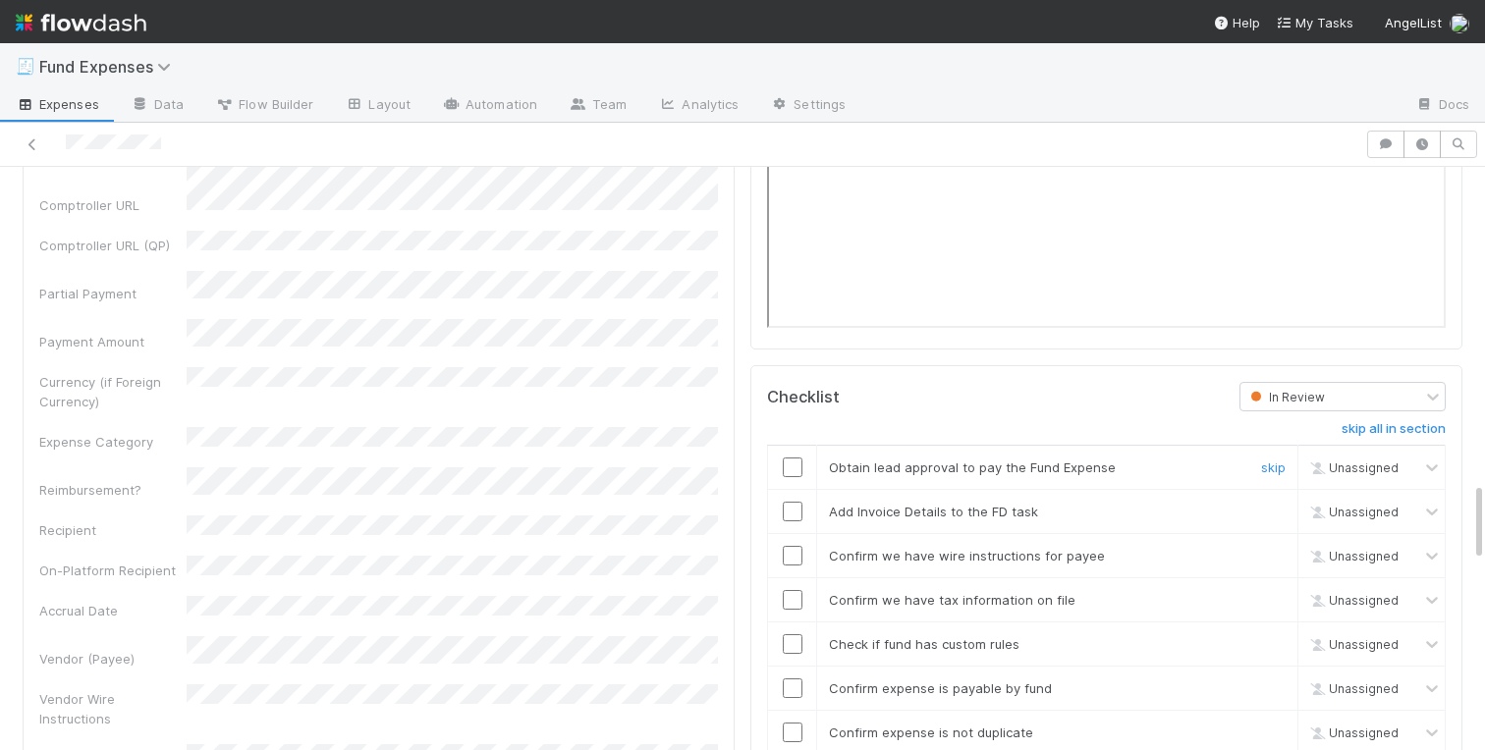
click at [795, 458] on input "checkbox" at bounding box center [793, 468] width 20 height 20
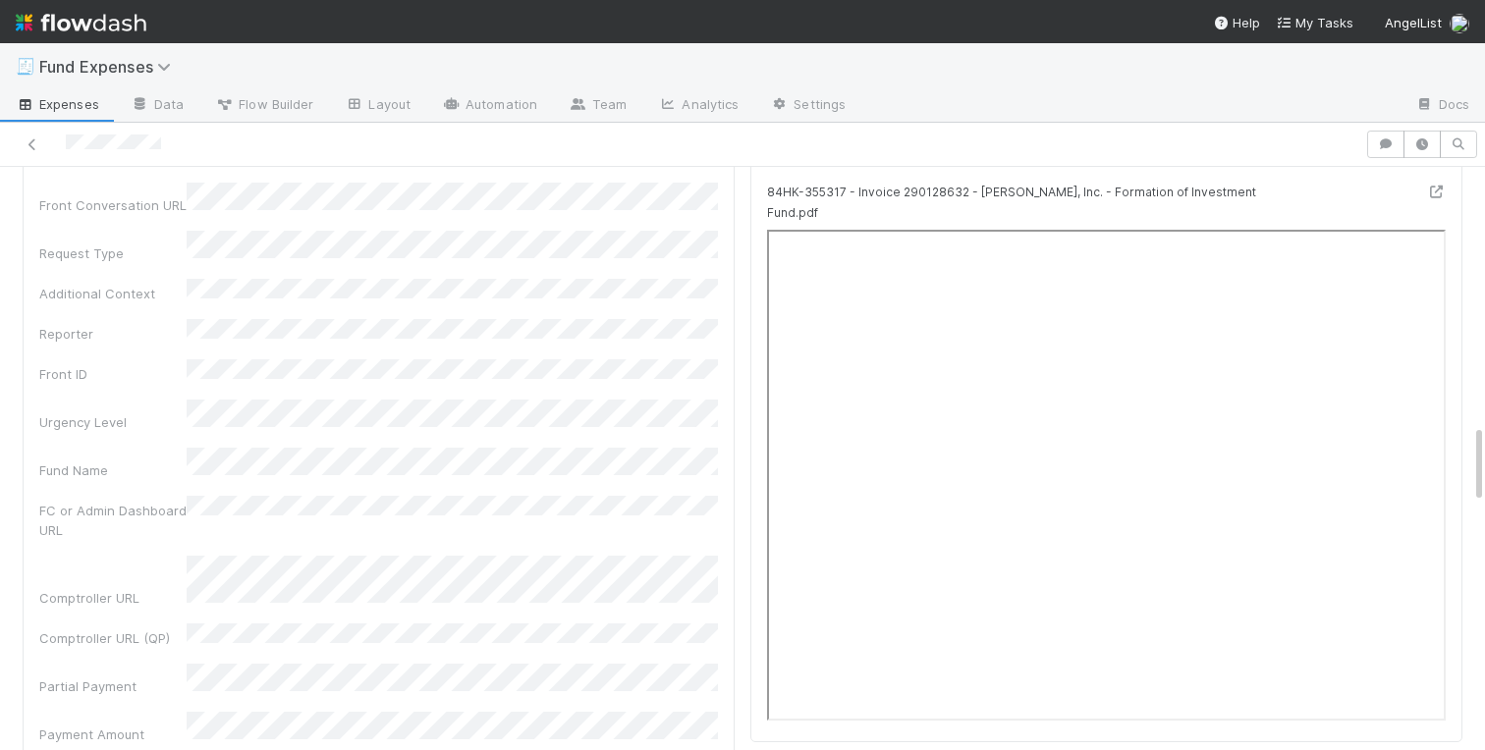
scroll to position [1874, 0]
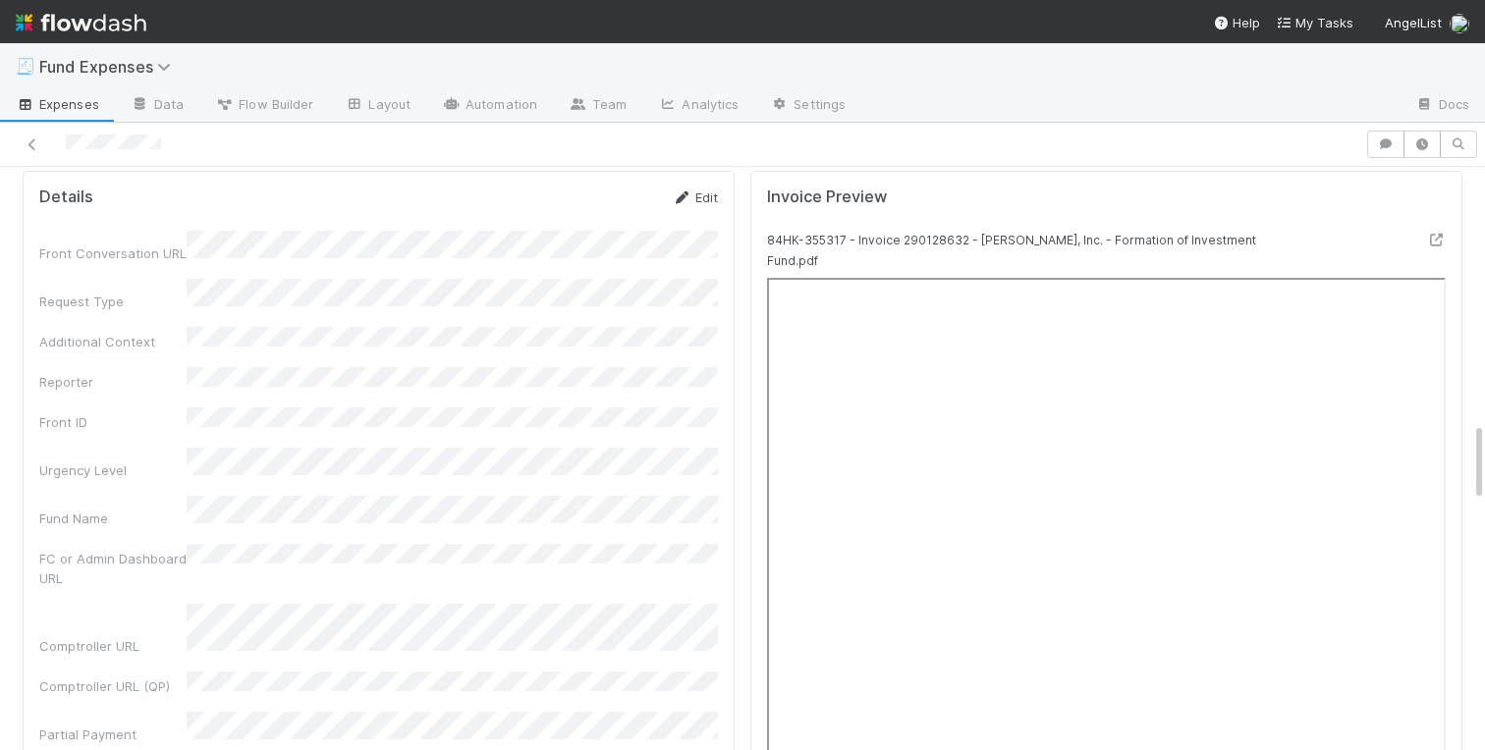
click at [696, 192] on link "Edit" at bounding box center [695, 198] width 46 height 16
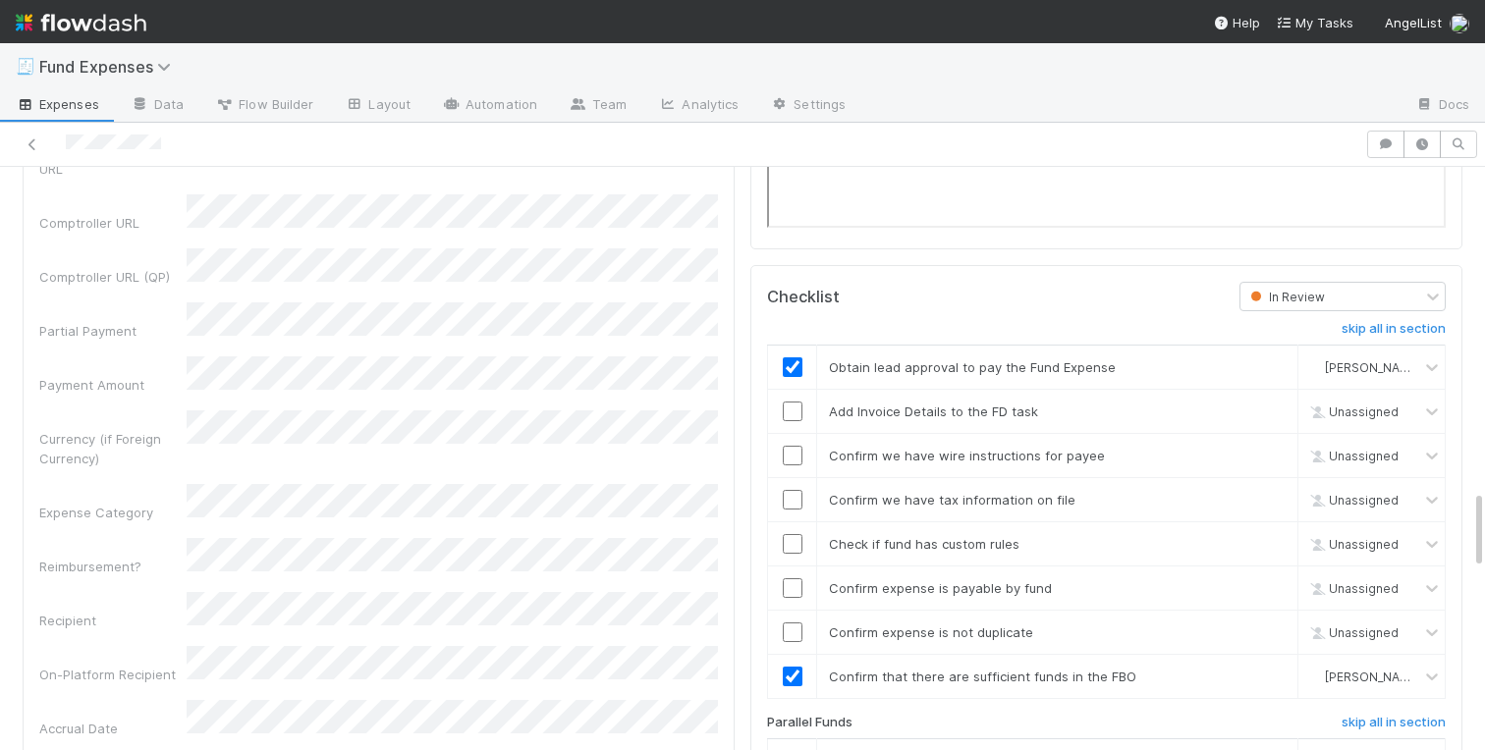
scroll to position [2422, 0]
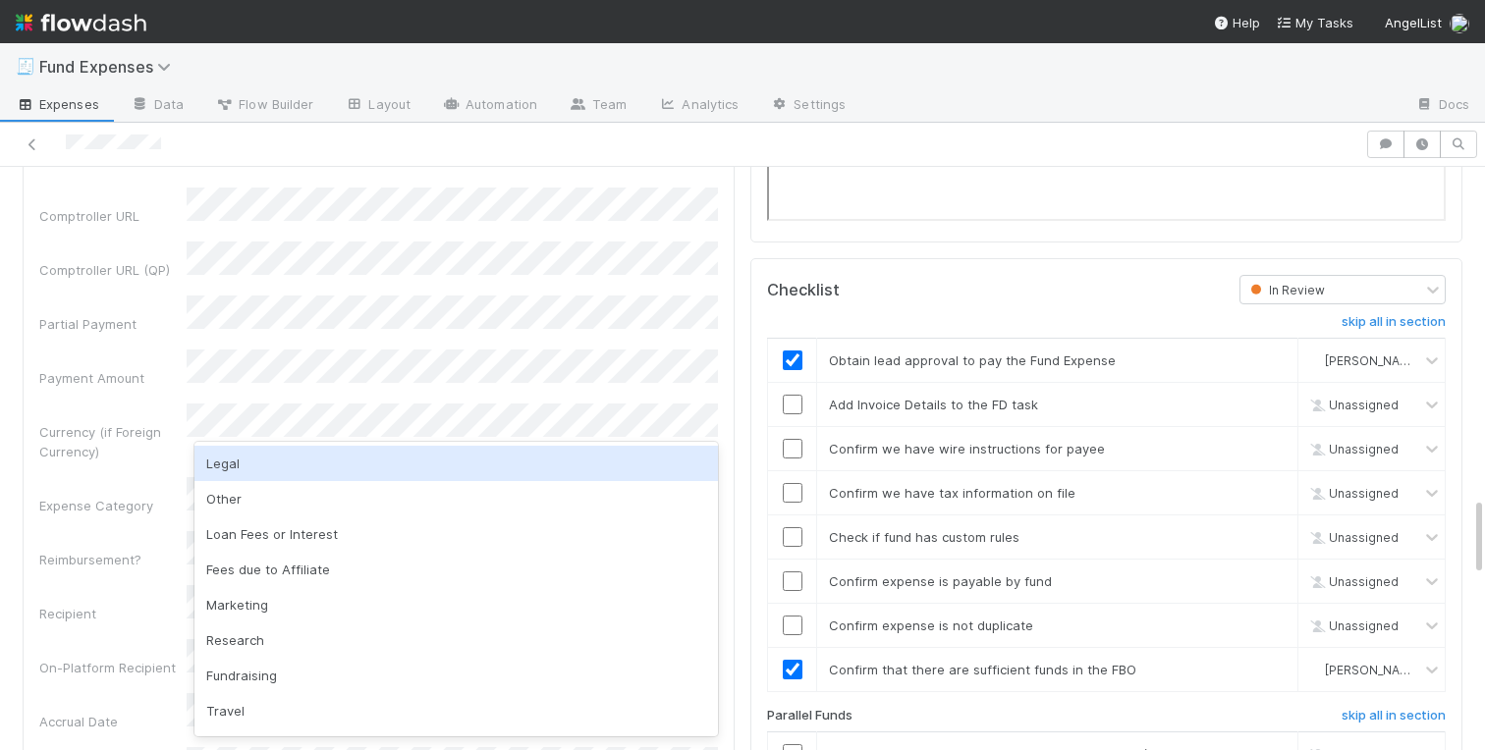
click at [234, 462] on div "Legal" at bounding box center [456, 463] width 524 height 35
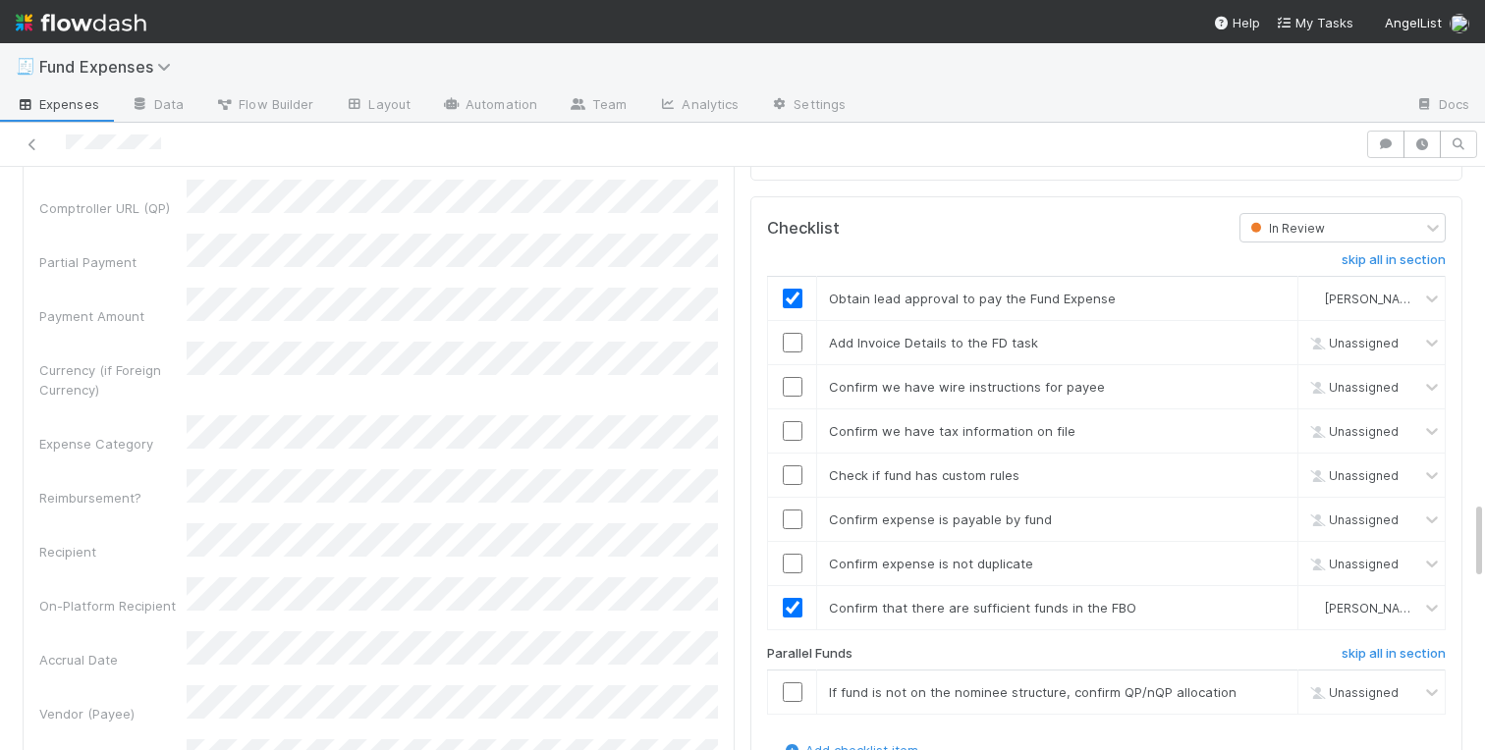
scroll to position [2515, 0]
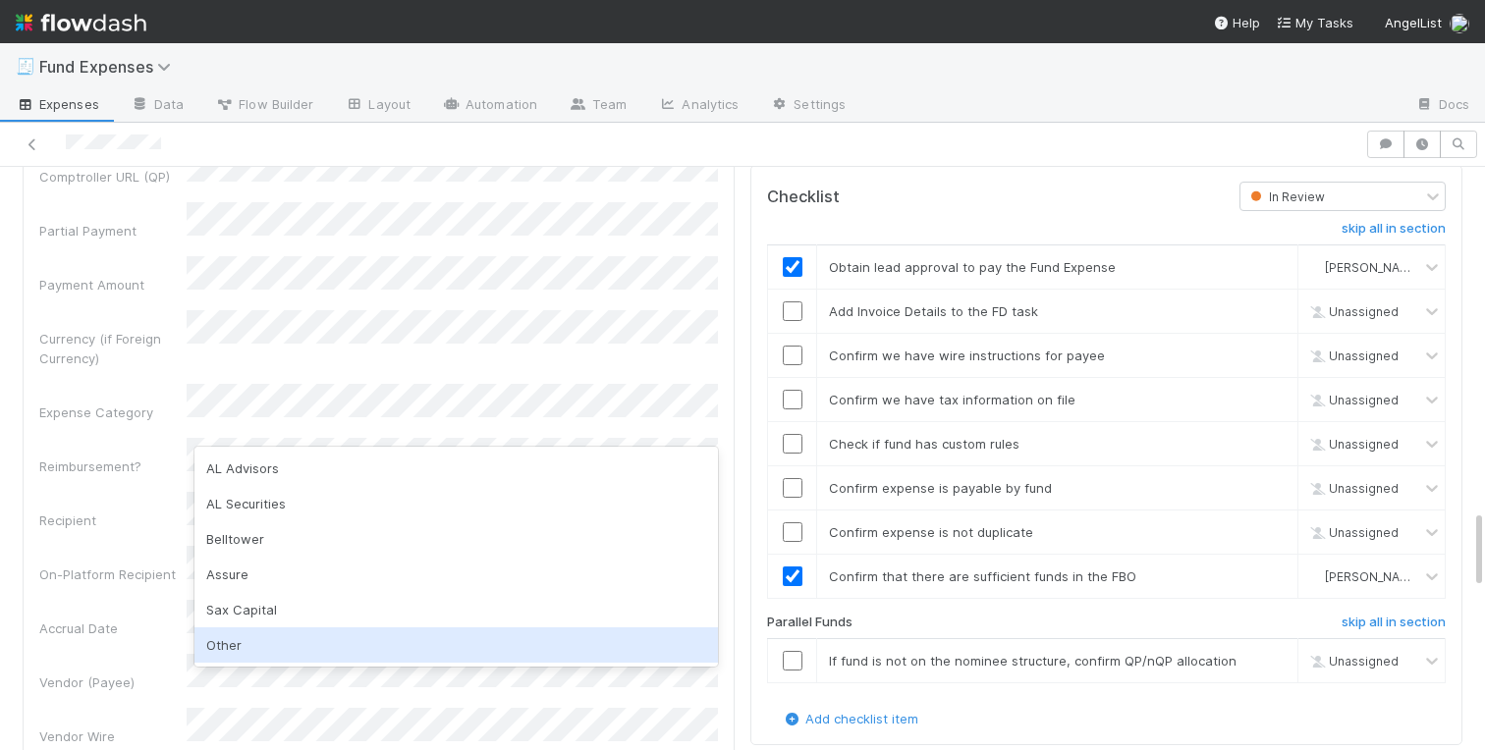
click at [230, 639] on div "Other" at bounding box center [456, 645] width 524 height 35
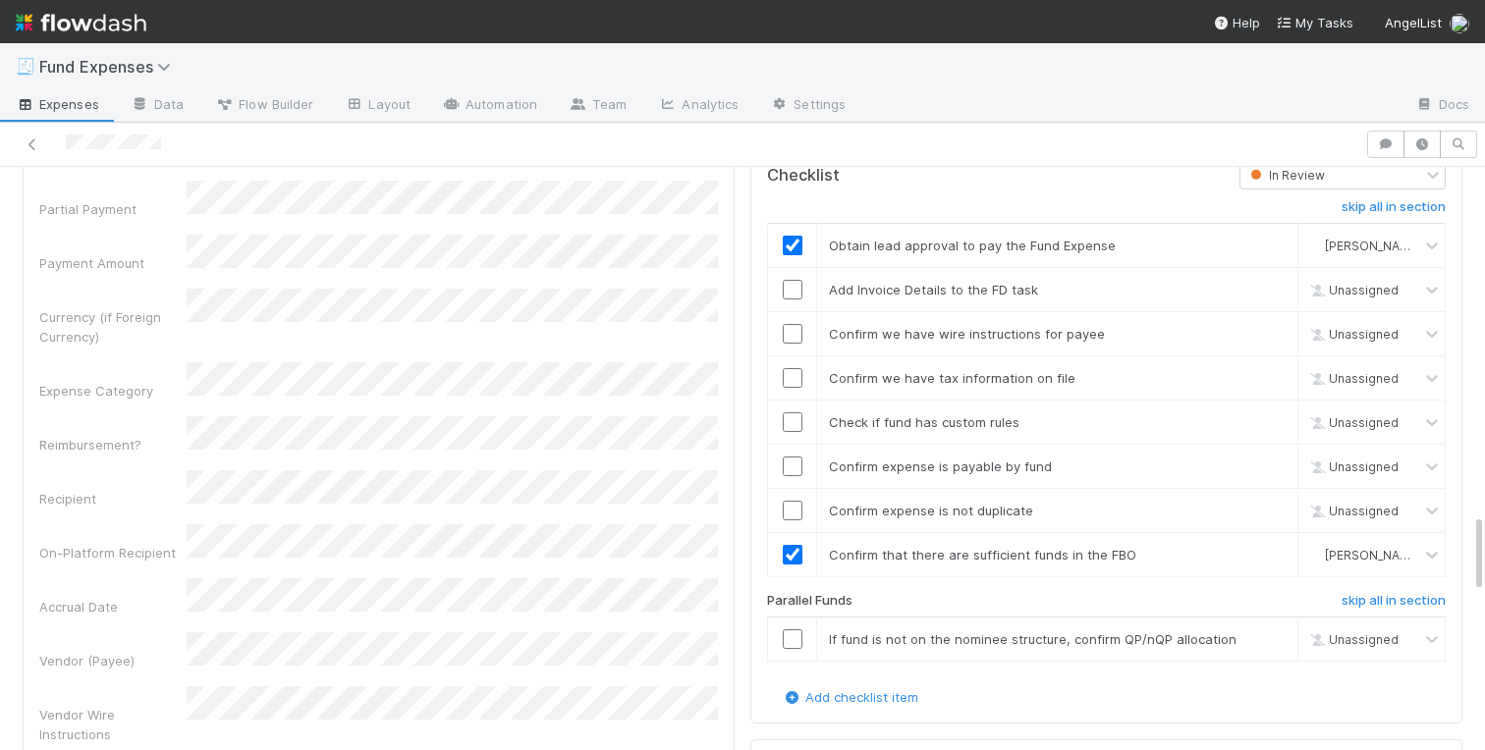
scroll to position [2544, 0]
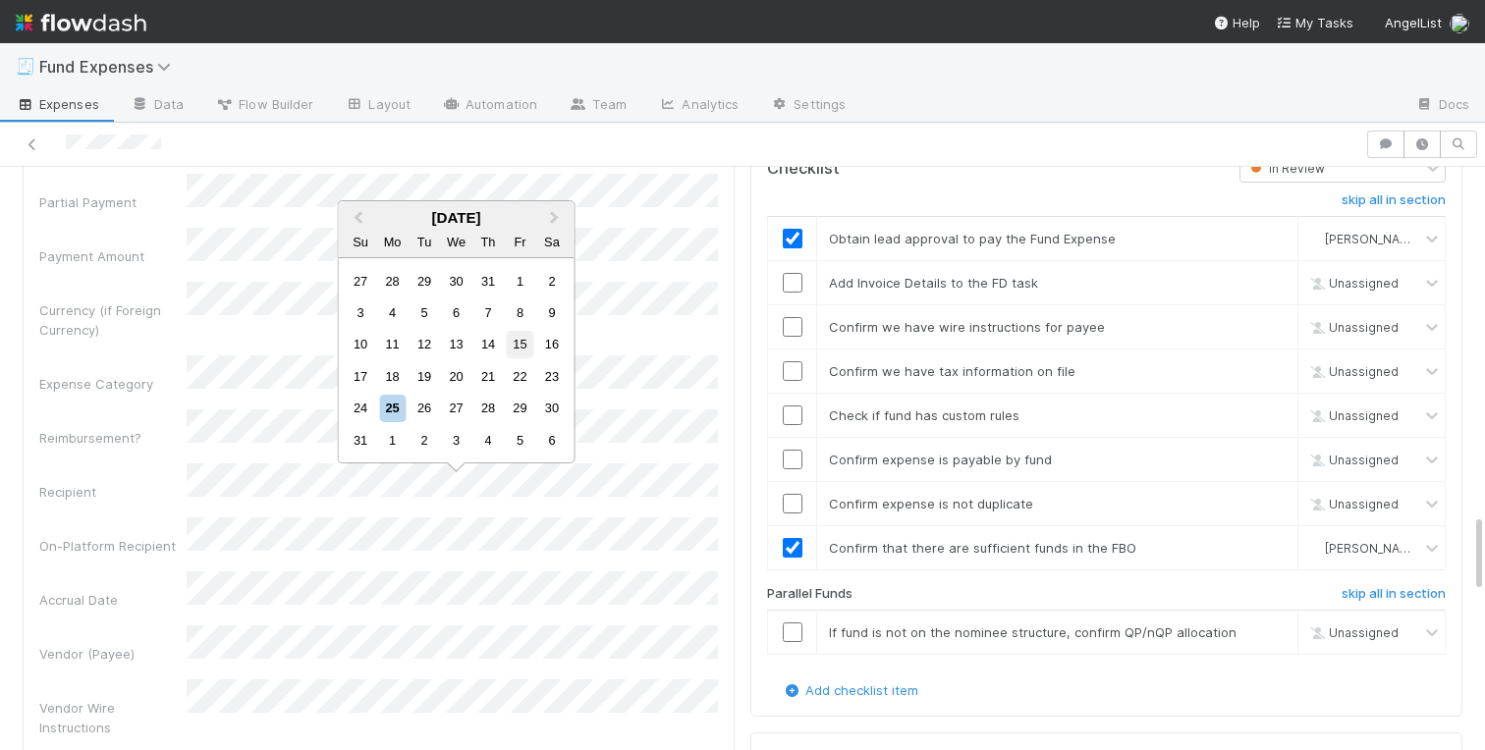
click at [519, 346] on div "15" at bounding box center [520, 344] width 27 height 27
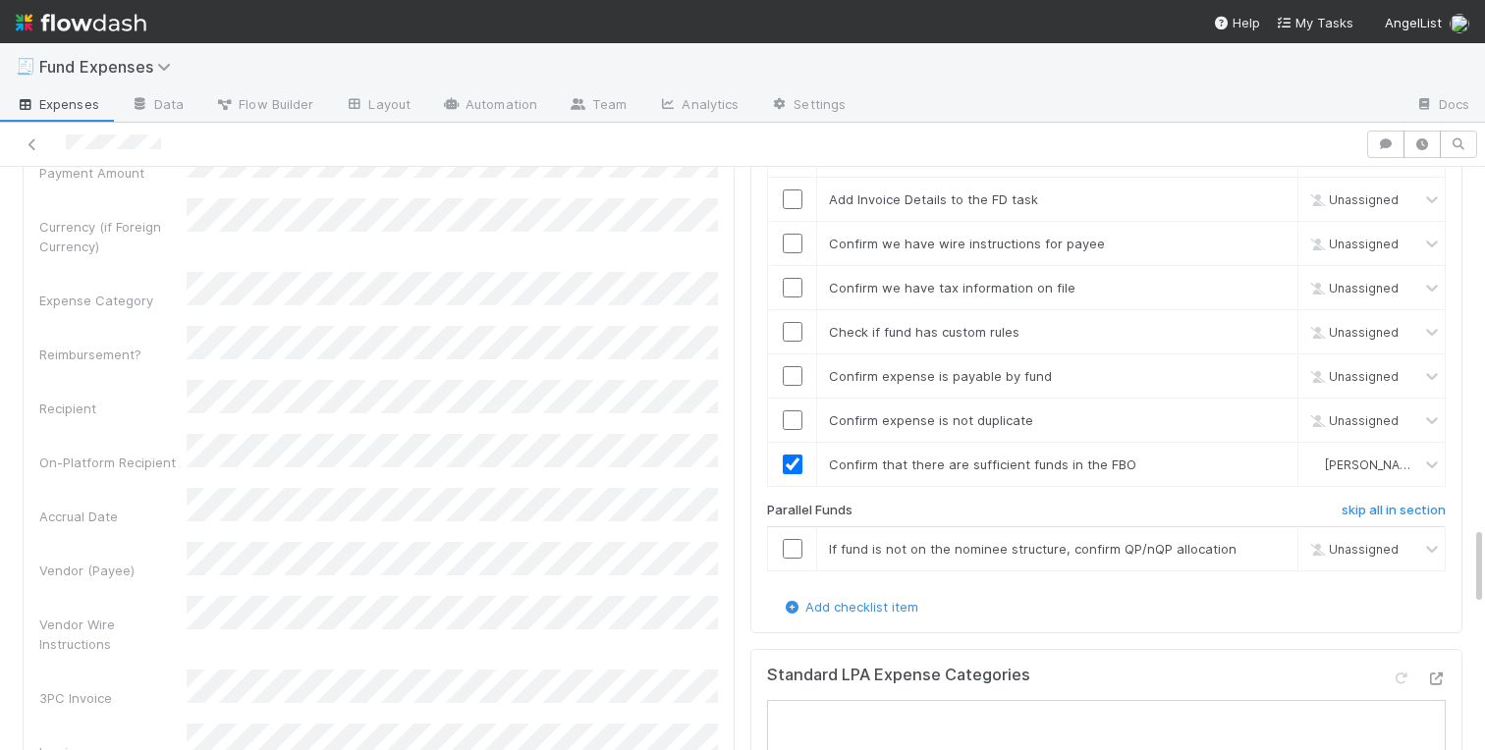
scroll to position [2661, 0]
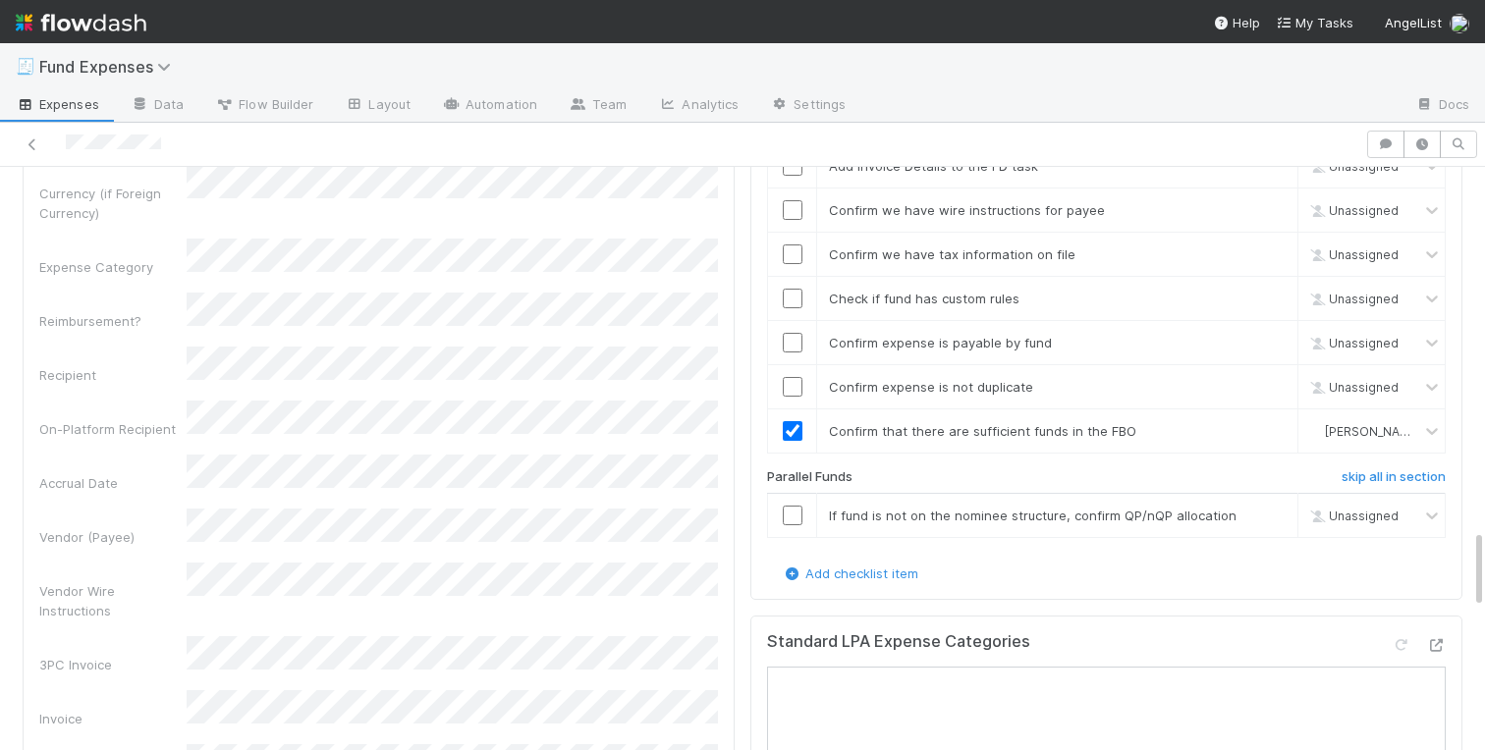
click at [146, 358] on div "Front Conversation URL Request Type Additional Context Reporter Front ID Urgenc…" at bounding box center [378, 733] width 679 height 2550
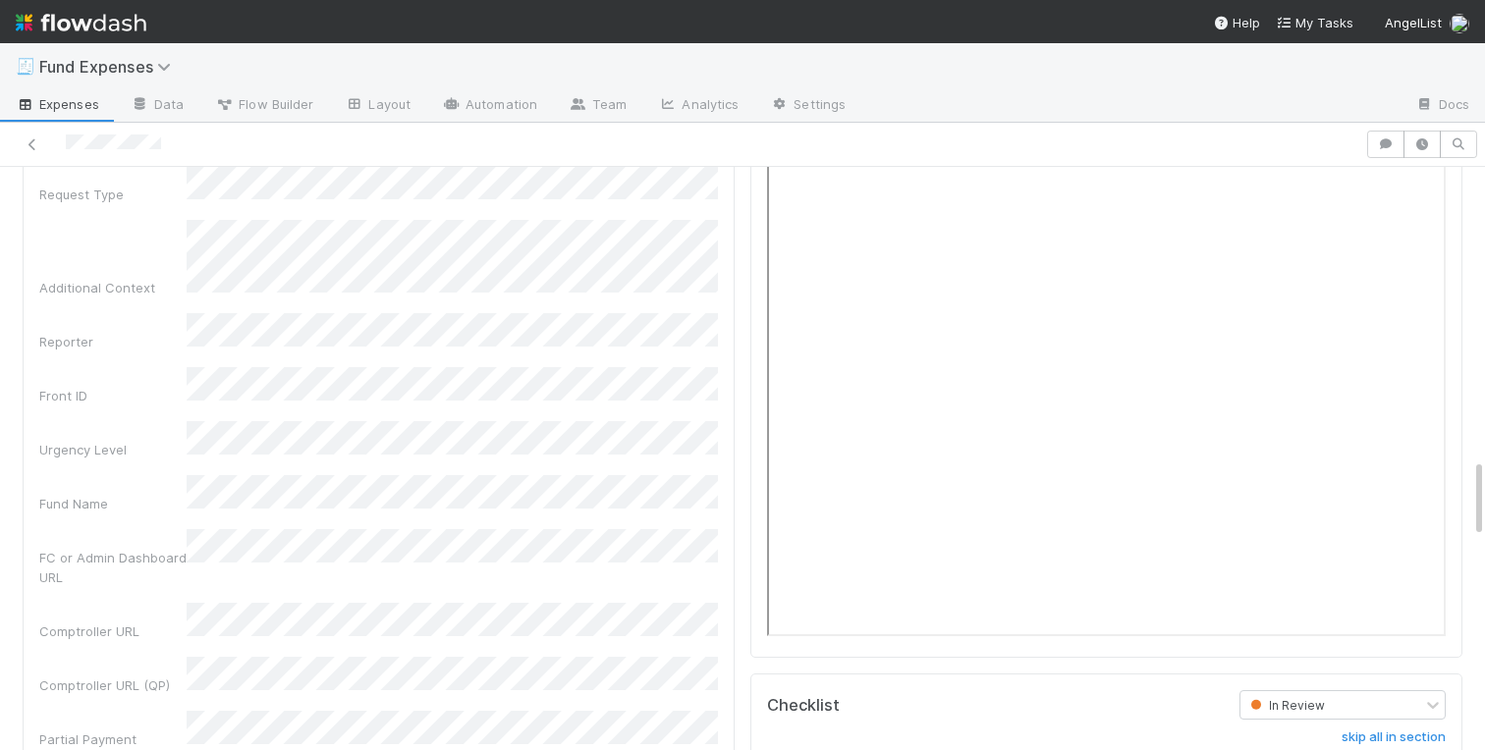
scroll to position [1896, 0]
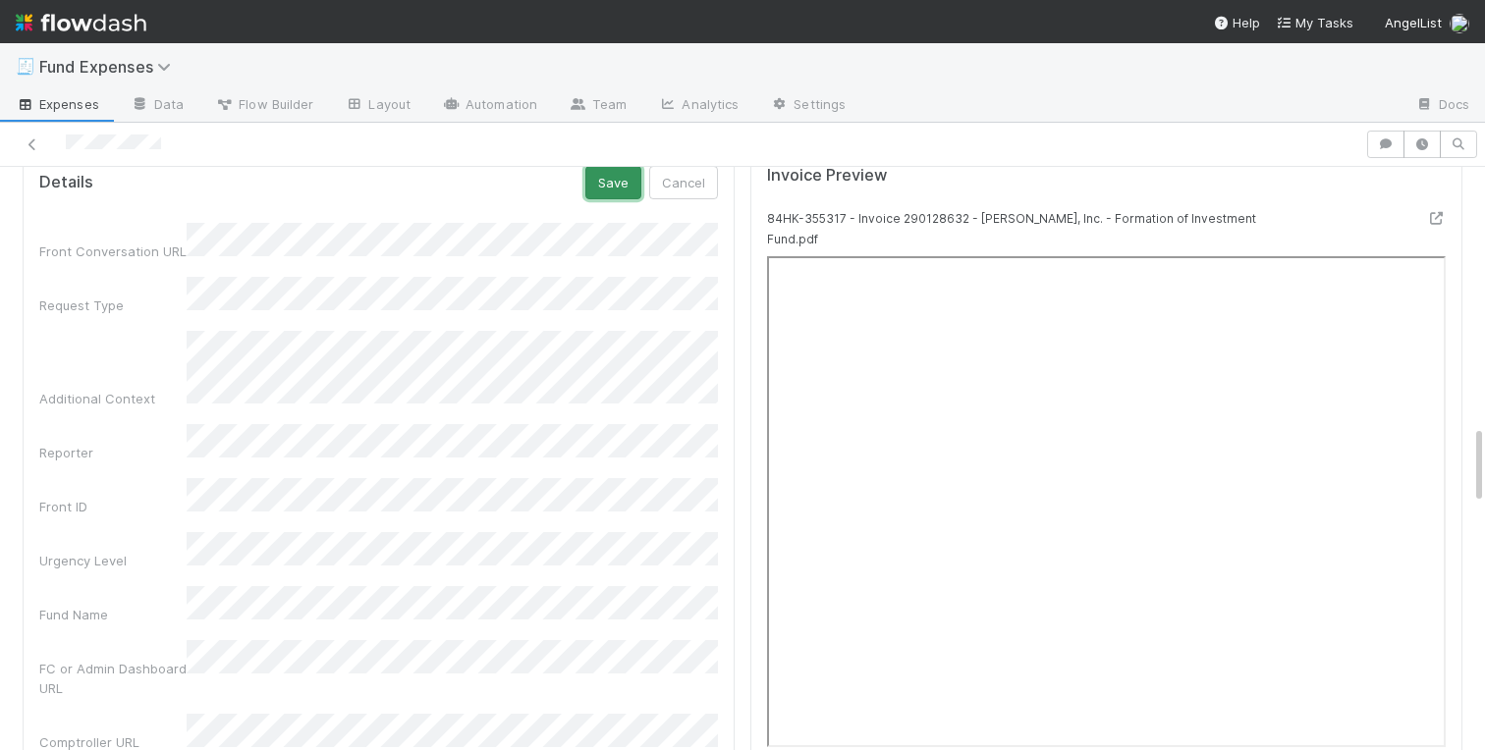
click at [617, 187] on button "Save" at bounding box center [613, 182] width 56 height 33
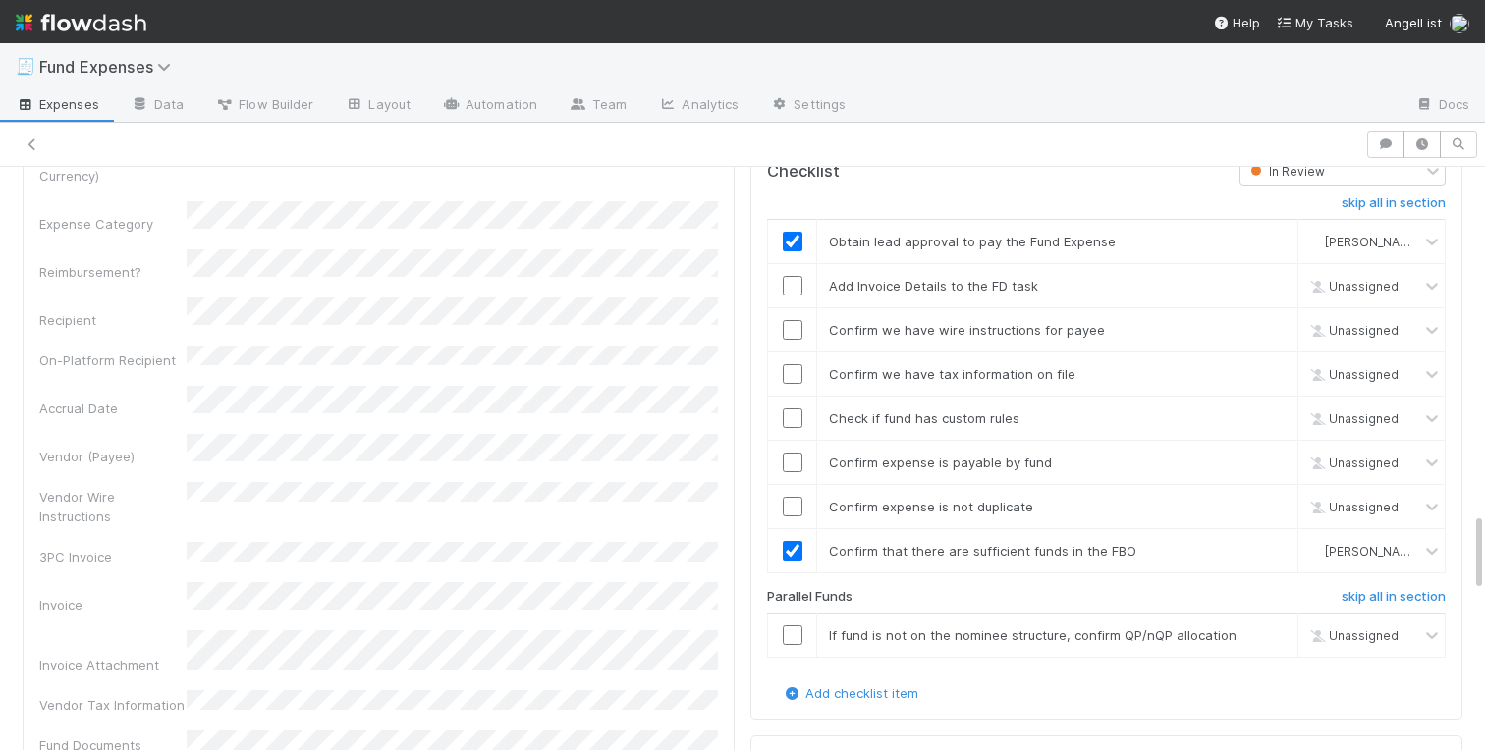
scroll to position [2416, 0]
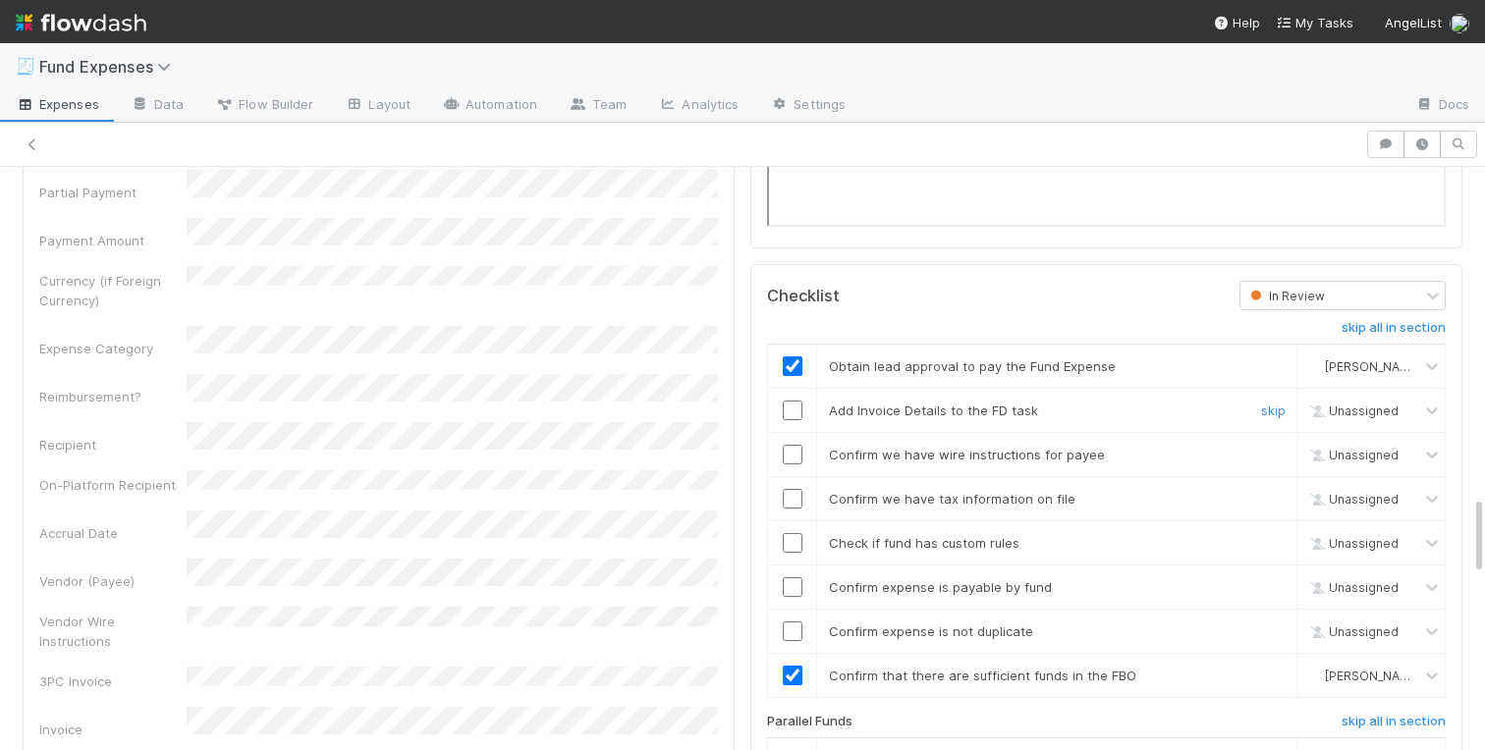
click at [796, 401] on input "checkbox" at bounding box center [793, 411] width 20 height 20
click at [795, 445] on input "checkbox" at bounding box center [793, 455] width 20 height 20
checkbox input "true"
click at [792, 445] on input "checkbox" at bounding box center [793, 455] width 20 height 20
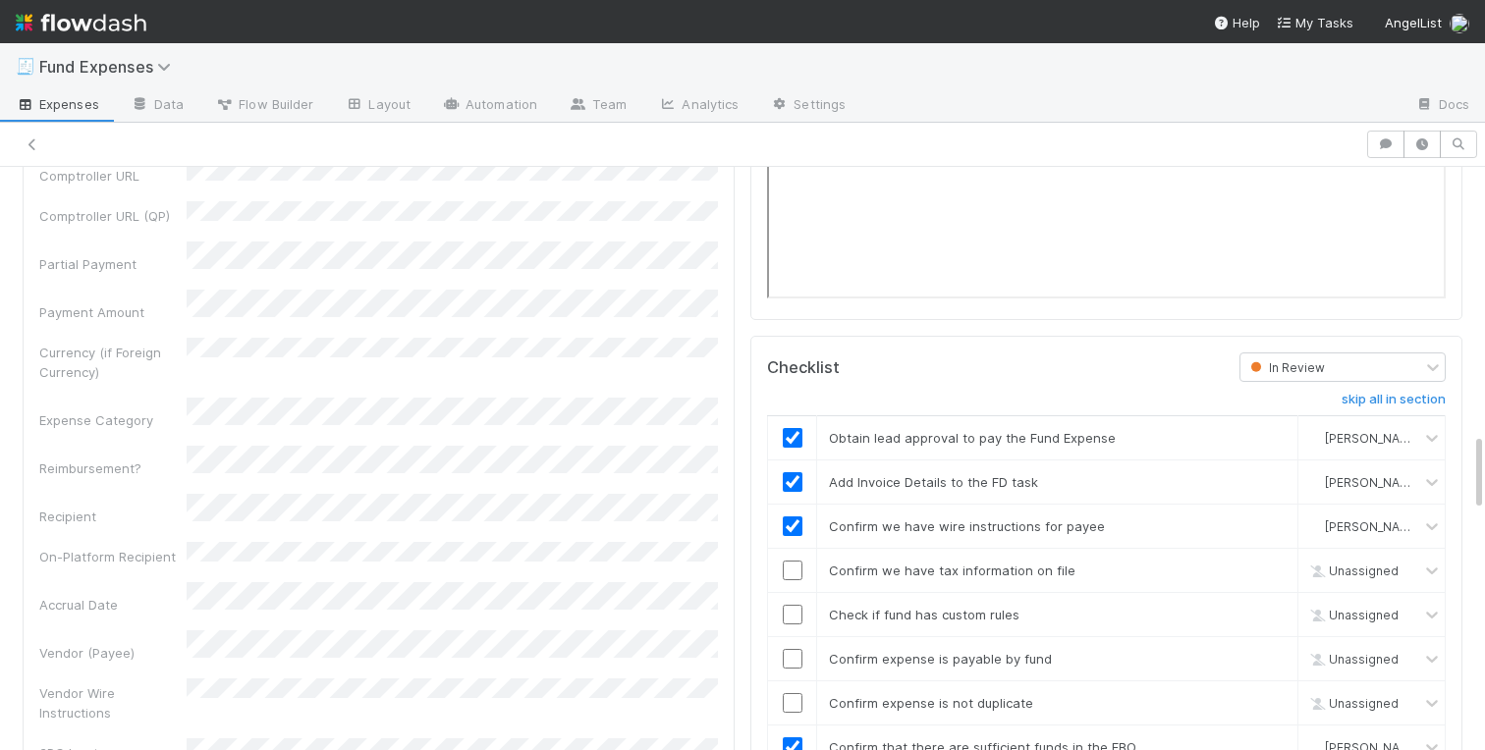
scroll to position [2594, 0]
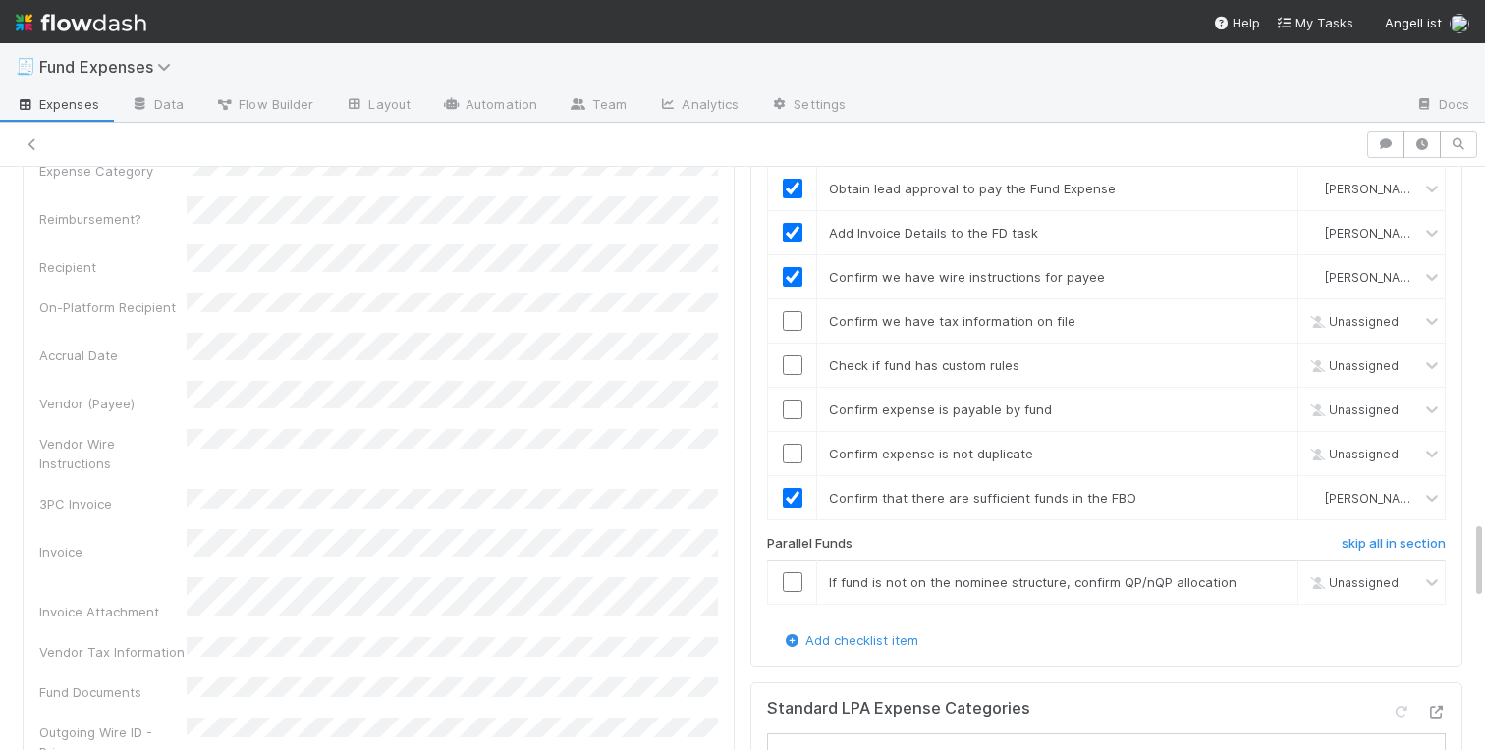
click at [791, 401] on input "checkbox" at bounding box center [793, 410] width 20 height 20
click at [791, 402] on div "Loading..." at bounding box center [793, 410] width 16 height 16
click at [791, 356] on input "checkbox" at bounding box center [793, 366] width 20 height 20
click at [791, 444] on input "checkbox" at bounding box center [793, 454] width 20 height 20
click at [1264, 575] on link "skip" at bounding box center [1273, 583] width 25 height 16
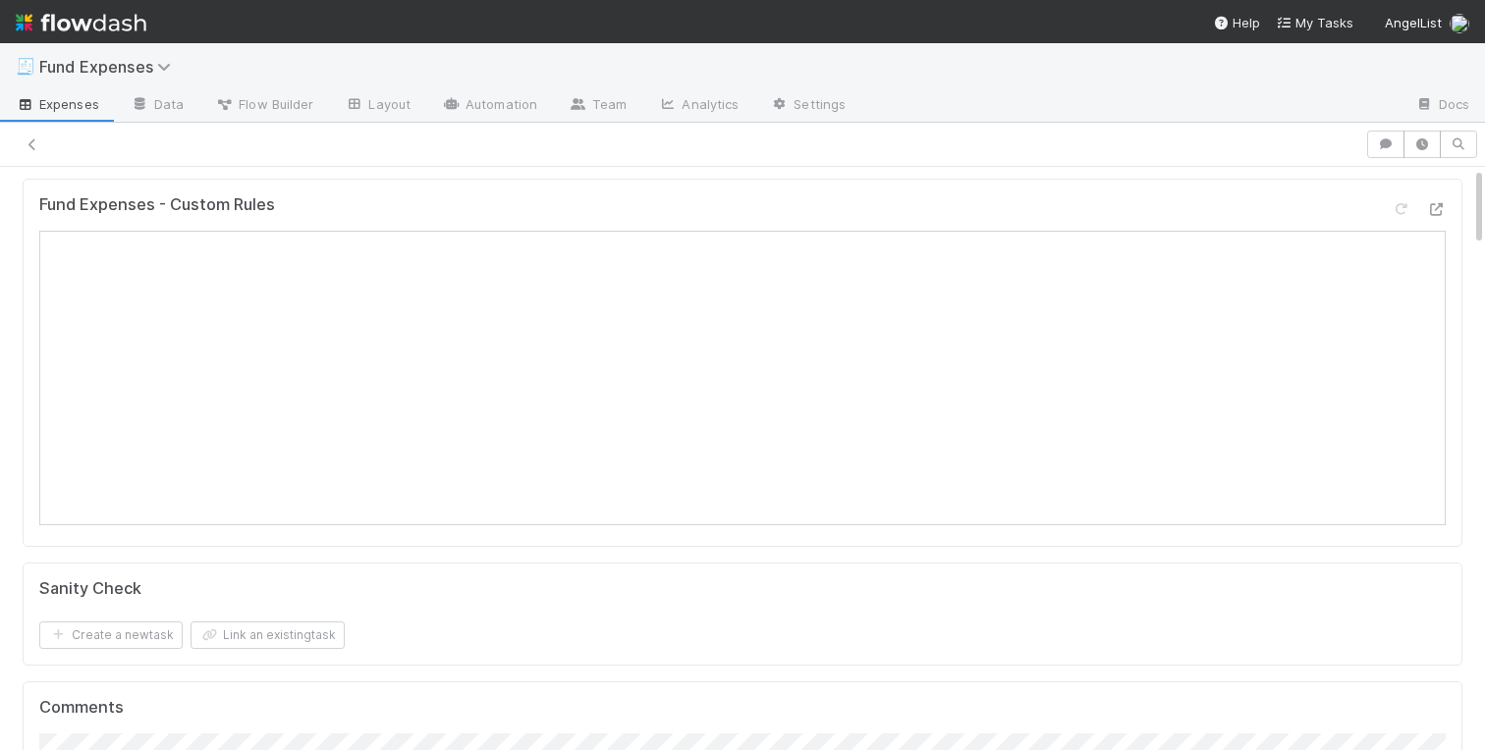
scroll to position [0, 0]
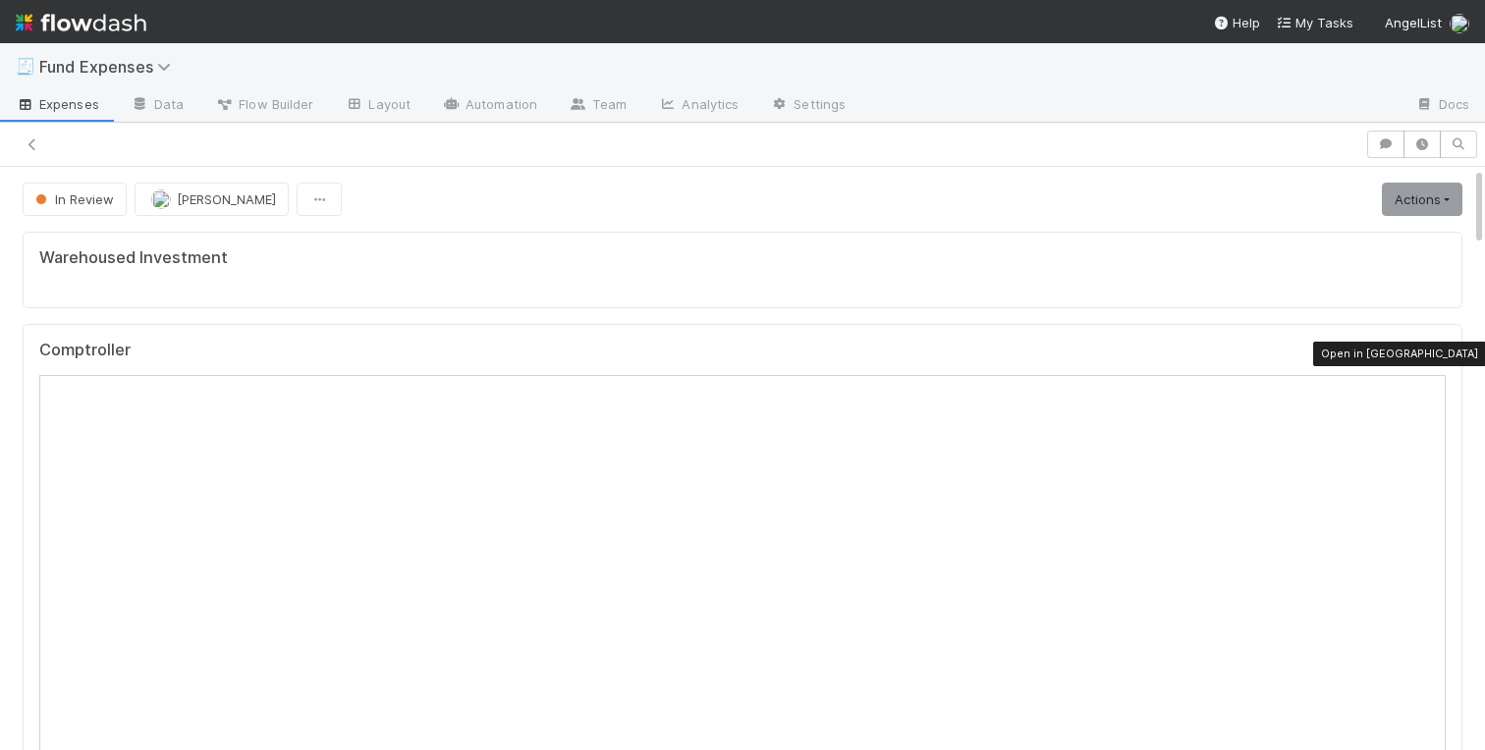
click at [1427, 351] on icon at bounding box center [1436, 355] width 20 height 13
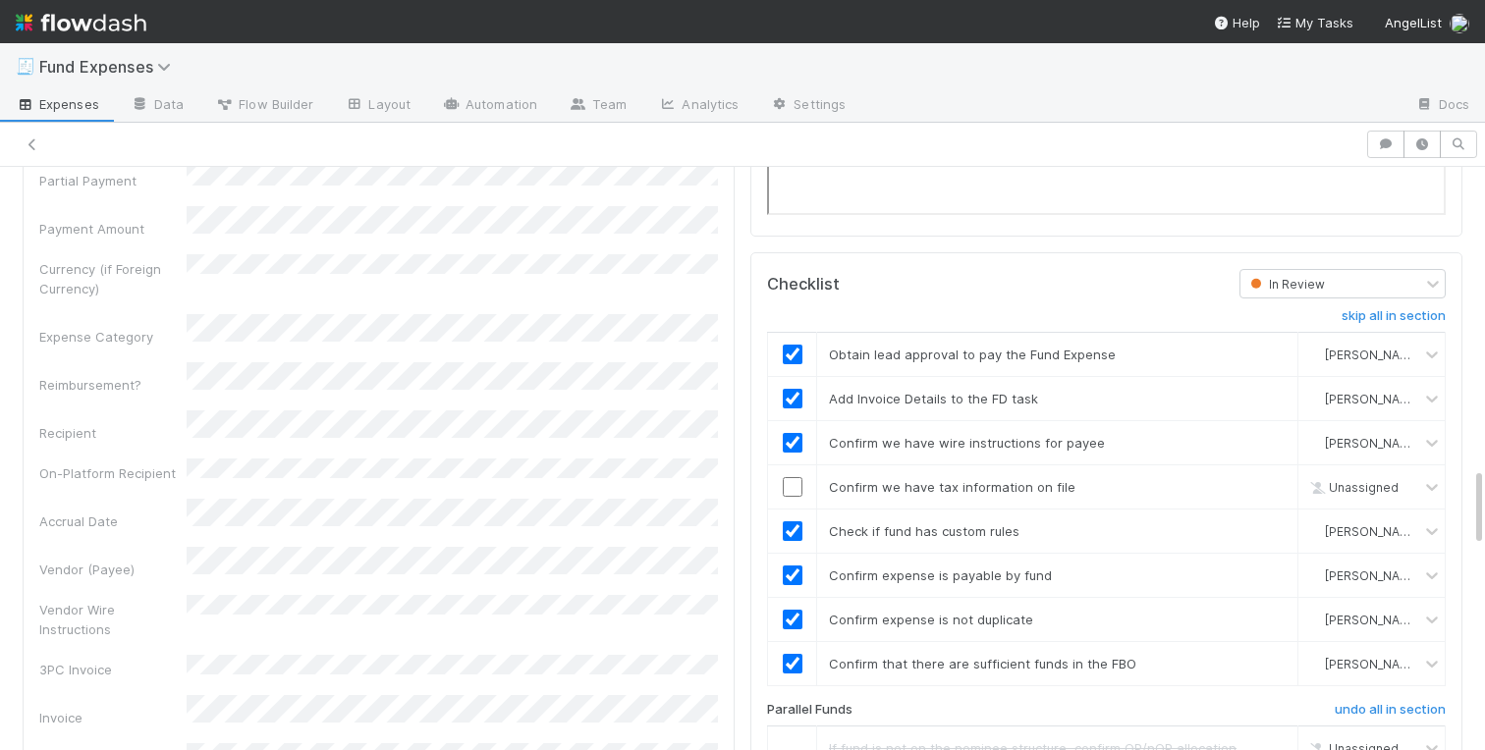
scroll to position [2515, 0]
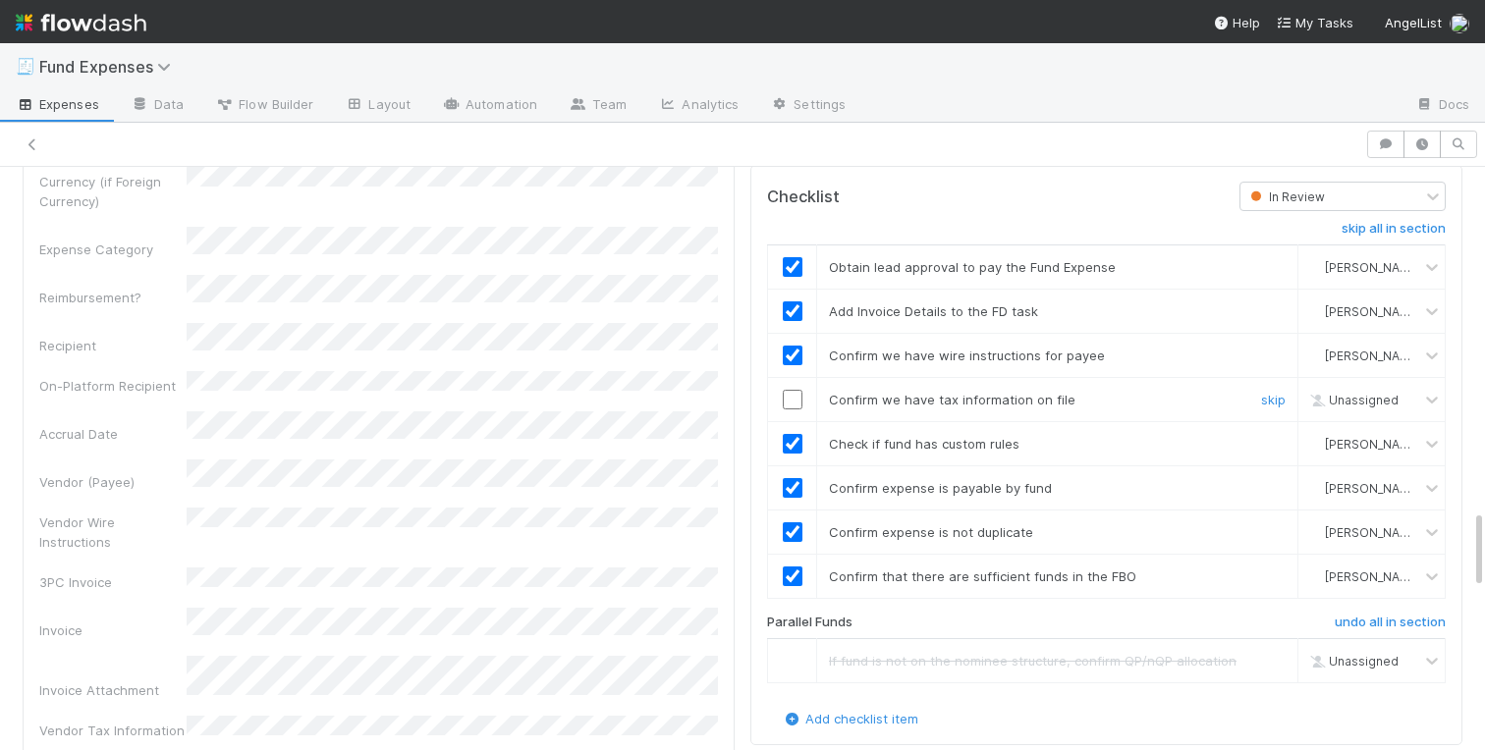
click at [791, 390] on input "checkbox" at bounding box center [793, 400] width 20 height 20
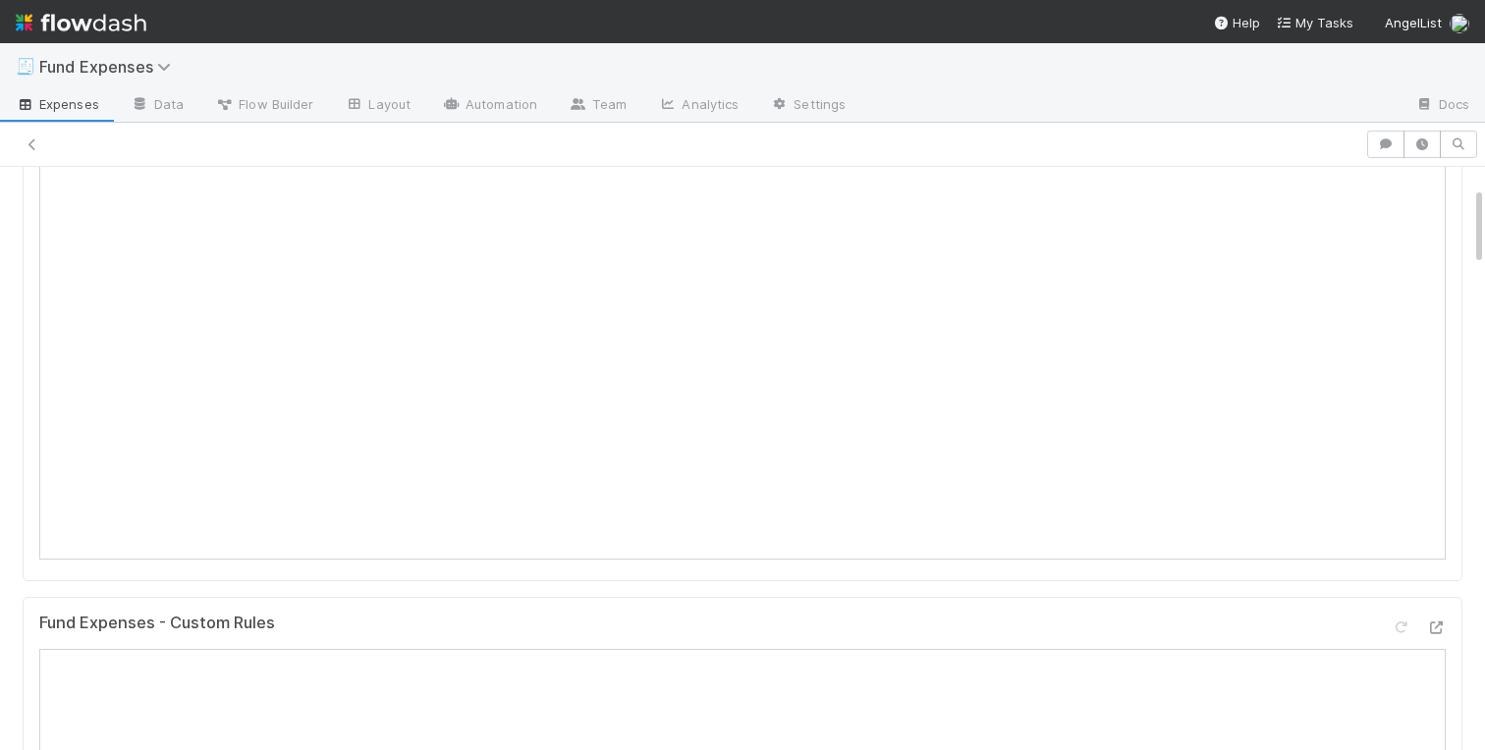
scroll to position [0, 0]
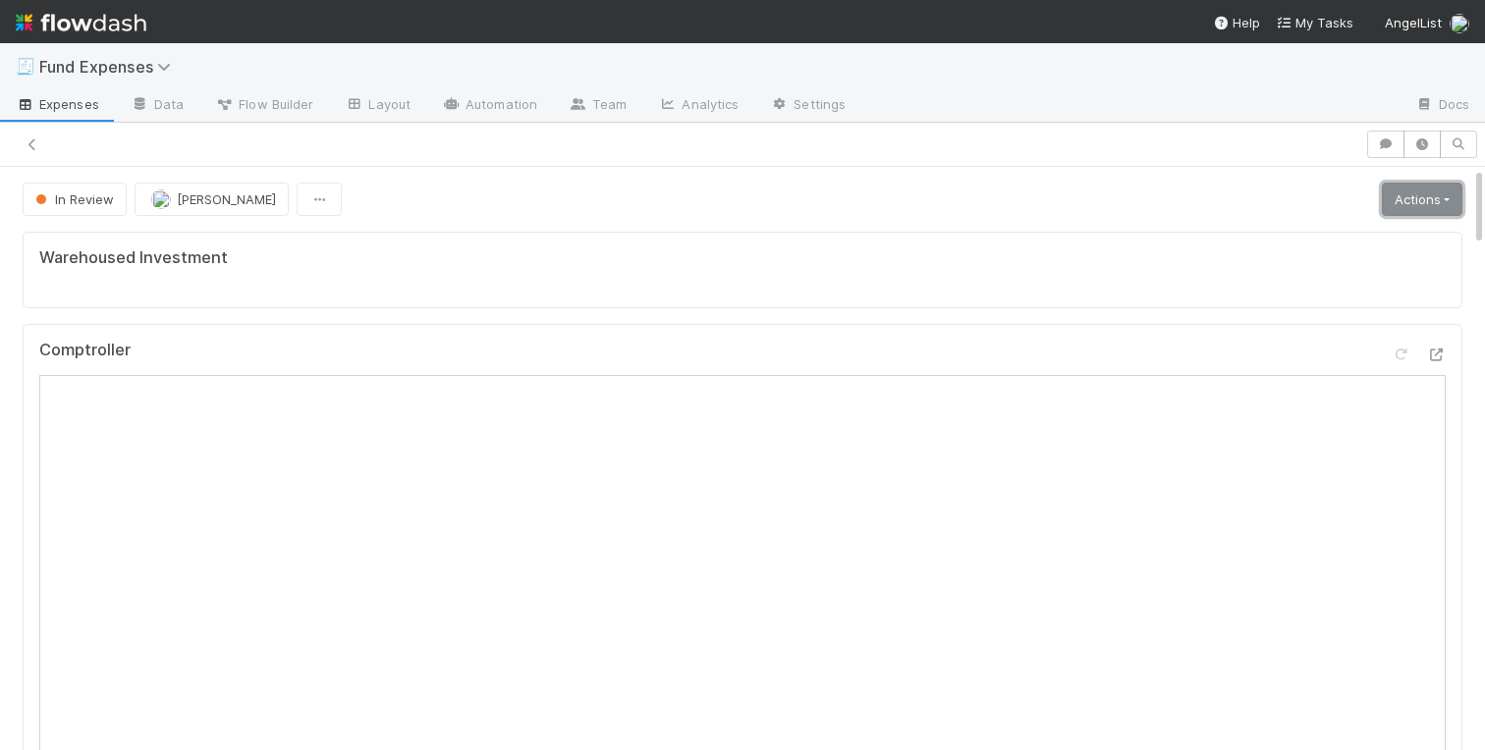
click at [1422, 192] on link "Actions" at bounding box center [1422, 199] width 81 height 33
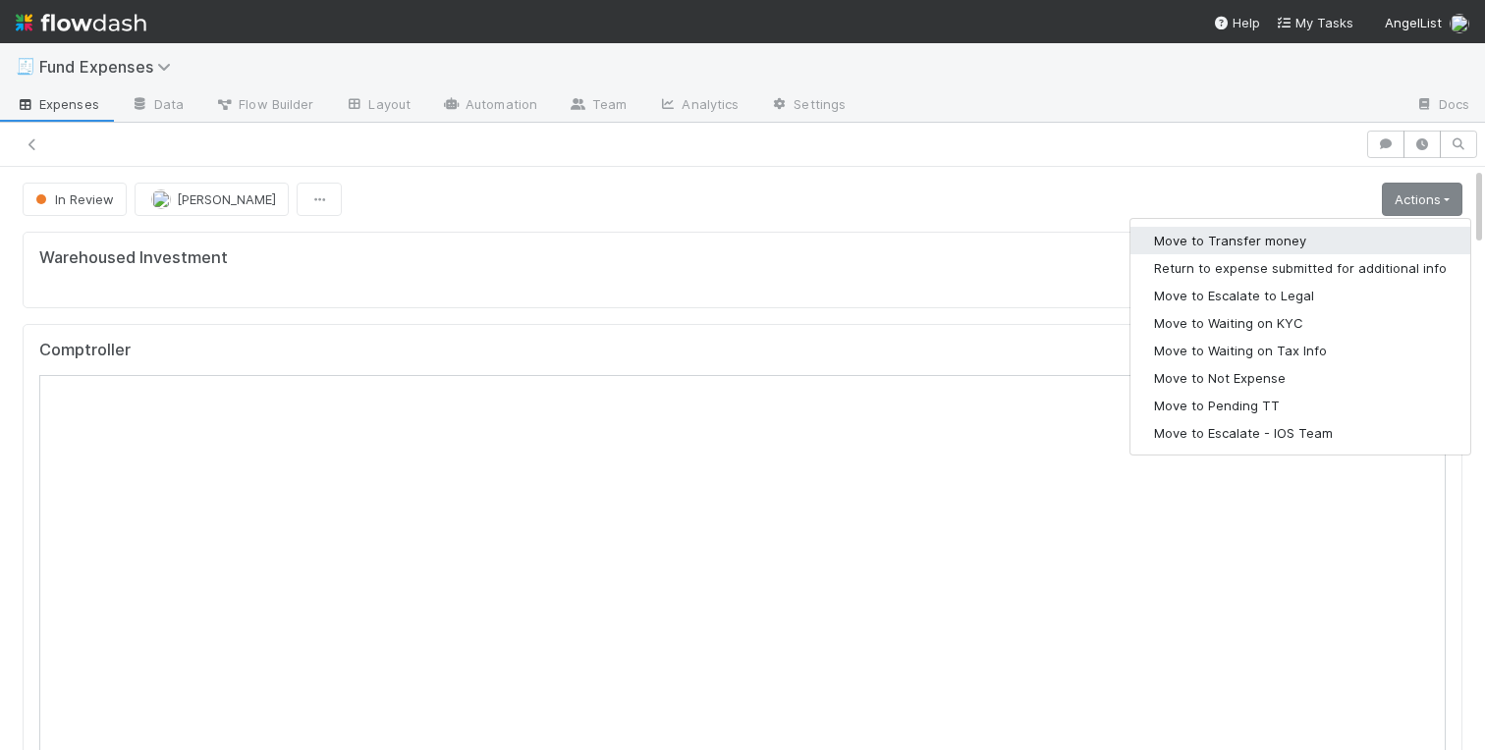
click at [1264, 239] on button "Move to Transfer money" at bounding box center [1300, 241] width 340 height 28
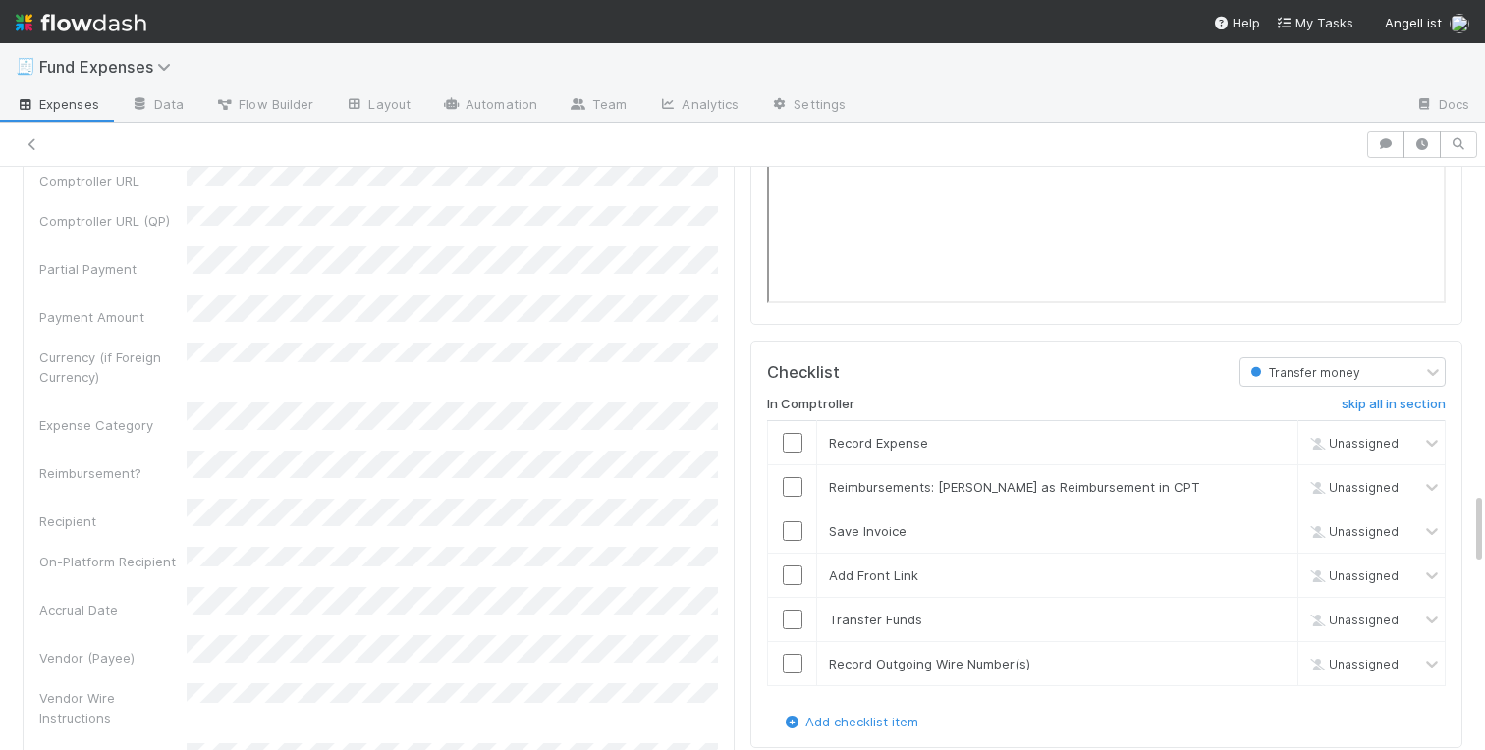
scroll to position [2567, 0]
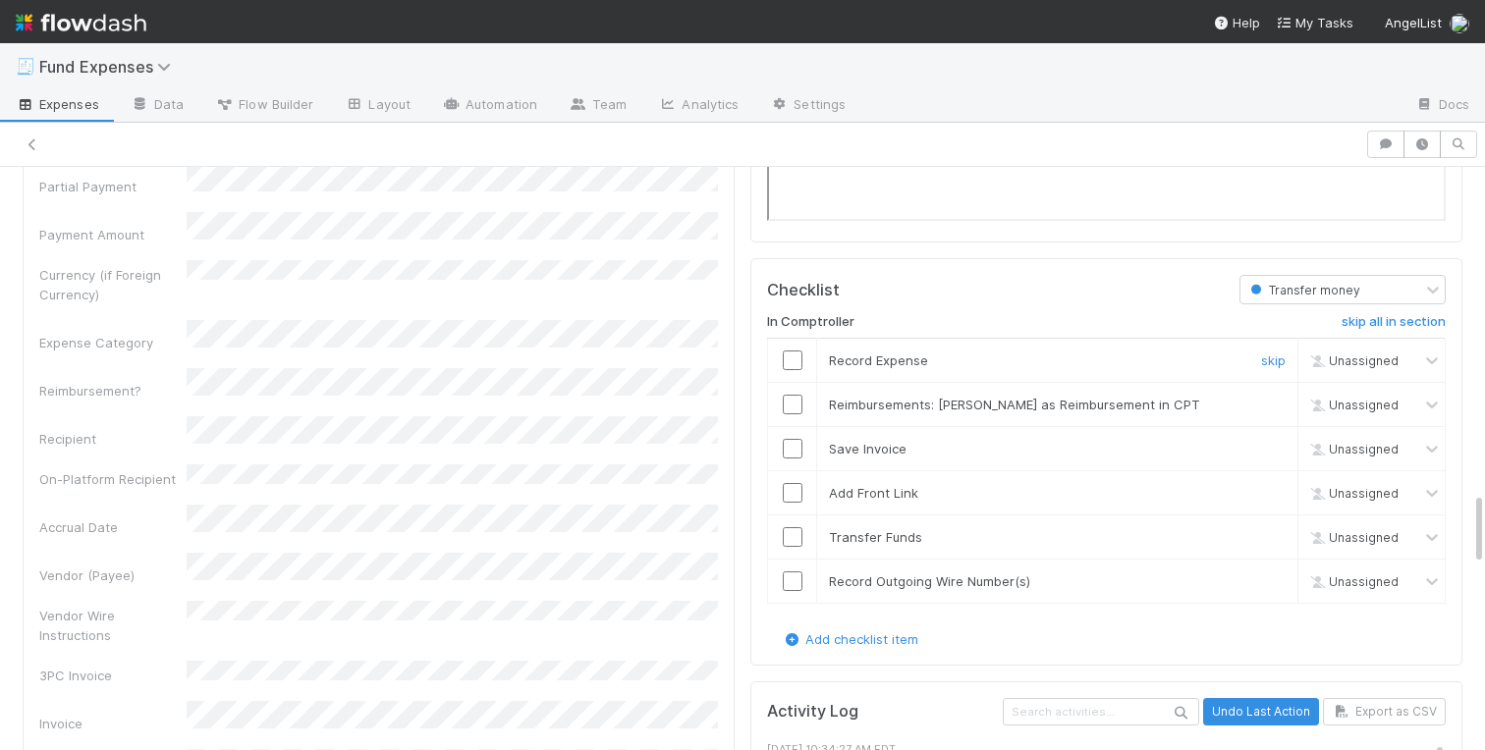
click at [792, 351] on input "checkbox" at bounding box center [793, 361] width 20 height 20
click at [792, 443] on input "checkbox" at bounding box center [793, 449] width 20 height 20
click at [792, 483] on input "checkbox" at bounding box center [793, 493] width 20 height 20
click at [792, 534] on input "checkbox" at bounding box center [793, 537] width 20 height 20
click at [792, 572] on input "checkbox" at bounding box center [793, 582] width 20 height 20
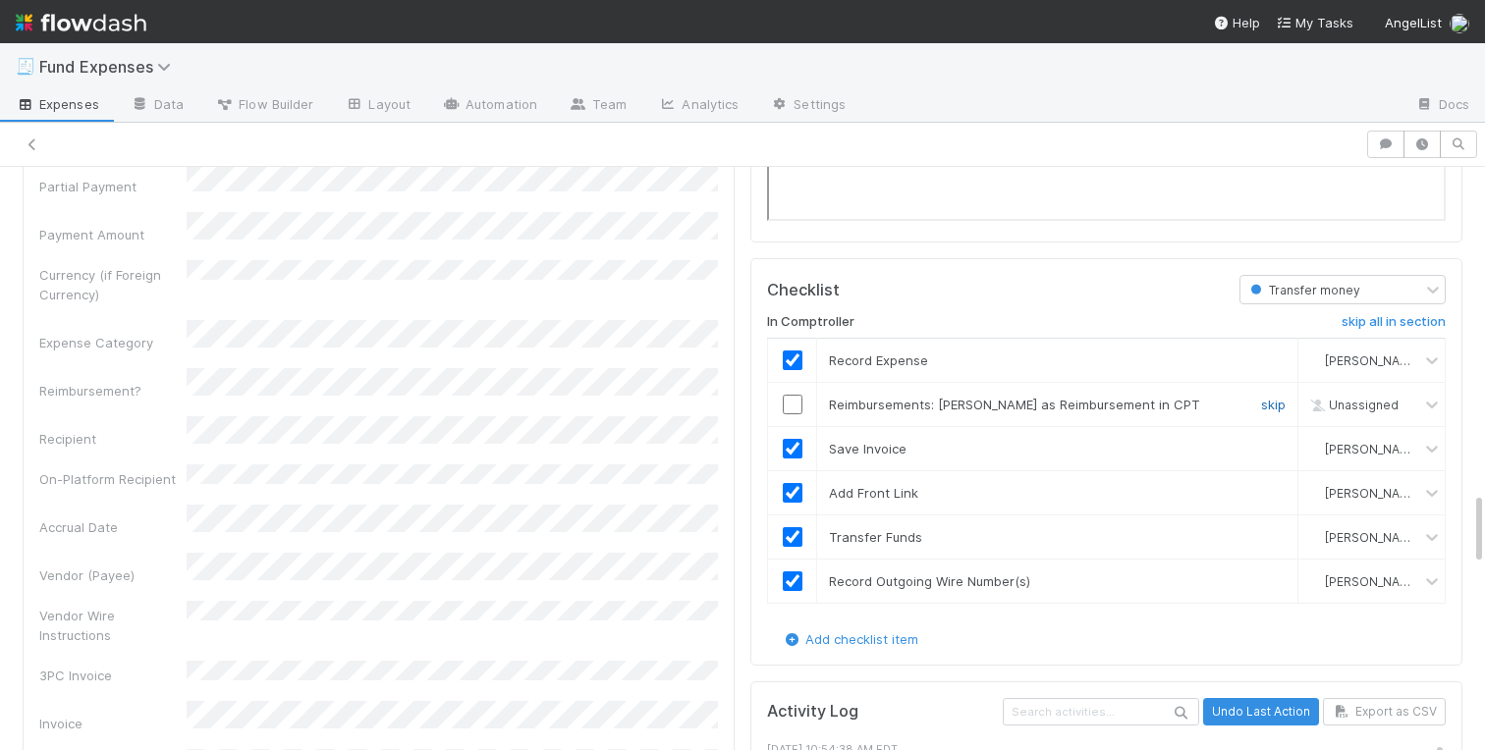
click at [1278, 397] on link "skip" at bounding box center [1273, 405] width 25 height 16
click at [1269, 397] on link "skip" at bounding box center [1273, 405] width 25 height 16
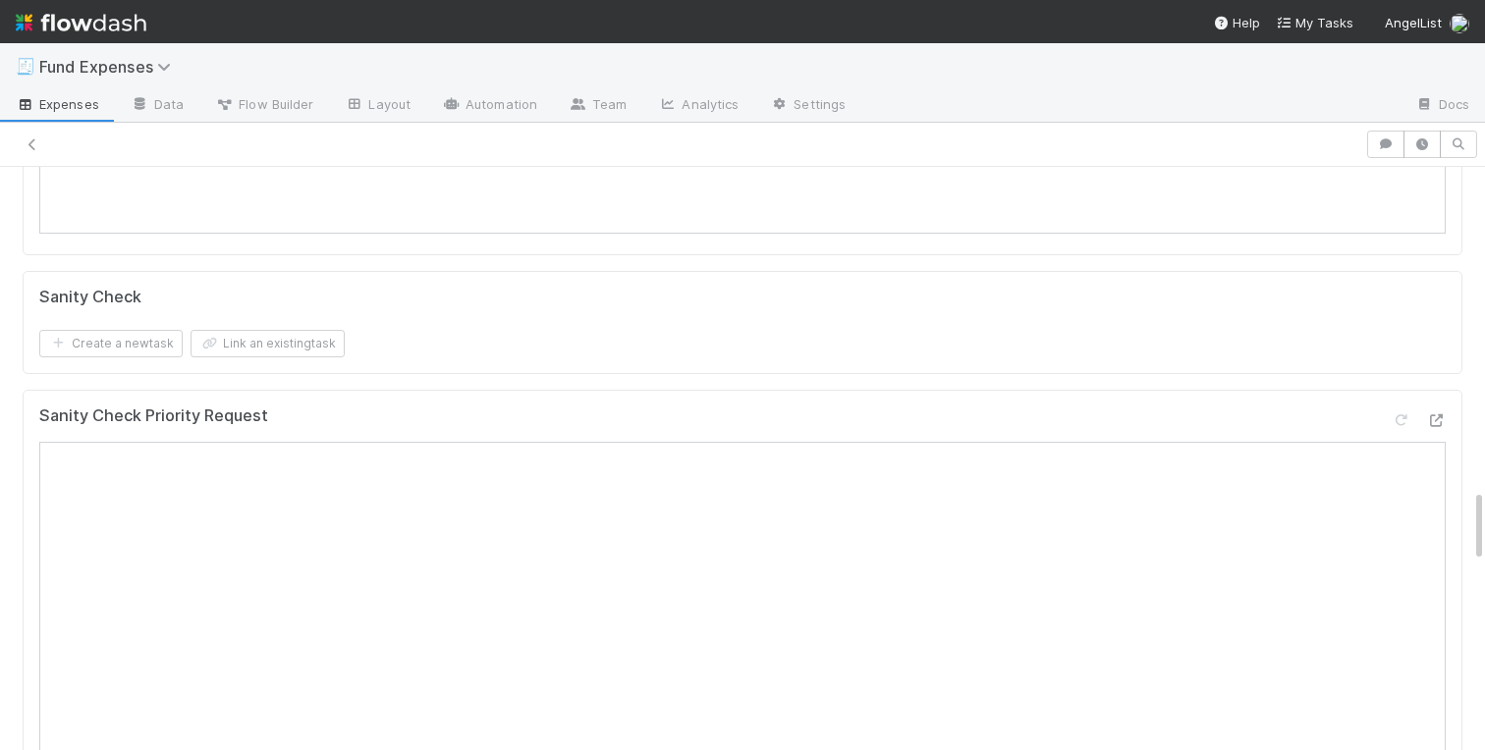
scroll to position [0, 0]
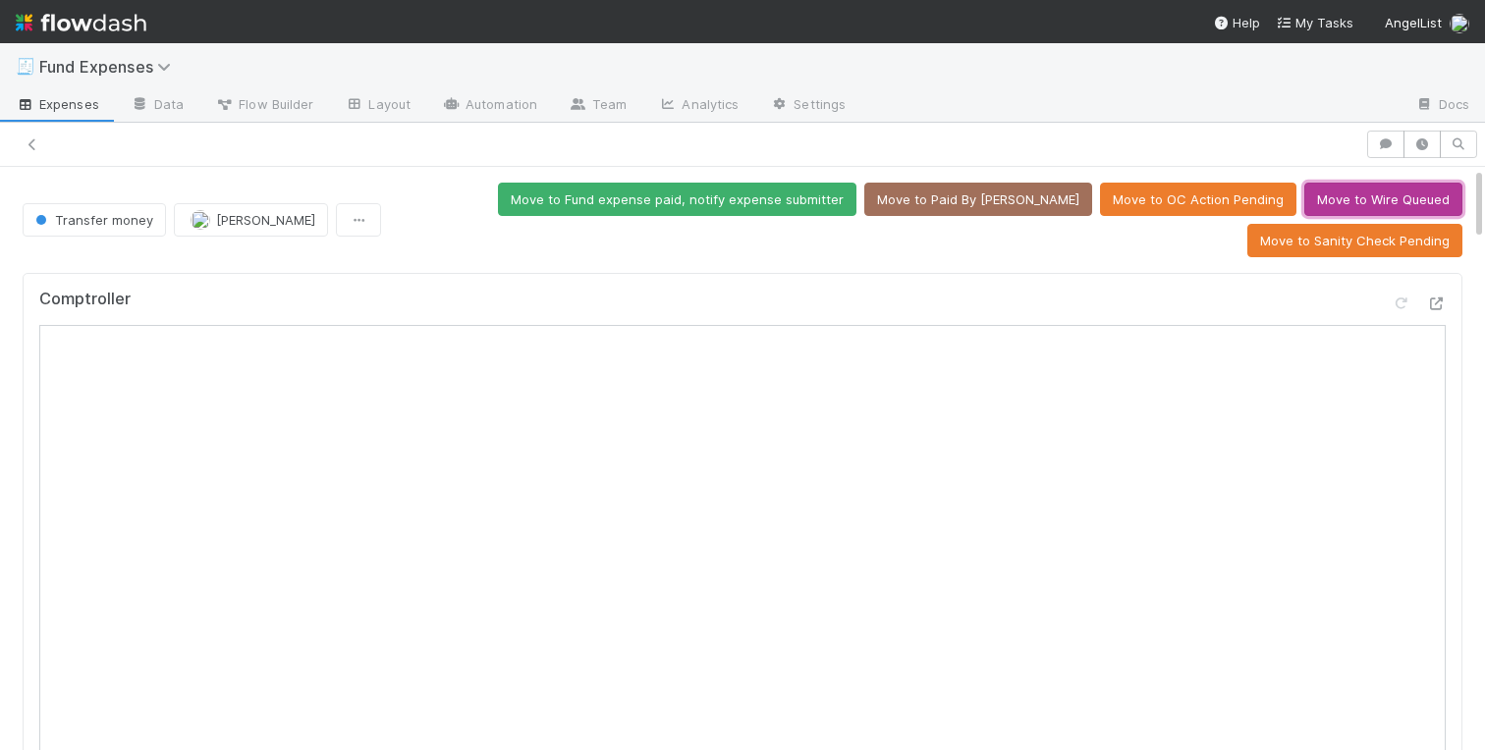
click at [1353, 190] on button "Move to Wire Queued" at bounding box center [1383, 199] width 158 height 33
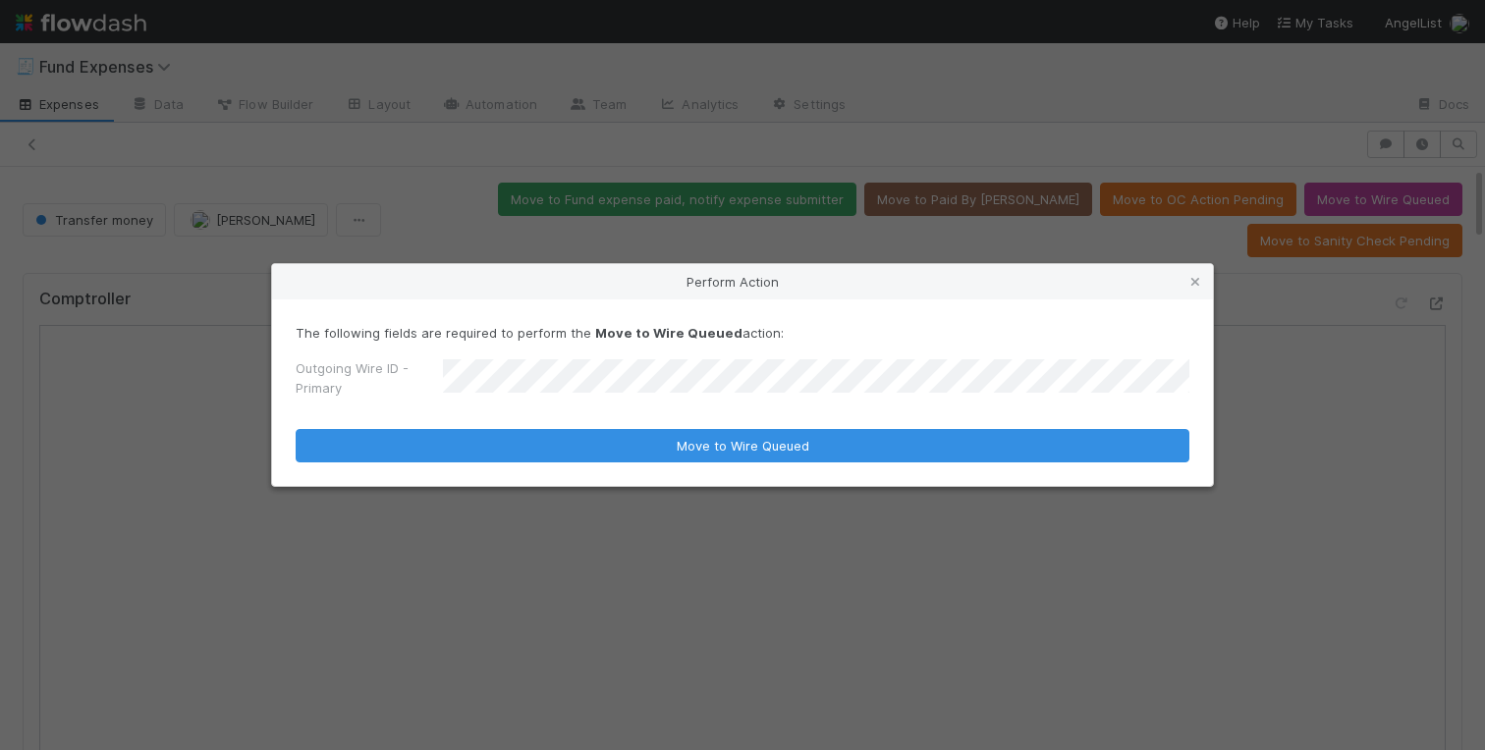
click at [516, 475] on div "The following fields are required to perform the Move to Wire Queued action: Ou…" at bounding box center [742, 393] width 941 height 187
click at [516, 464] on div "The following fields are required to perform the Move to Wire Queued action: Ou…" at bounding box center [742, 393] width 941 height 187
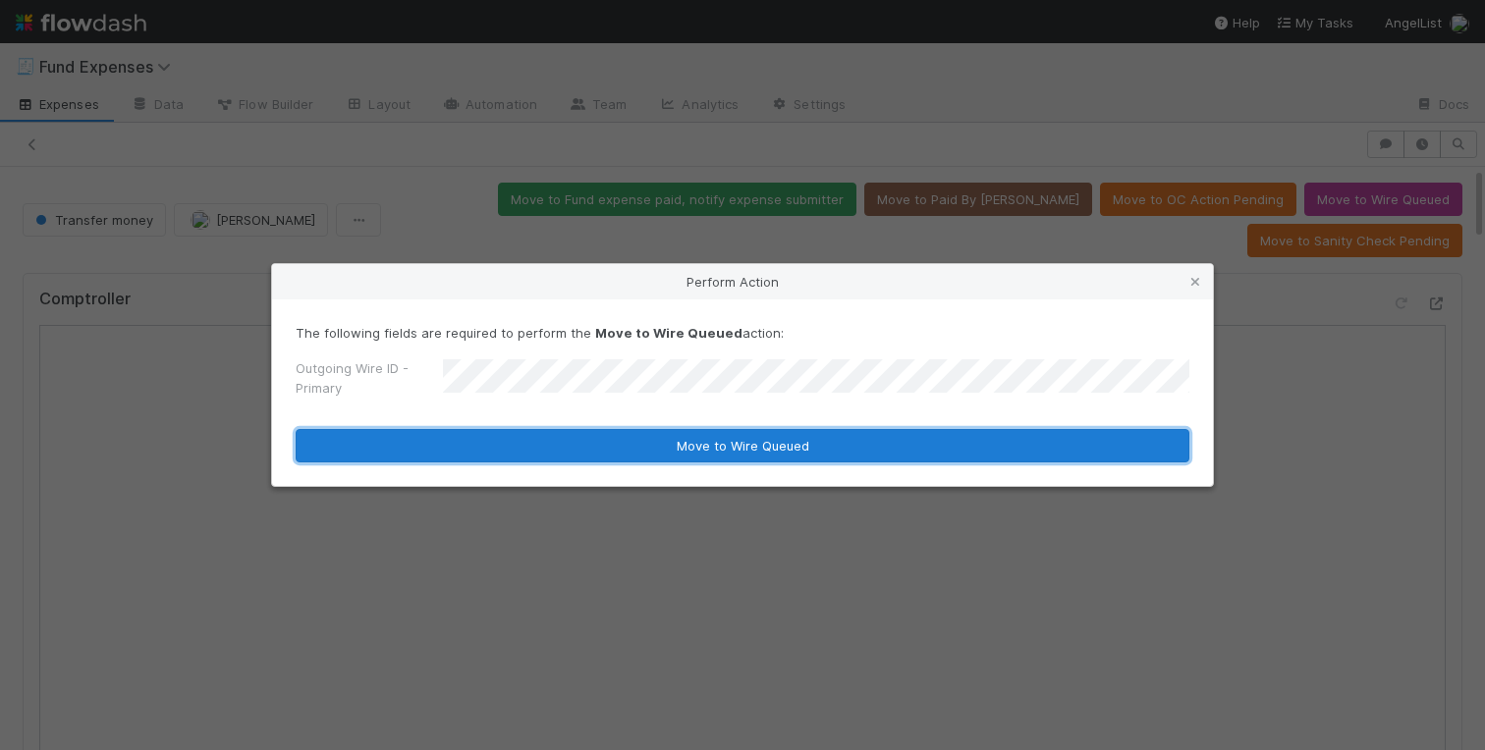
click at [516, 448] on button "Move to Wire Queued" at bounding box center [743, 445] width 894 height 33
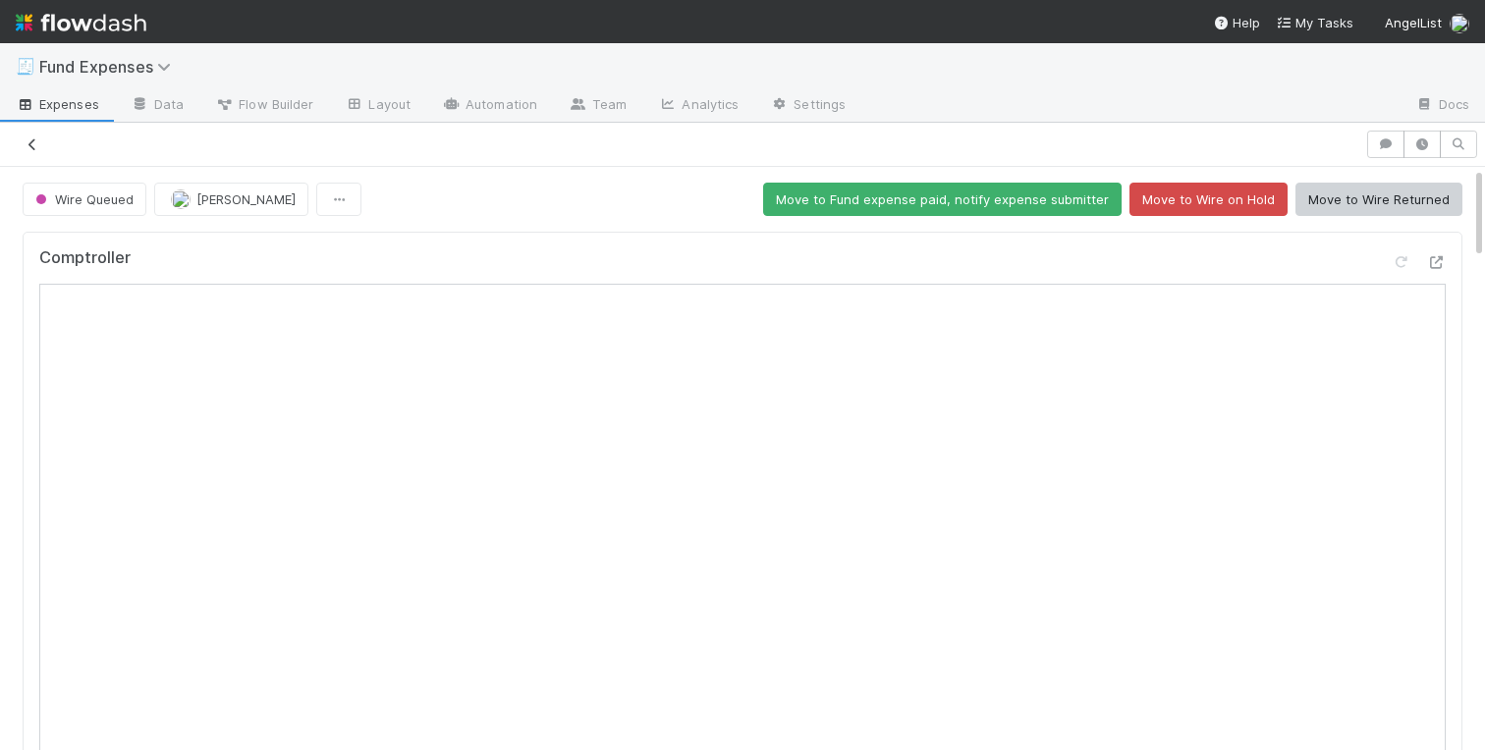
click at [31, 143] on icon at bounding box center [33, 144] width 20 height 13
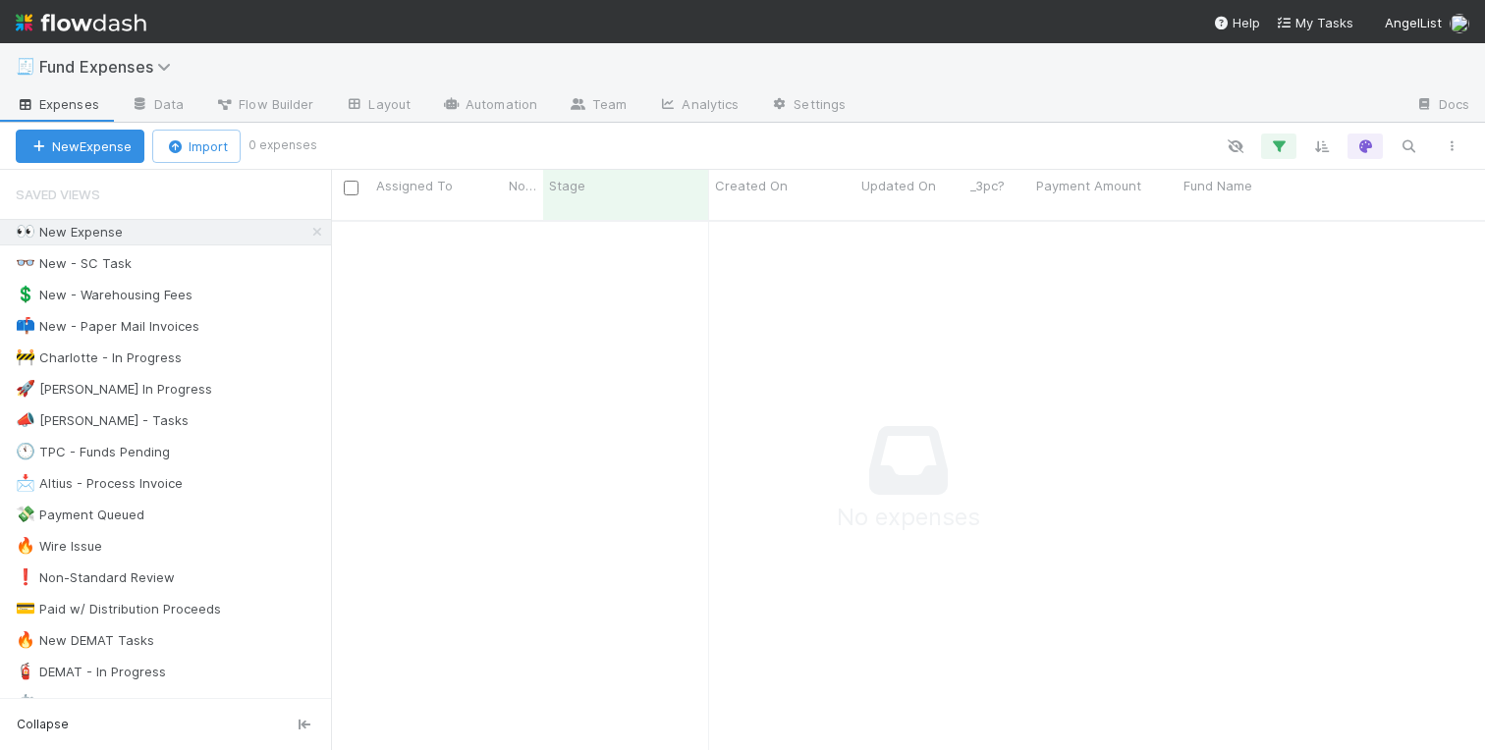
scroll to position [545, 1154]
click at [318, 228] on icon at bounding box center [317, 232] width 20 height 13
click at [118, 307] on div "💲 New - Warehousing Fees 1" at bounding box center [165, 295] width 331 height 27
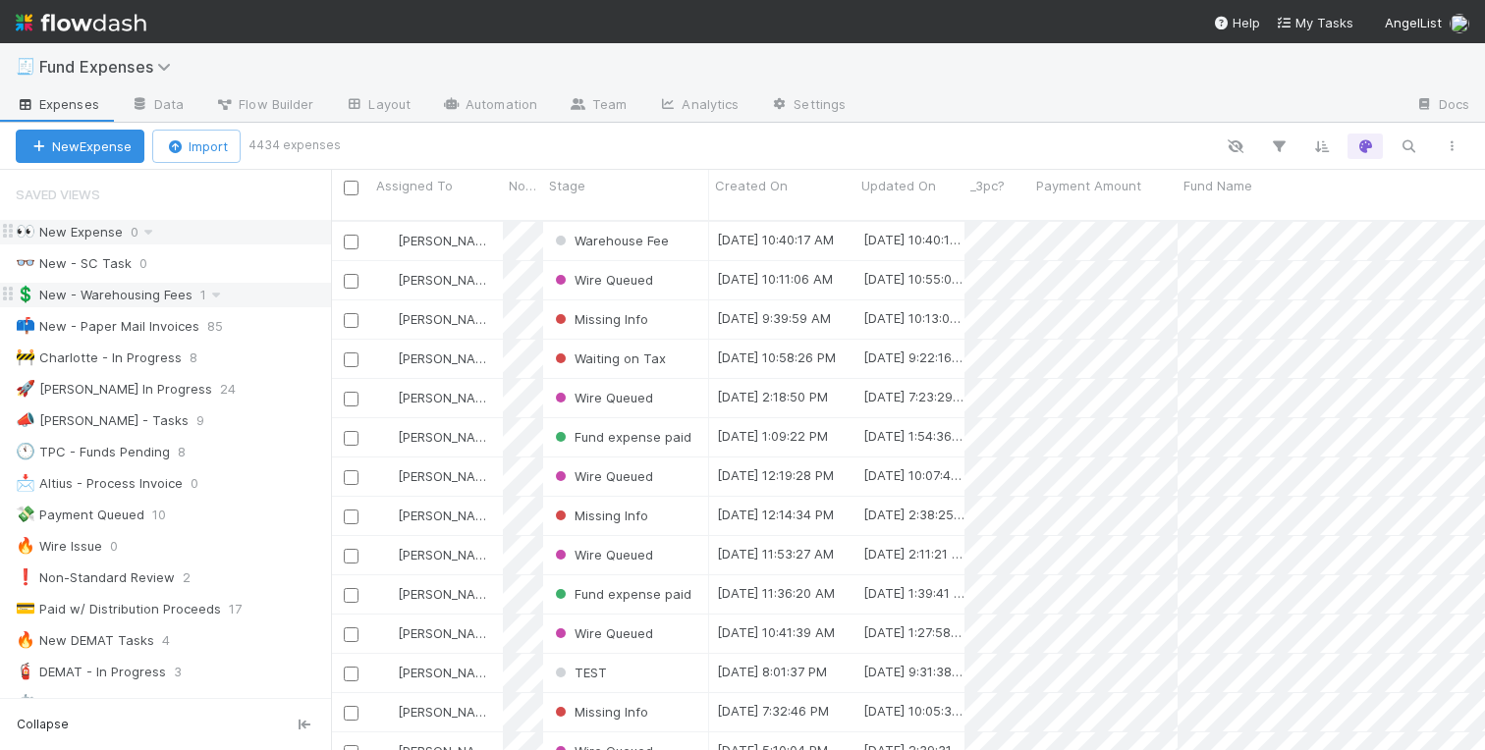
scroll to position [545, 1154]
click at [129, 298] on div "💲 New - Warehousing Fees" at bounding box center [104, 295] width 177 height 25
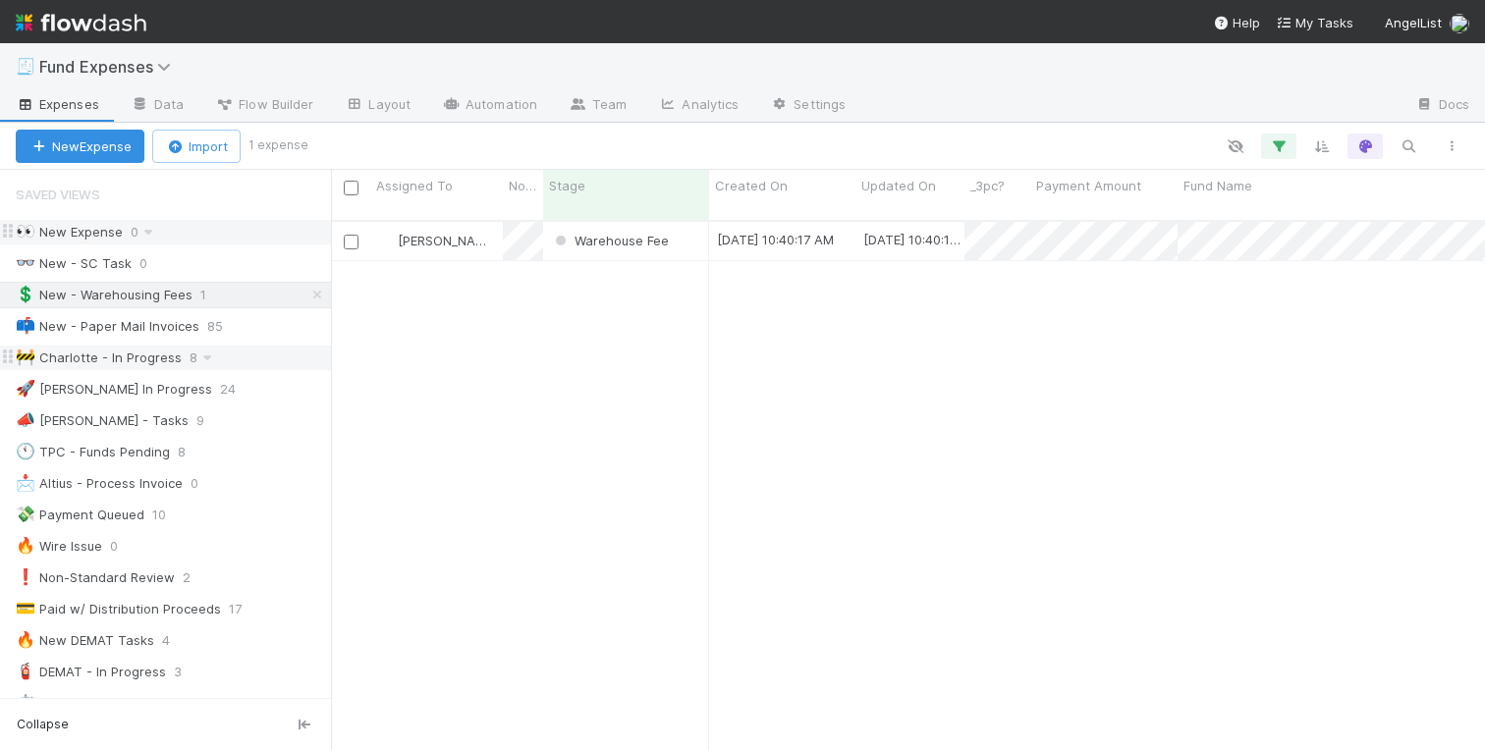
scroll to position [545, 1154]
click at [413, 233] on span "Roger Jennette" at bounding box center [447, 241] width 99 height 16
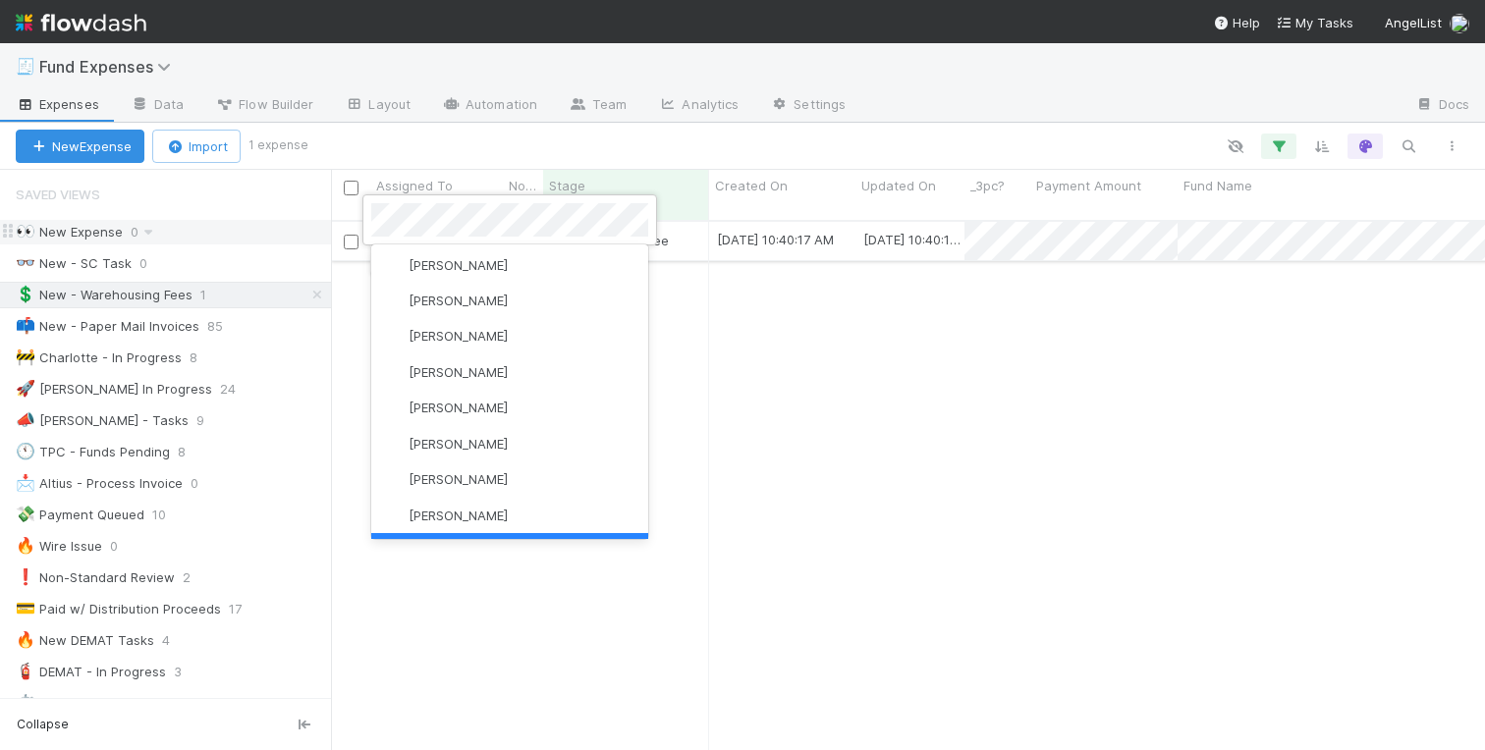
scroll to position [0, 0]
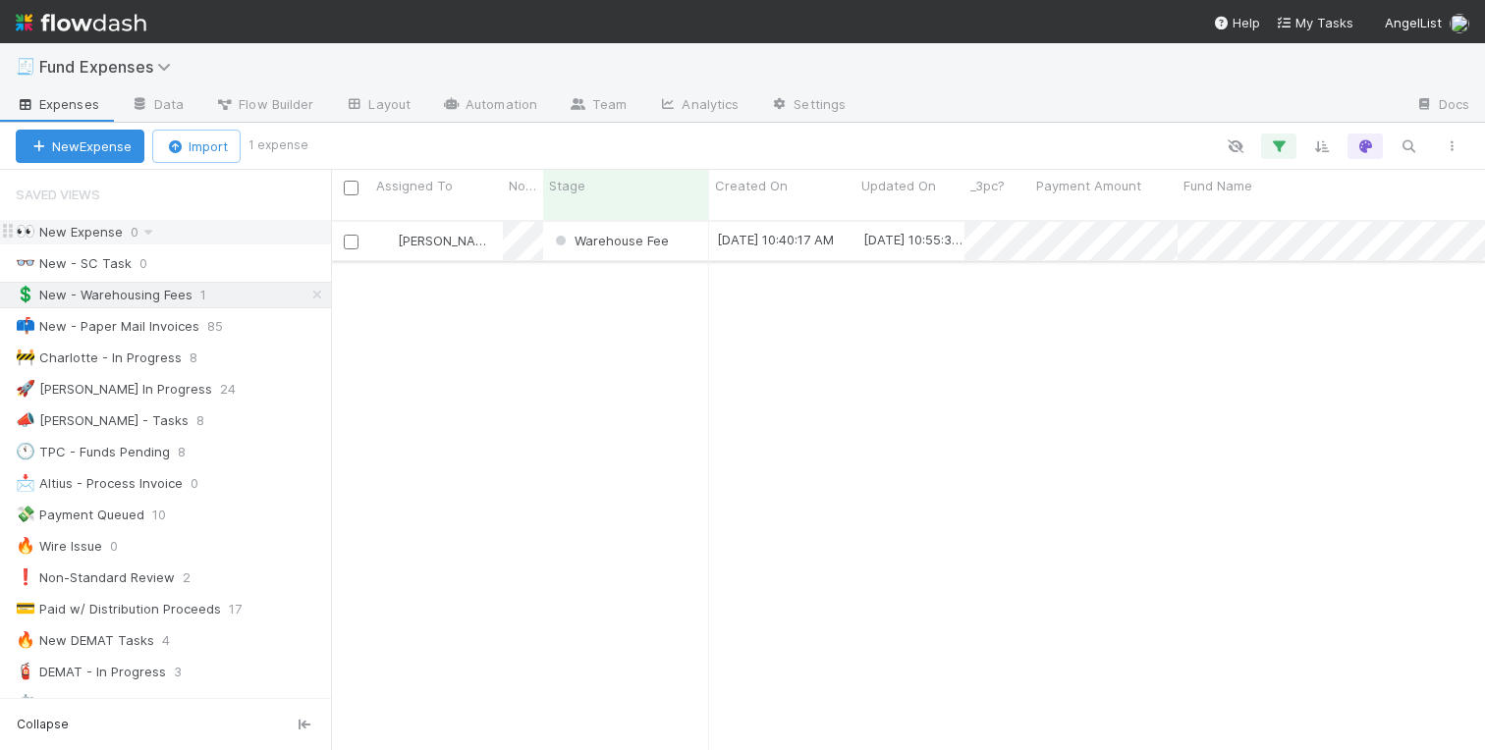
click at [687, 230] on div "Warehouse Fee" at bounding box center [626, 241] width 166 height 38
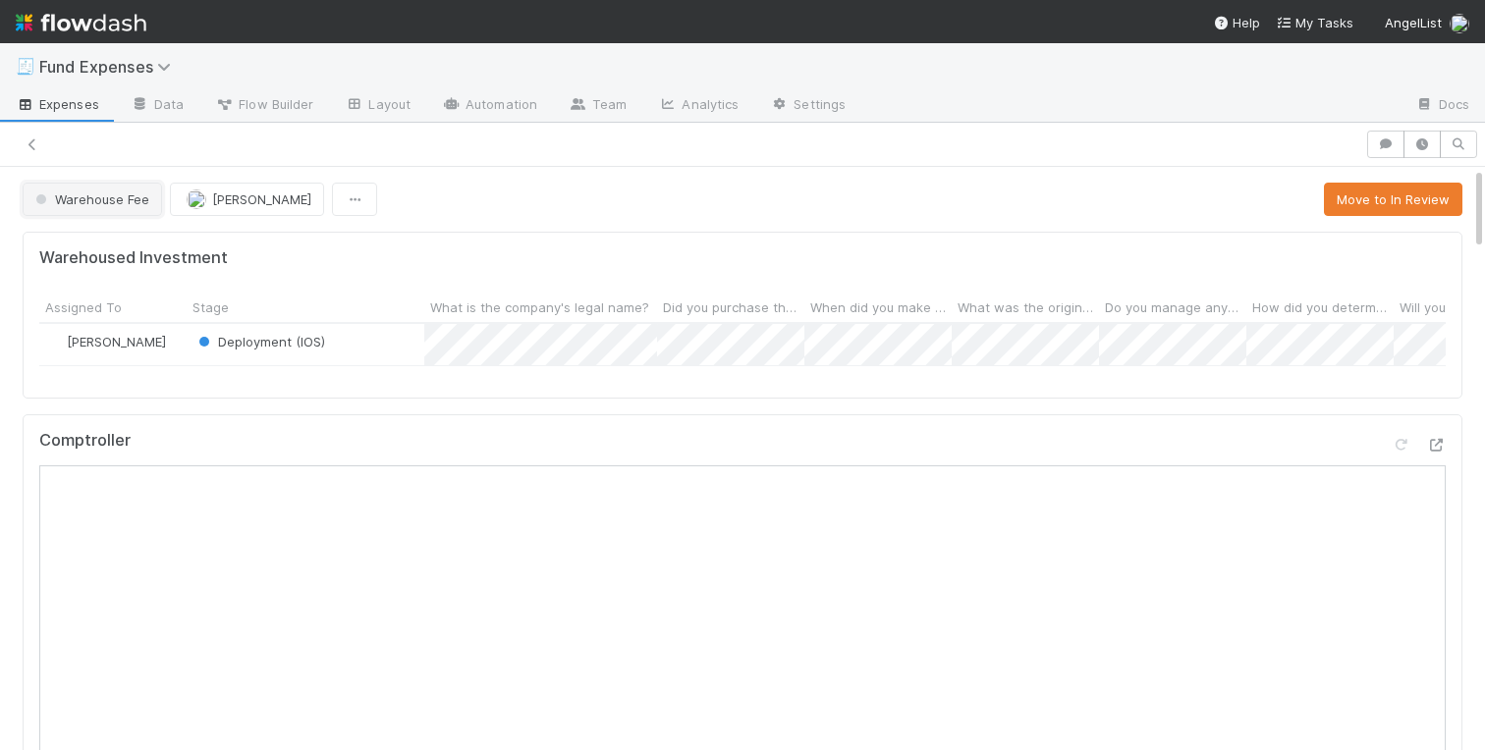
click at [133, 203] on span "Warehouse Fee" at bounding box center [90, 200] width 118 height 16
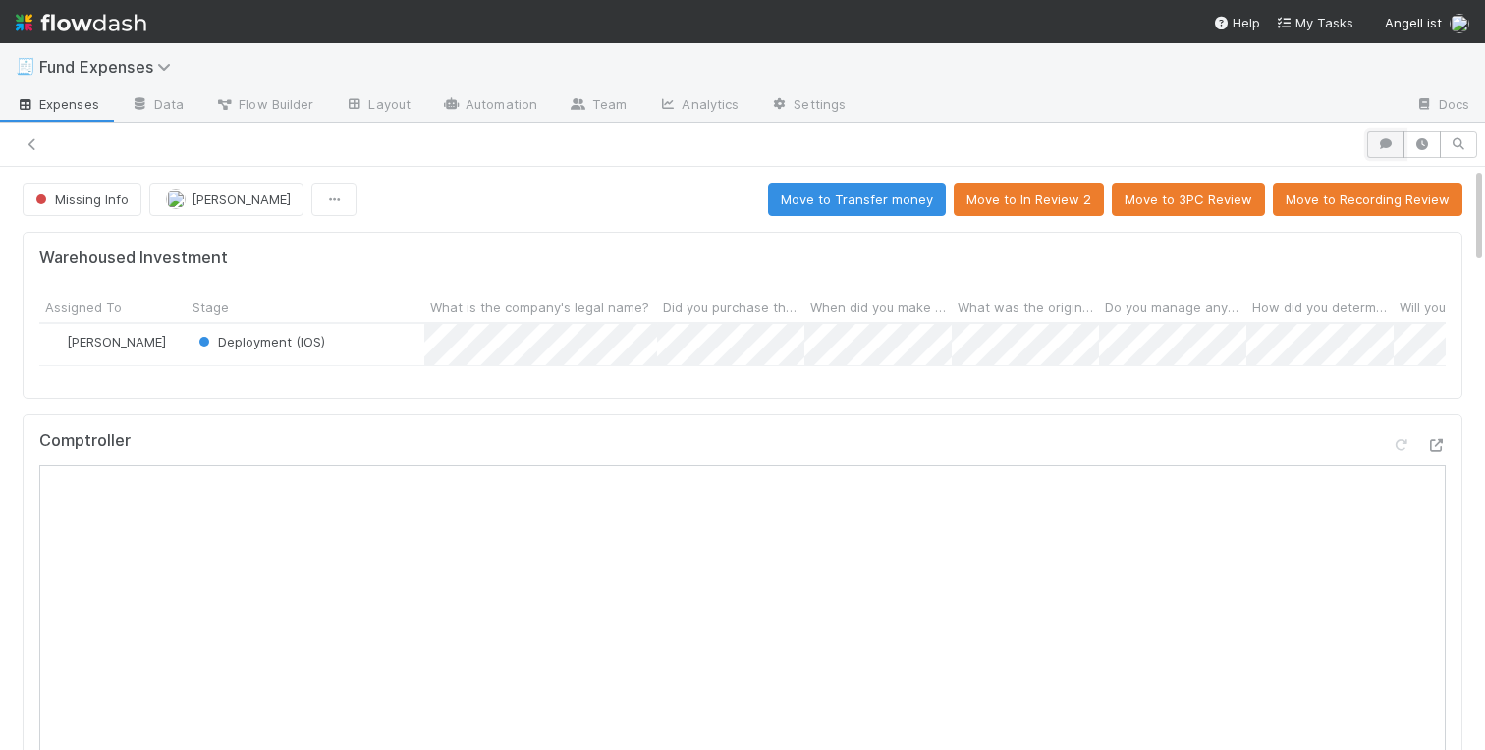
click at [1392, 147] on icon "button" at bounding box center [1386, 144] width 20 height 12
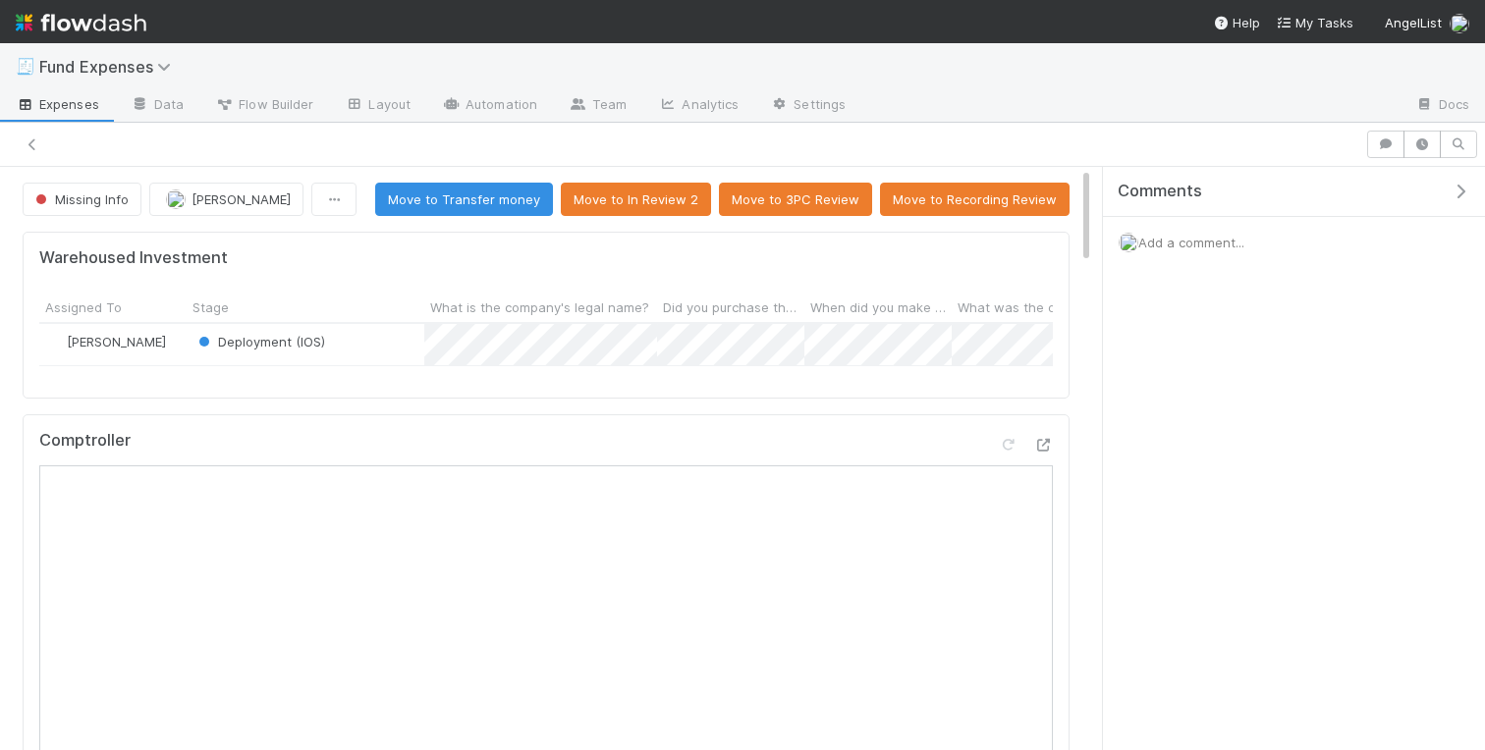
click at [1157, 263] on div "Add a comment..." at bounding box center [1294, 242] width 382 height 51
click at [1166, 247] on span "Add a comment..." at bounding box center [1191, 243] width 106 height 16
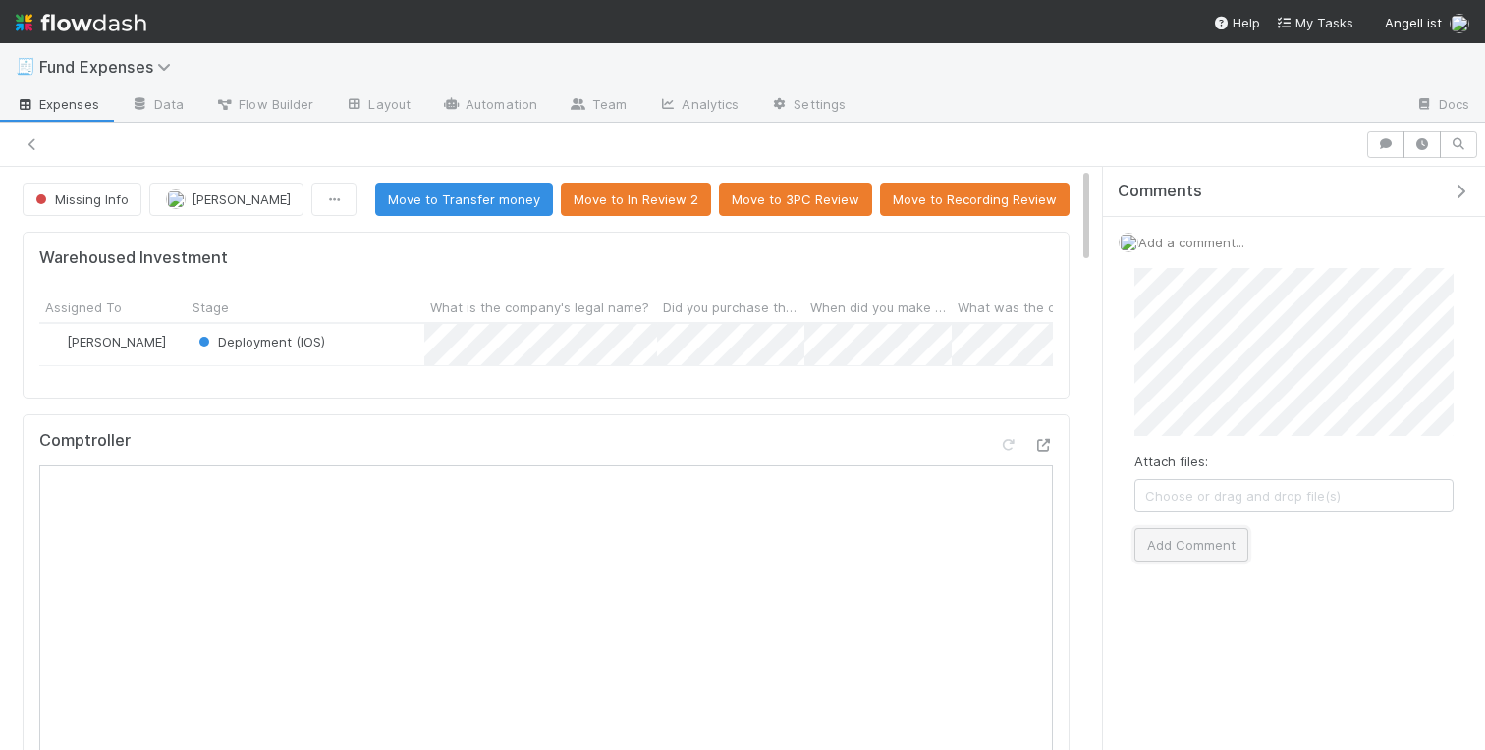
click at [1182, 544] on button "Add Comment" at bounding box center [1191, 544] width 114 height 33
click at [1464, 193] on icon "button" at bounding box center [1461, 192] width 20 height 16
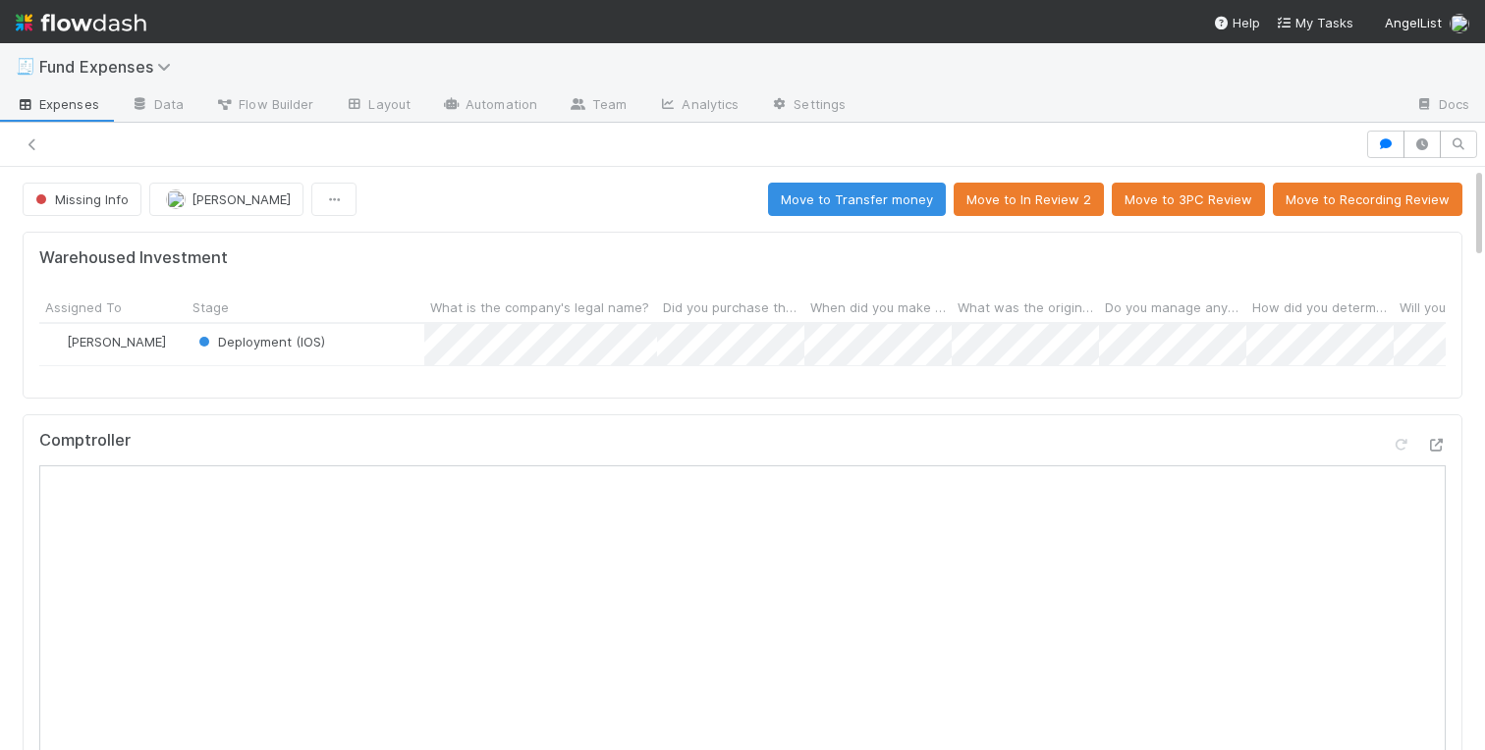
click at [143, 104] on icon at bounding box center [141, 104] width 20 height 12
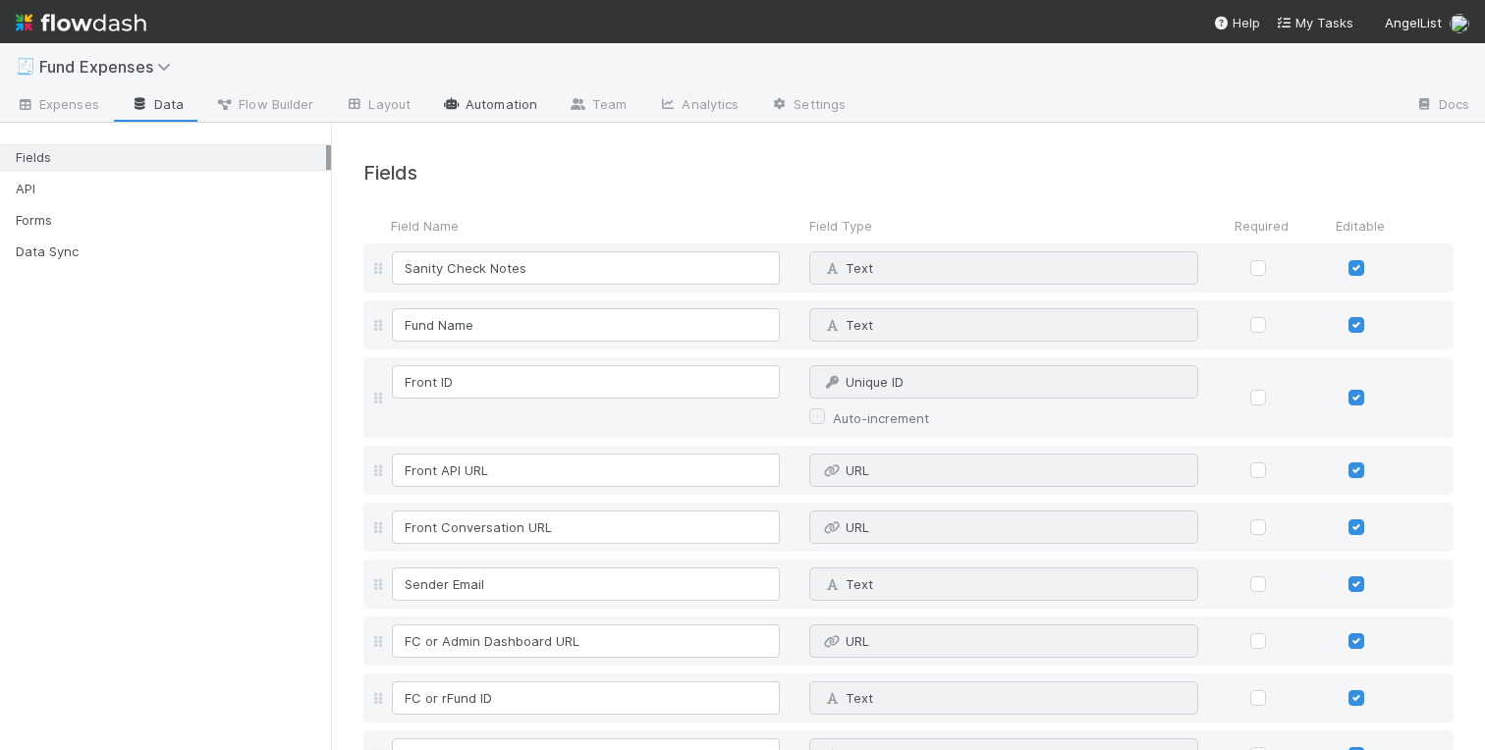
click at [511, 108] on link "Automation" at bounding box center [489, 105] width 127 height 31
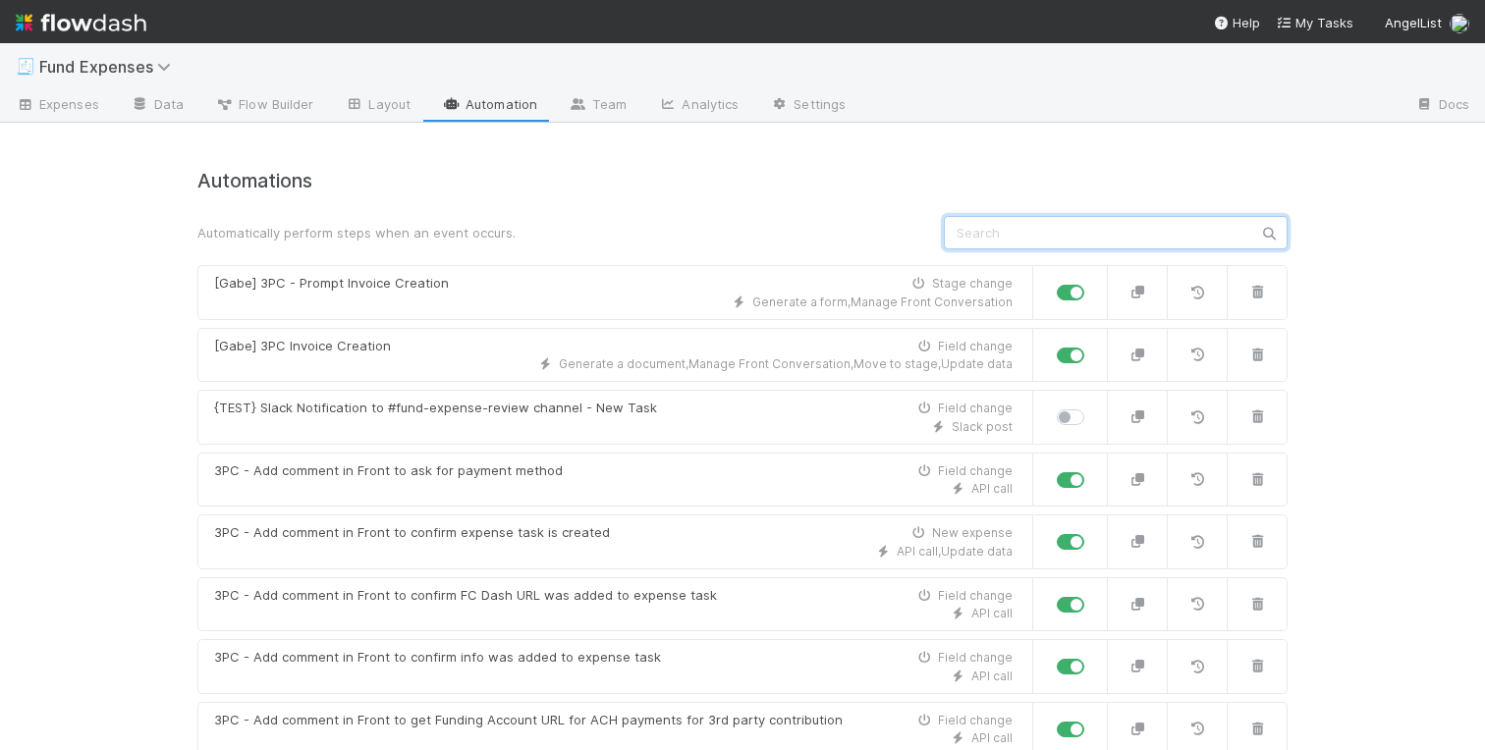
click at [1056, 238] on input "text" at bounding box center [1116, 232] width 344 height 33
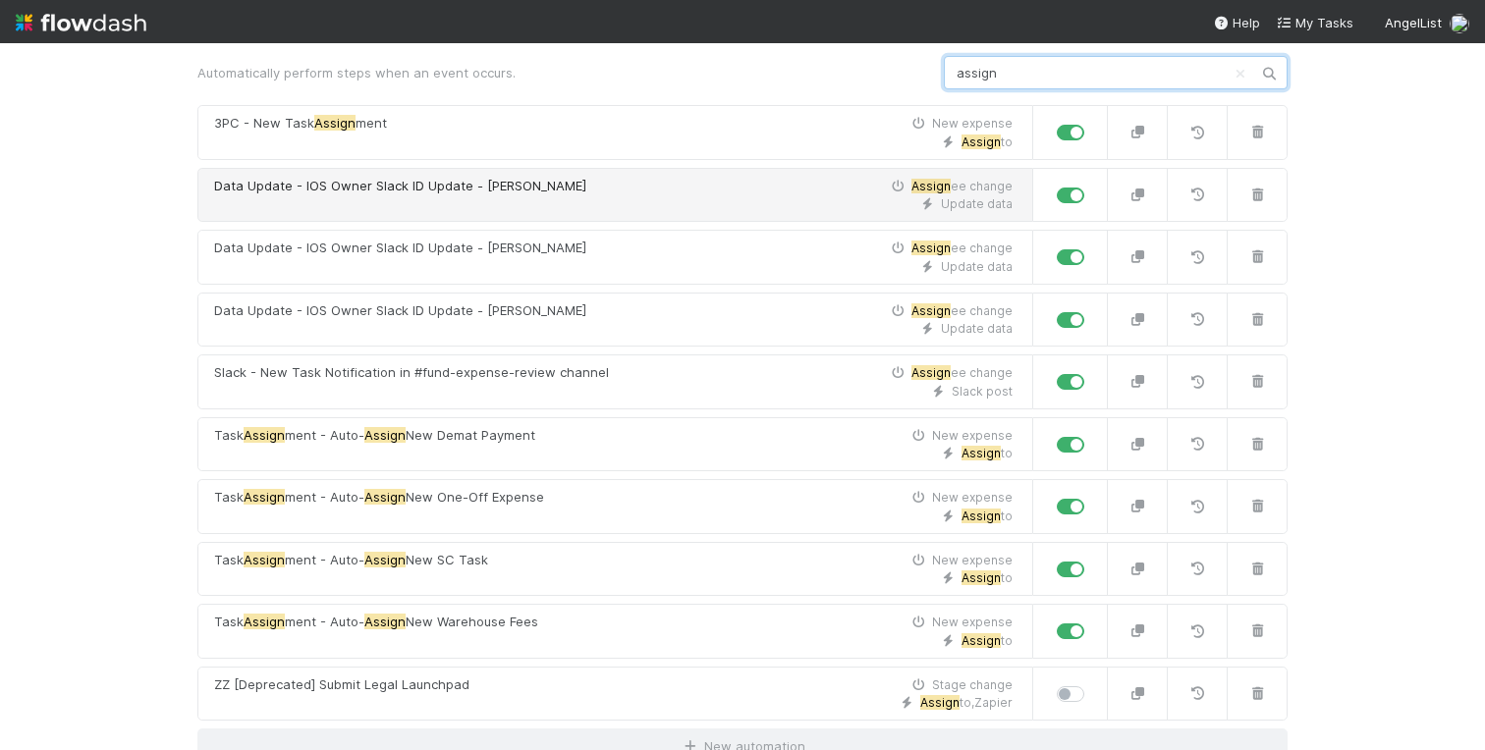
scroll to position [176, 0]
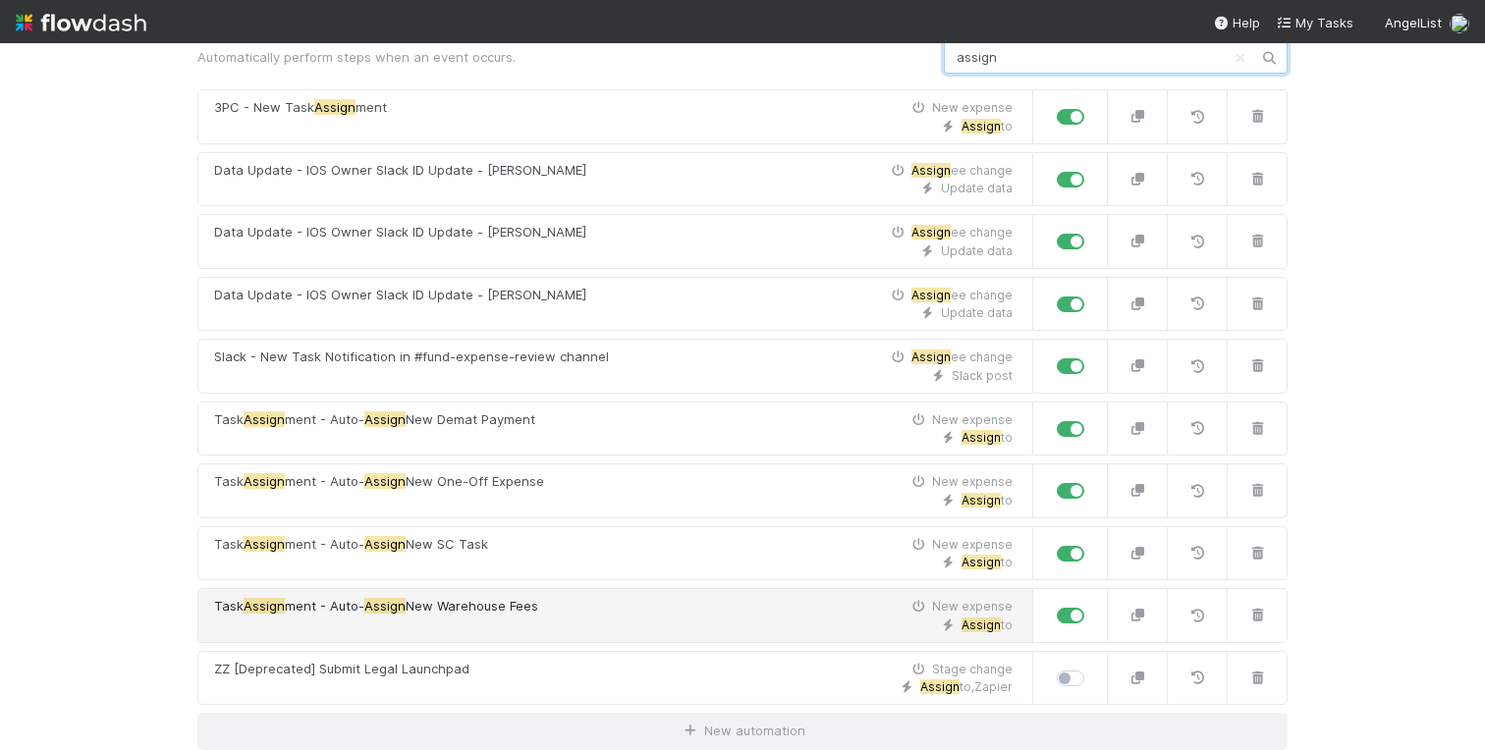
type input "assign"
click at [546, 614] on div "Task Assign ment - Auto- Assign New Warehouse Fees New expense" at bounding box center [613, 607] width 799 height 20
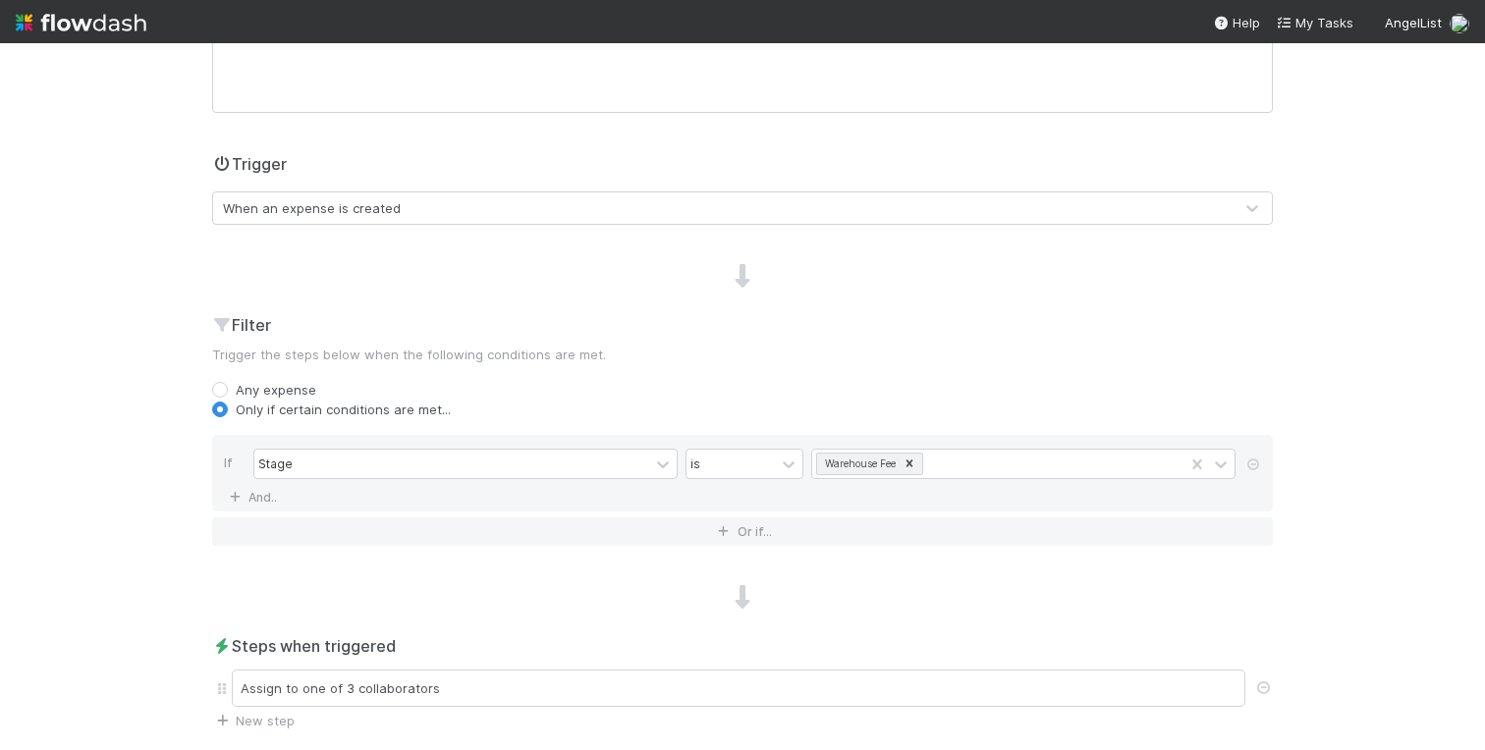
scroll to position [743, 0]
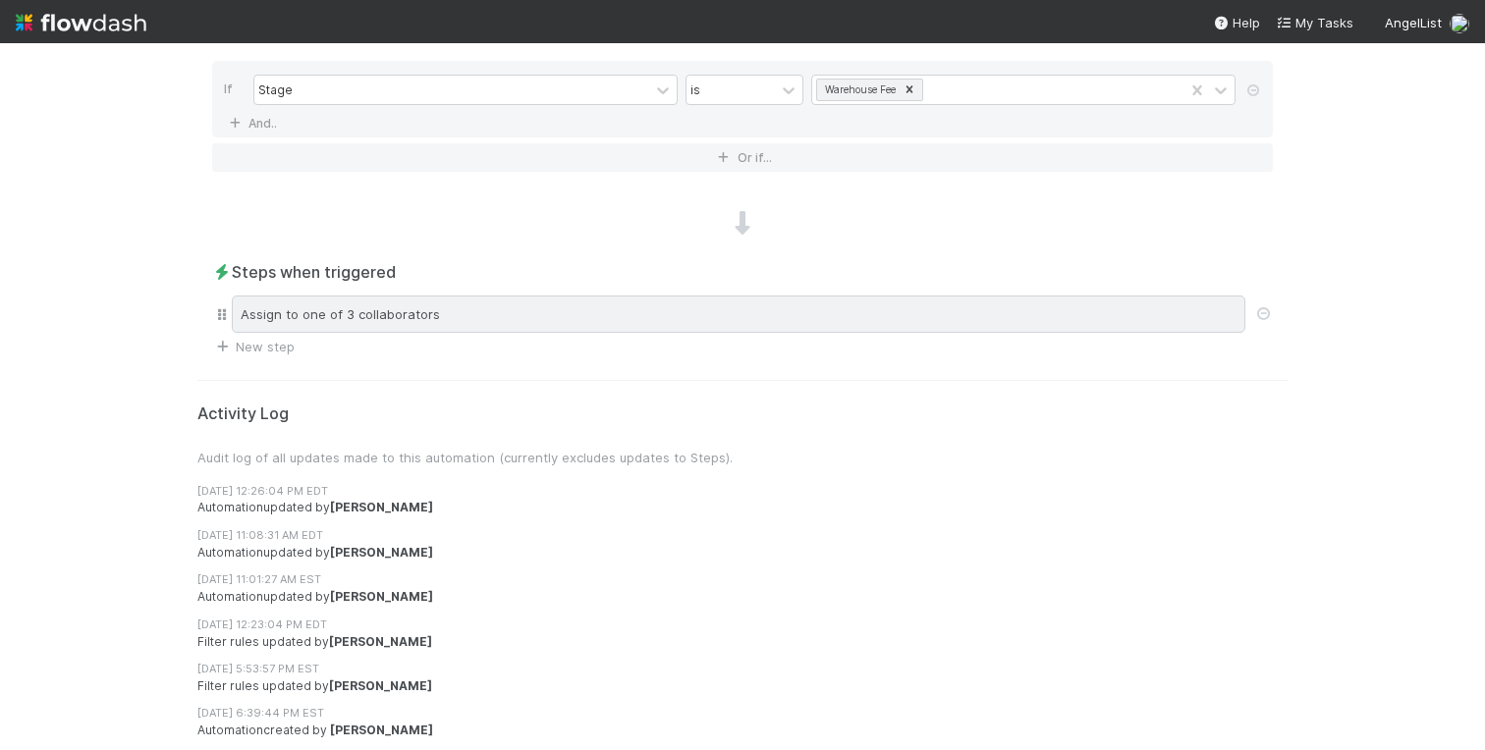
click at [413, 317] on div "Assign to one of 3 collaborators" at bounding box center [739, 314] width 1014 height 37
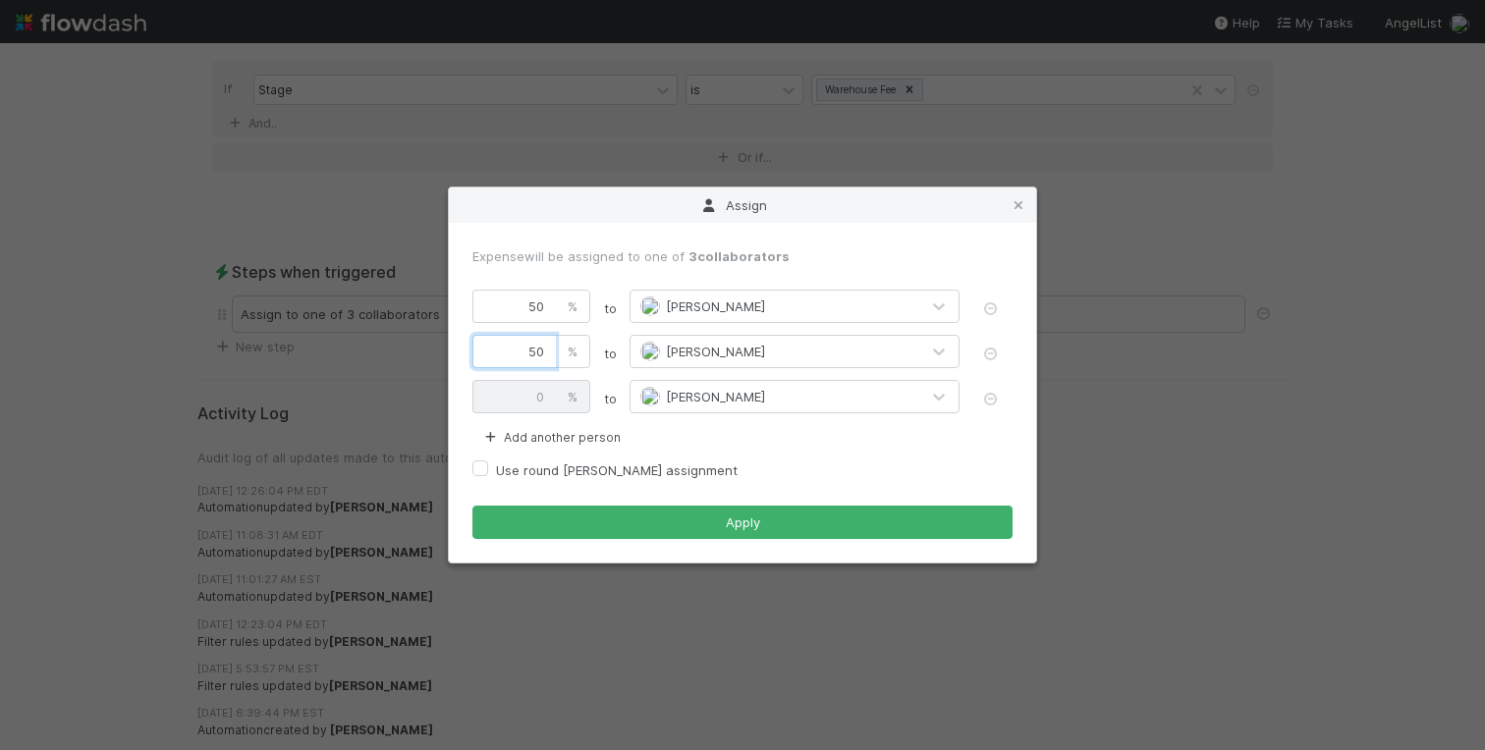
drag, startPoint x: 520, startPoint y: 346, endPoint x: 615, endPoint y: 350, distance: 95.4
click at [615, 350] on div "50 % to Roger Jennette" at bounding box center [742, 353] width 540 height 37
type input "0"
type input "50"
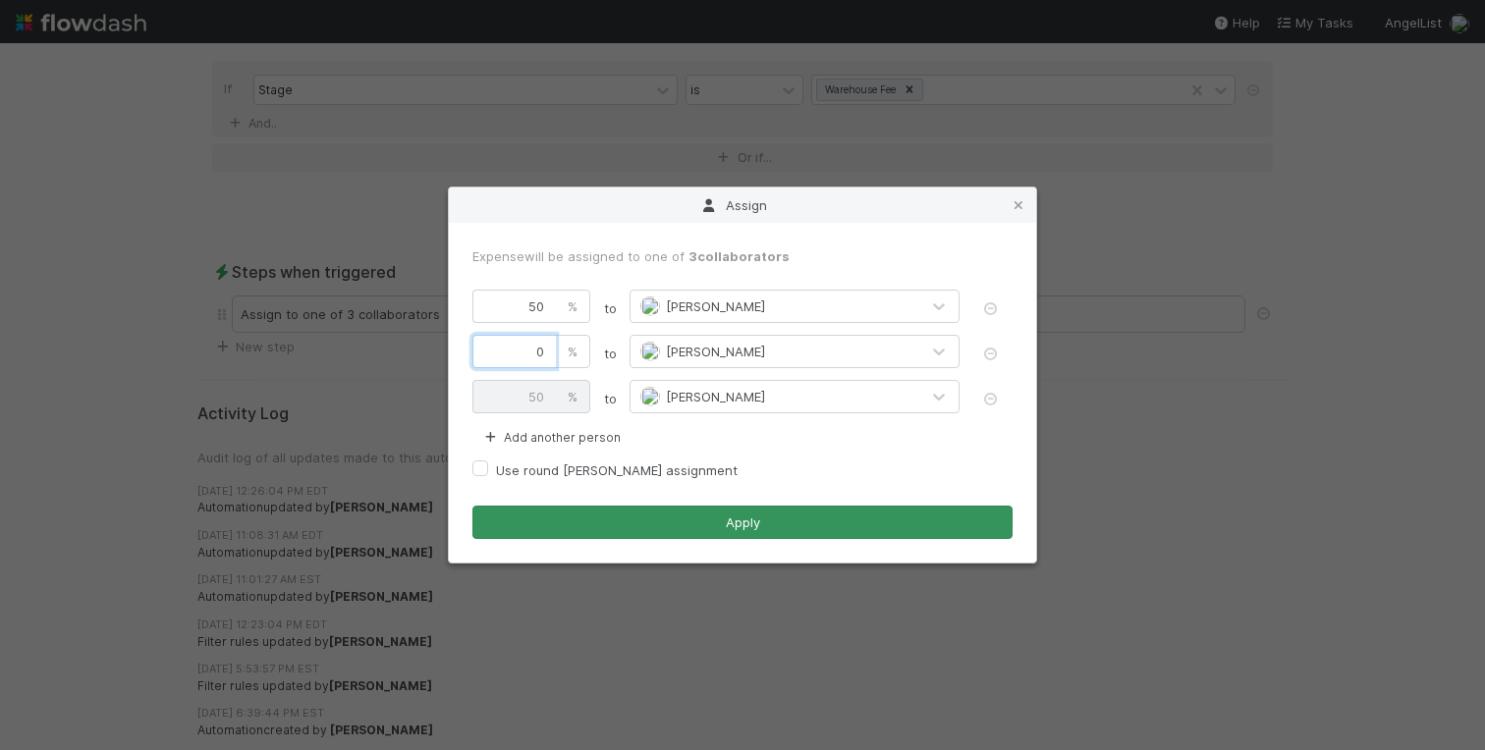
type input "0"
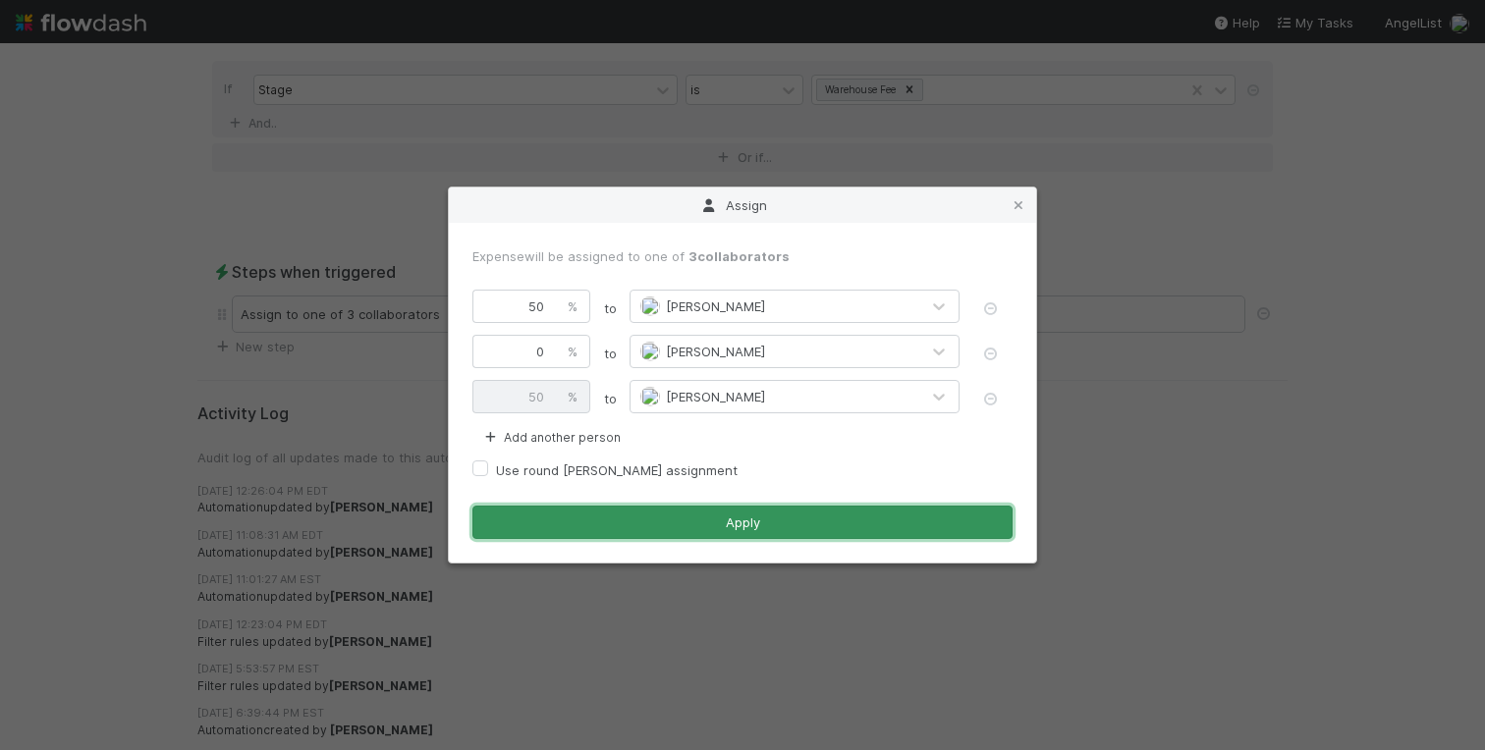
click at [661, 519] on button "Apply" at bounding box center [742, 522] width 540 height 33
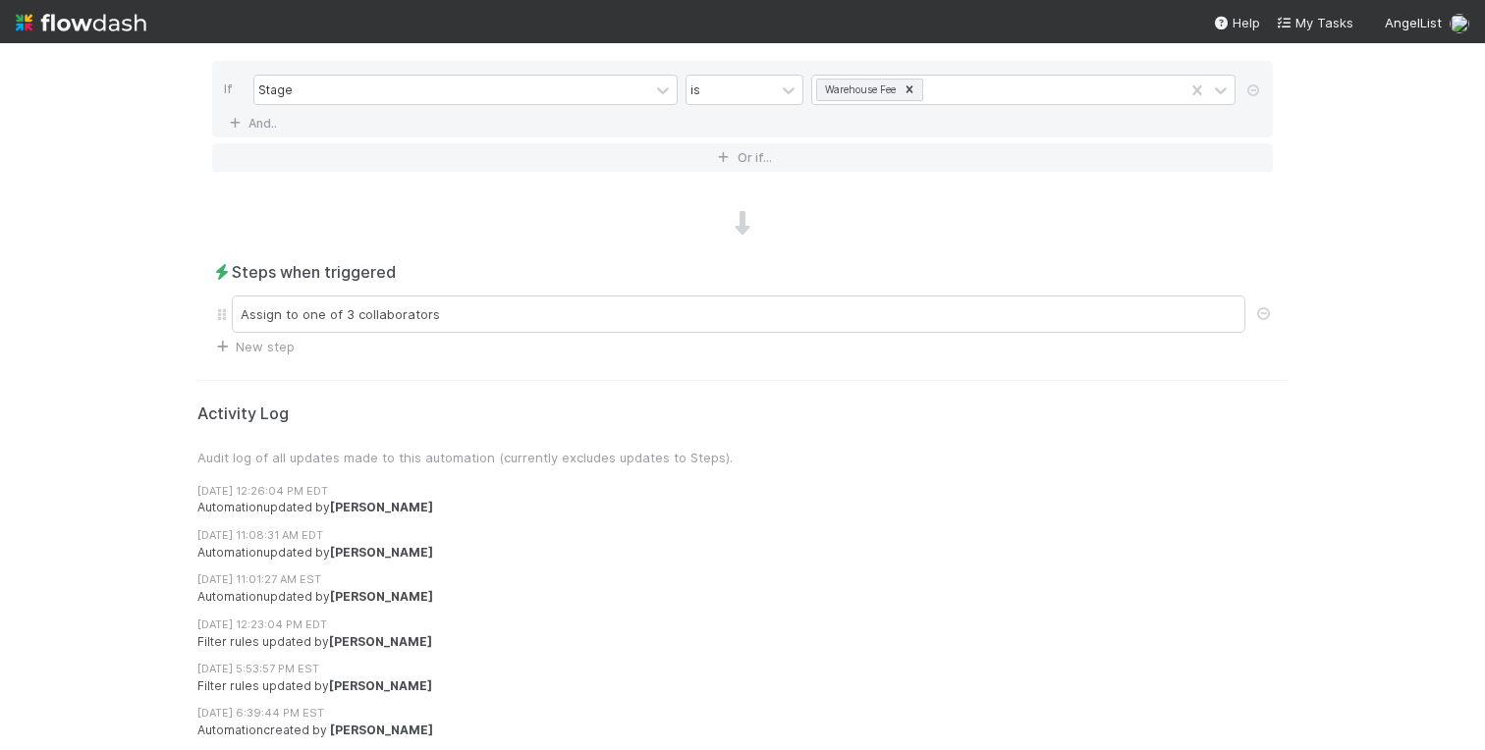
scroll to position [0, 0]
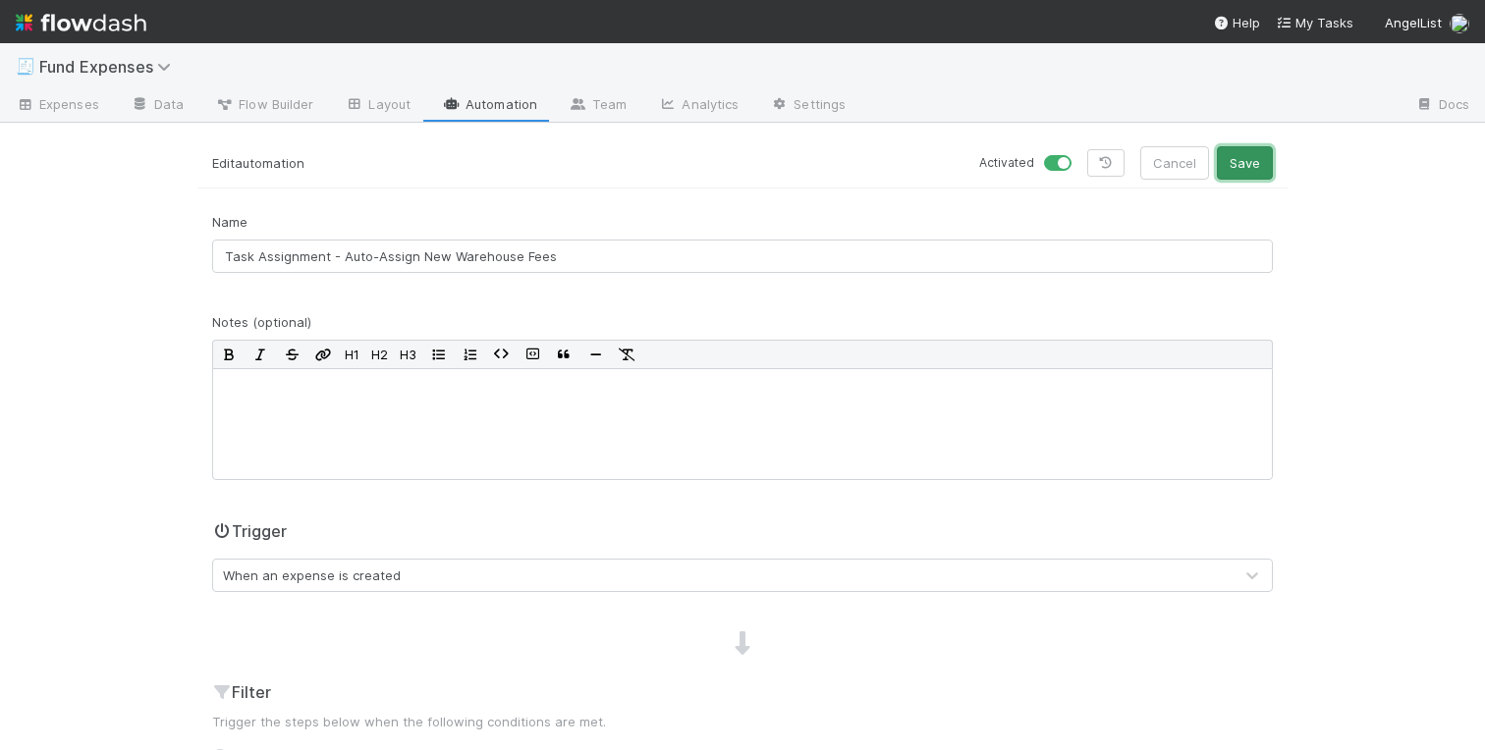
click at [1248, 165] on button "Save" at bounding box center [1245, 162] width 56 height 33
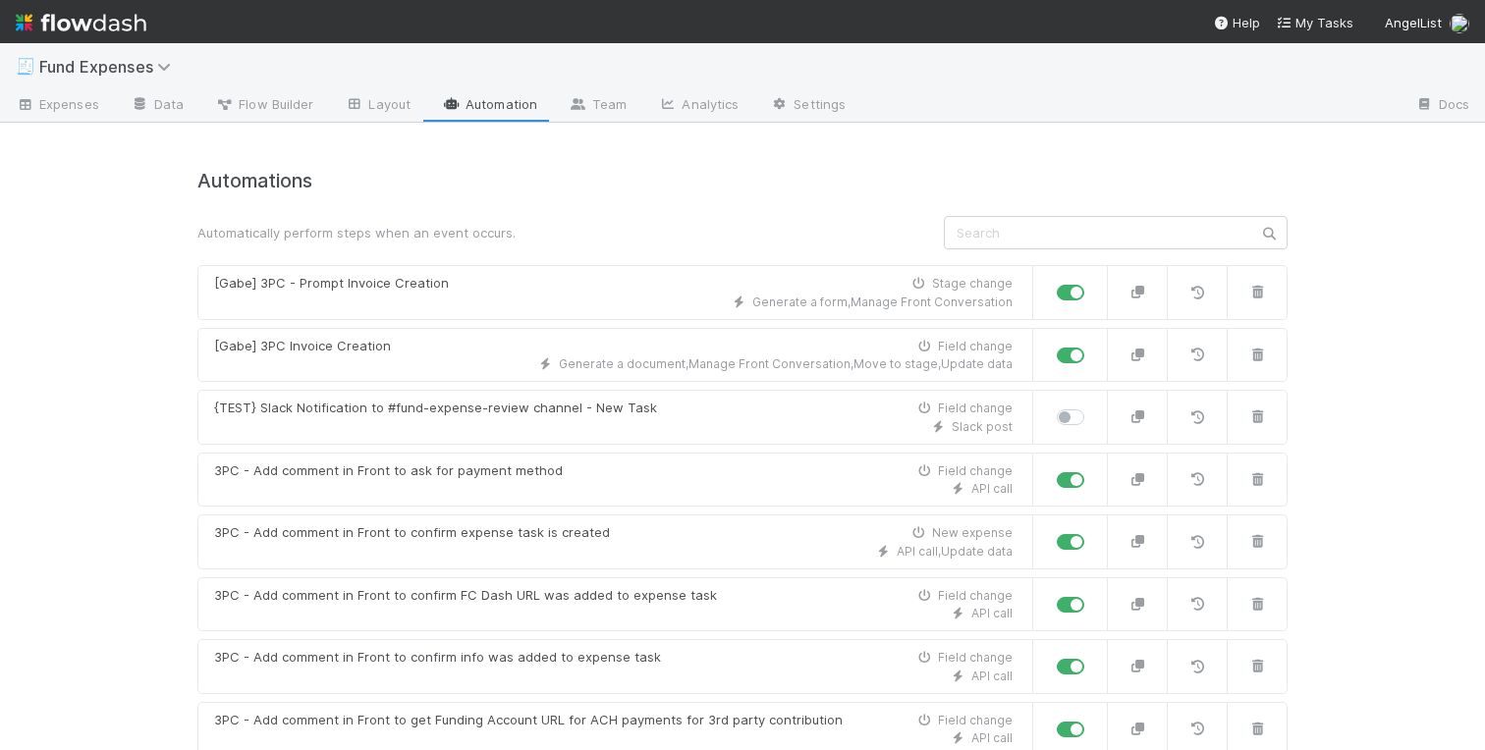
click at [91, 276] on div "🧾 Fund Expenses Expenses Data Flow Builder Layout Automation Team Analytics Set…" at bounding box center [742, 396] width 1485 height 707
click at [39, 125] on div "🧾 Fund Expenses Expenses Data Flow Builder Layout Automation Team Analytics Set…" at bounding box center [742, 396] width 1485 height 707
click at [39, 104] on span "Expenses" at bounding box center [57, 104] width 83 height 20
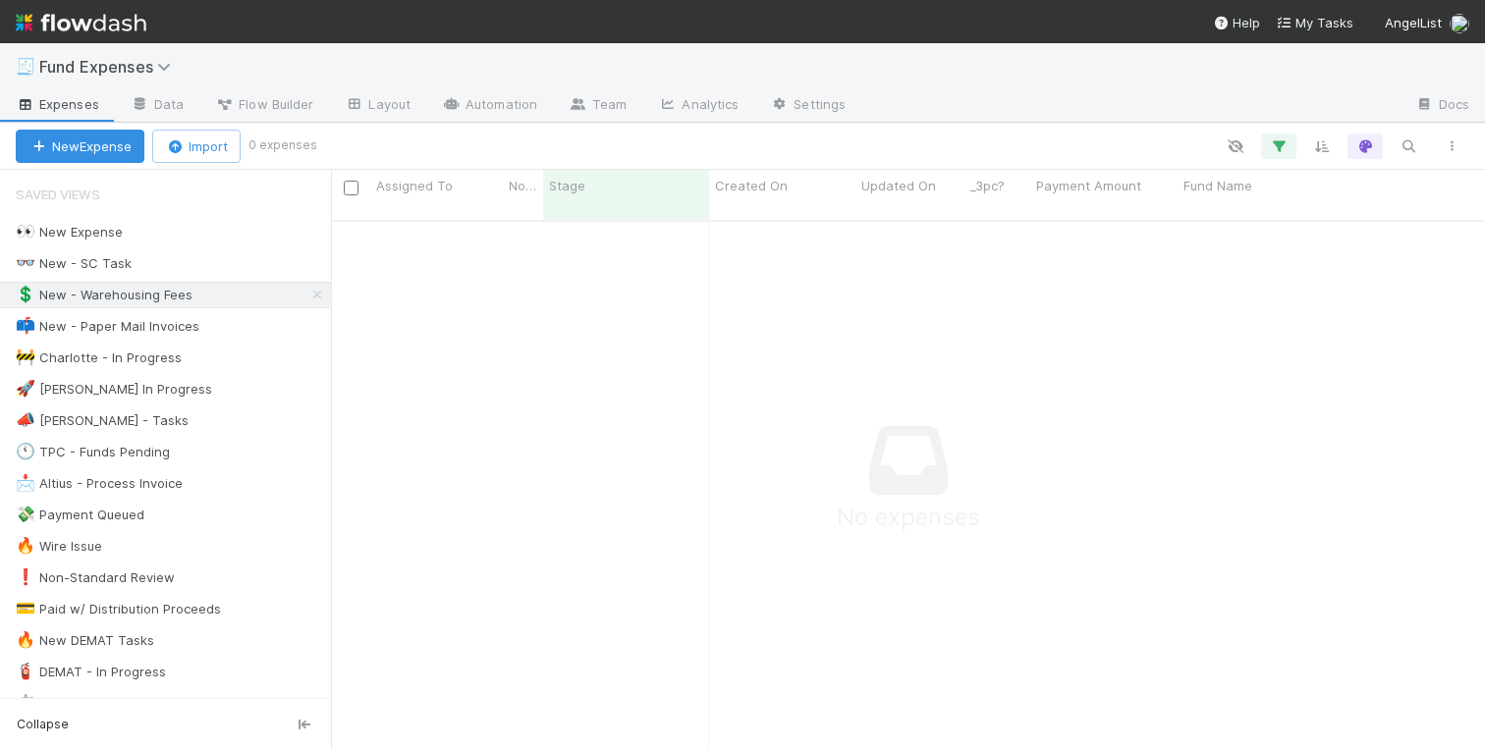
scroll to position [545, 1154]
click at [190, 359] on span "9" at bounding box center [204, 358] width 28 height 25
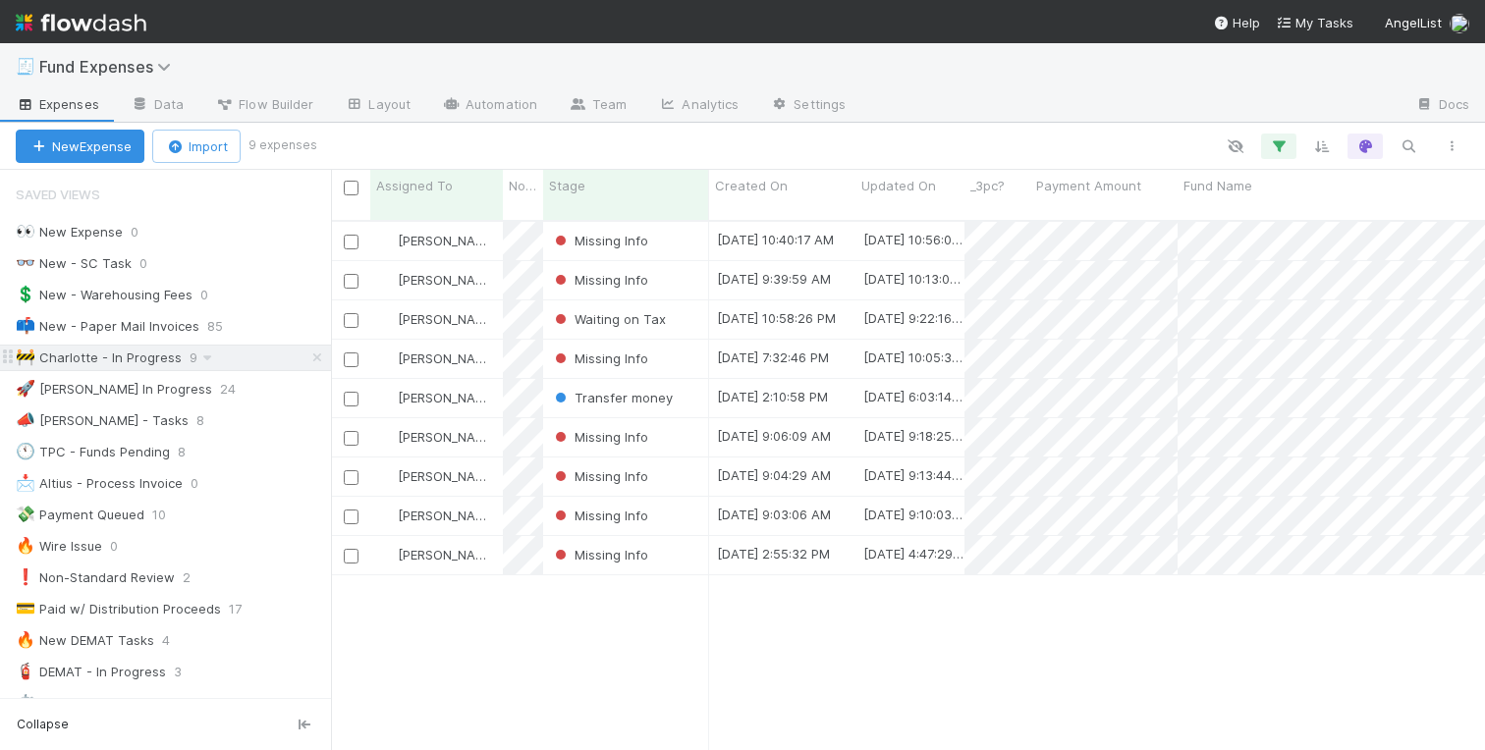
scroll to position [545, 1154]
click at [675, 340] on div "Missing Info" at bounding box center [626, 359] width 166 height 38
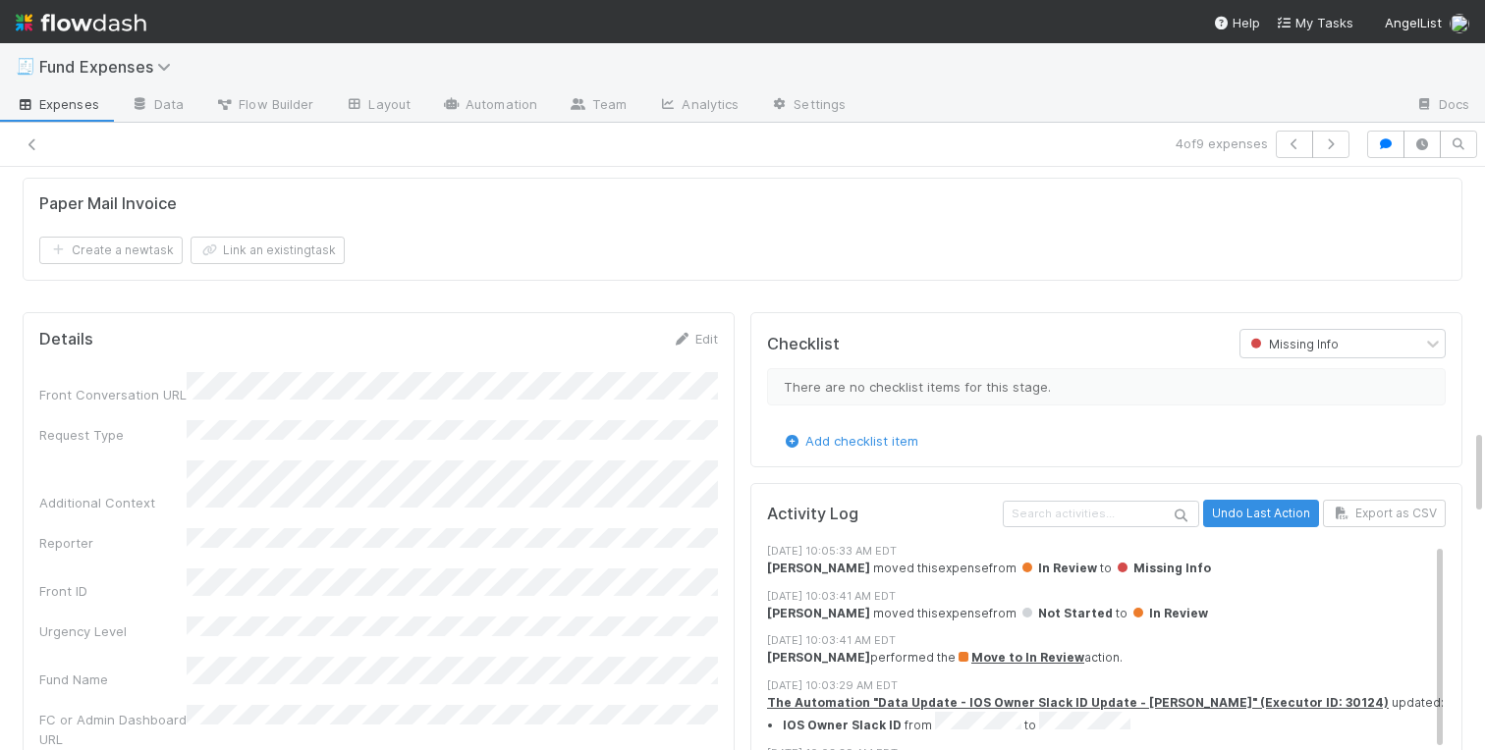
scroll to position [1966, 0]
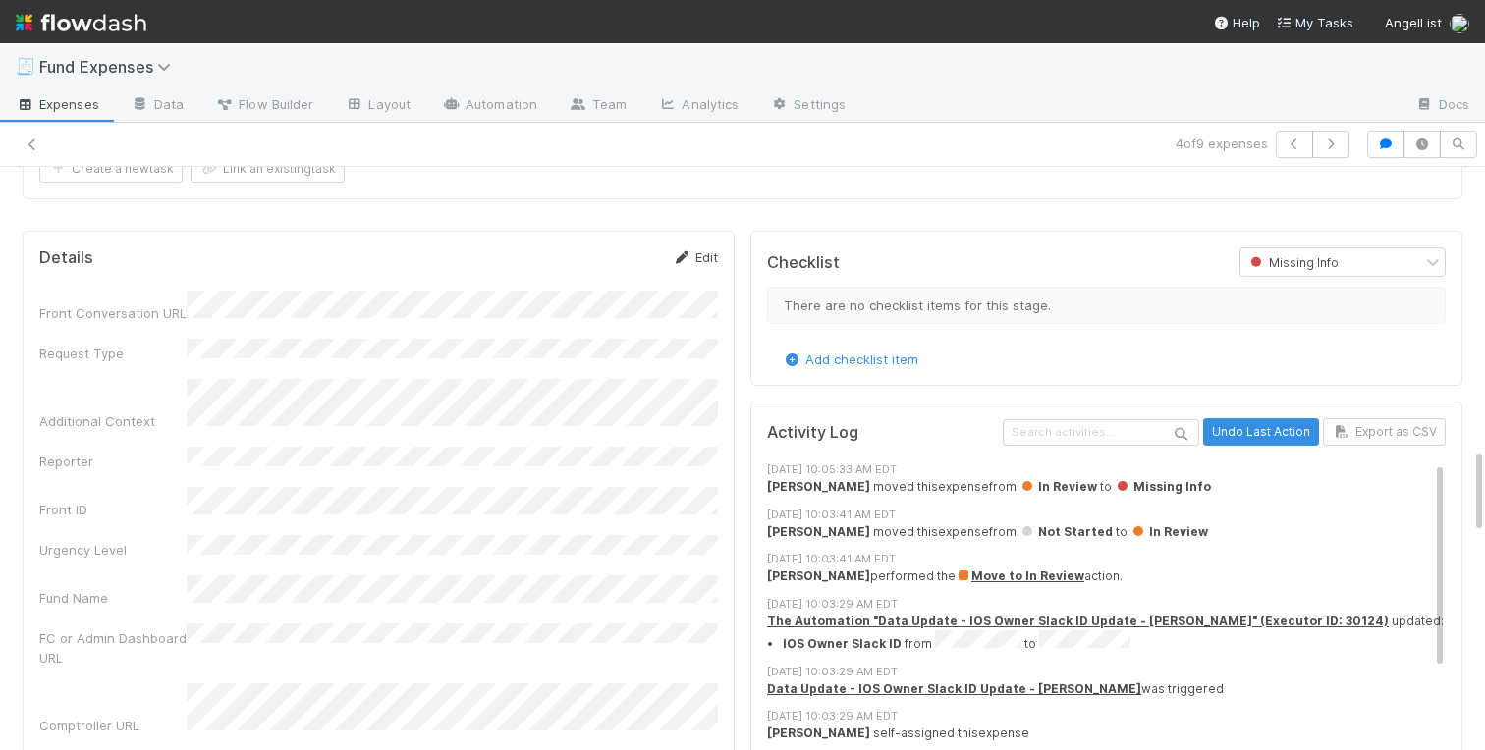
click at [695, 254] on link "Edit" at bounding box center [695, 257] width 46 height 16
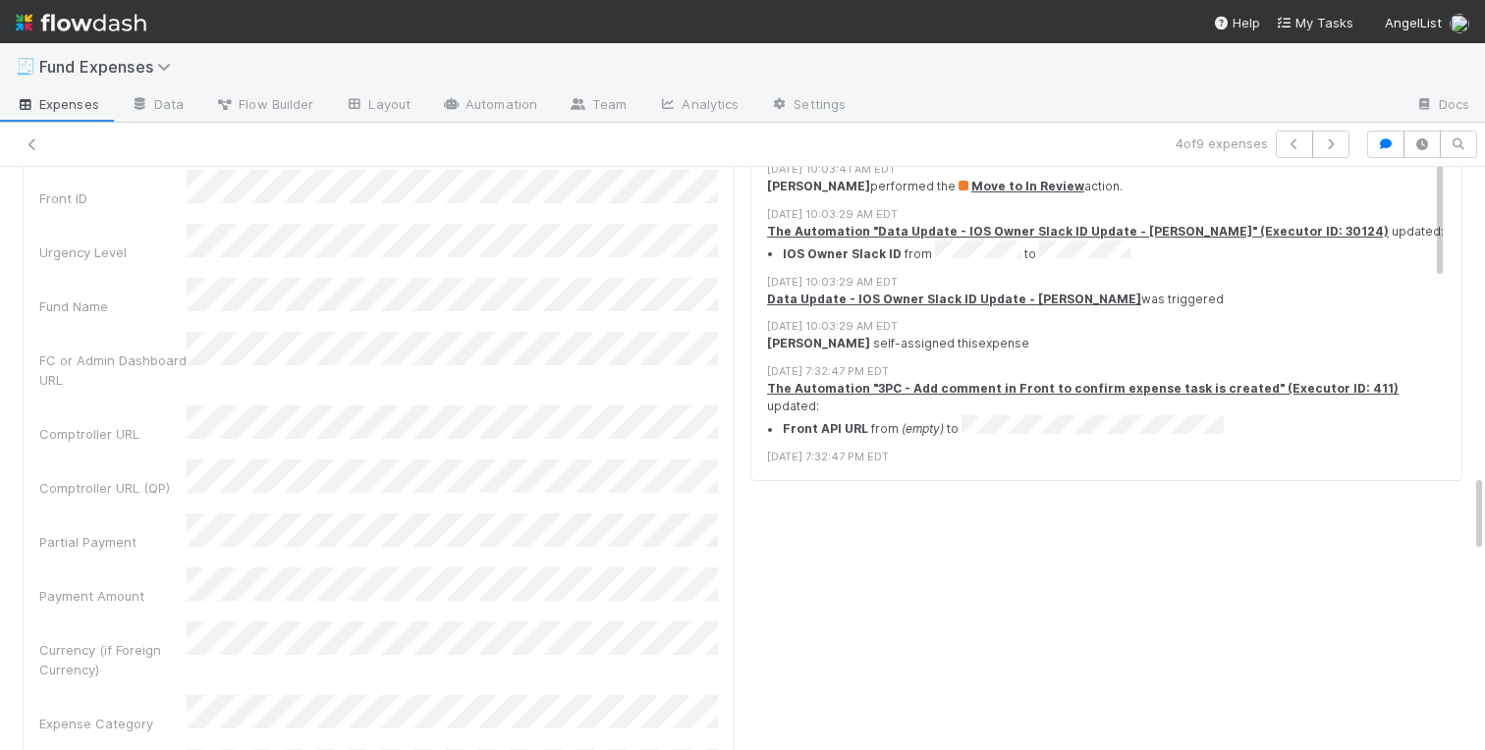
scroll to position [2273, 0]
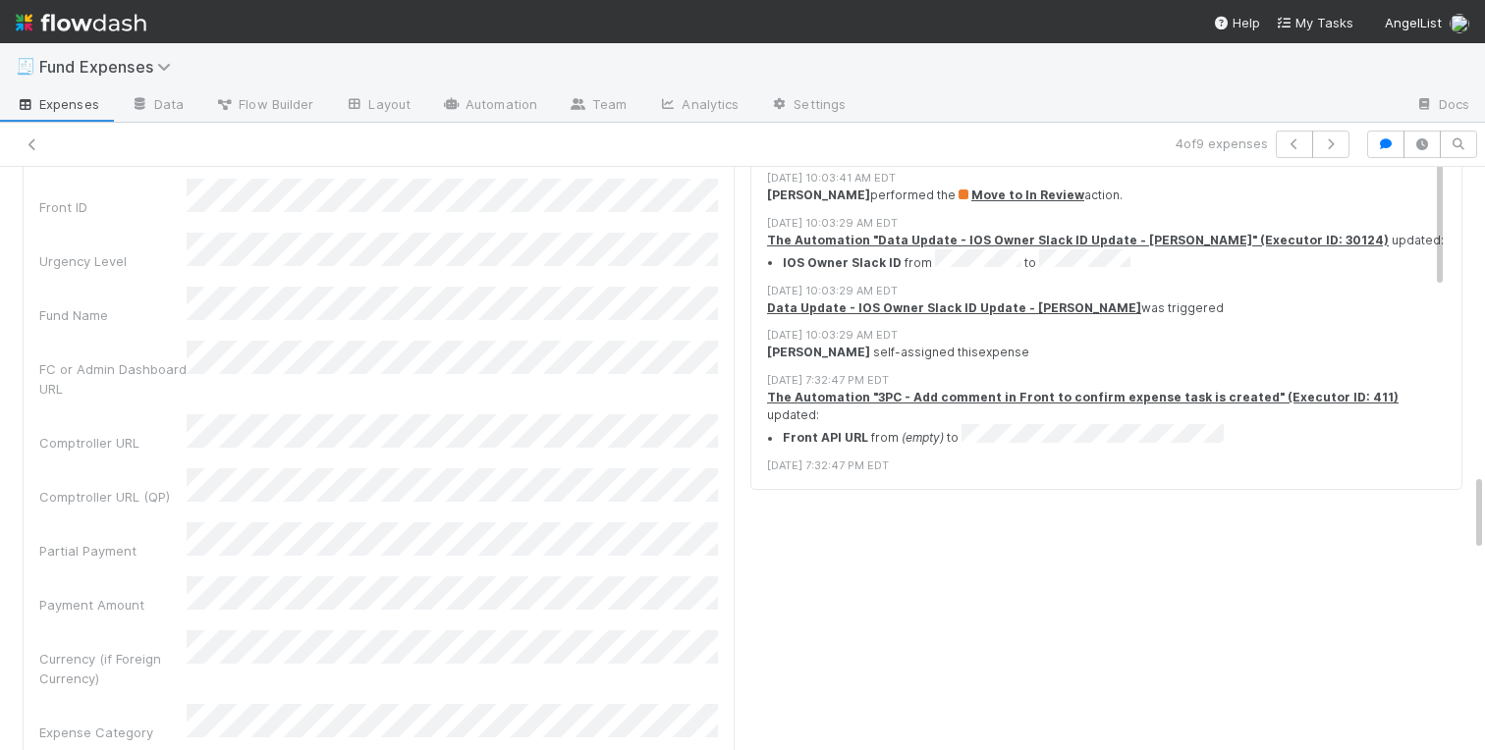
click at [99, 595] on div "Payment Amount" at bounding box center [112, 605] width 147 height 20
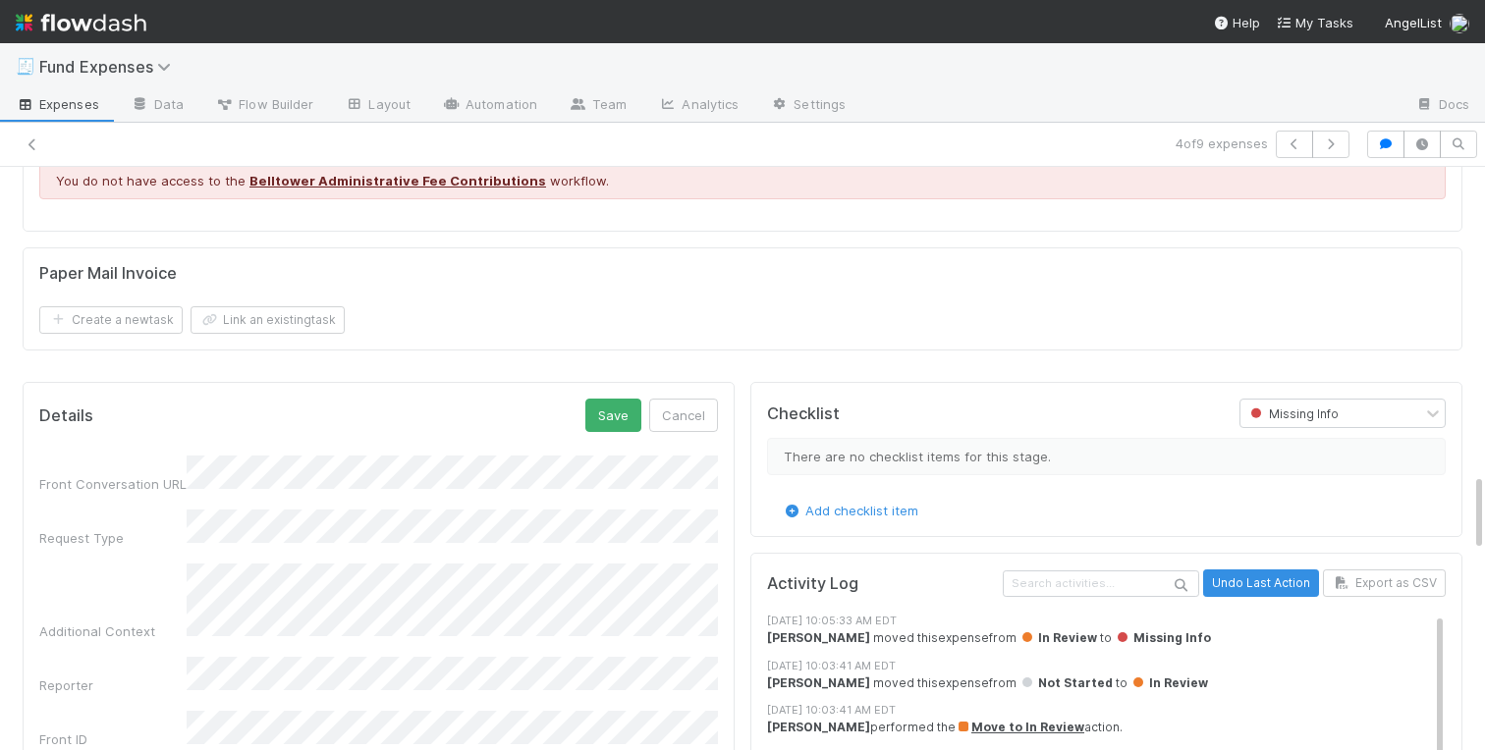
scroll to position [1681, 0]
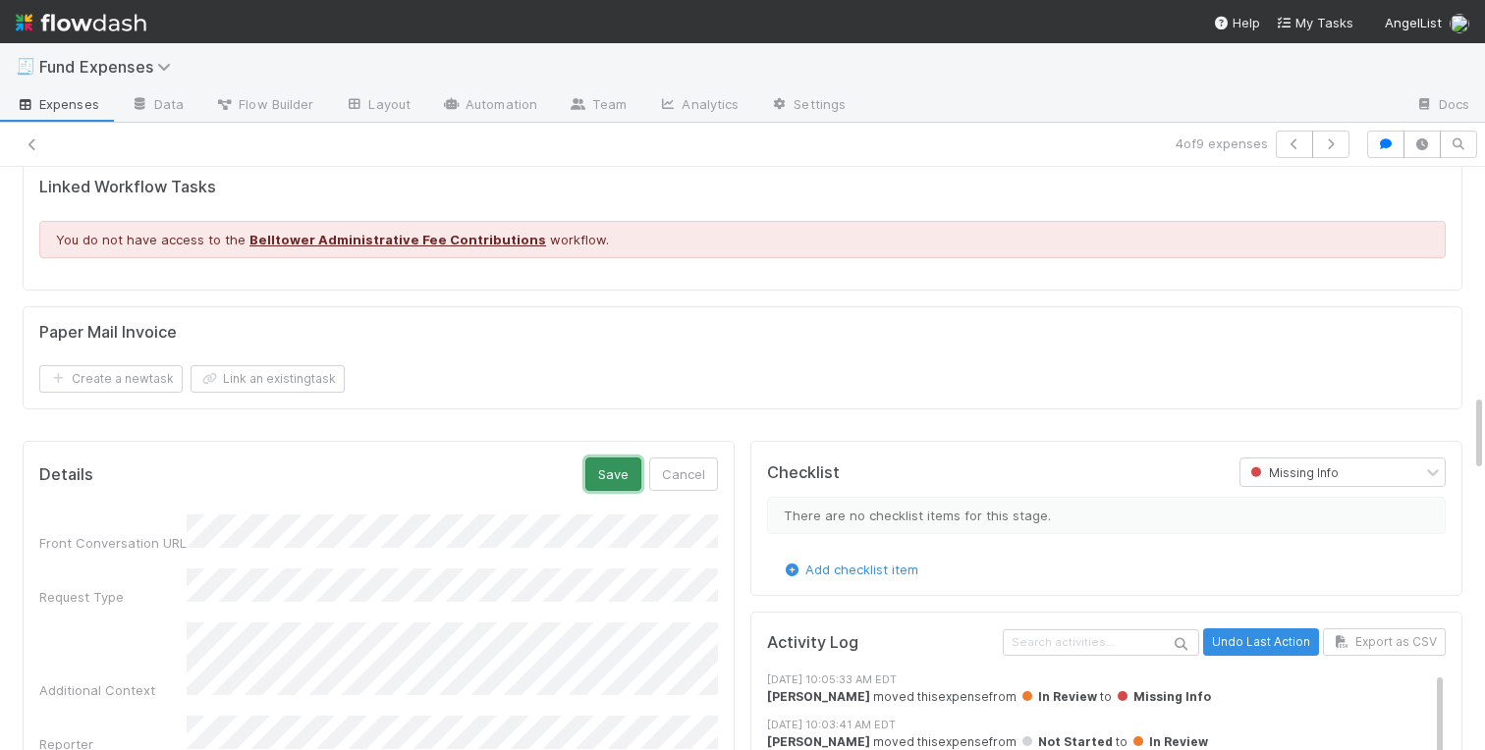
click at [605, 480] on button "Save" at bounding box center [613, 474] width 56 height 33
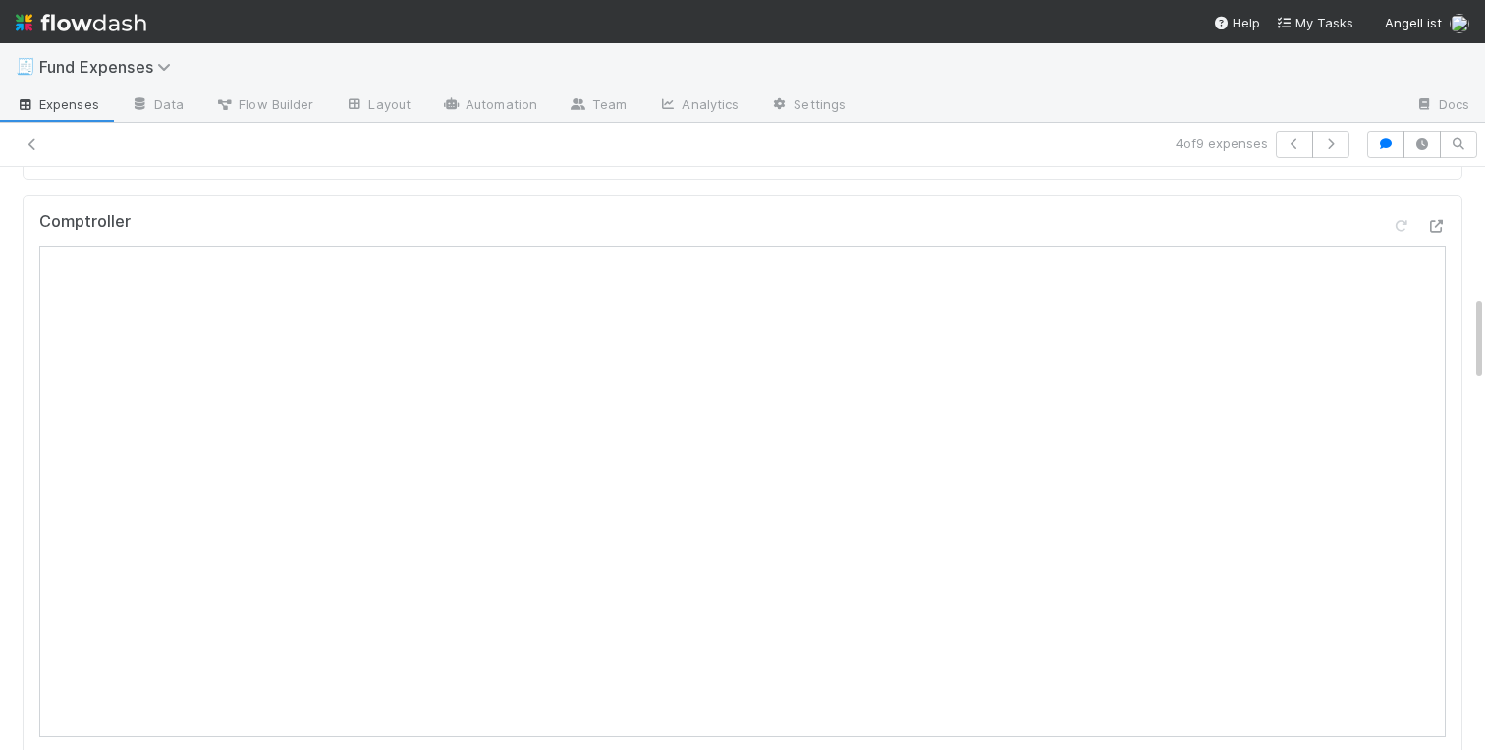
scroll to position [0, 0]
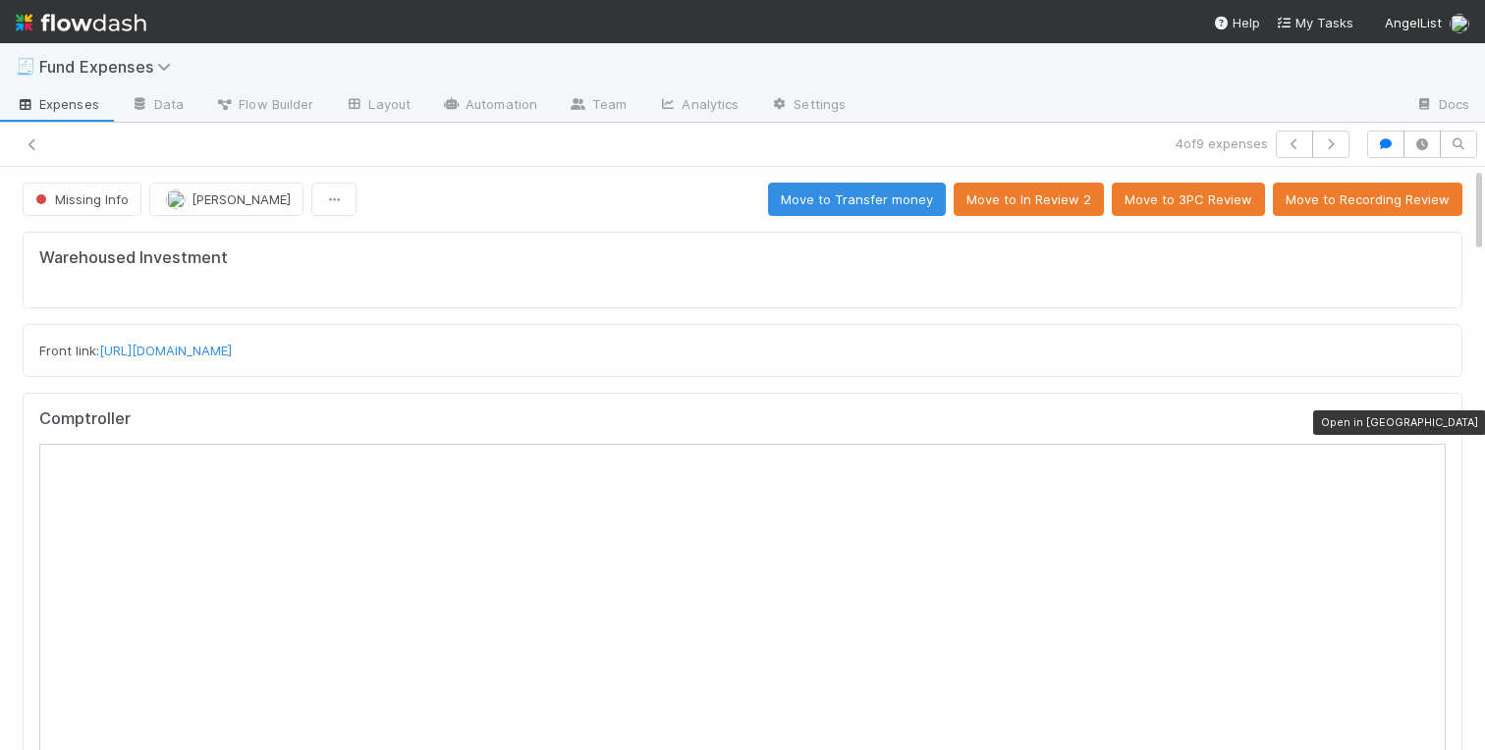
click at [1440, 423] on icon at bounding box center [1436, 423] width 20 height 13
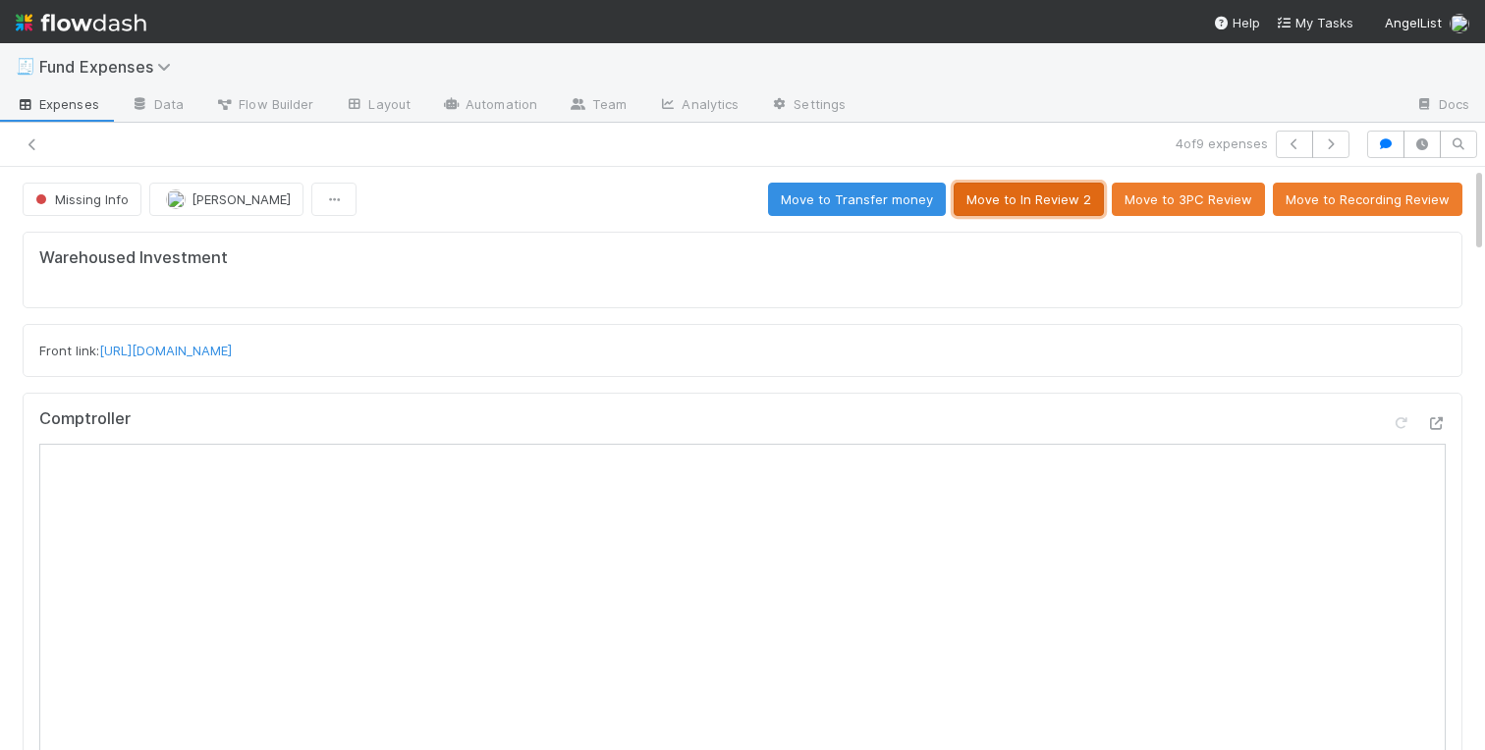
click at [1069, 213] on button "Move to In Review 2" at bounding box center [1029, 199] width 150 height 33
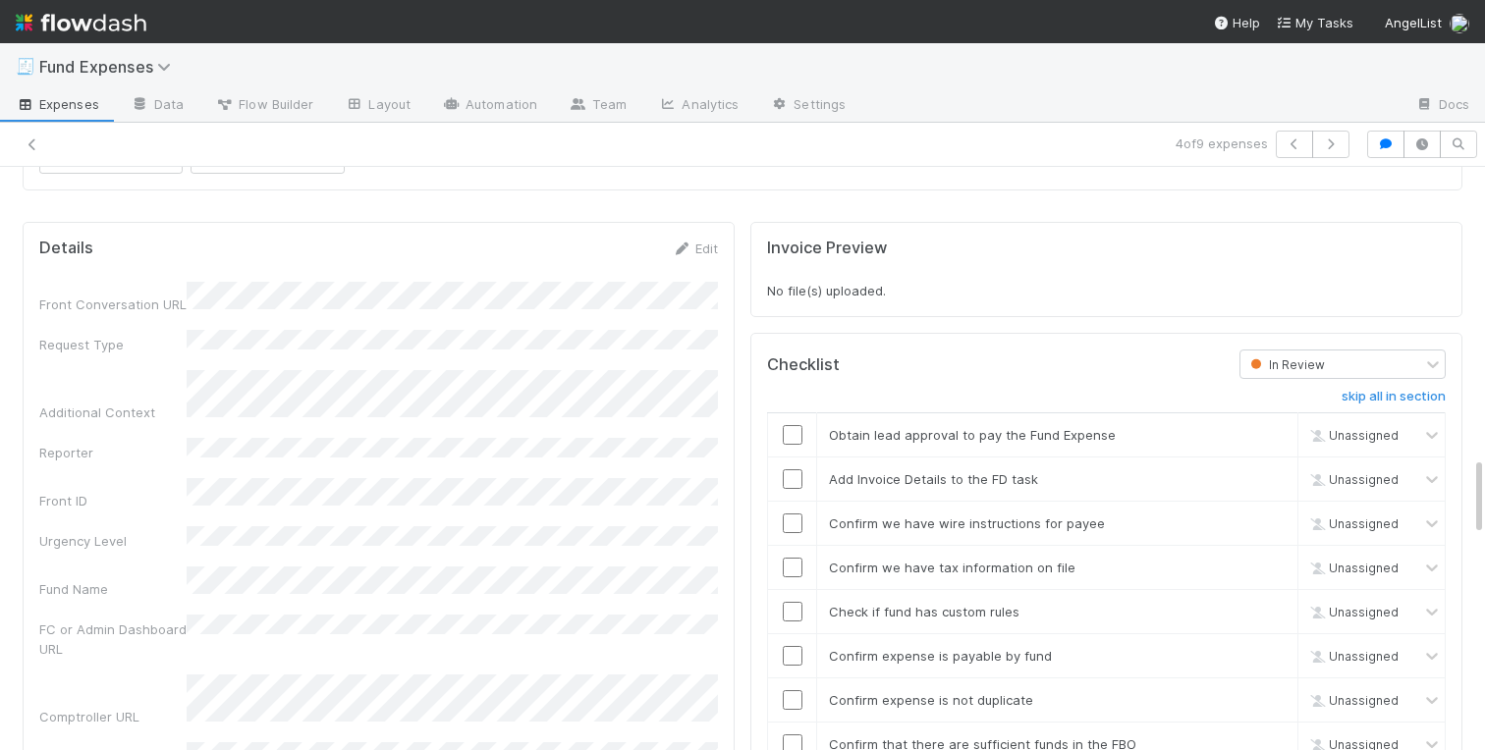
scroll to position [2367, 0]
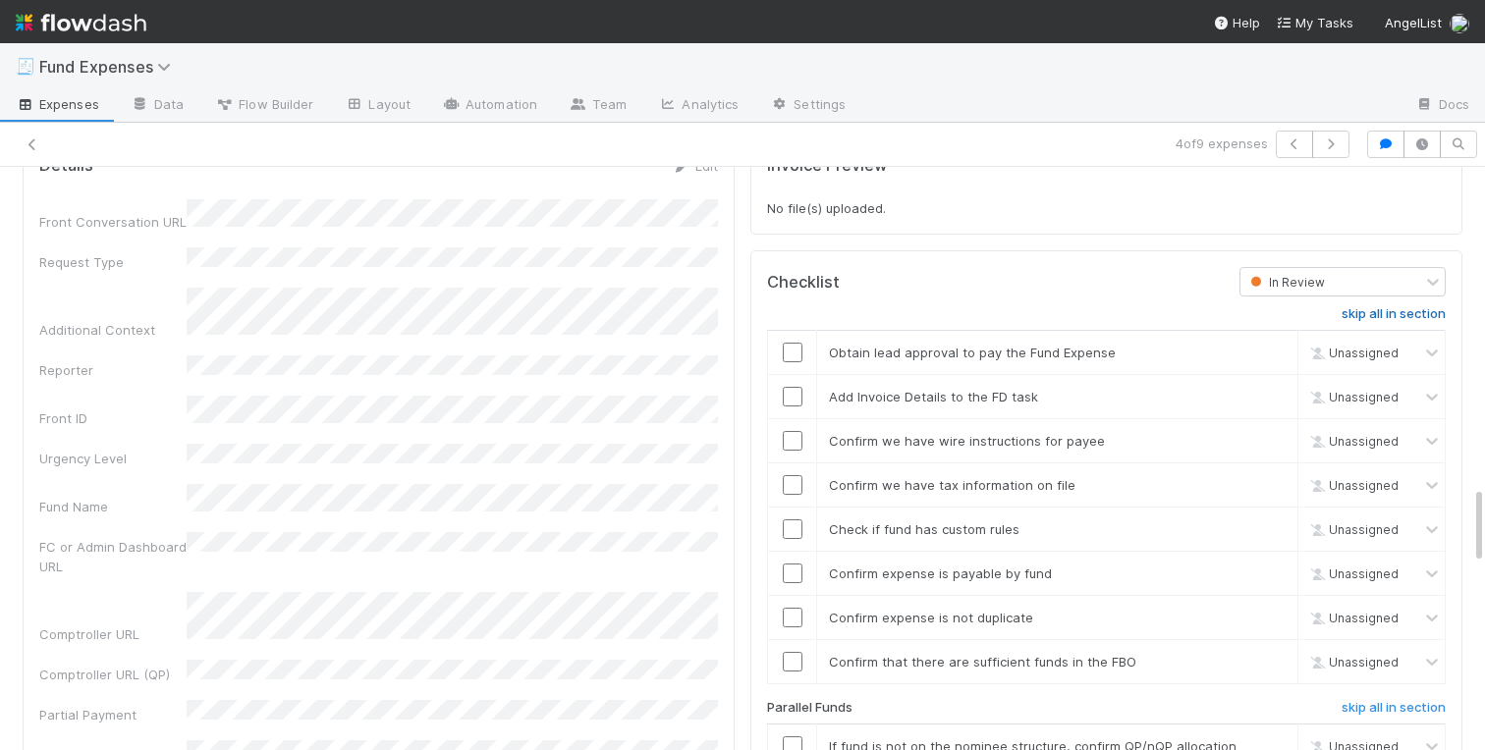
click at [1398, 317] on h6 "skip all in section" at bounding box center [1394, 314] width 104 height 16
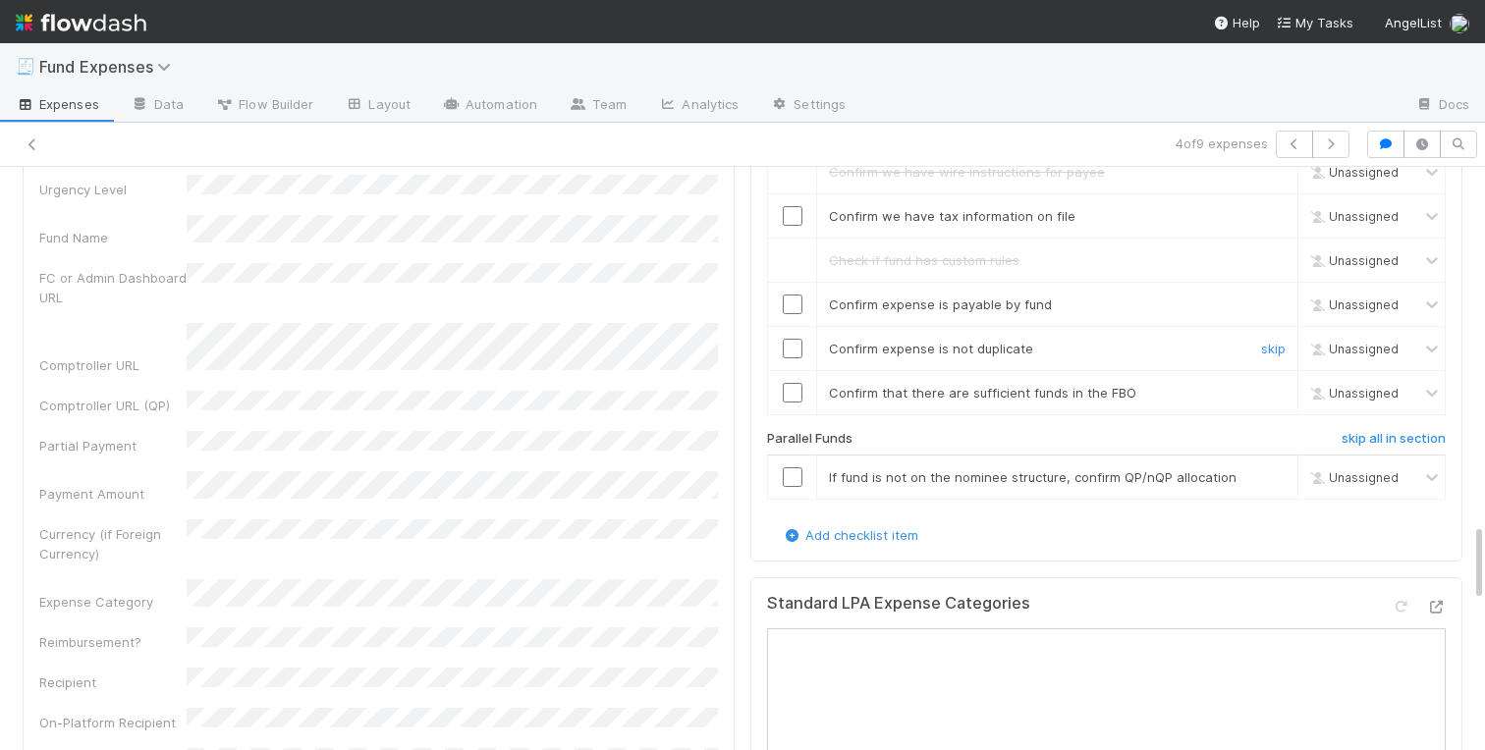
scroll to position [2646, 0]
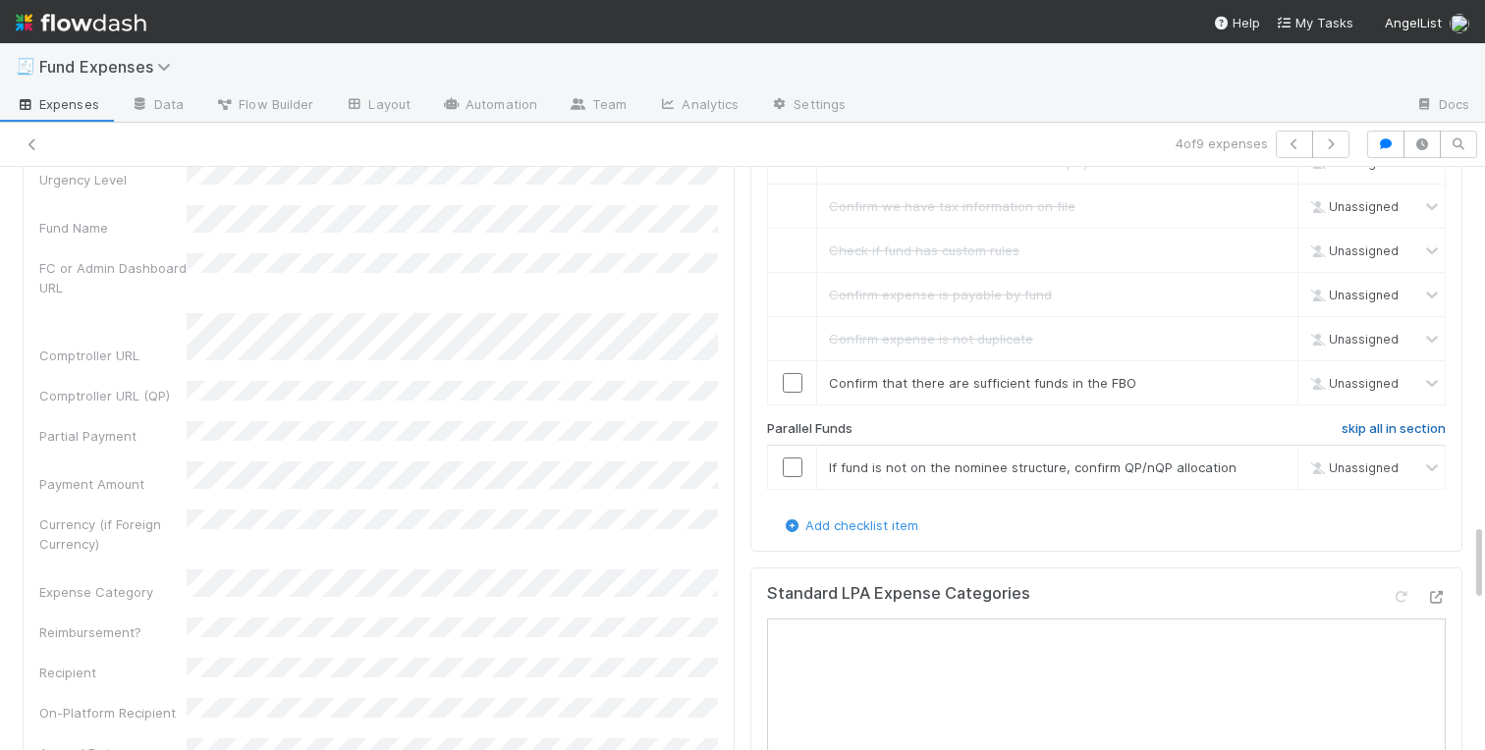
click at [1397, 425] on h6 "skip all in section" at bounding box center [1394, 429] width 104 height 16
click at [1419, 431] on h6 "skip all in section" at bounding box center [1394, 429] width 104 height 16
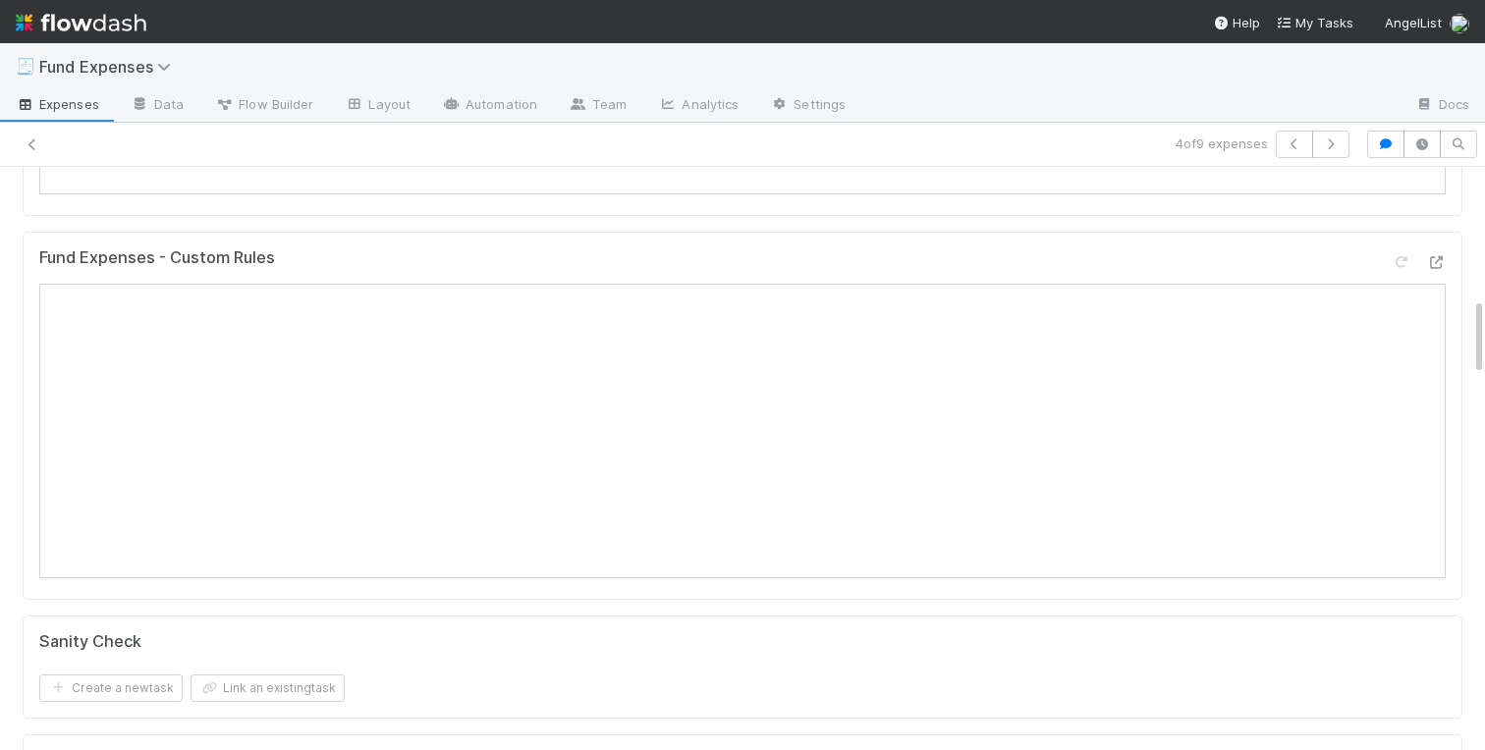
scroll to position [0, 0]
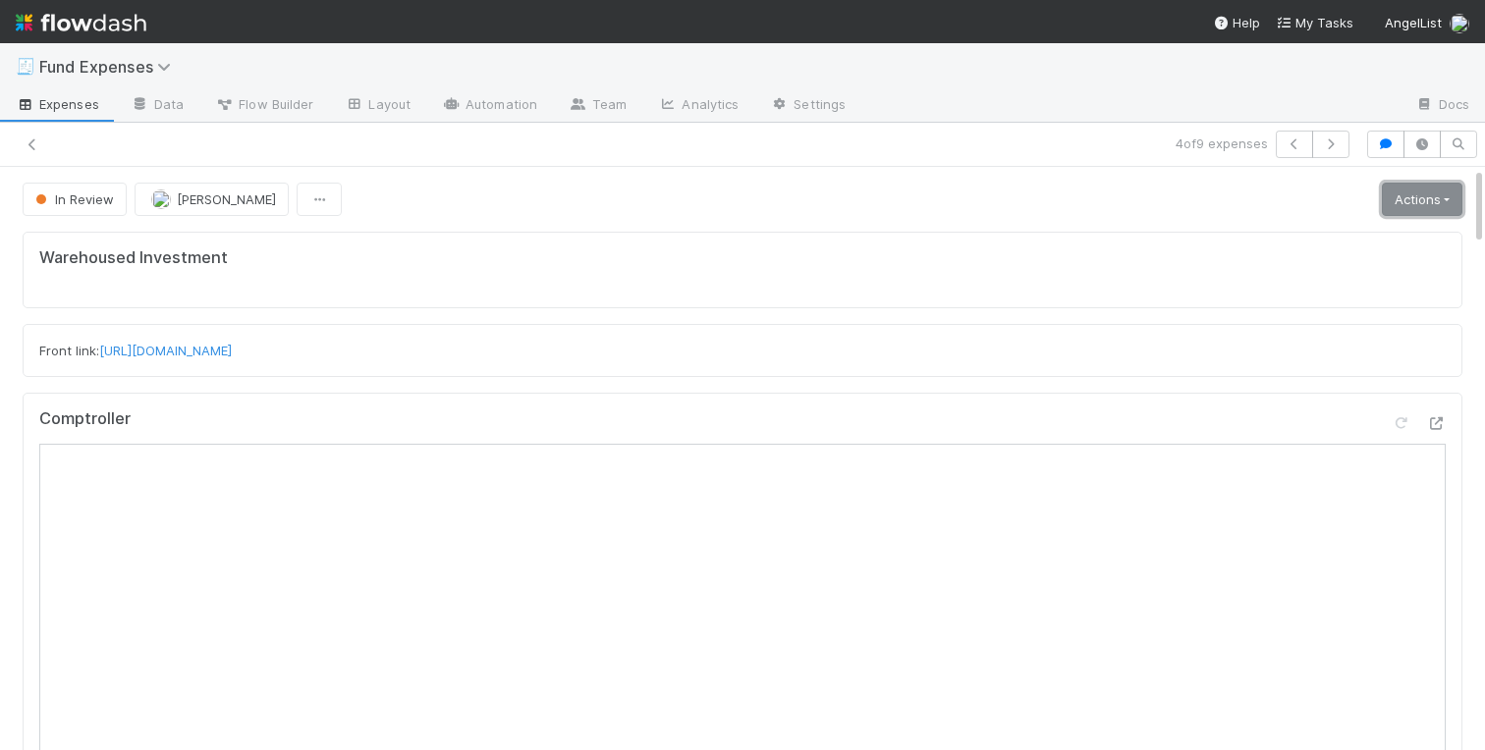
click at [1385, 190] on link "Actions" at bounding box center [1422, 199] width 81 height 33
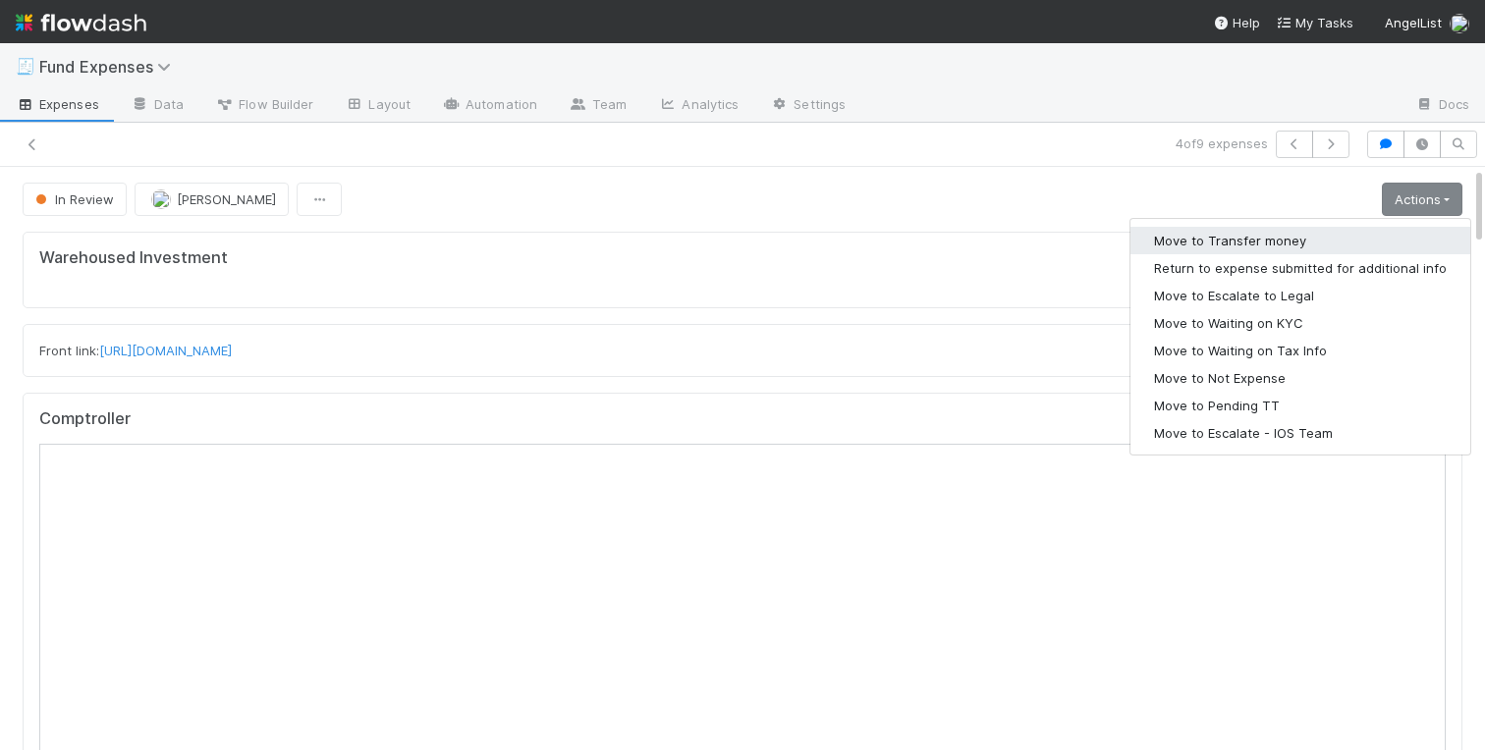
click at [1192, 248] on button "Move to Transfer money" at bounding box center [1300, 241] width 340 height 28
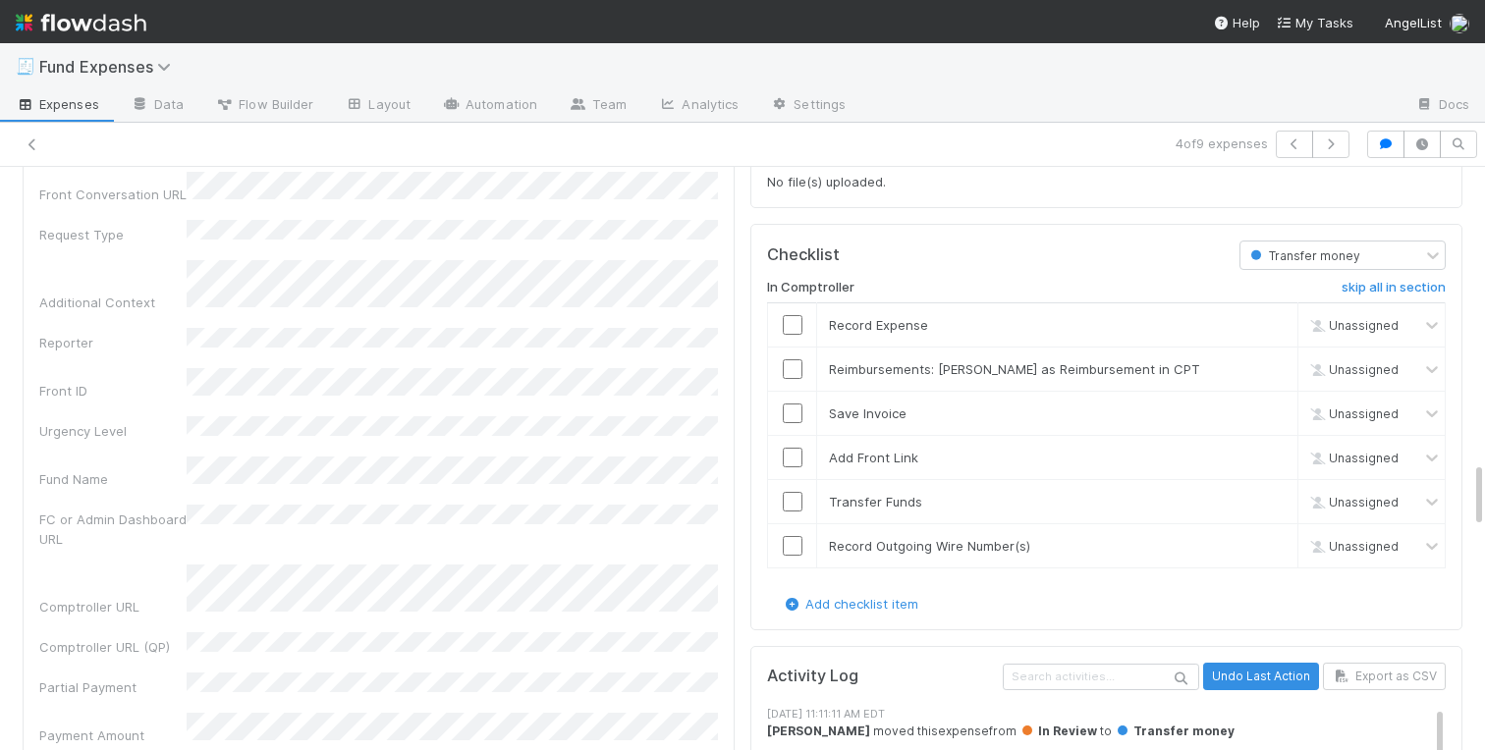
scroll to position [2565, 0]
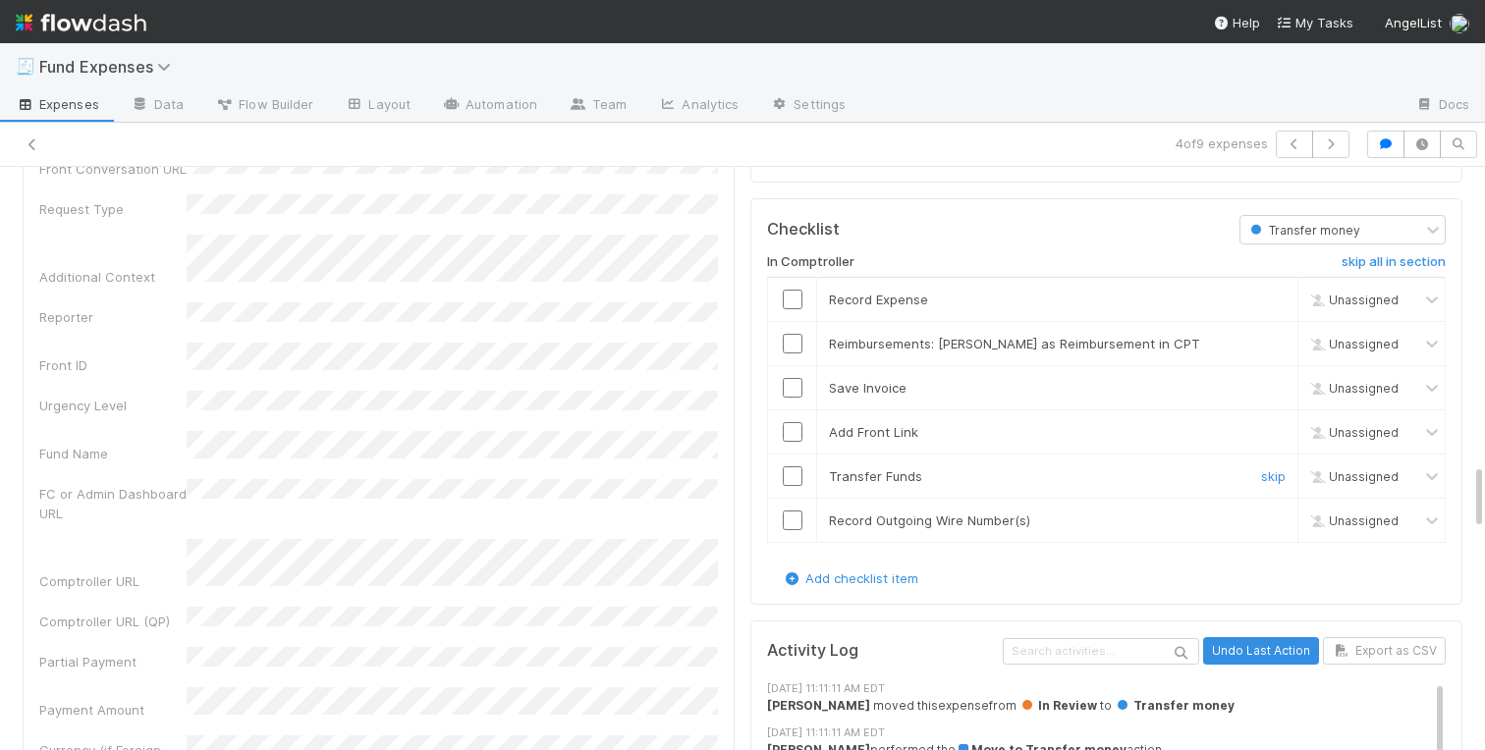
click at [790, 478] on input "checkbox" at bounding box center [793, 477] width 20 height 20
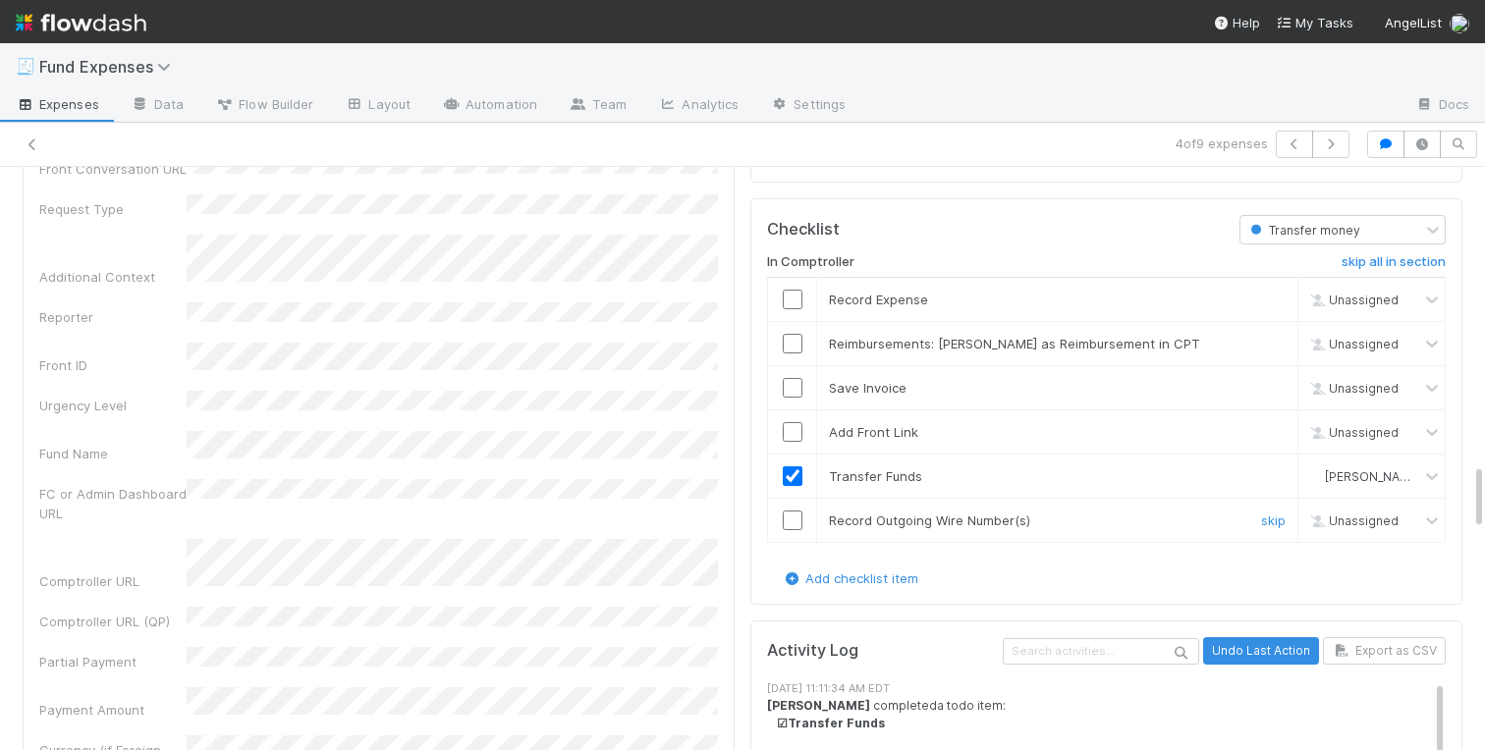
click at [1256, 521] on div "skip" at bounding box center [1270, 521] width 59 height 20
click at [1278, 514] on link "skip" at bounding box center [1273, 521] width 25 height 16
click at [1269, 426] on link "skip" at bounding box center [1273, 432] width 25 height 16
click at [1271, 381] on link "skip" at bounding box center [1273, 388] width 25 height 16
click at [788, 335] on input "checkbox" at bounding box center [793, 344] width 20 height 20
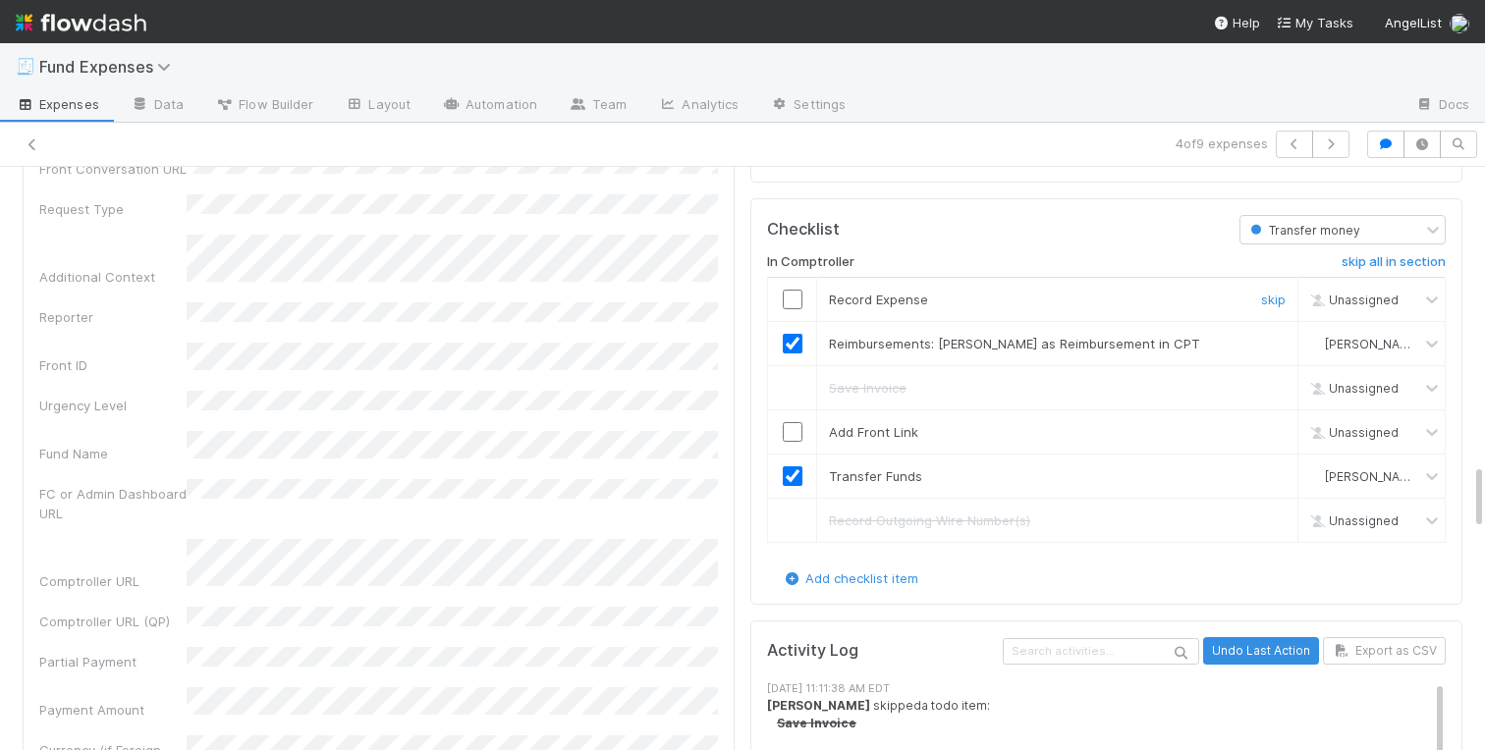
click at [792, 307] on input "checkbox" at bounding box center [793, 300] width 20 height 20
click at [788, 431] on input "checkbox" at bounding box center [793, 432] width 20 height 20
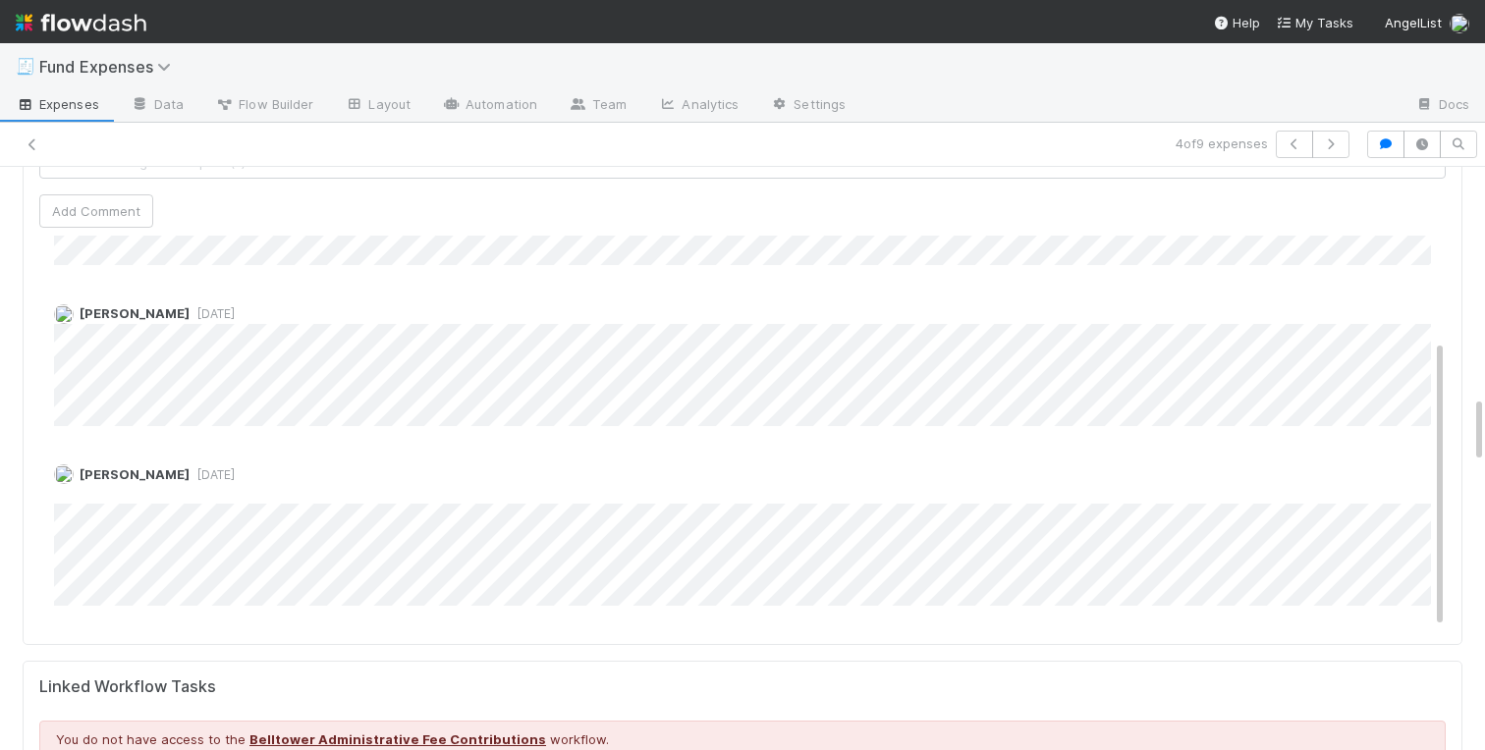
scroll to position [0, 0]
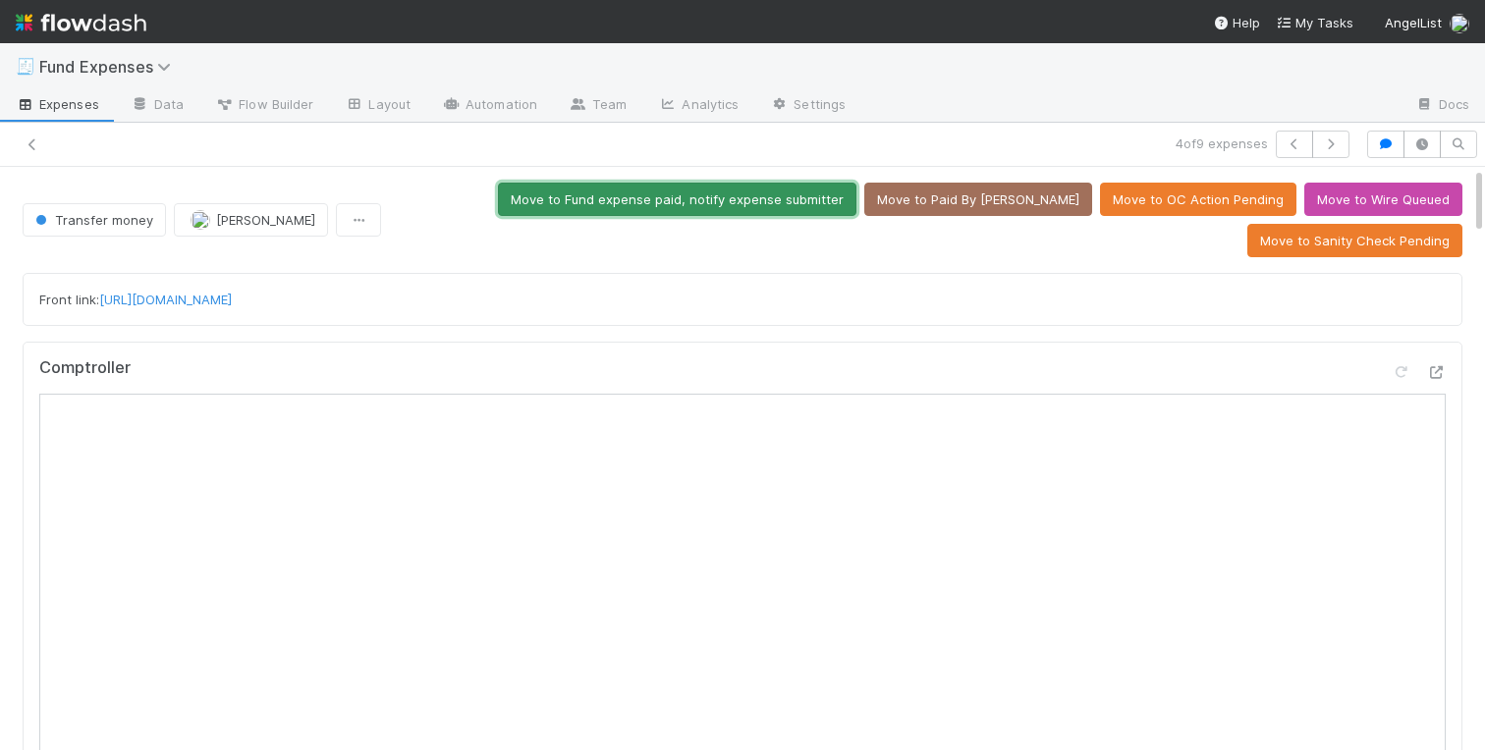
click at [740, 202] on button "Move to Fund expense paid, notify expense submitter" at bounding box center [677, 199] width 358 height 33
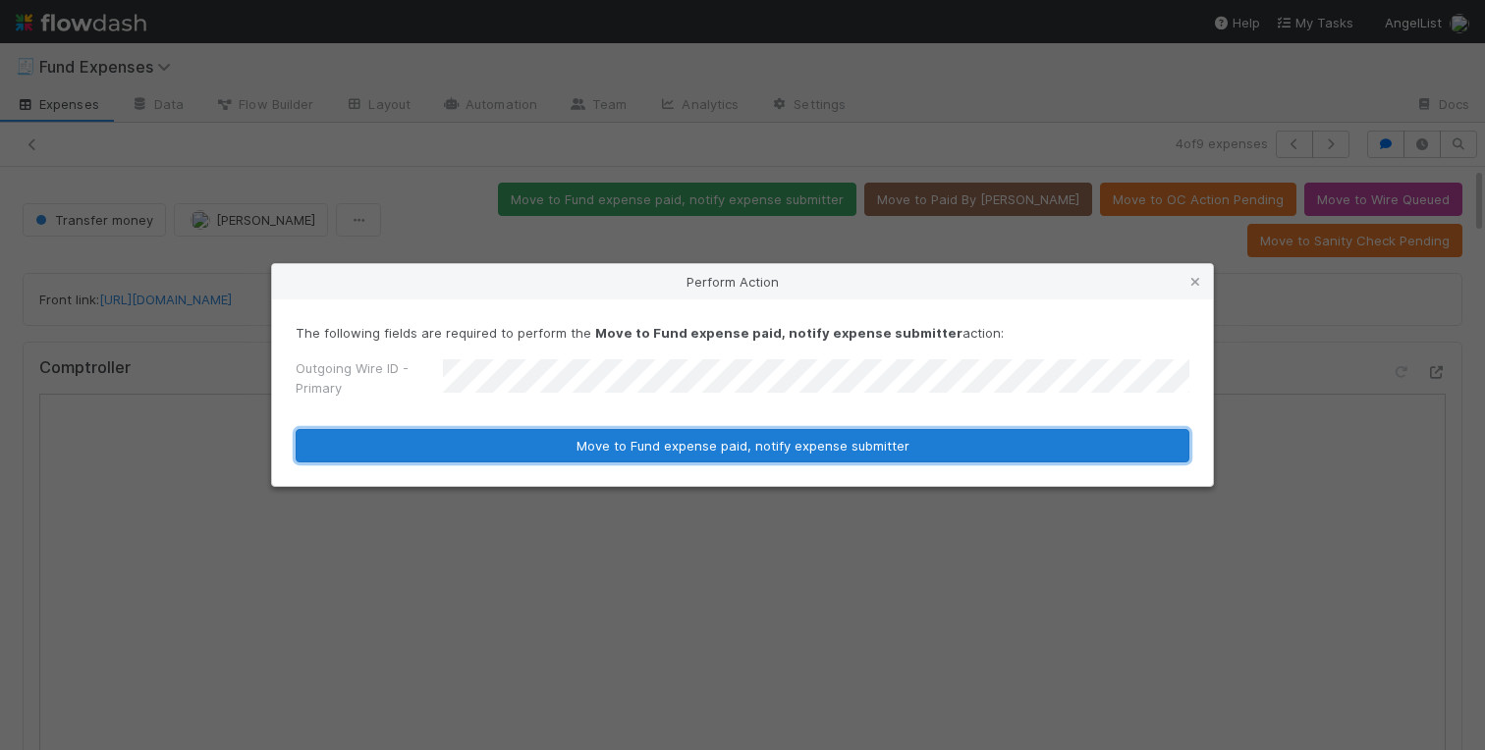
click at [645, 452] on button "Move to Fund expense paid, notify expense submitter" at bounding box center [743, 445] width 894 height 33
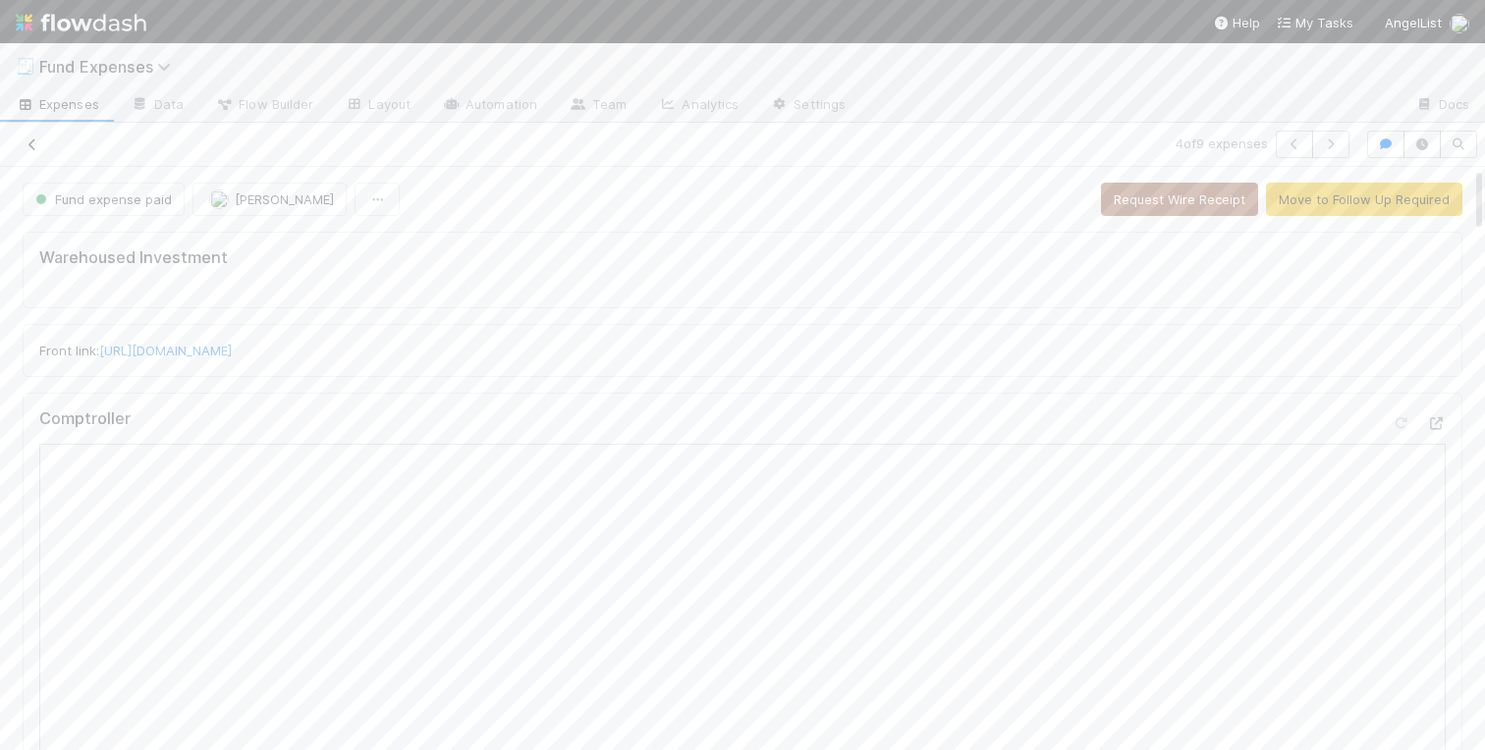
click at [38, 144] on icon at bounding box center [33, 144] width 20 height 13
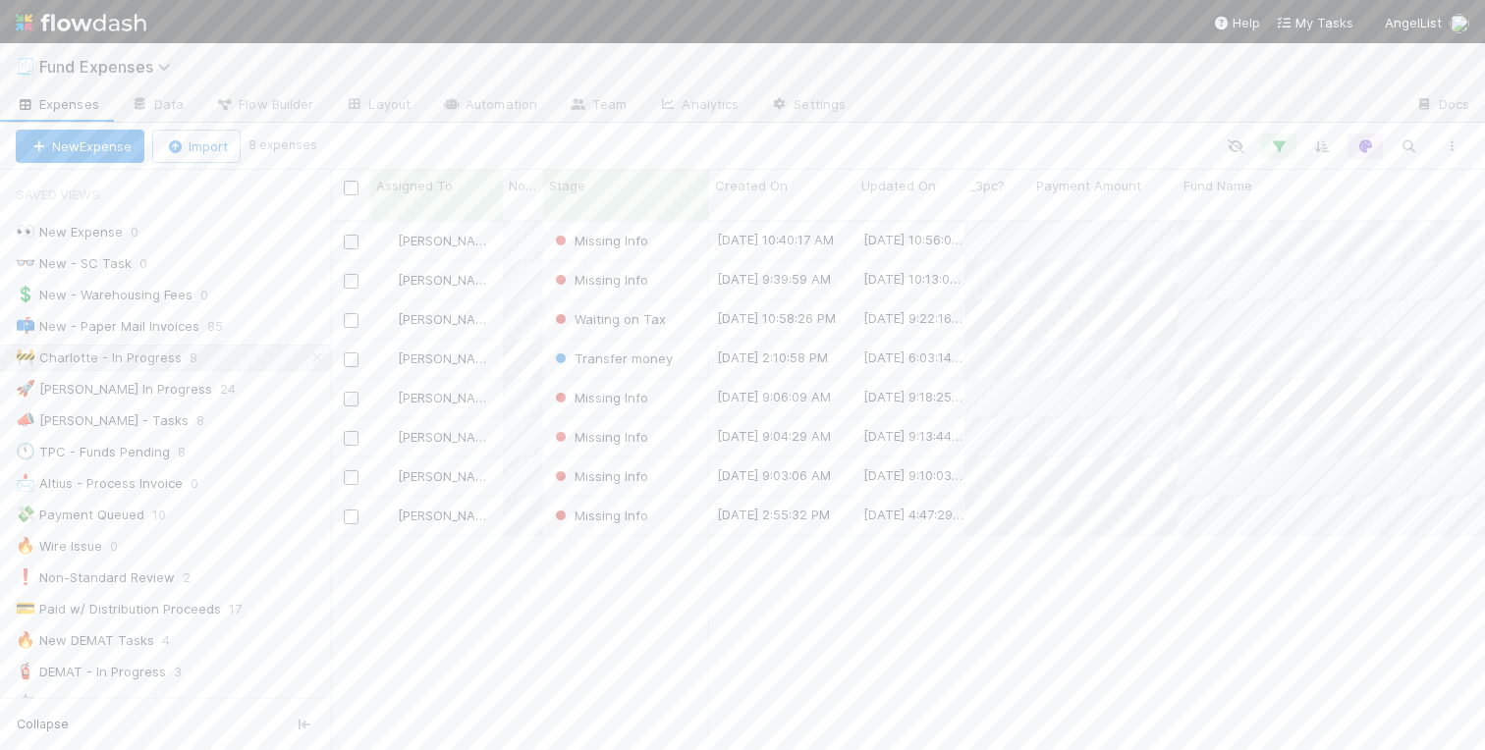
scroll to position [0, 1]
click at [524, 592] on div "Charlotte Mas Missing Info 8/25/25, 10:40:17 AM 8/25/25, 10:56:08 AM 0 0 0 0 0 …" at bounding box center [908, 494] width 1154 height 544
click at [689, 343] on div "Transfer money" at bounding box center [626, 359] width 166 height 38
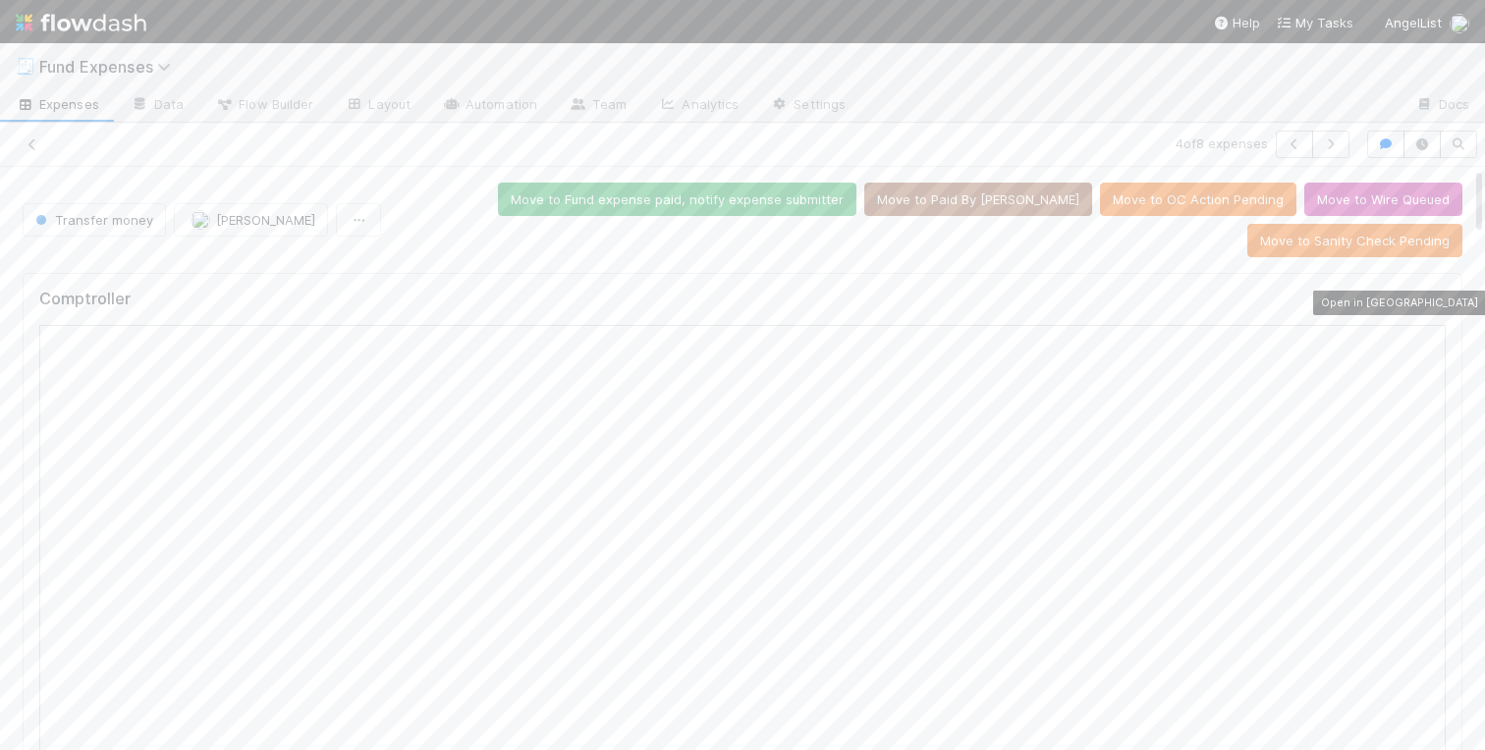
click at [1443, 303] on icon at bounding box center [1436, 304] width 20 height 13
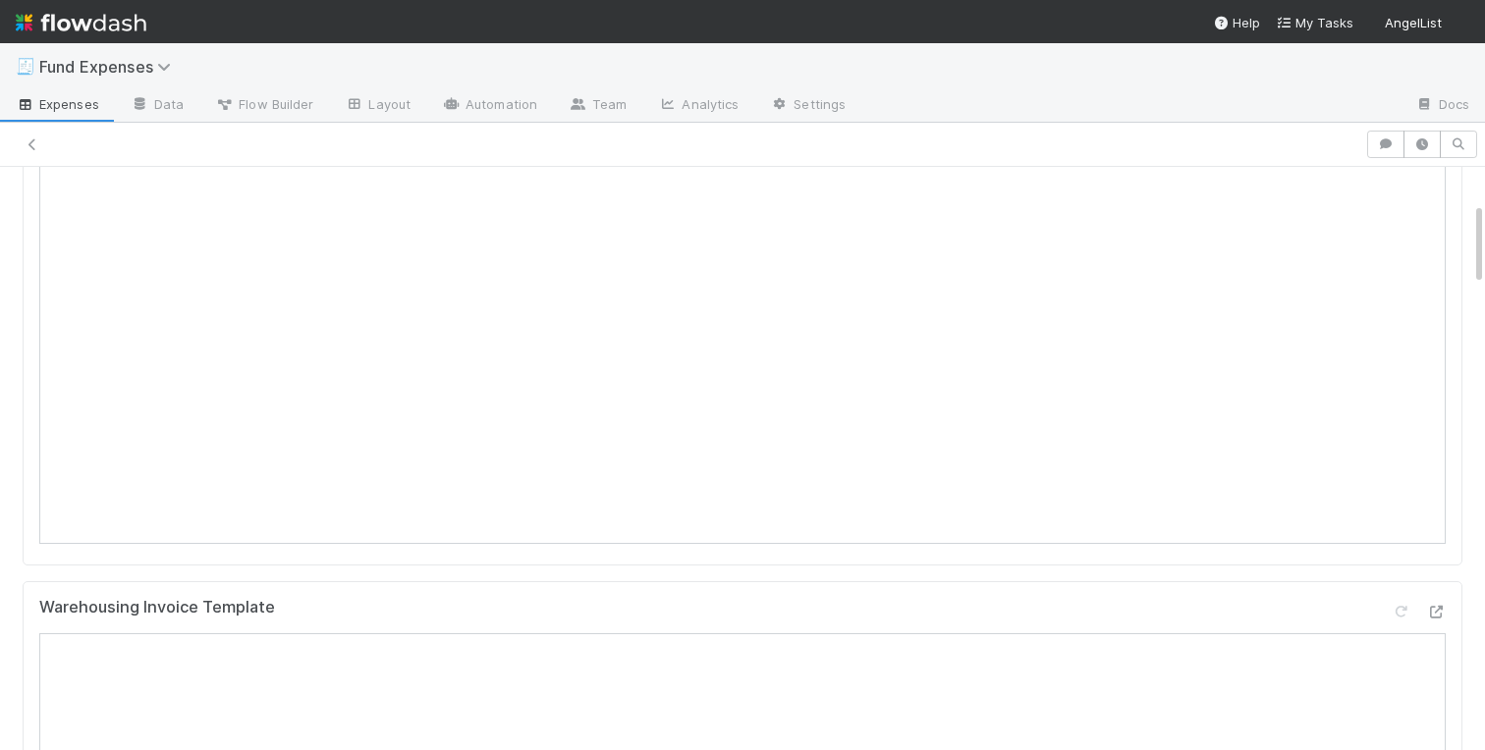
scroll to position [172, 0]
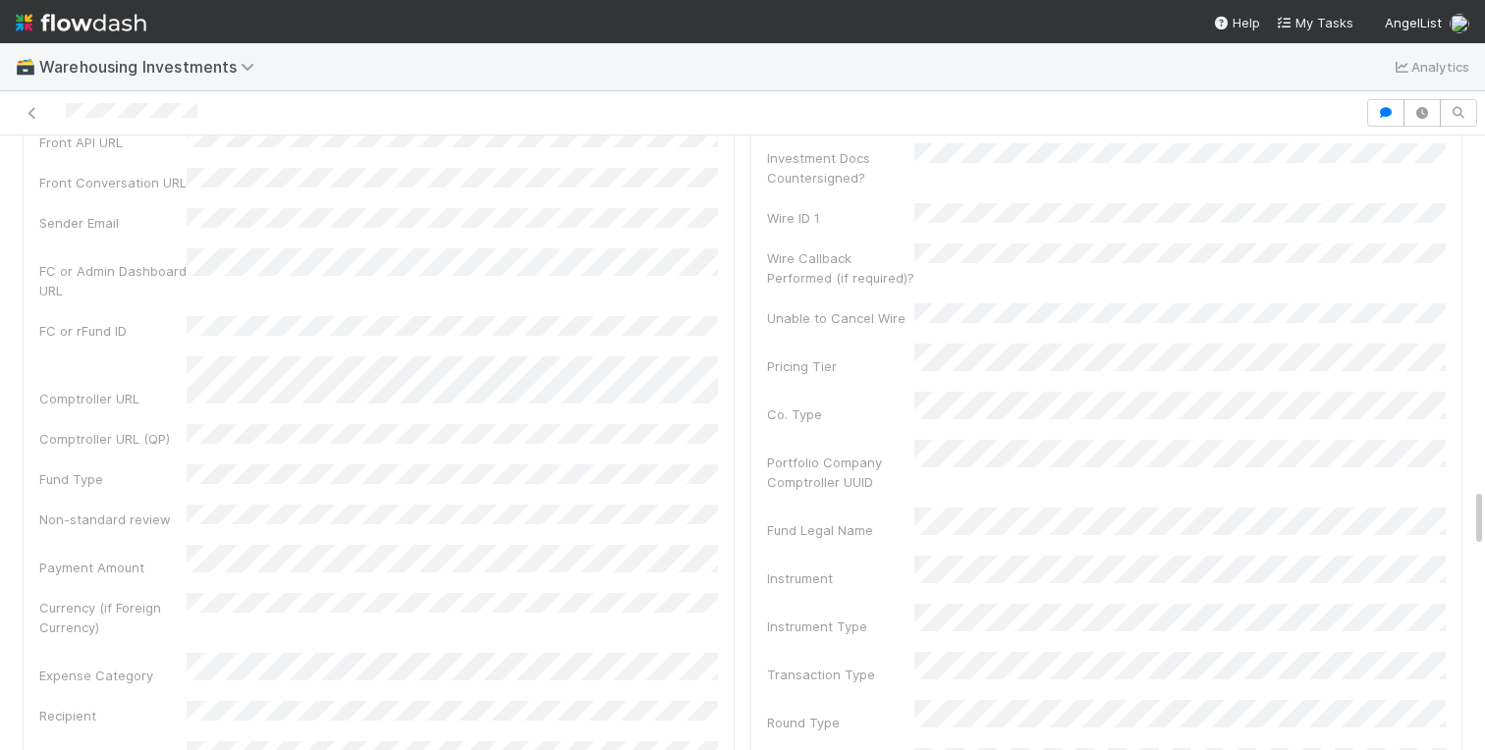
scroll to position [2992, 0]
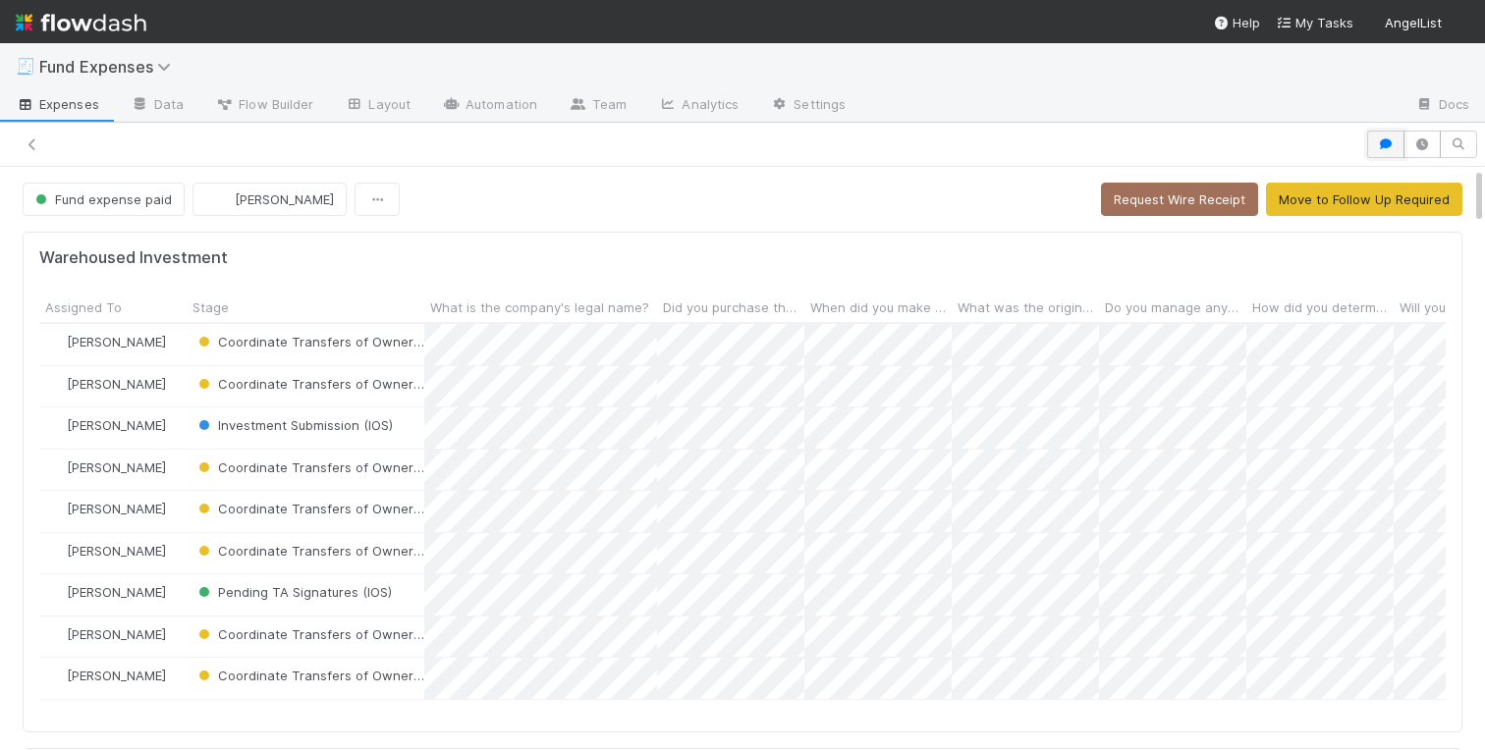
click at [1380, 141] on icon "button" at bounding box center [1386, 144] width 20 height 12
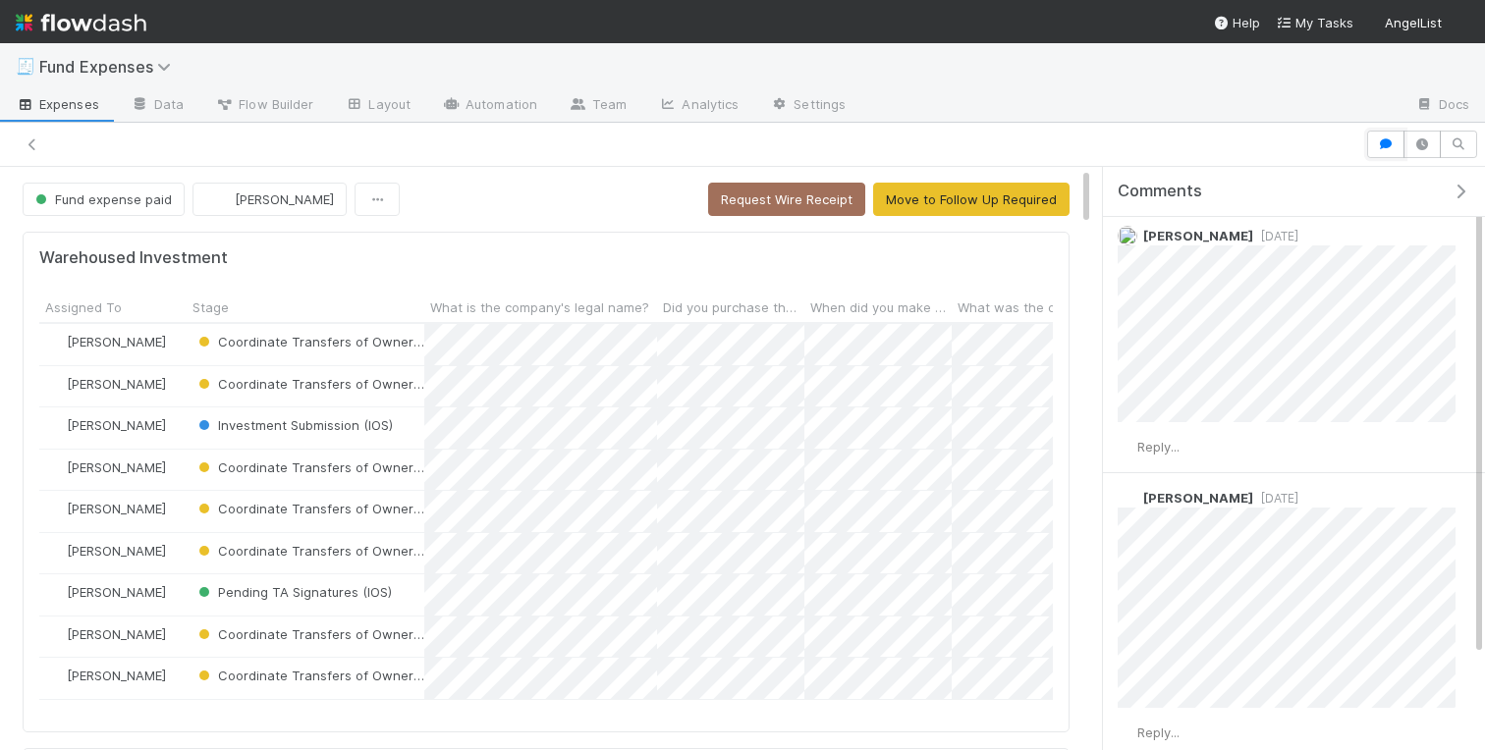
scroll to position [66, 0]
click at [1383, 143] on icon "button" at bounding box center [1386, 144] width 20 height 12
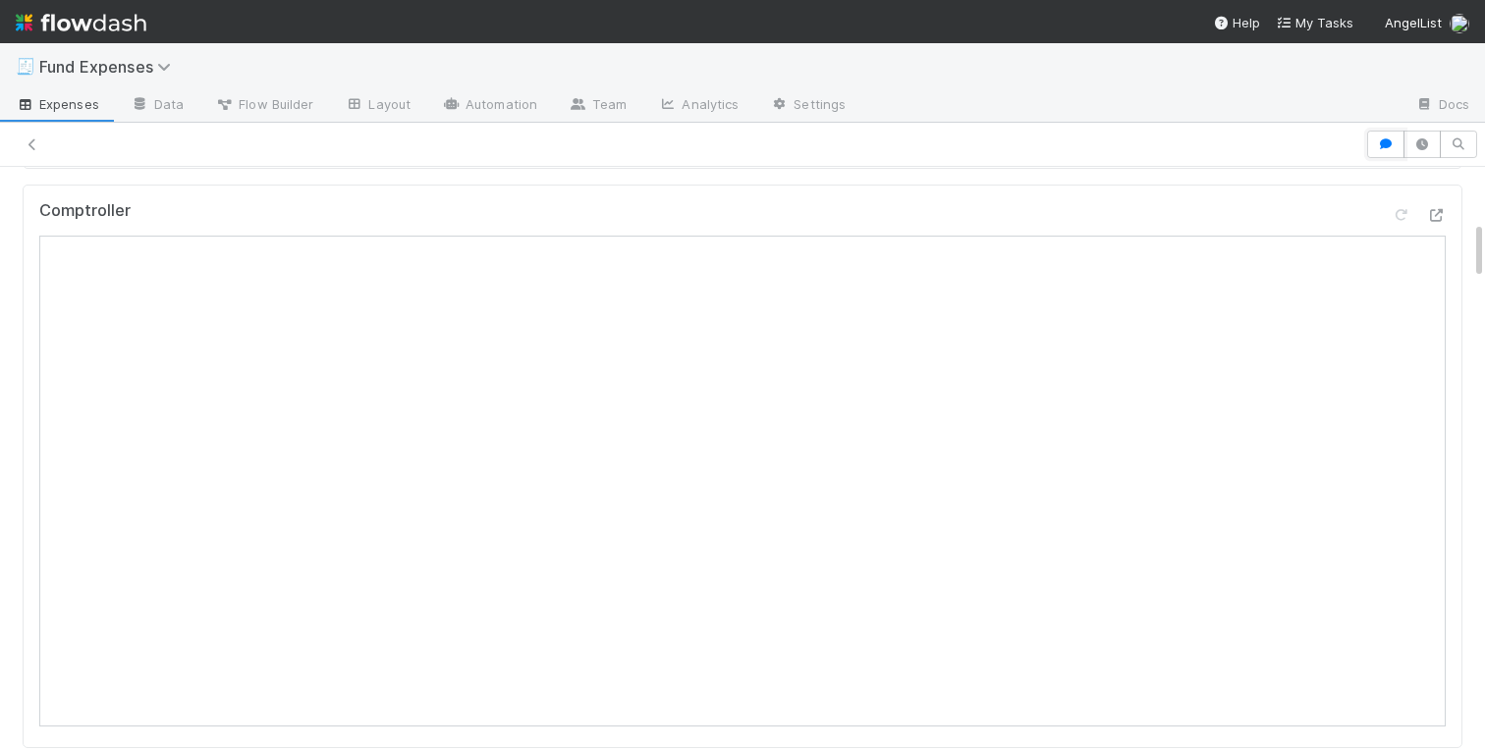
scroll to position [538, 0]
click at [1435, 231] on div at bounding box center [1436, 241] width 20 height 20
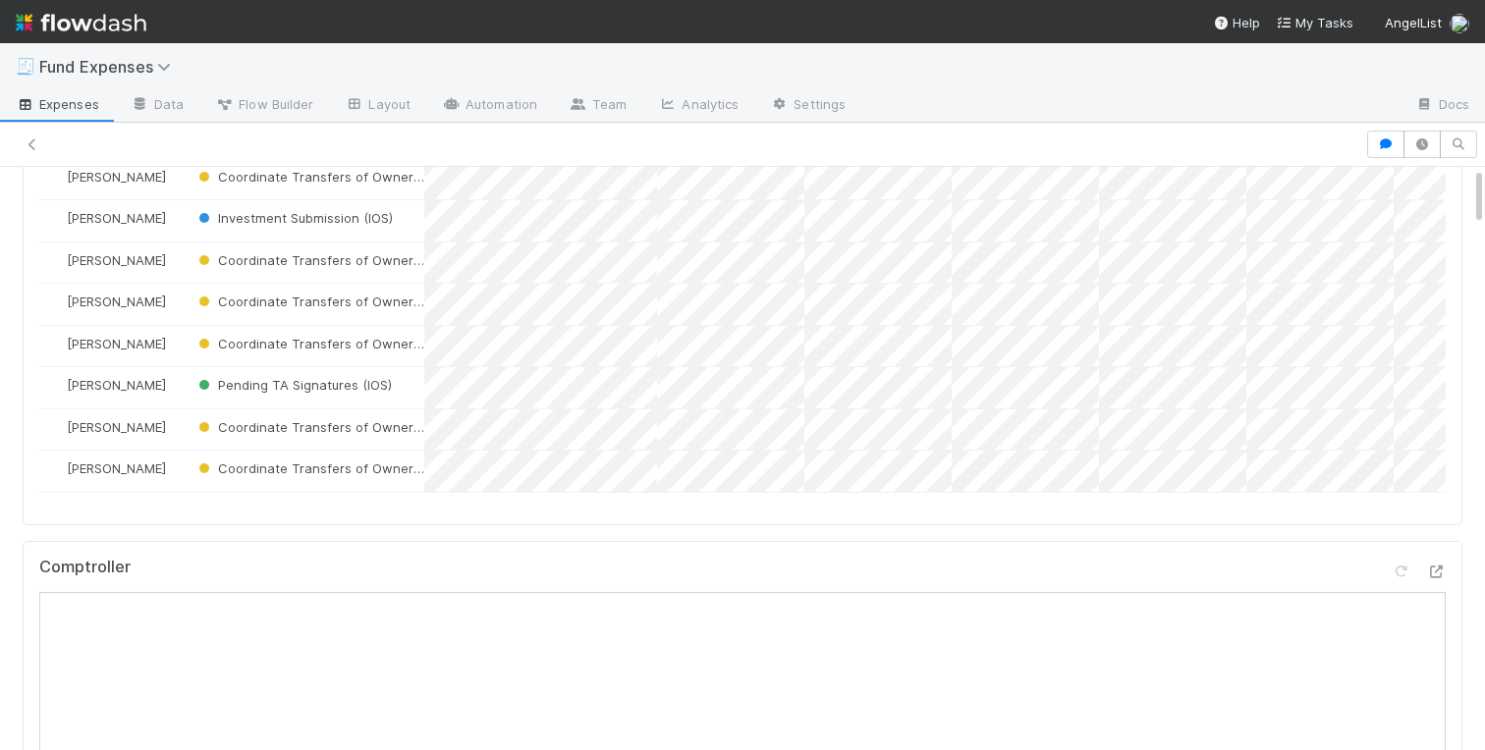
scroll to position [0, 0]
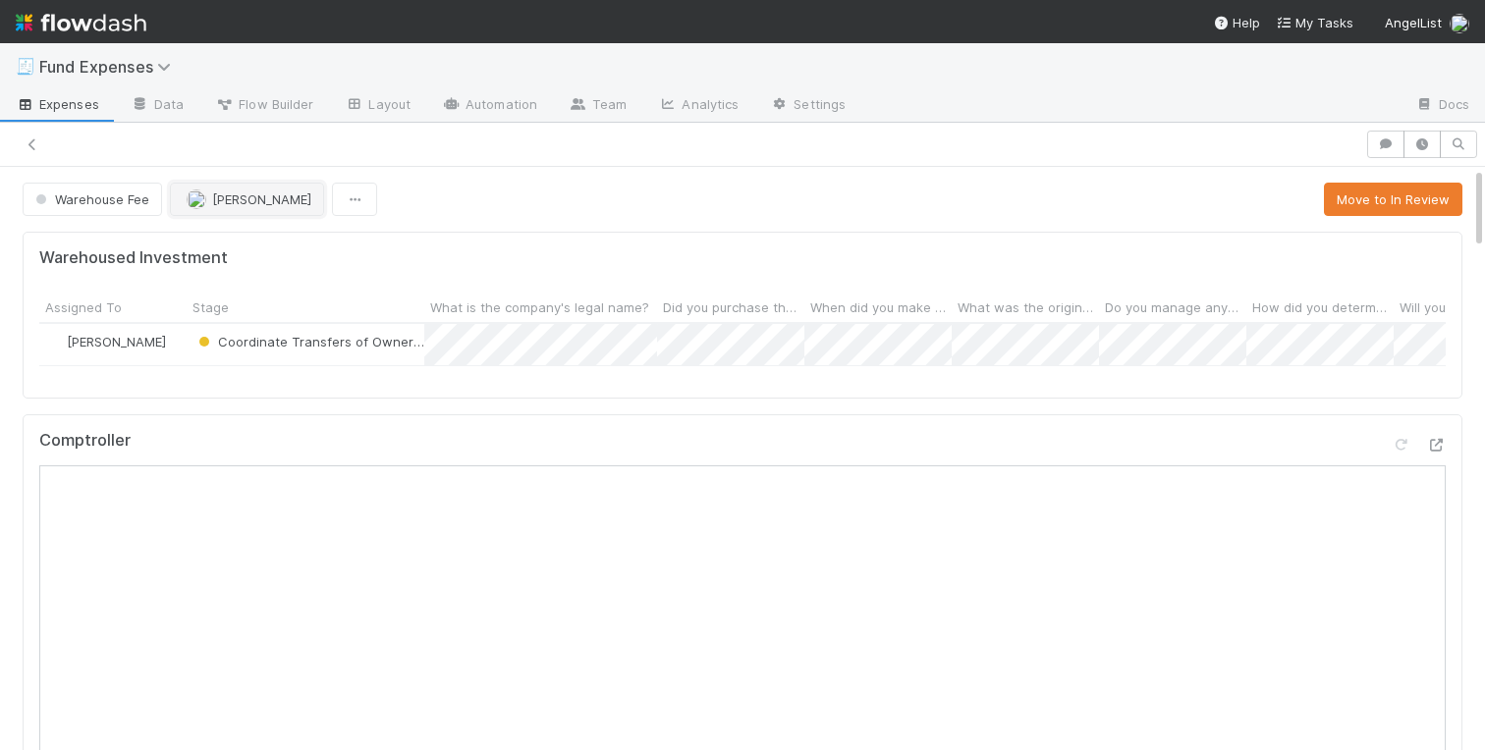
click at [225, 203] on span "[PERSON_NAME]" at bounding box center [261, 200] width 99 height 16
click at [1395, 203] on button "Move to In Review" at bounding box center [1393, 199] width 138 height 33
click at [81, 195] on span "In Review" at bounding box center [72, 200] width 83 height 16
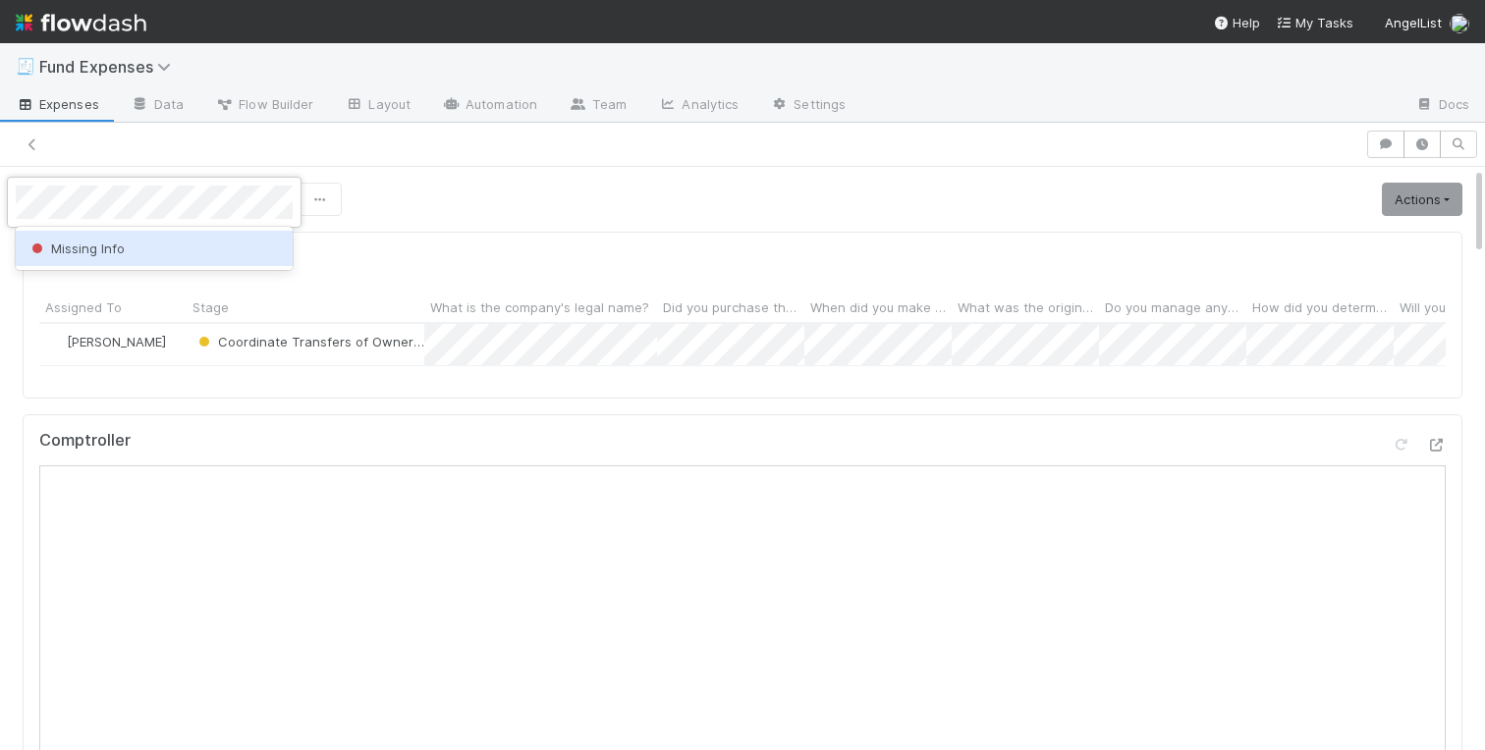
click at [167, 245] on div "Missing Info" at bounding box center [154, 248] width 277 height 35
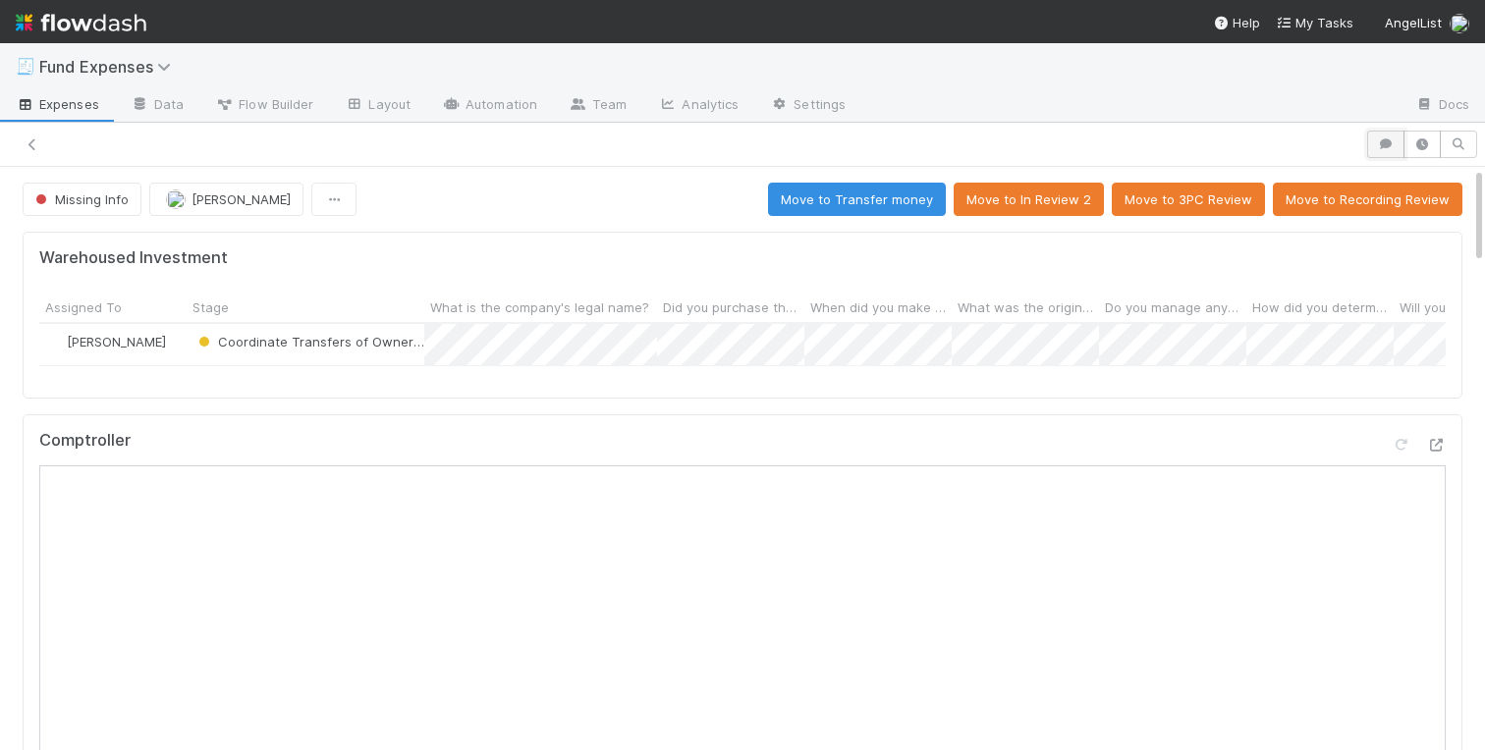
click at [1392, 145] on icon "button" at bounding box center [1386, 144] width 20 height 12
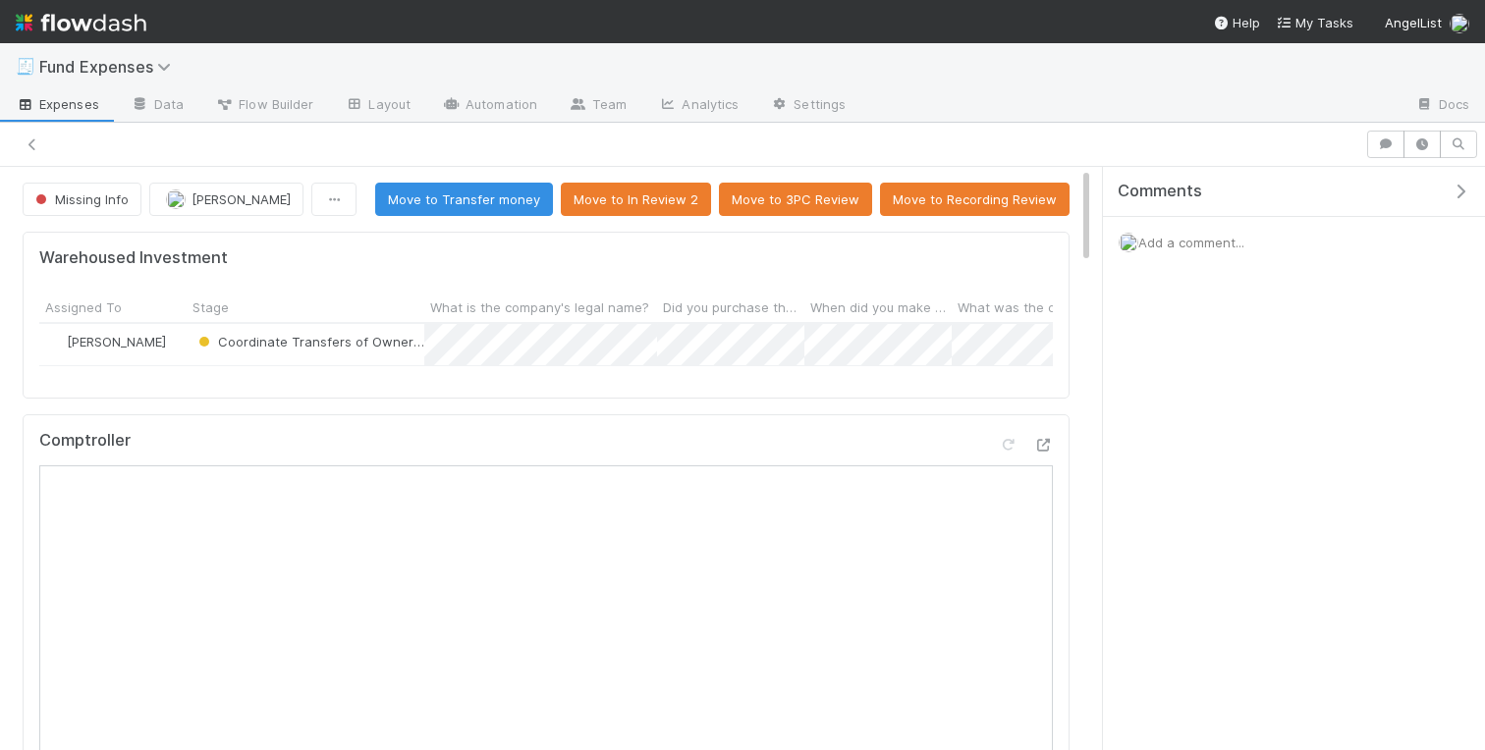
click at [1200, 225] on div "Add a comment..." at bounding box center [1294, 242] width 382 height 51
click at [1171, 249] on div "Add a comment..." at bounding box center [1294, 242] width 382 height 51
click at [1159, 239] on span "Add a comment..." at bounding box center [1191, 243] width 106 height 16
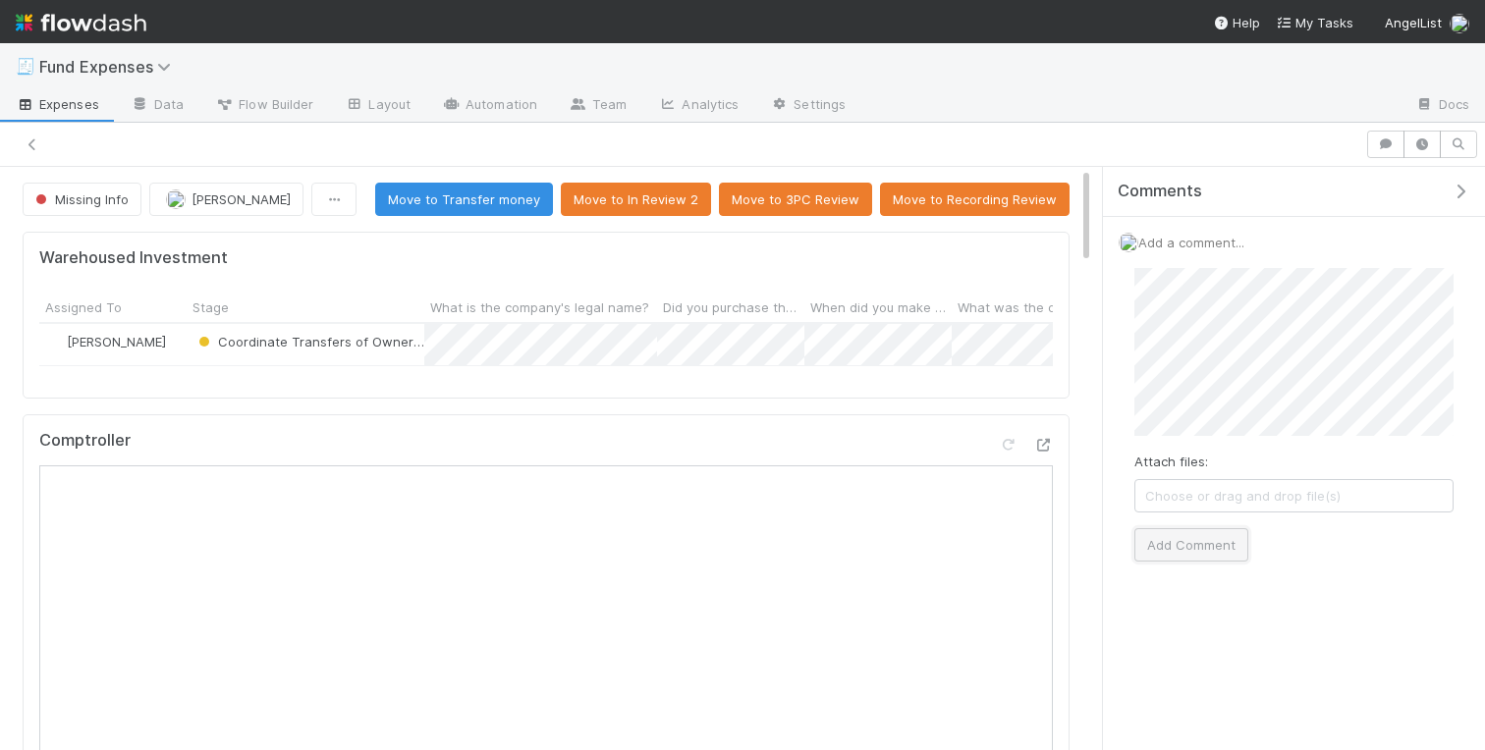
click at [1193, 540] on button "Add Comment" at bounding box center [1191, 544] width 114 height 33
click at [1453, 185] on icon "button" at bounding box center [1461, 192] width 20 height 16
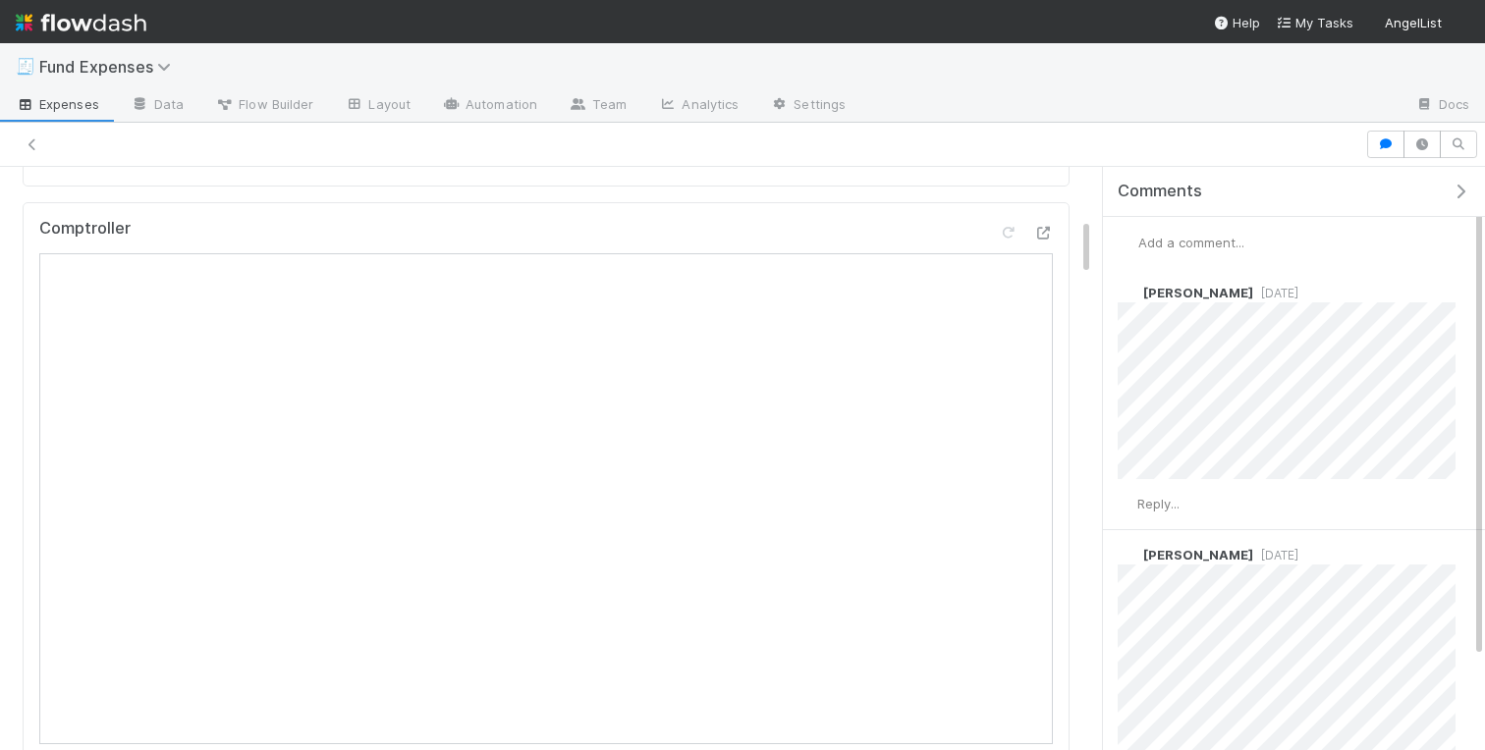
scroll to position [619, 0]
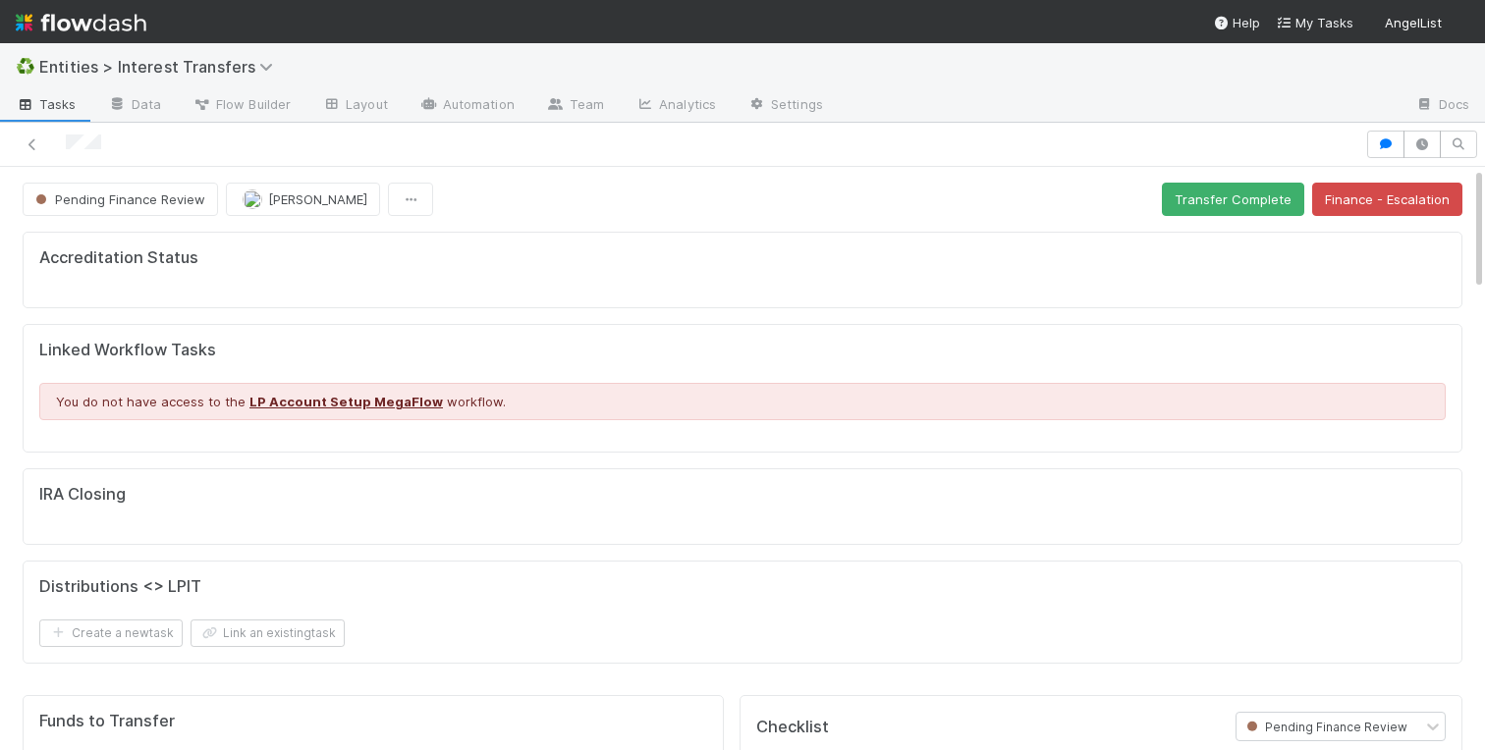
scroll to position [399, 689]
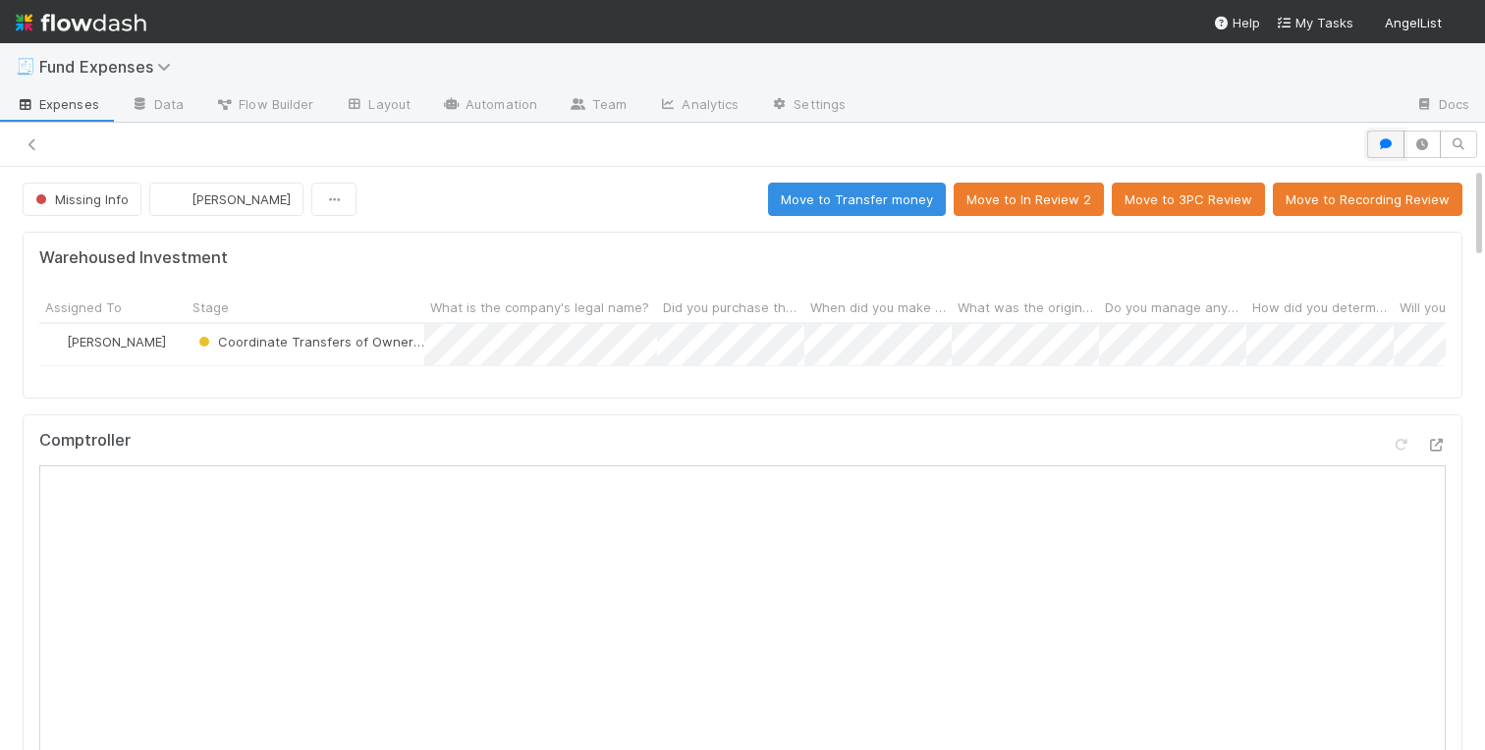
click at [1374, 139] on button "button" at bounding box center [1385, 145] width 37 height 28
